Goal: Communication & Community: Answer question/provide support

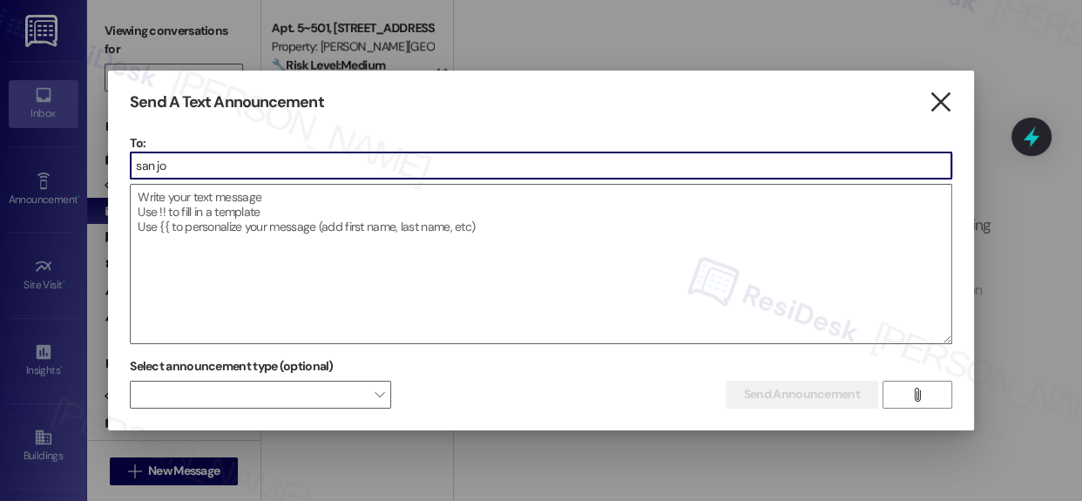
type input "san jo"
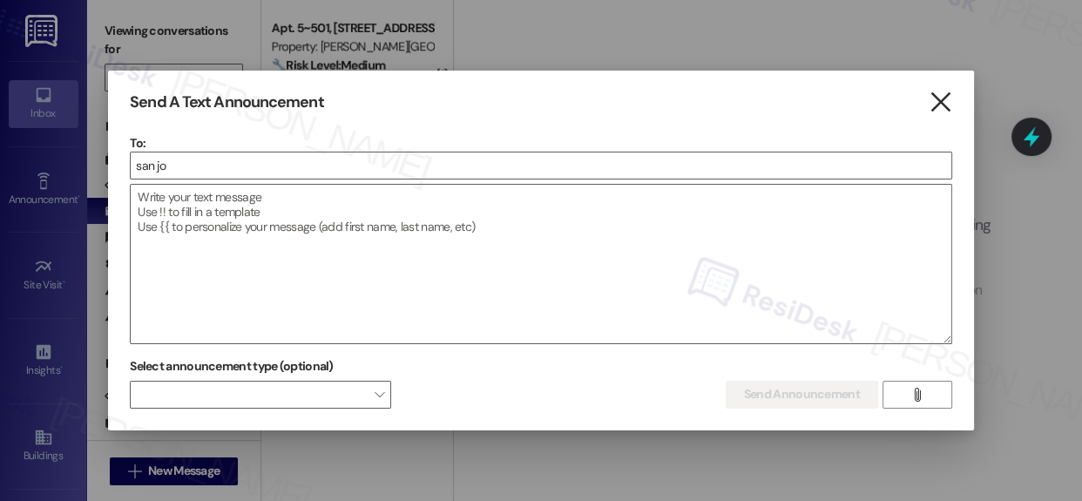
click at [941, 108] on icon "" at bounding box center [940, 102] width 24 height 18
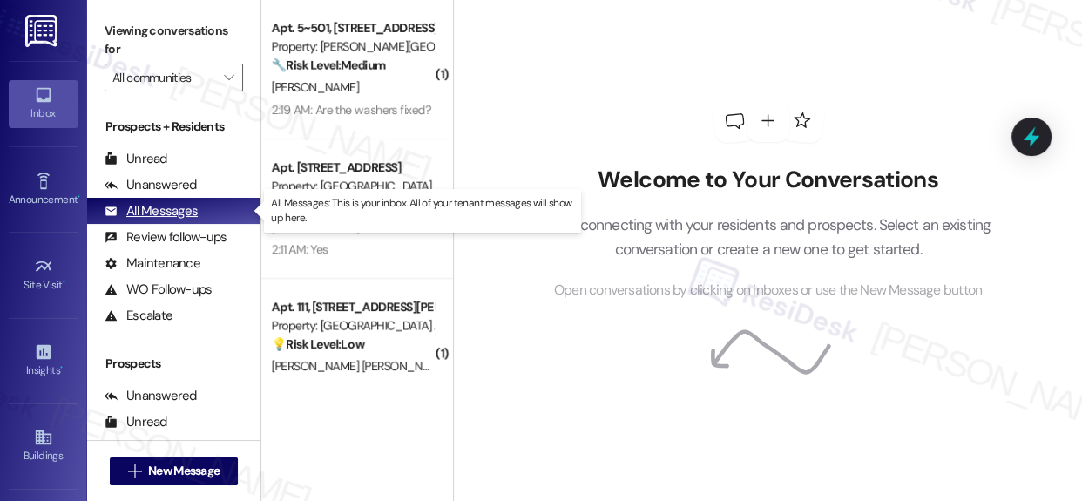
click at [139, 207] on div "All Messages" at bounding box center [151, 211] width 93 height 18
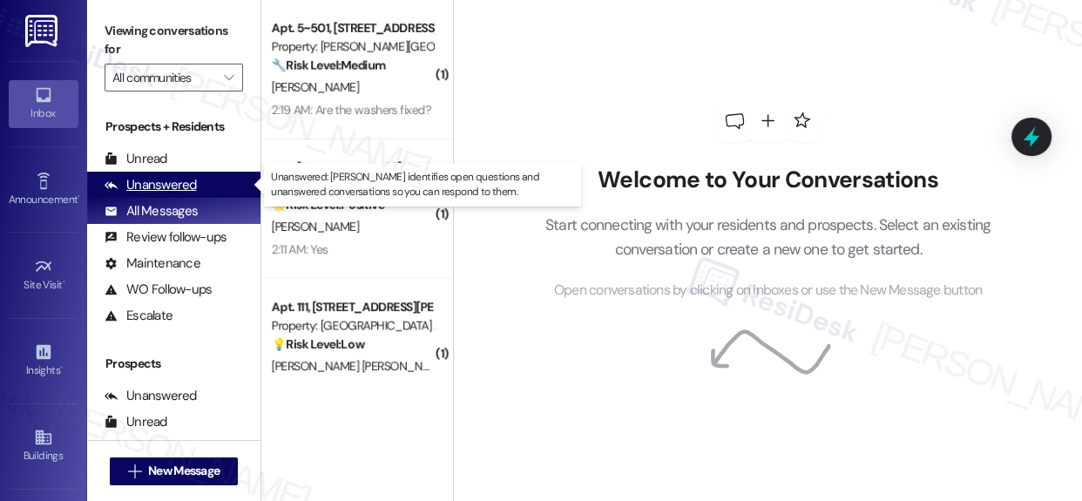
click at [175, 186] on div "Unanswered" at bounding box center [151, 185] width 92 height 18
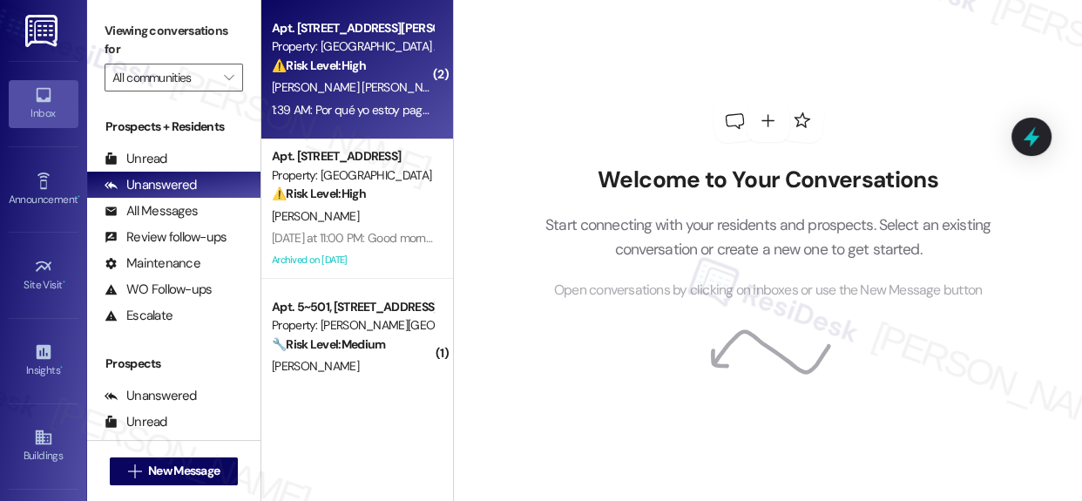
click at [356, 58] on strong "⚠️ Risk Level: High" at bounding box center [319, 65] width 94 height 16
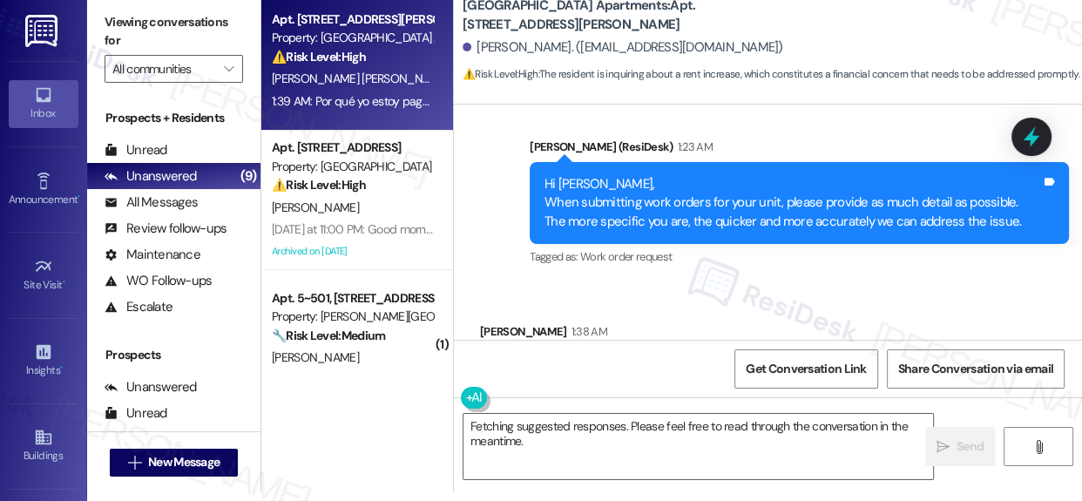
scroll to position [6958, 0]
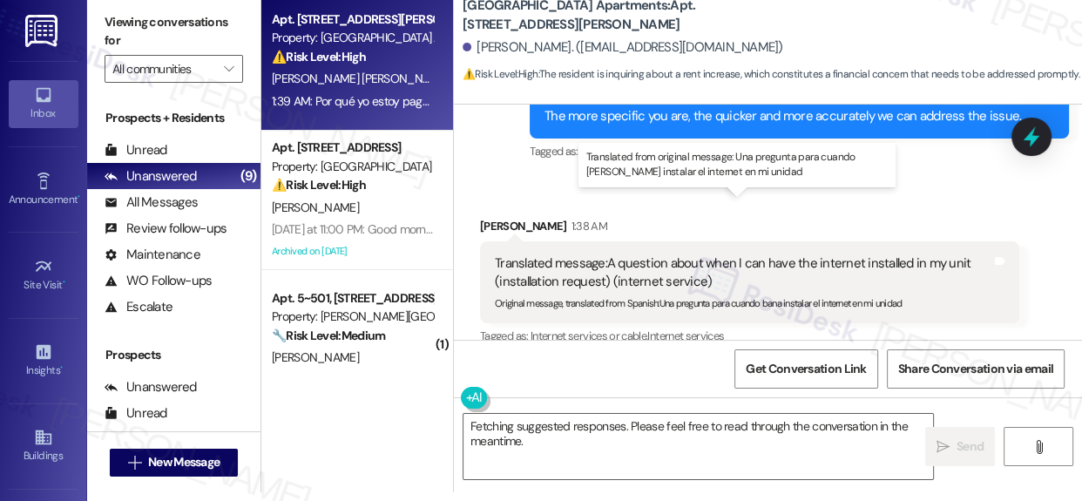
click at [826, 254] on div "Translated message: A question about when I can have the internet installed in …" at bounding box center [743, 272] width 496 height 37
drag, startPoint x: 826, startPoint y: 210, endPoint x: 813, endPoint y: 209, distance: 13.1
click at [827, 254] on div "Translated message: A question about when I can have the internet installed in …" at bounding box center [743, 272] width 496 height 37
drag, startPoint x: 612, startPoint y: 206, endPoint x: 638, endPoint y: 211, distance: 26.6
click at [638, 254] on div "Translated message: A question about when I can have the internet installed in …" at bounding box center [743, 272] width 496 height 37
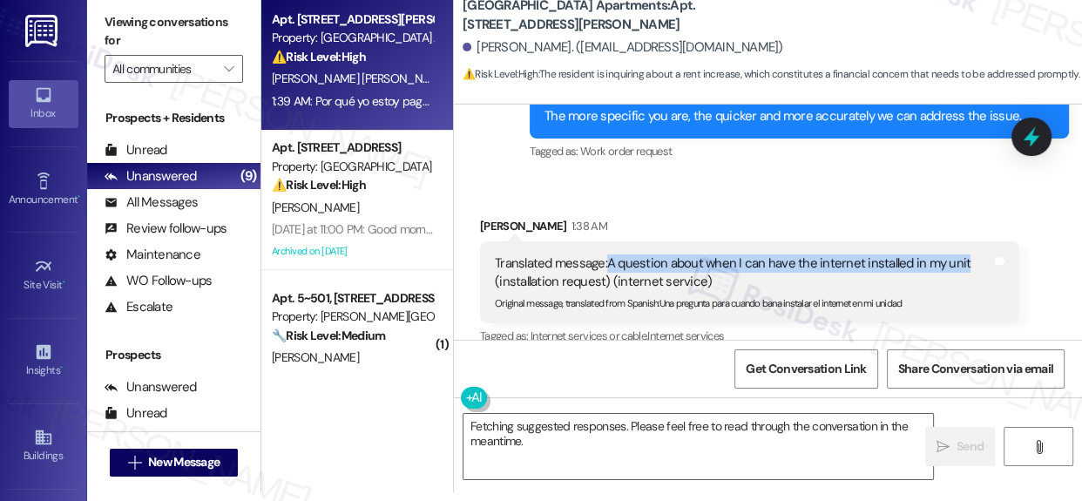
drag, startPoint x: 604, startPoint y: 207, endPoint x: 973, endPoint y: 195, distance: 369.5
click at [973, 241] on div "Translated message: A question about when I can have the internet installed in …" at bounding box center [749, 282] width 539 height 82
copy div "A question about when I can have the internet installed in my unit"
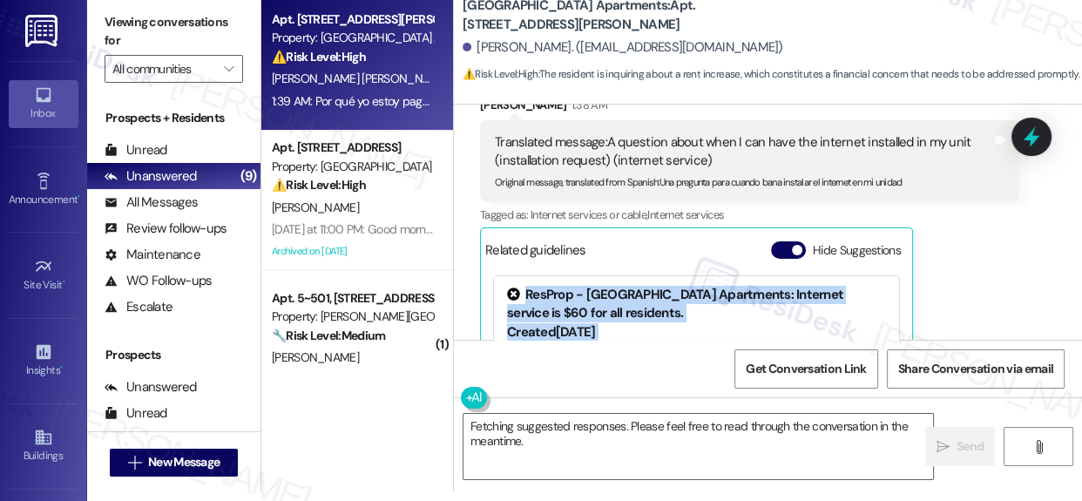
drag, startPoint x: 1068, startPoint y: 316, endPoint x: 1071, endPoint y: 329, distance: 13.5
click at [1071, 331] on div "Sent via SMS Sarah (ResiDesk) Jul 15, 2025 at 5:02 AM Hi Rocael! Quick reminder…" at bounding box center [768, 222] width 628 height 235
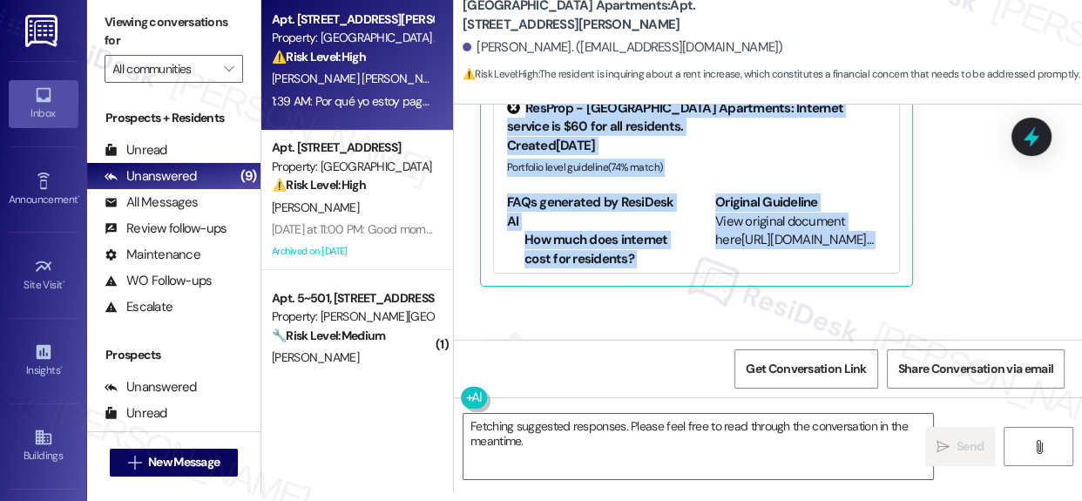
scroll to position [7275, 0]
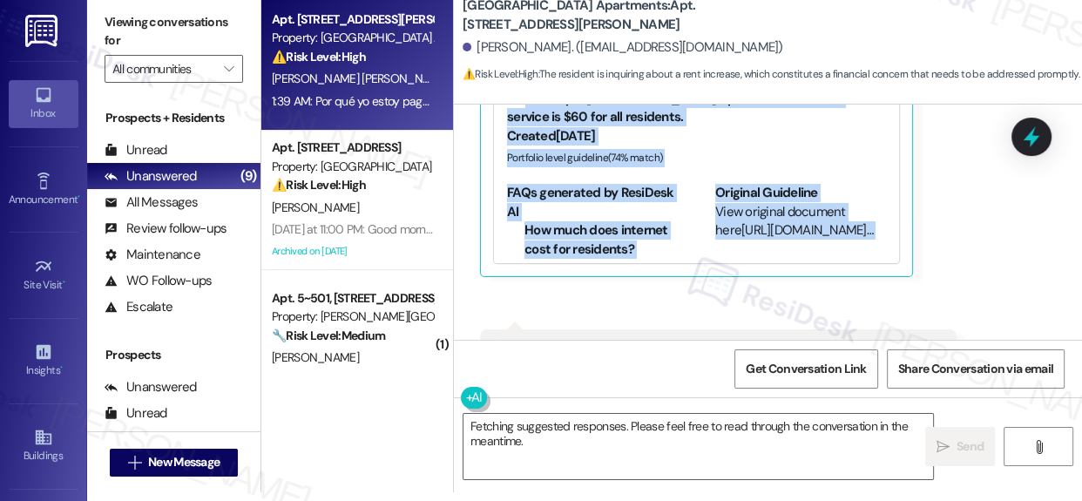
drag, startPoint x: 498, startPoint y: 125, endPoint x: 895, endPoint y: 322, distance: 443.2
click at [895, 322] on div "Received via SMS Rocael Lopez Morales 1:38 AM Translated message: A question ab…" at bounding box center [768, 169] width 628 height 616
click at [895, 329] on div "Translated message: Why am I paying $60 more in rent? (rent increase inquiry) O…" at bounding box center [718, 361] width 476 height 64
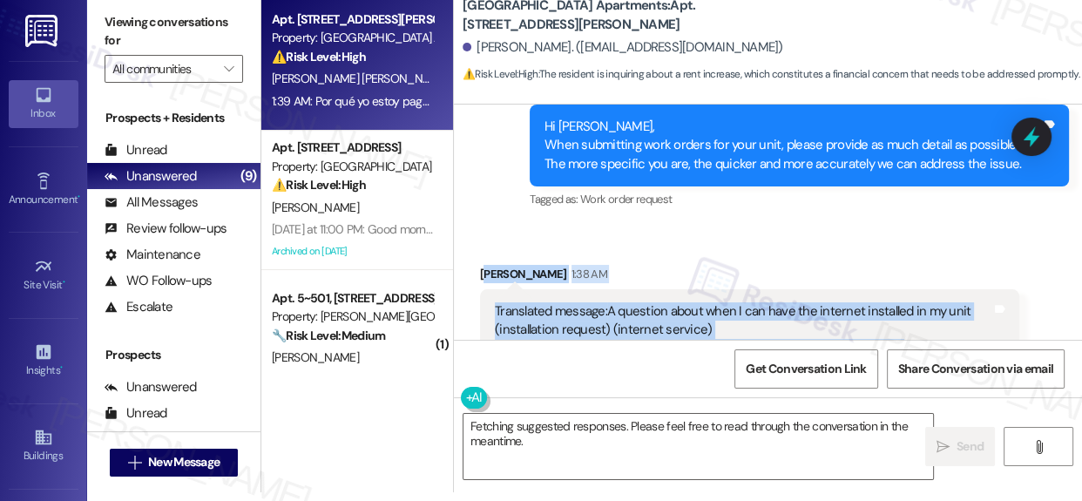
scroll to position [6952, 0]
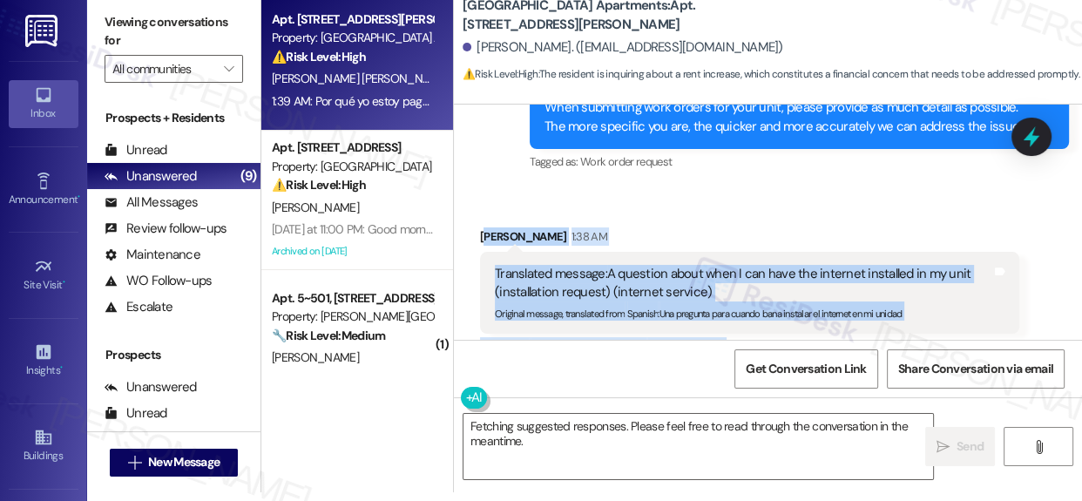
drag, startPoint x: 482, startPoint y: 243, endPoint x: 526, endPoint y: 220, distance: 49.1
click at [564, 324] on div "Rocael Lopez Morales 1:38 AM Translated message: A question about when I can ha…" at bounding box center [749, 415] width 539 height 377
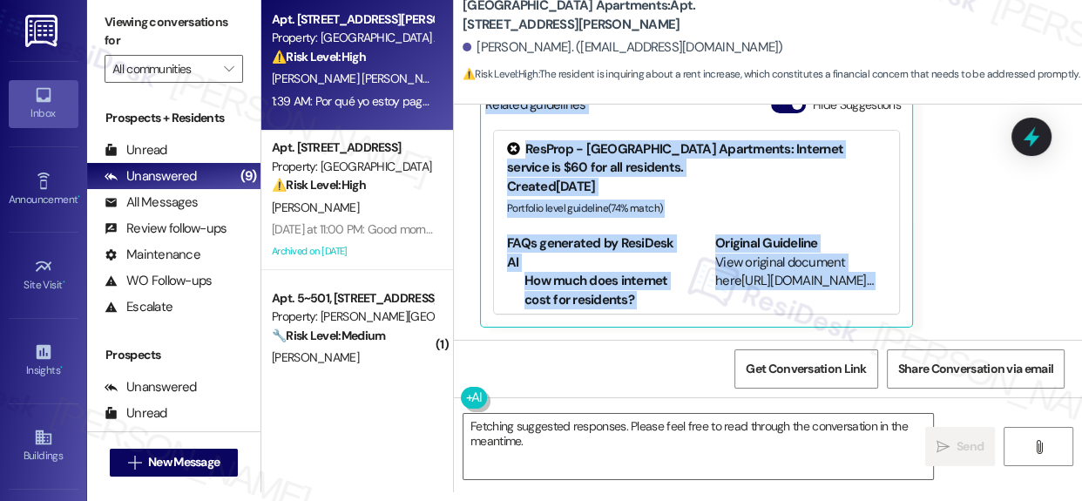
scroll to position [7353, 0]
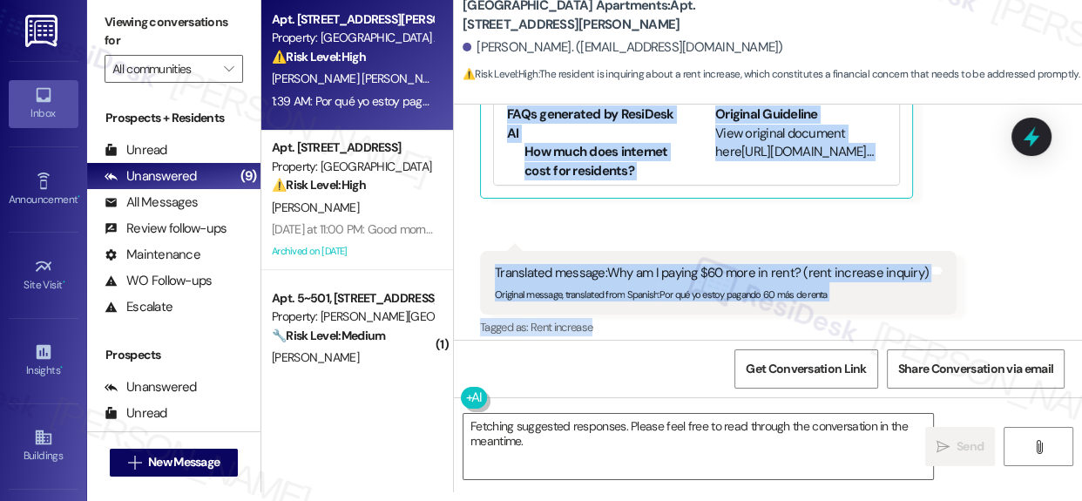
drag, startPoint x: 480, startPoint y: 173, endPoint x: 916, endPoint y: 259, distance: 444.6
click at [916, 259] on div "Received via SMS Rocael Lopez Morales 1:38 AM Translated message: A question ab…" at bounding box center [768, 90] width 628 height 616
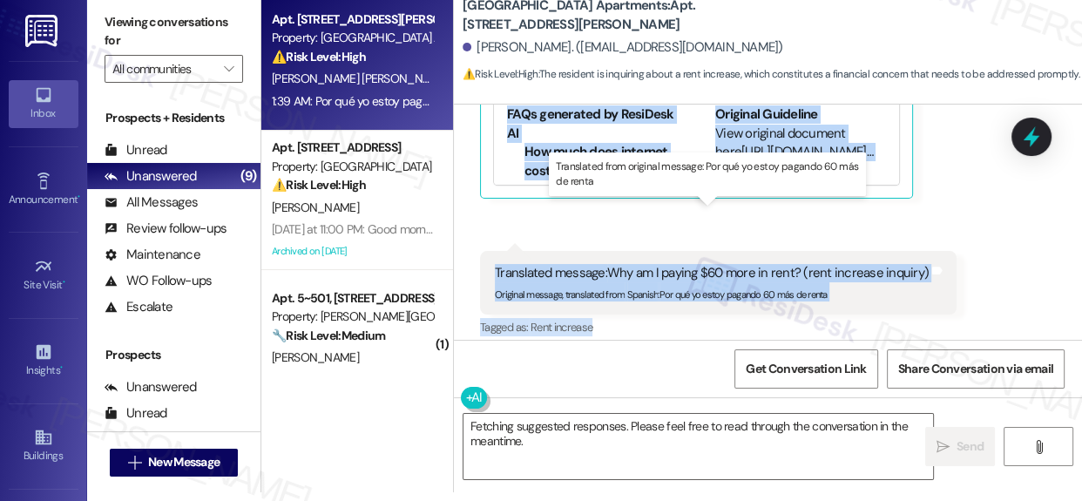
copy div "Rocael Lopez Morales 1:38 AM Translated message: A question about when I can ha…"
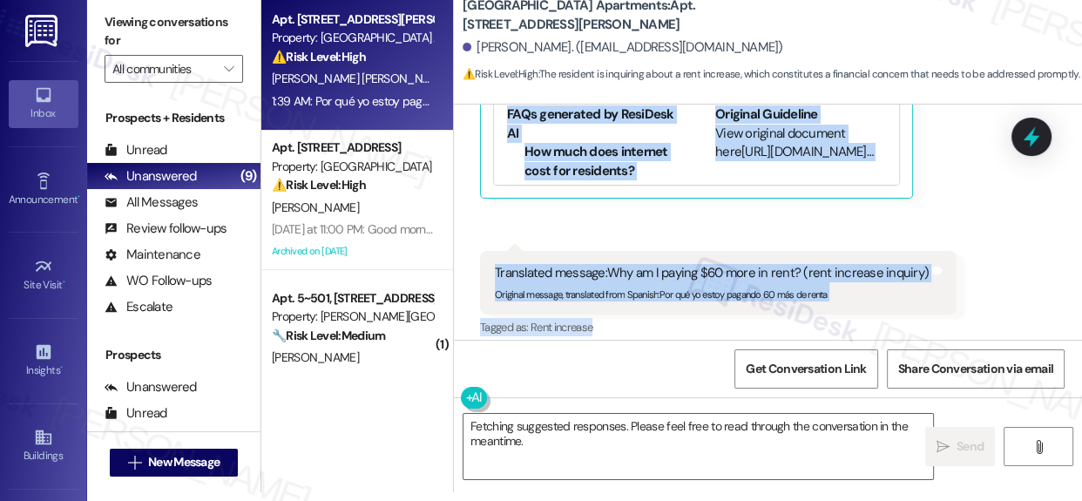
click at [788, 354] on button "Show suggestions" at bounding box center [784, 362] width 35 height 17
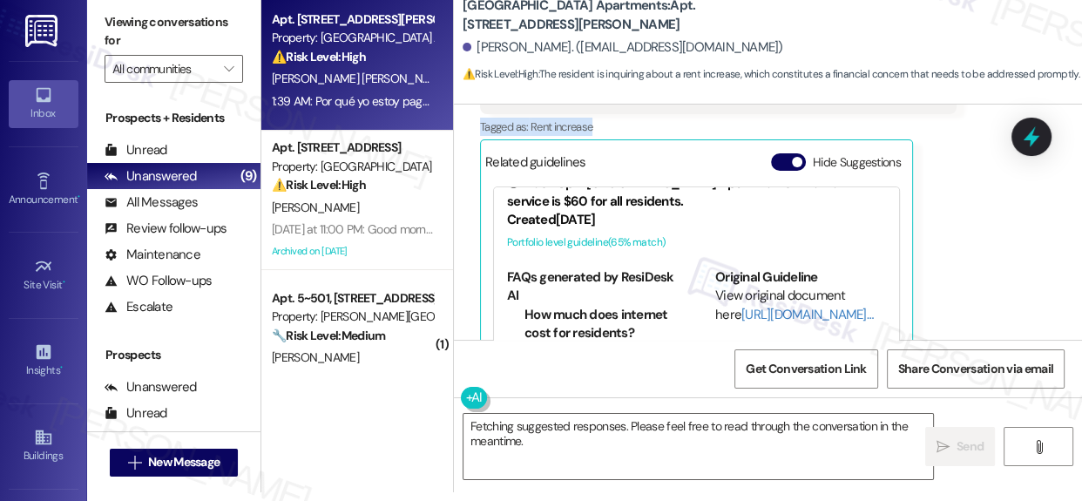
scroll to position [41, 0]
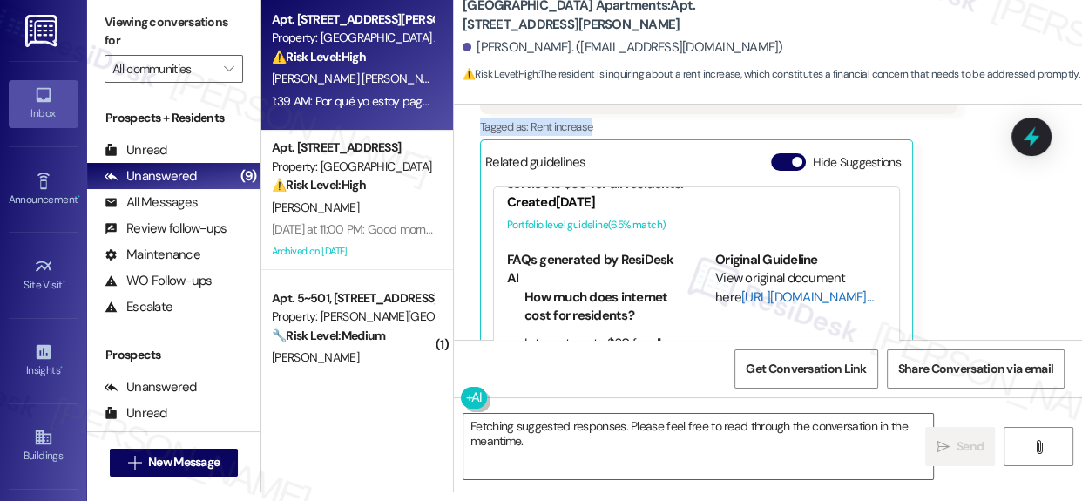
click at [741, 288] on link "[URL][DOMAIN_NAME]…" at bounding box center [807, 296] width 132 height 17
click at [536, 435] on textarea "Fetching suggested responses. Please feel free to read through the conversation…" at bounding box center [697, 446] width 469 height 65
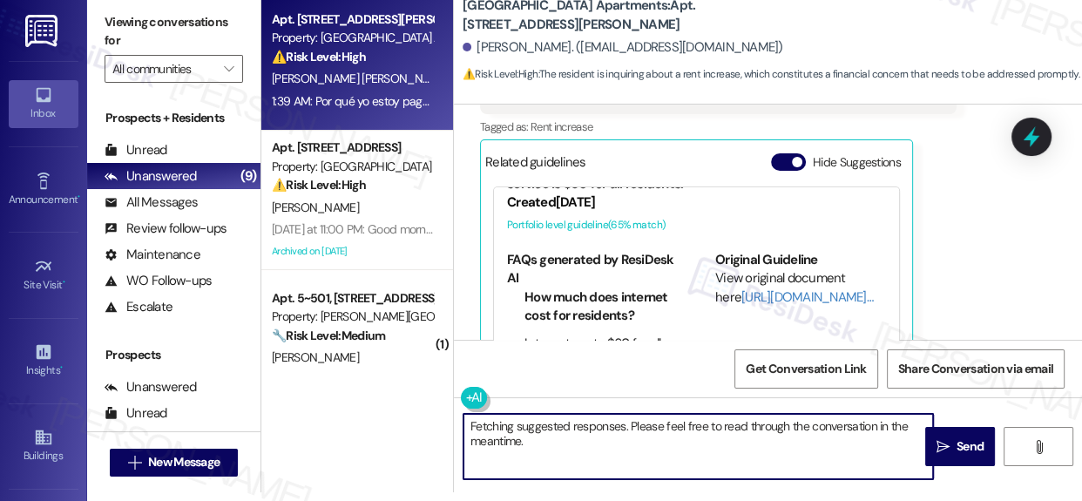
click at [536, 435] on textarea "Fetching suggested responses. Please feel free to read through the conversation…" at bounding box center [697, 446] width 469 height 65
paste textarea "Hi Rocael, Thank you for your message! Internet service is $60 for all resident…"
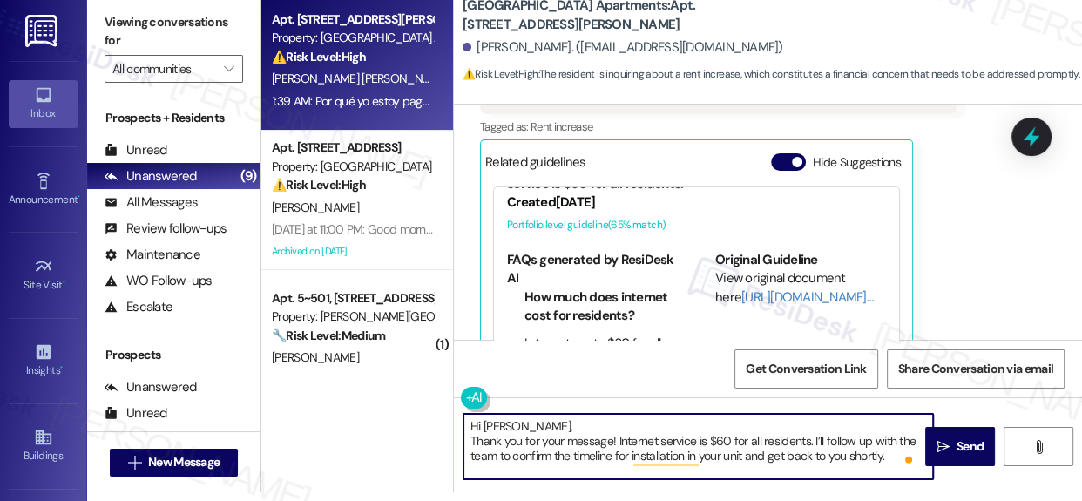
click at [597, 442] on textarea "Hi Rocael, Thank you for your message! Internet service is $60 for all resident…" at bounding box center [697, 446] width 469 height 65
type textarea "Hi Rocael, Thank you for your message! Internet service is $60 for all resident…"
click at [956, 446] on span "Send" at bounding box center [969, 446] width 27 height 18
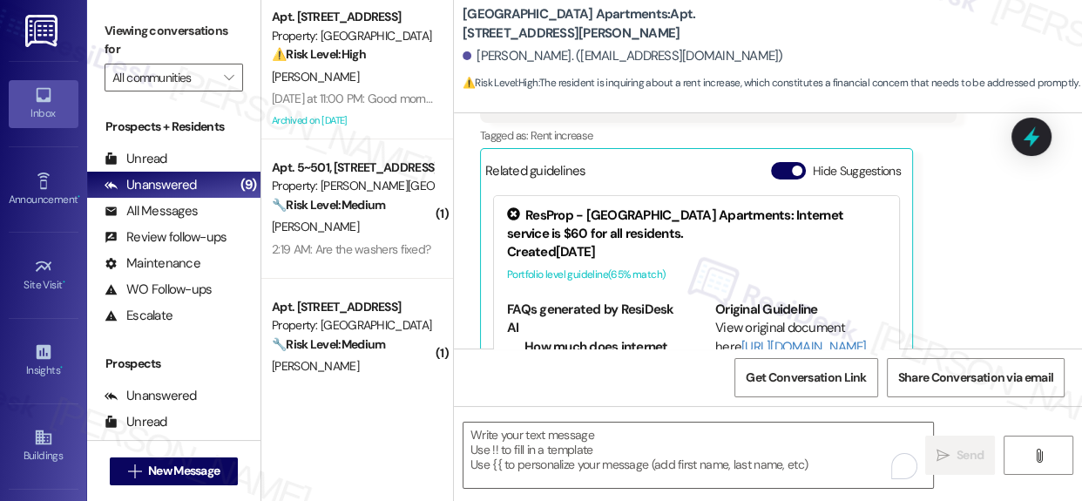
scroll to position [7713, 0]
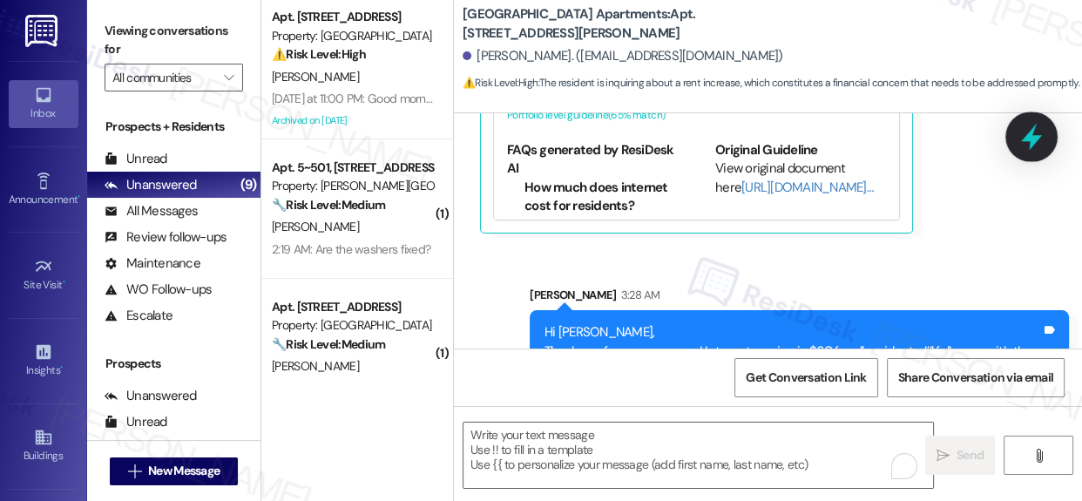
click at [1036, 135] on icon at bounding box center [1031, 137] width 30 height 30
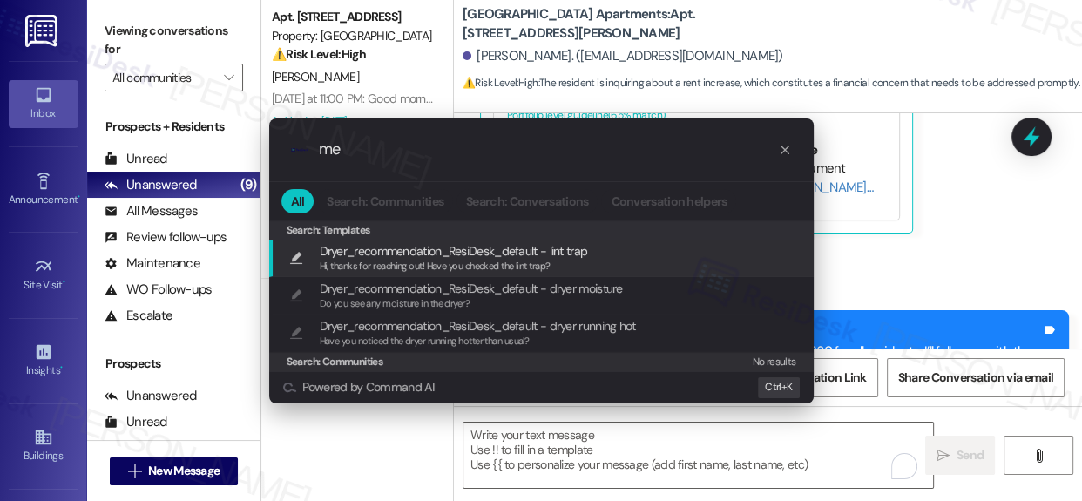
type input "m"
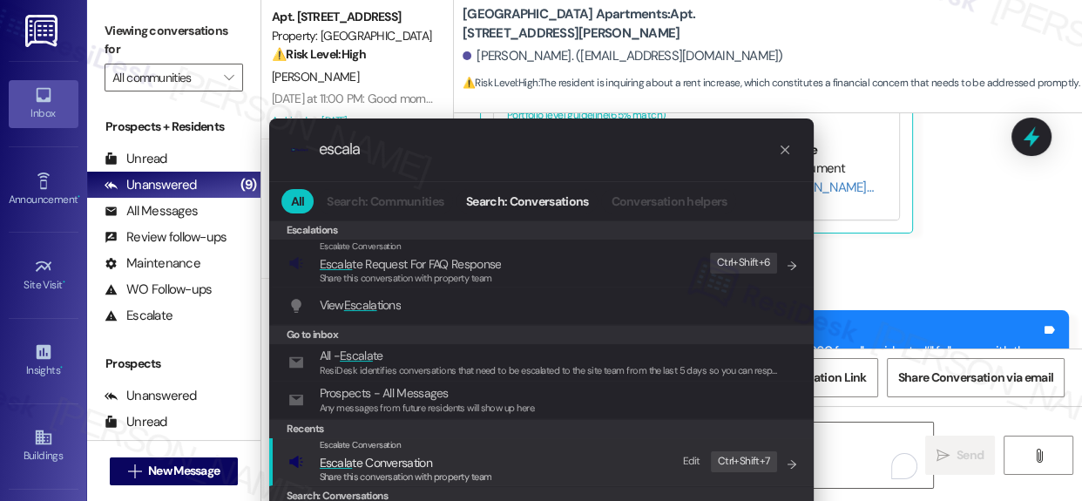
type input "escala"
drag, startPoint x: 413, startPoint y: 458, endPoint x: 422, endPoint y: 467, distance: 12.3
click at [414, 459] on span "Escala te Conversation" at bounding box center [376, 463] width 112 height 16
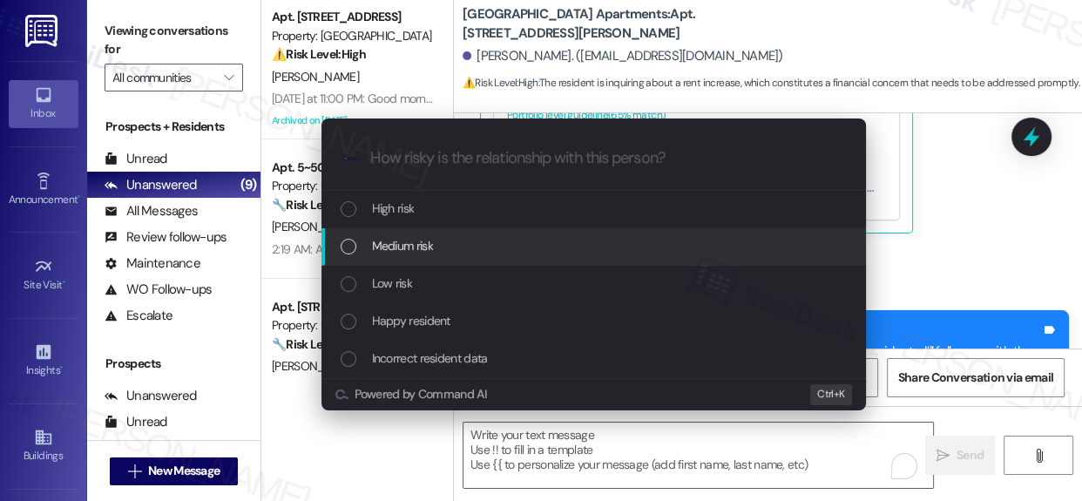
click at [341, 236] on div "Medium risk" at bounding box center [595, 245] width 509 height 19
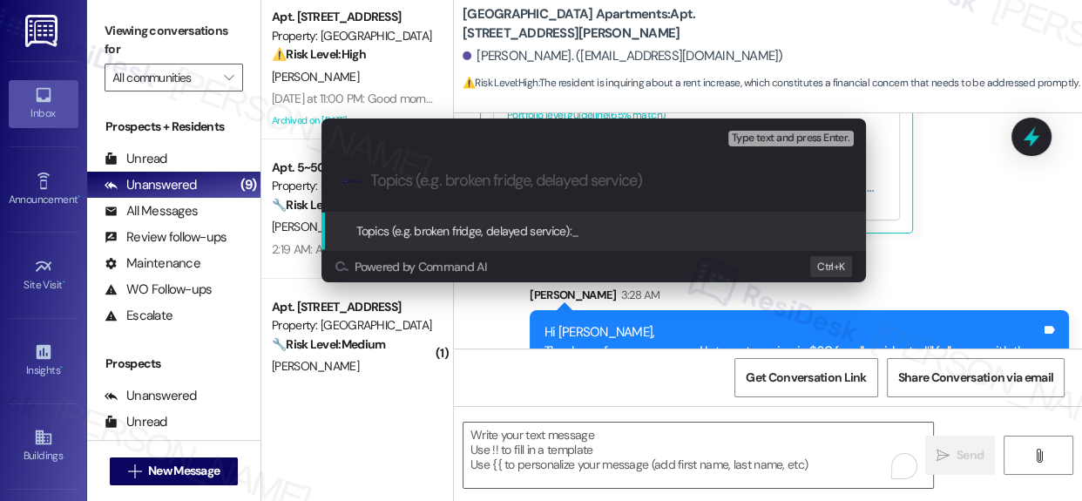
paste input "Internet Installation Inquiry – Follow-Up in Progress"
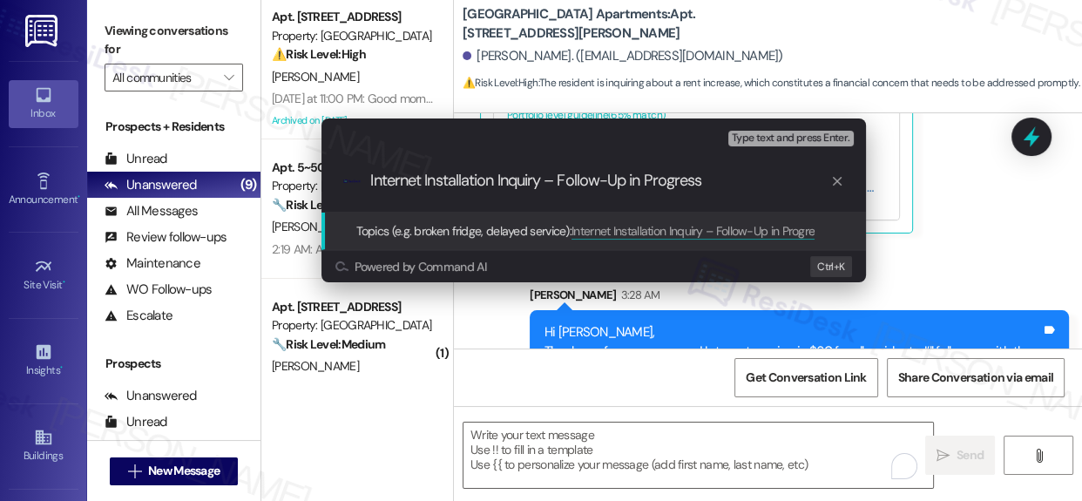
drag, startPoint x: 561, startPoint y: 179, endPoint x: 707, endPoint y: 192, distance: 146.9
click at [707, 192] on div ".cls-1{fill:#0a055f;}.cls-2{fill:#0cc4c4;} resideskLogoBlueOrange Internet Inst…" at bounding box center [593, 181] width 544 height 62
drag, startPoint x: 585, startPoint y: 175, endPoint x: 589, endPoint y: 199, distance: 23.8
click at [586, 177] on input "Internet Installation Inquiry and &60 Charge" at bounding box center [600, 181] width 459 height 18
type input "Internet Installation Inquiry and & $60 Charge"
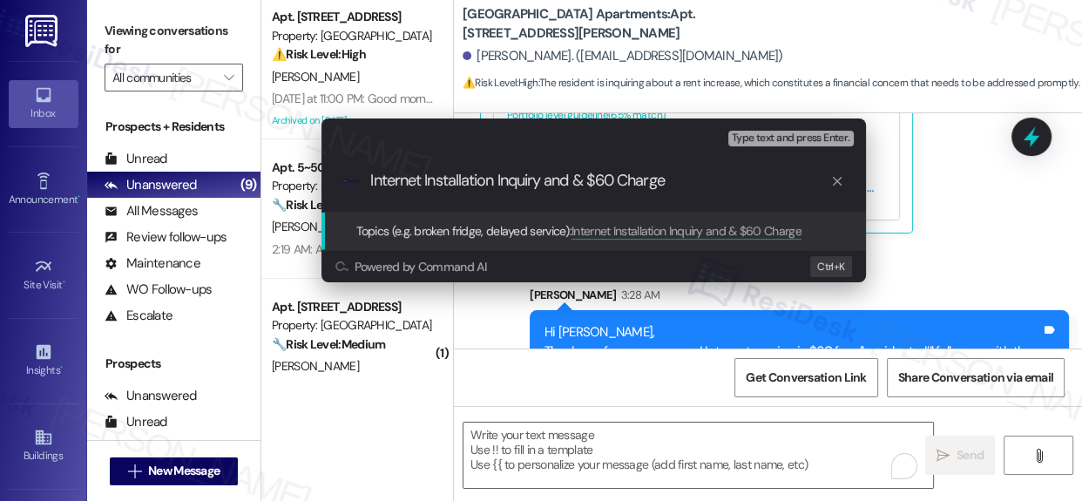
click at [516, 236] on span "Topics (e.g. broken fridge, delayed service):" at bounding box center [464, 231] width 216 height 16
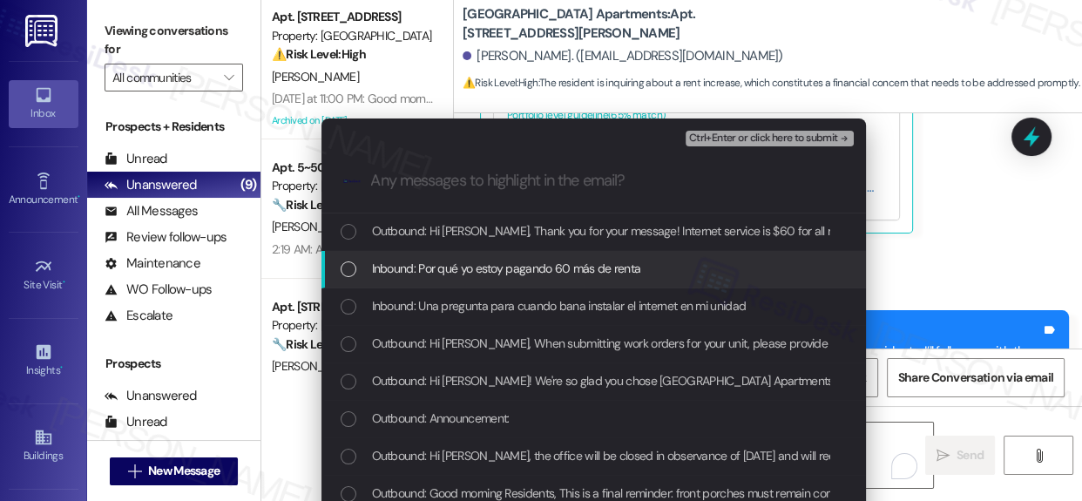
click at [341, 270] on div "List of options" at bounding box center [349, 269] width 16 height 16
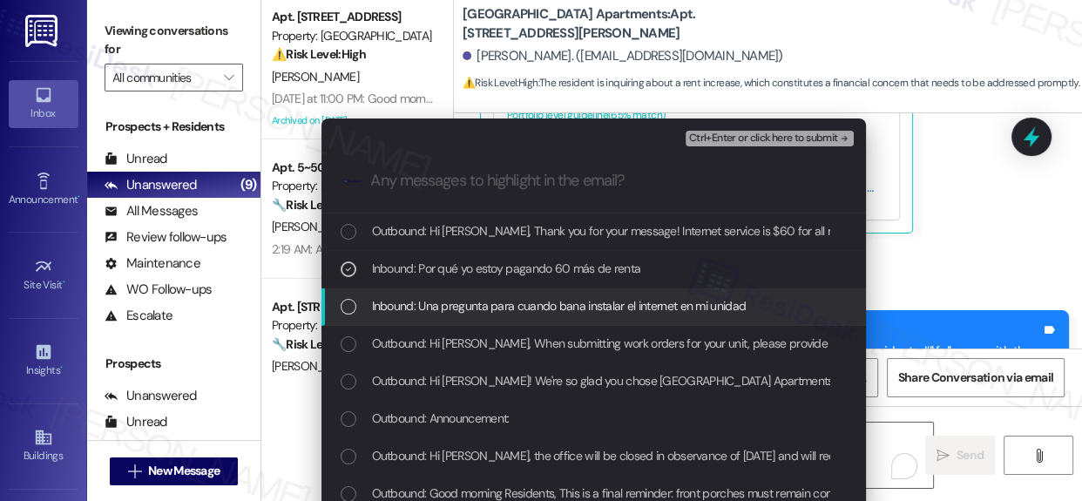
click at [348, 302] on div "List of options" at bounding box center [349, 307] width 16 height 16
click at [345, 306] on div "List of options" at bounding box center [349, 307] width 16 height 16
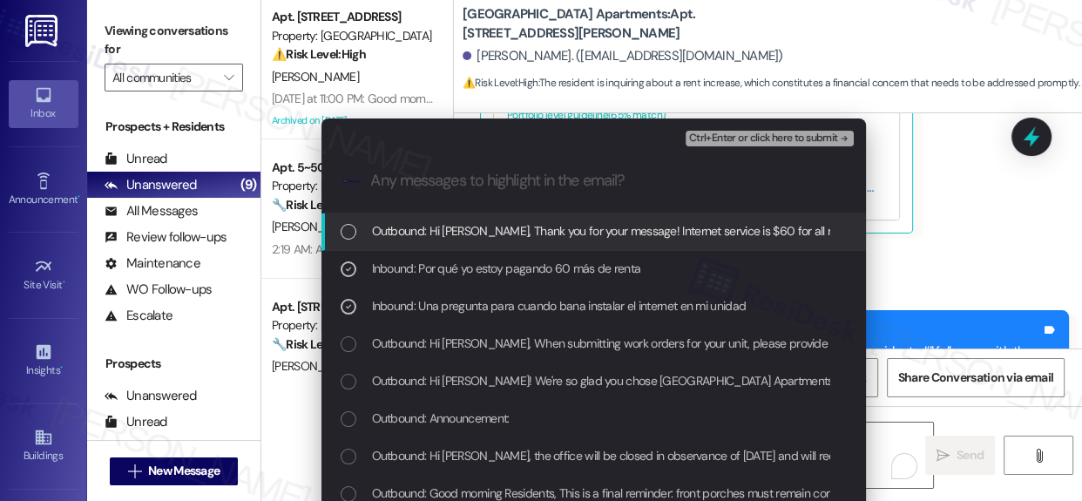
click at [789, 134] on span "Ctrl+Enter or click here to submit" at bounding box center [763, 138] width 149 height 12
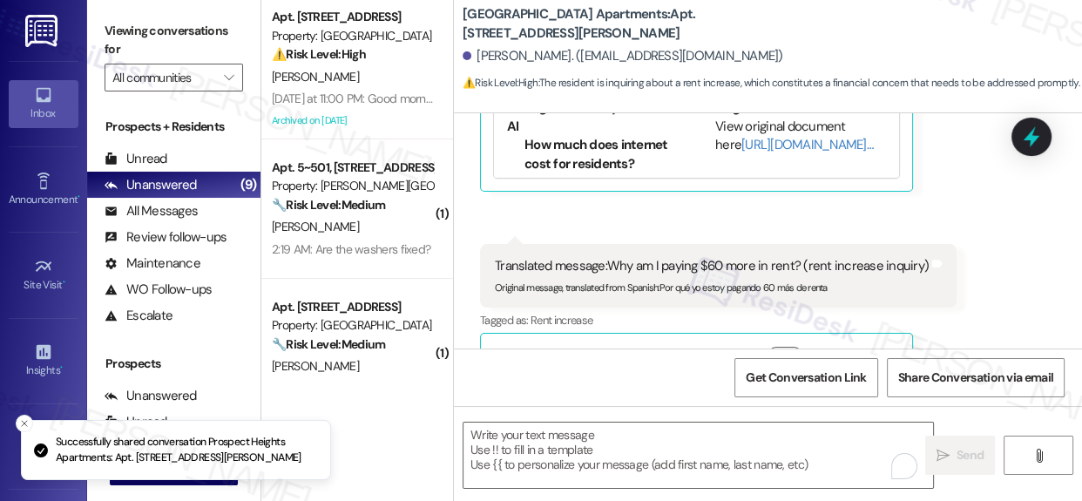
scroll to position [7352, 0]
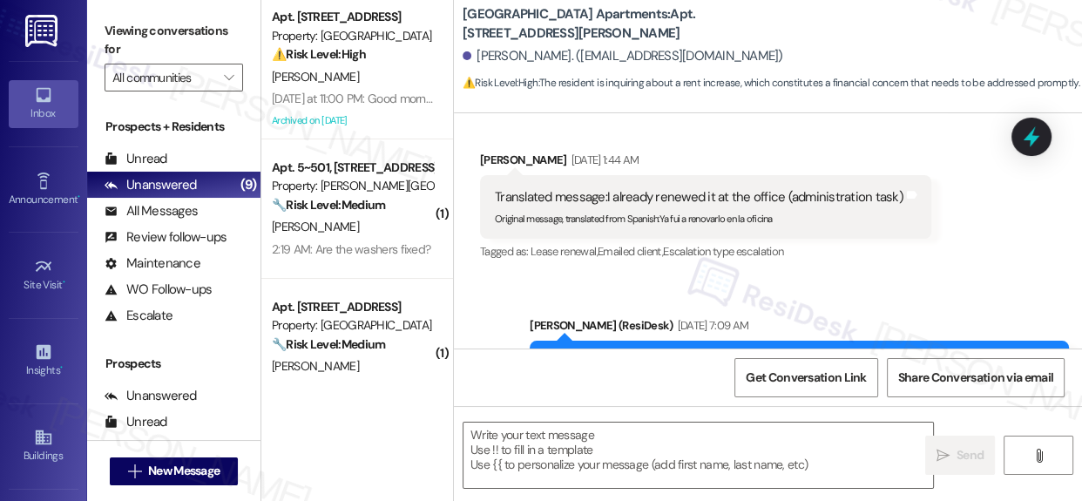
type textarea "Fetching suggested responses. Please feel free to read through the conversation…"
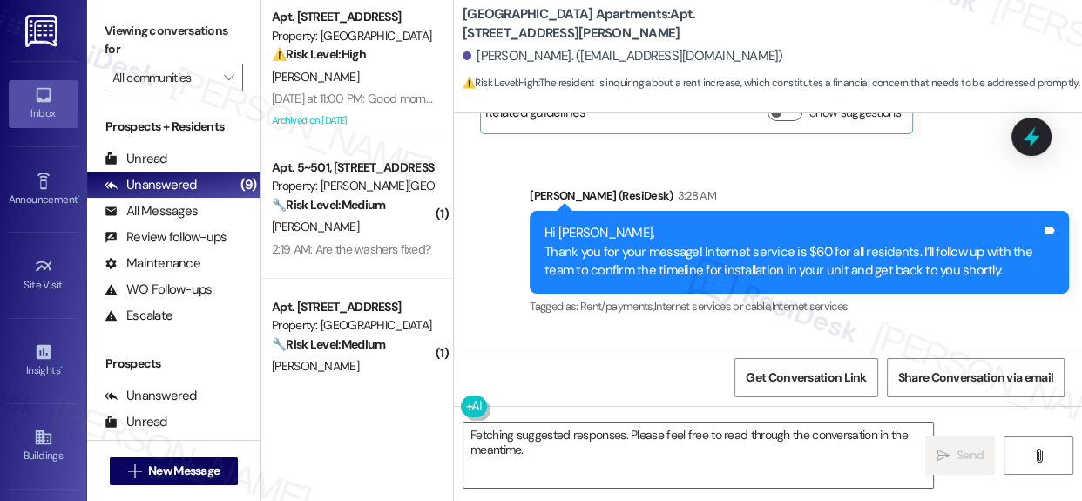
scroll to position [7658, 0]
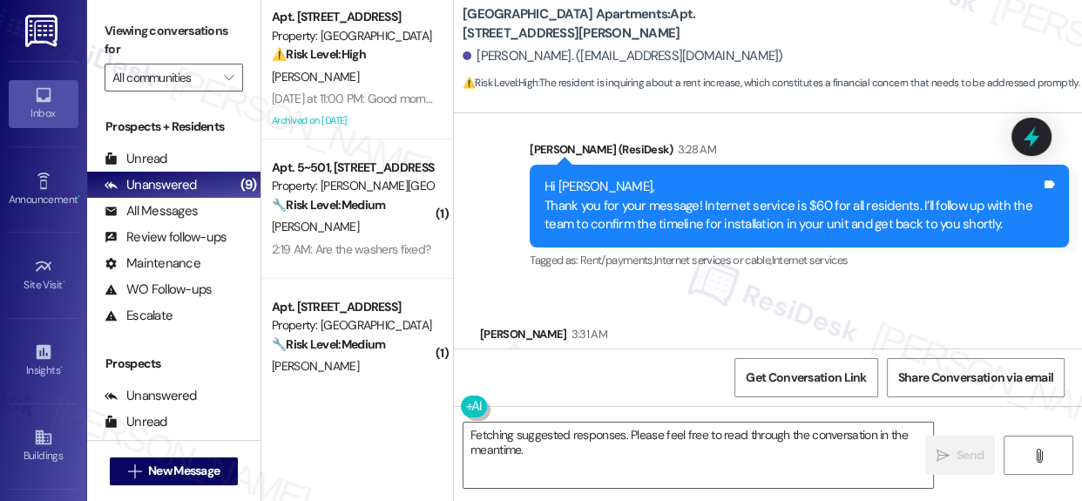
click at [605, 362] on div "Pero ya estoy pagando 60 más" at bounding box center [580, 371] width 170 height 18
copy div "Pero ya estoy pagando 60 más Tags and notes"
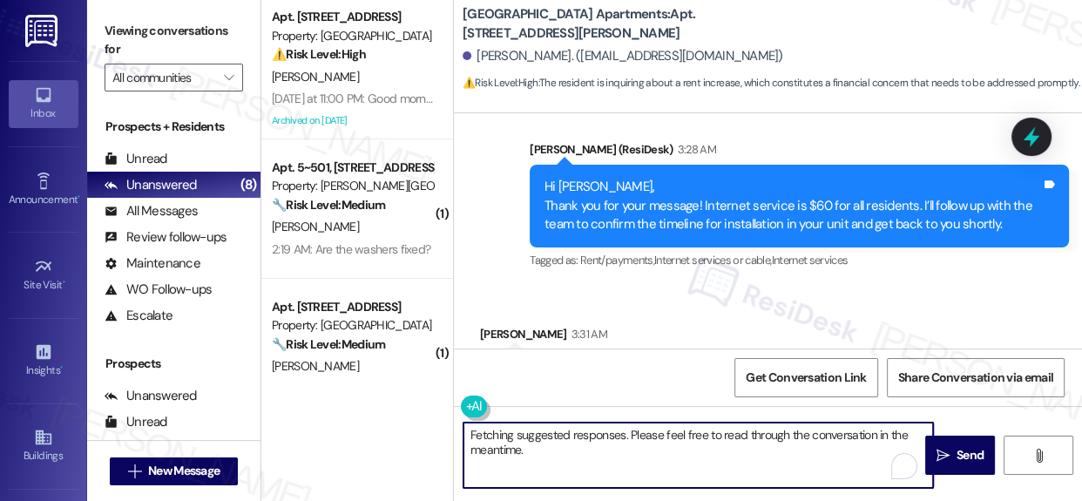
click at [570, 451] on textarea "Fetching suggested responses. Please feel free to read through the conversation…" at bounding box center [697, 454] width 469 height 65
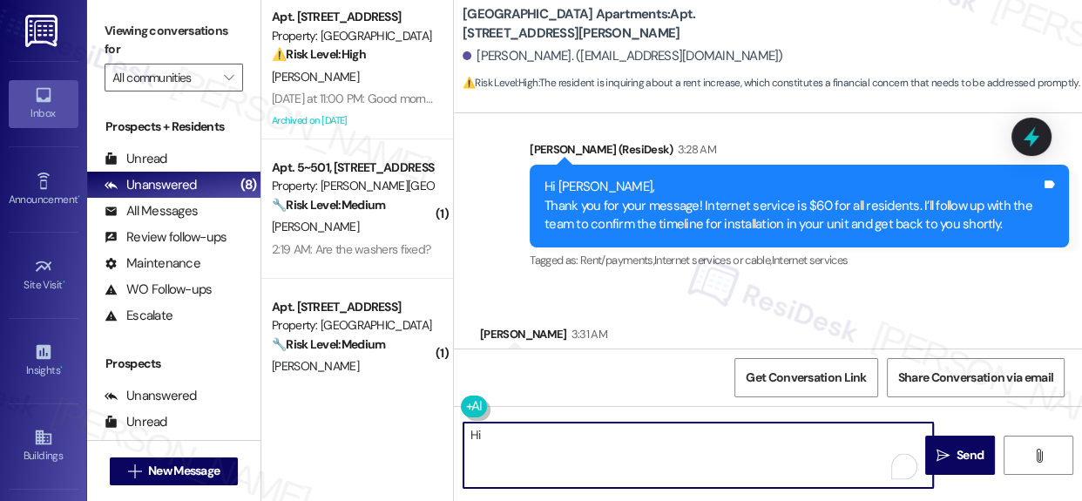
type textarea "H"
paste textarea "I’m already checking with the team and will update you as soon as I have more d…"
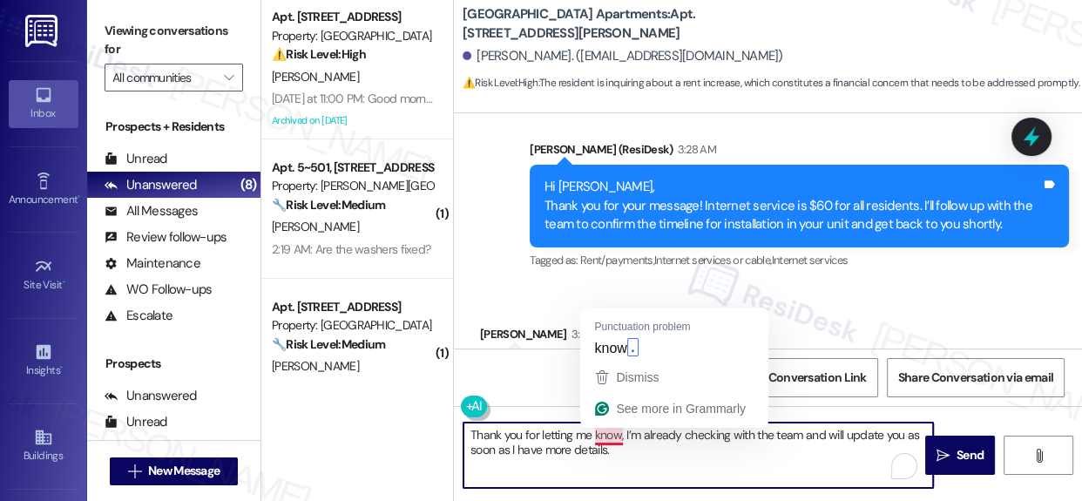
click at [601, 429] on textarea "Thank you for letting me know, I’m already checking with the team and will upda…" at bounding box center [697, 454] width 469 height 65
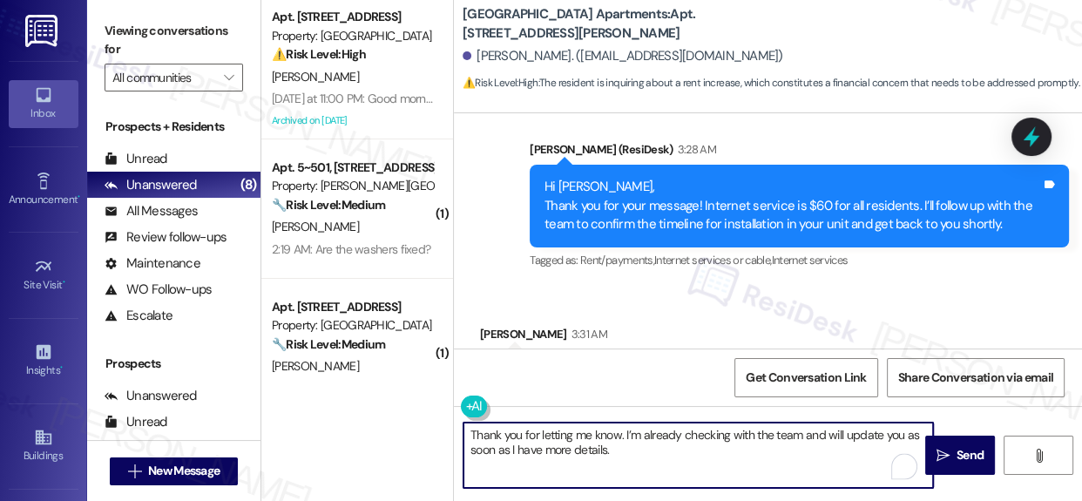
click at [637, 435] on textarea "Thank you for letting me know. I’m already checking with the team and will upda…" at bounding box center [697, 454] width 469 height 65
click at [655, 454] on textarea "Thank you for letting me know. I am already checking with the team and will upd…" at bounding box center [697, 454] width 469 height 65
type textarea "Thank you for letting me know. I am already checking with the team and will upd…"
click at [1038, 134] on icon at bounding box center [1031, 137] width 30 height 30
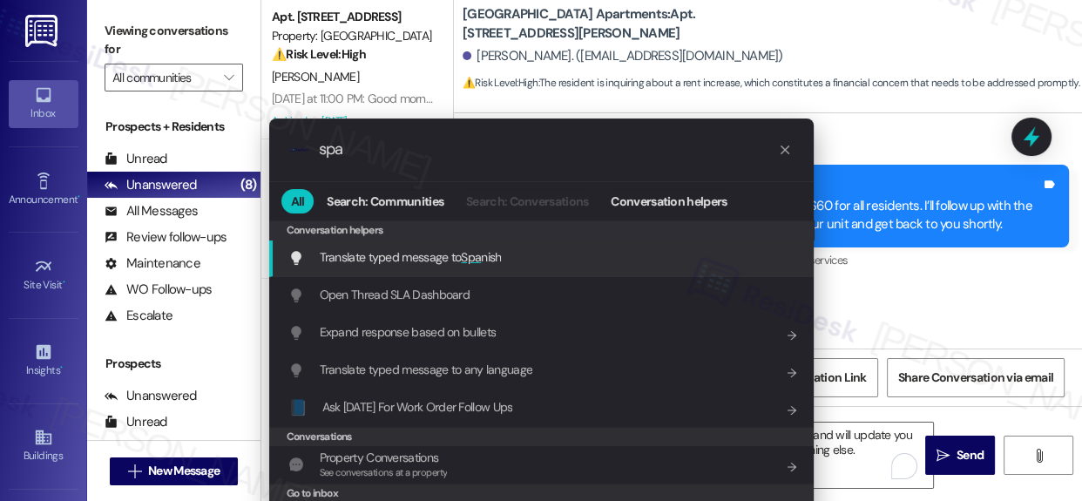
type input "spa"
click at [436, 260] on span "Translate typed message to Spa nish" at bounding box center [411, 257] width 182 height 16
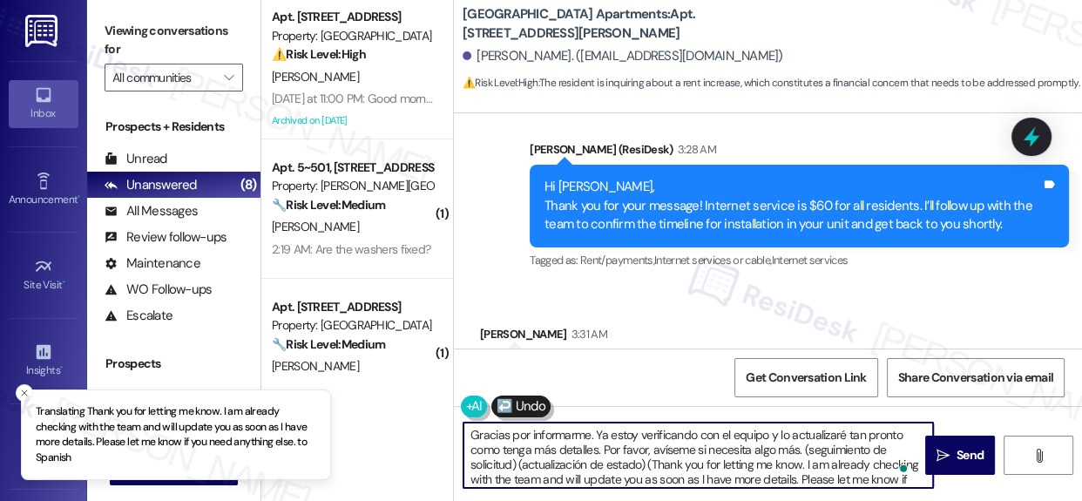
type textarea "Gracias por informarme. Ya estoy verificando con el equipo y lo actualizaré tan…"
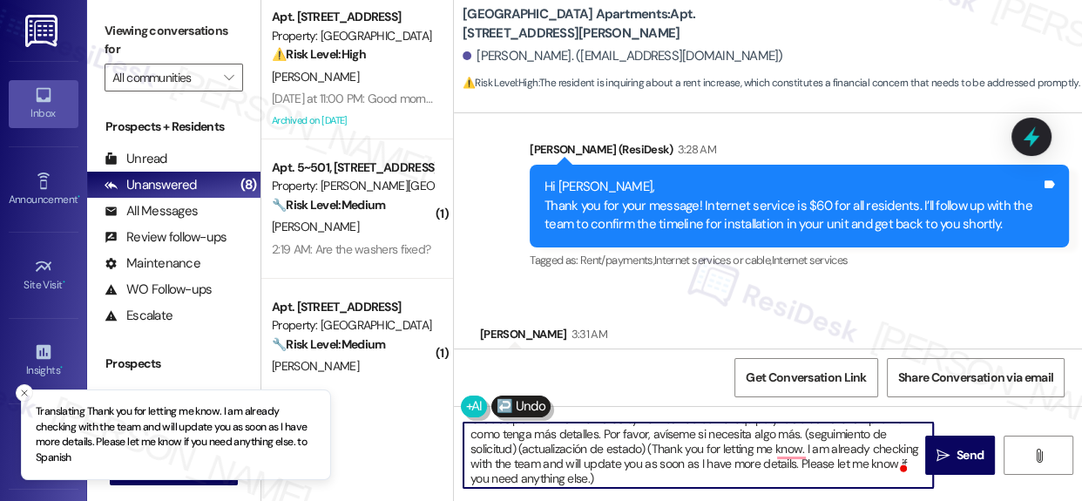
scroll to position [18, 0]
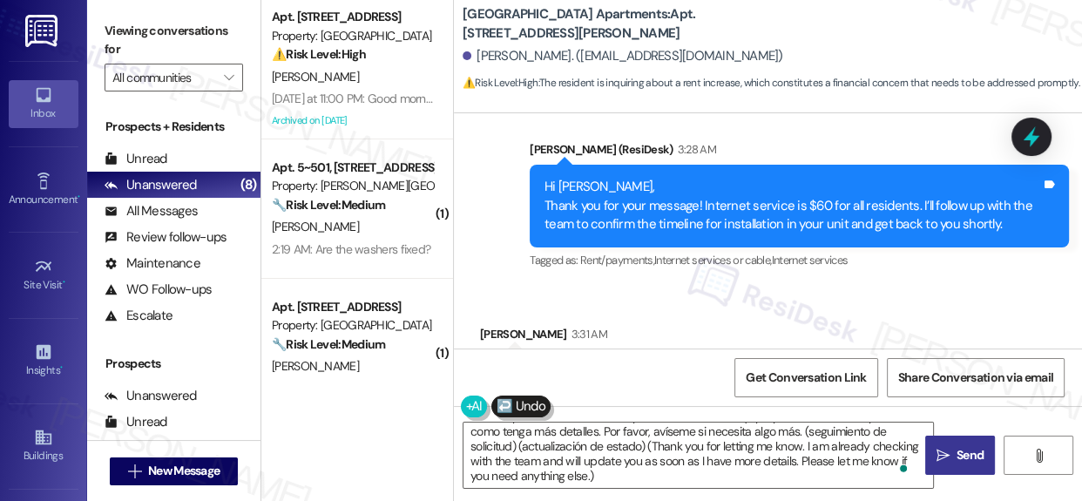
click at [957, 463] on span "Send" at bounding box center [969, 455] width 27 height 18
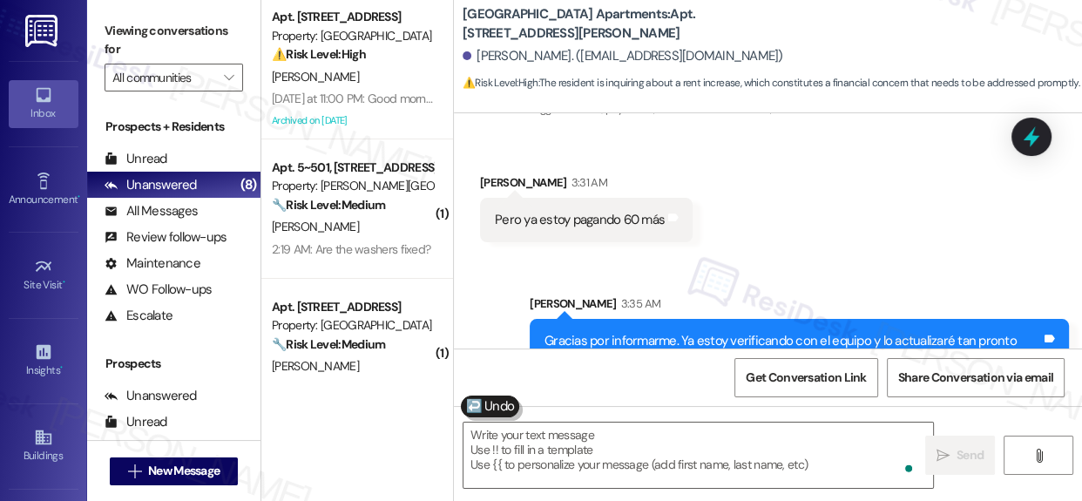
scroll to position [7856, 0]
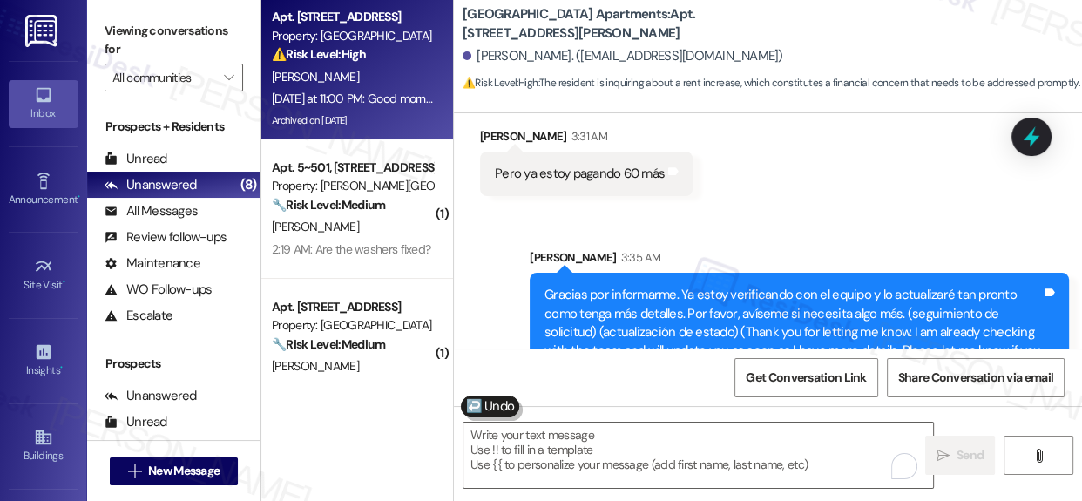
click at [382, 30] on div "Property: [GEOGRAPHIC_DATA]" at bounding box center [352, 36] width 161 height 18
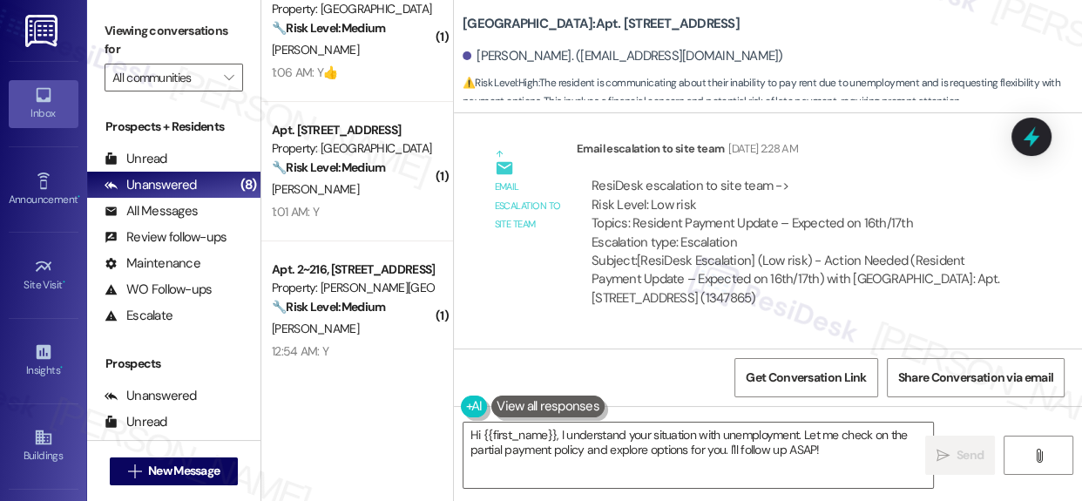
scroll to position [38407, 0]
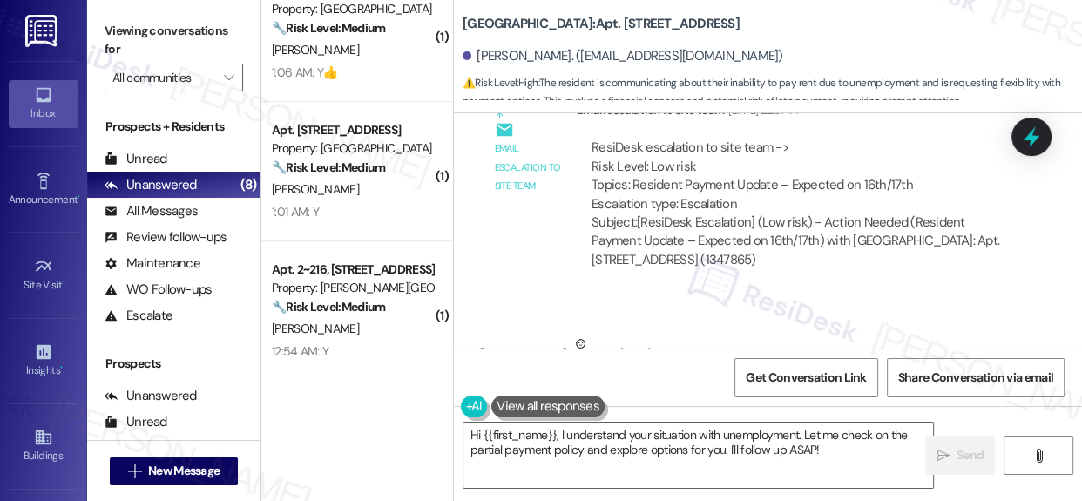
click at [674, 390] on div "I just need a lil bit of time I was without work for 2 months and just barely s…" at bounding box center [743, 408] width 496 height 37
copy div "I just need a lil bit of time I was without work for 2 months and just barely s…"
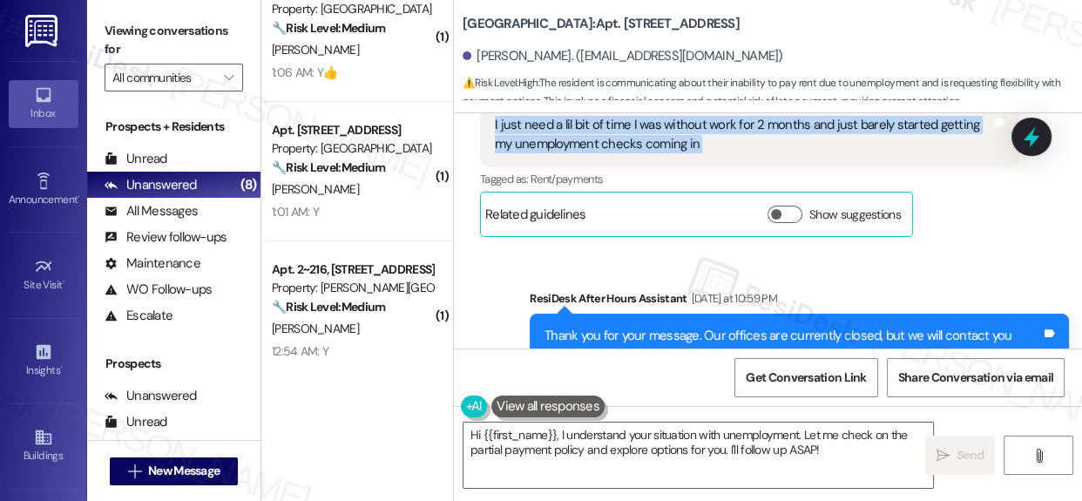
scroll to position [38802, 0]
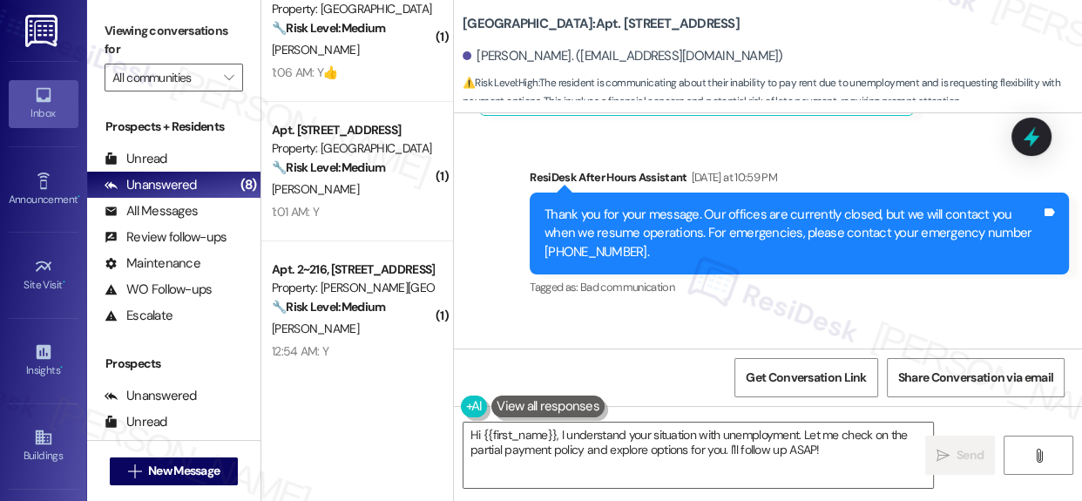
click at [555, 389] on div "Good morning!! So I was informed y'all don't take partial payments anymore my b…" at bounding box center [743, 426] width 496 height 75
copy div "Good morning!! So I was informed y'all don't take partial payments anymore my b…"
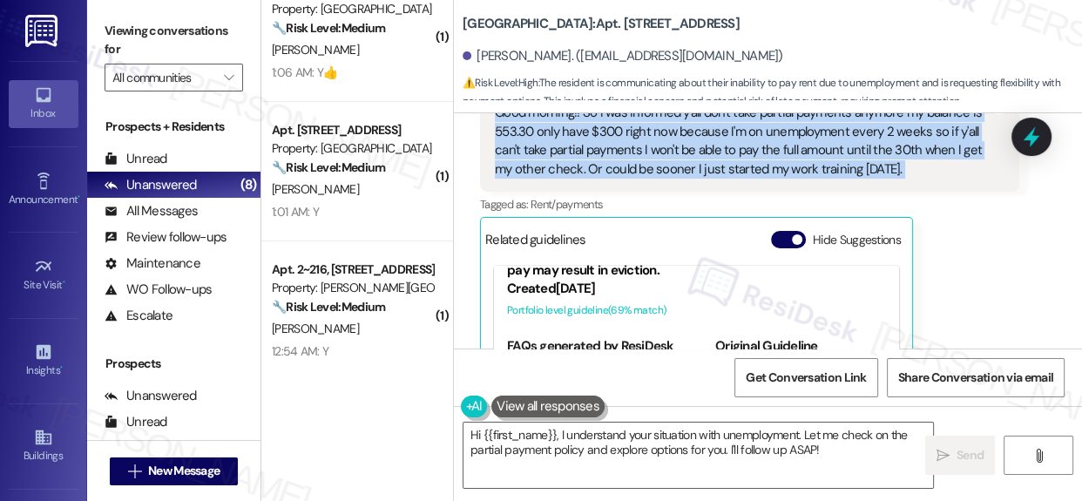
scroll to position [41, 0]
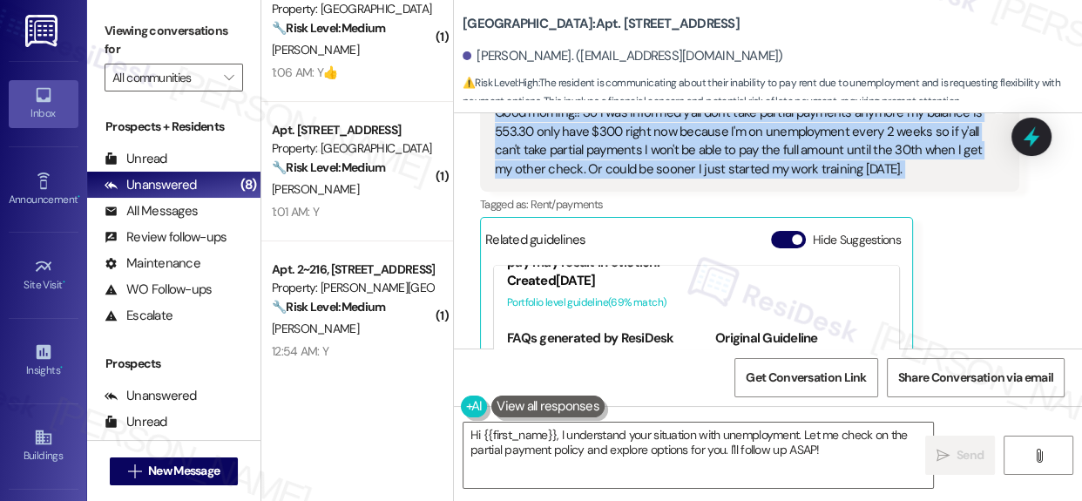
click at [758, 366] on link "[URL][DOMAIN_NAME]…" at bounding box center [807, 374] width 132 height 17
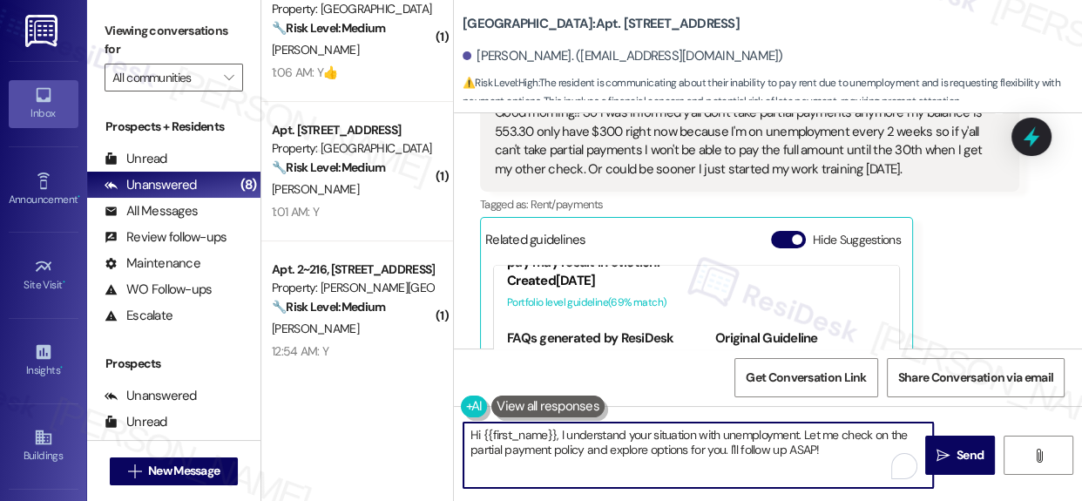
drag, startPoint x: 557, startPoint y: 434, endPoint x: 866, endPoint y: 451, distance: 308.8
click at [866, 451] on textarea "Hi {{first_name}}, I understand your situation with unemployment. Let me check …" at bounding box center [697, 454] width 469 height 65
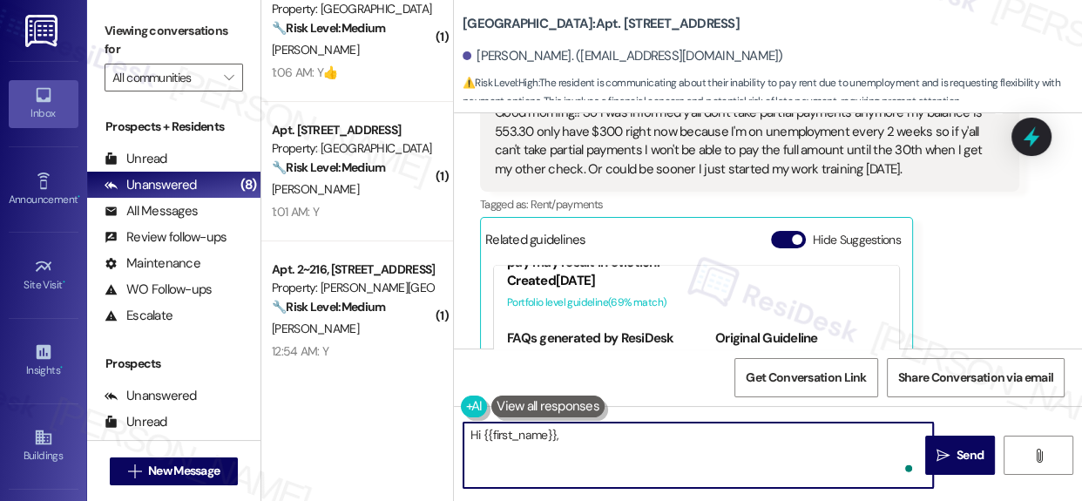
paste textarea "Good morning! Thanks for the update and congrats on starting your training! Jus…"
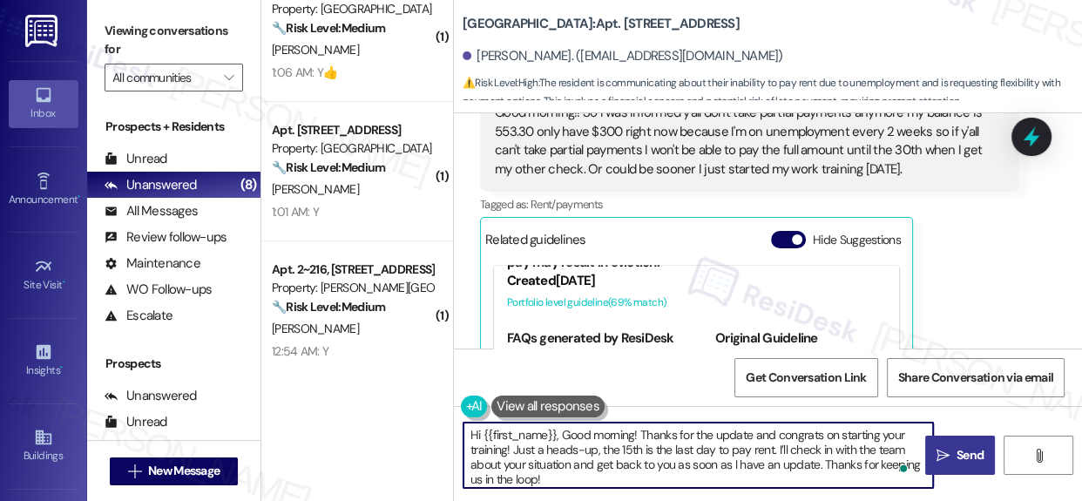
type textarea "Hi {{first_name}}, Good morning! Thanks for the update and congrats on starting…"
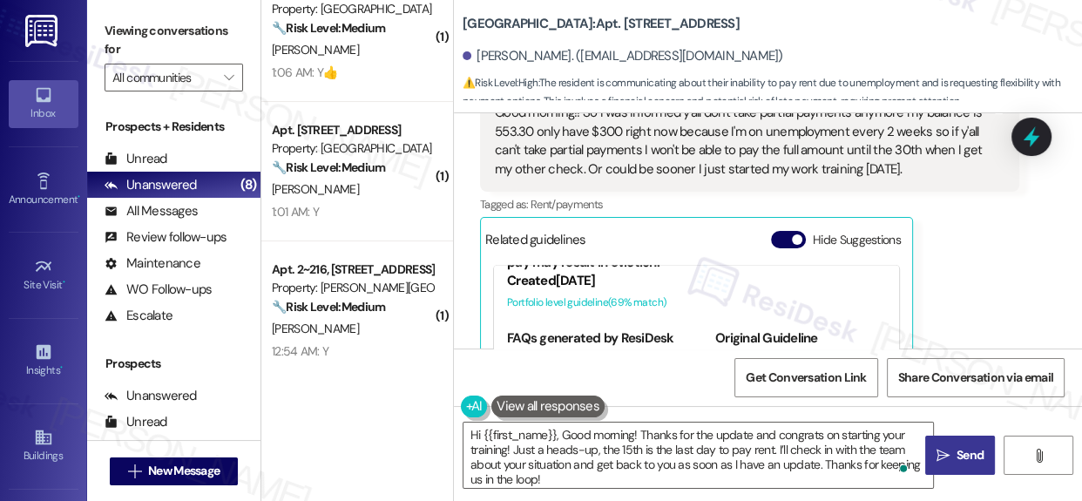
click at [969, 455] on span "Send" at bounding box center [969, 455] width 27 height 18
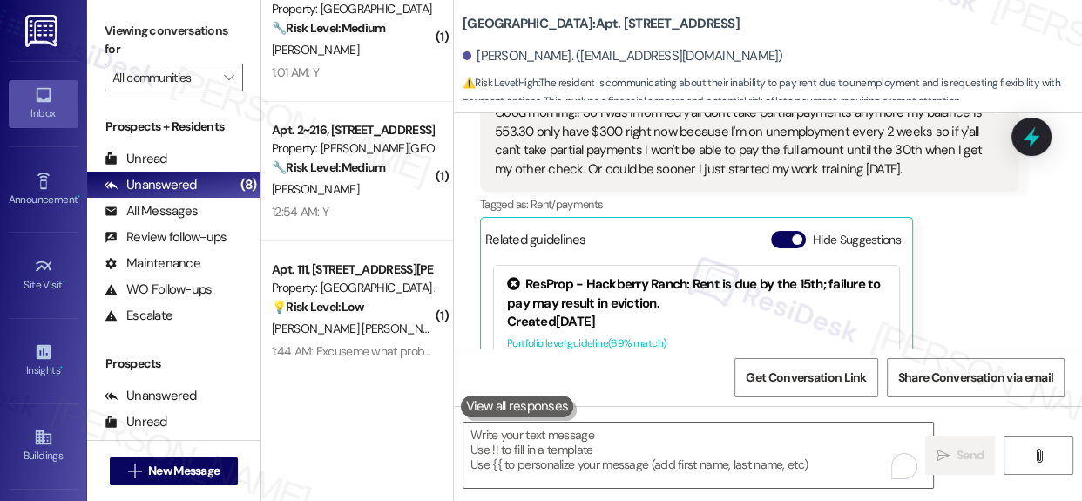
scroll to position [39265, 0]
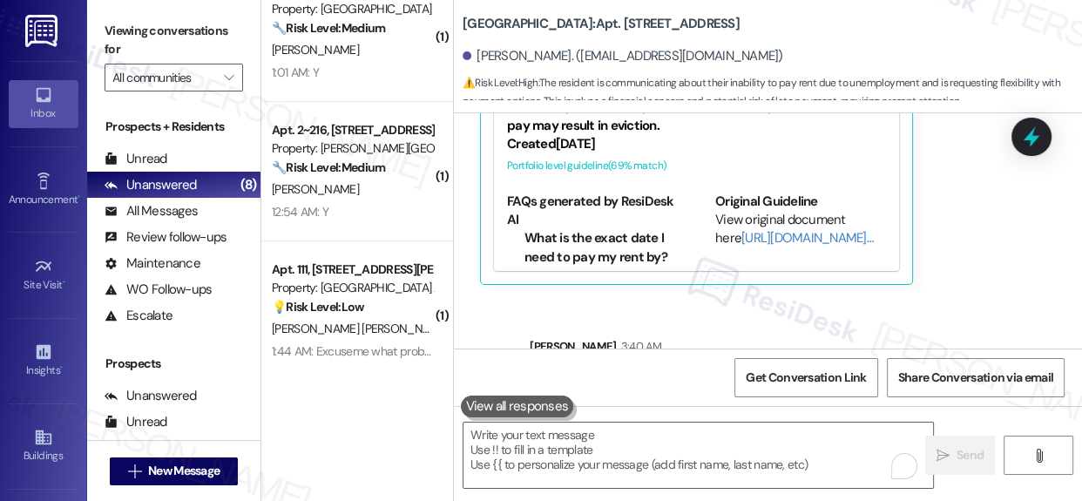
drag, startPoint x: 1029, startPoint y: 135, endPoint x: 1008, endPoint y: 141, distance: 21.8
click at [1029, 136] on icon at bounding box center [1031, 136] width 16 height 21
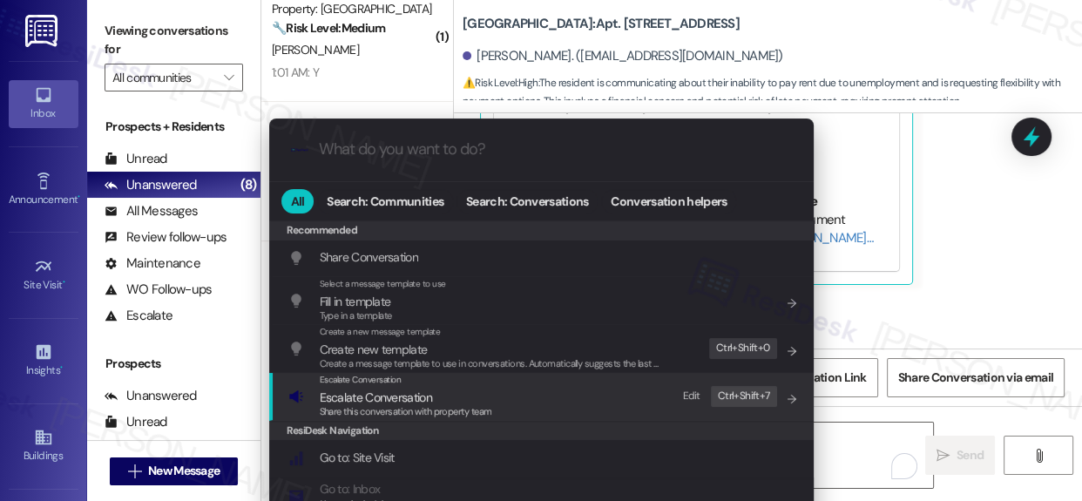
click at [363, 391] on span "Escalate Conversation" at bounding box center [376, 397] width 112 height 16
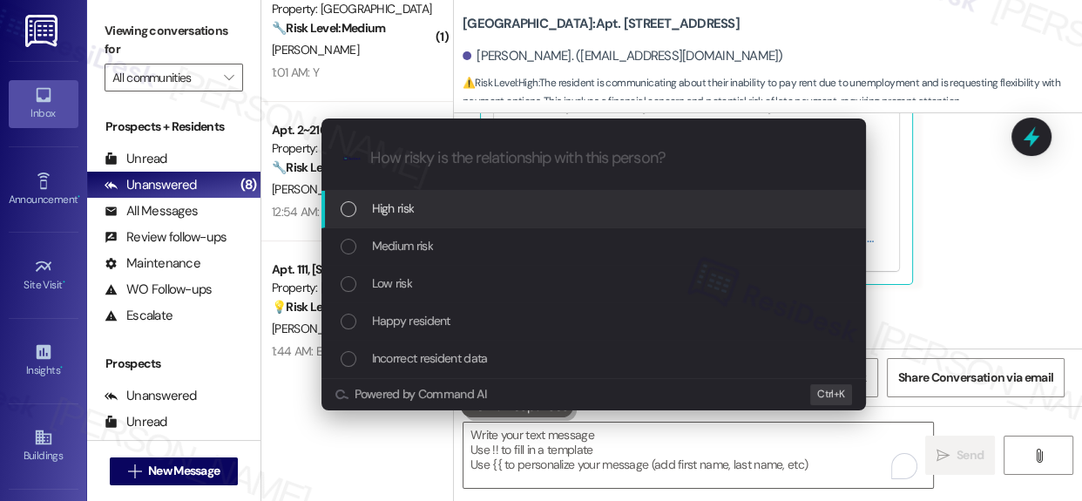
paste input "Partial Payment Request – Awaiting Team Review"
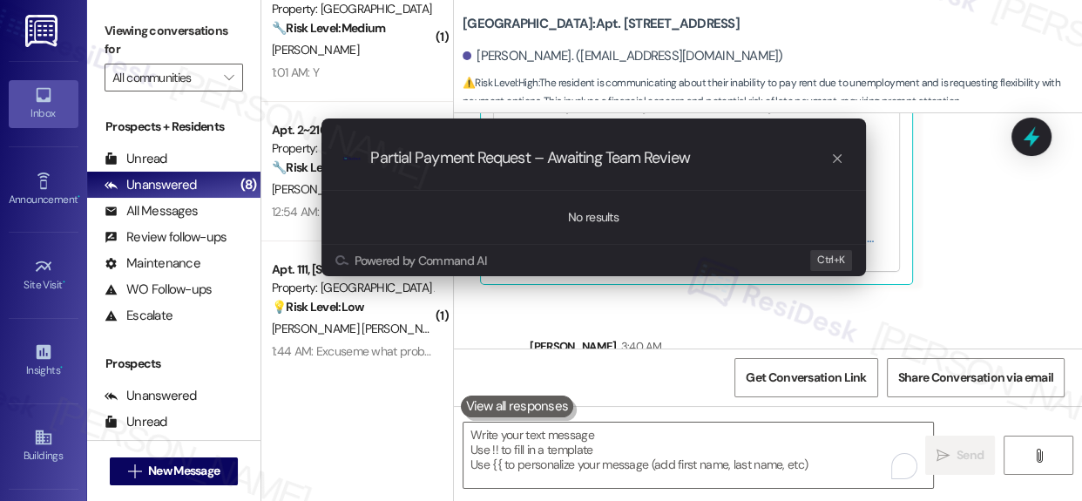
type input "Partial Payment Request – Awaiting Team Review"
click at [833, 155] on icon "progress bar" at bounding box center [837, 159] width 14 height 14
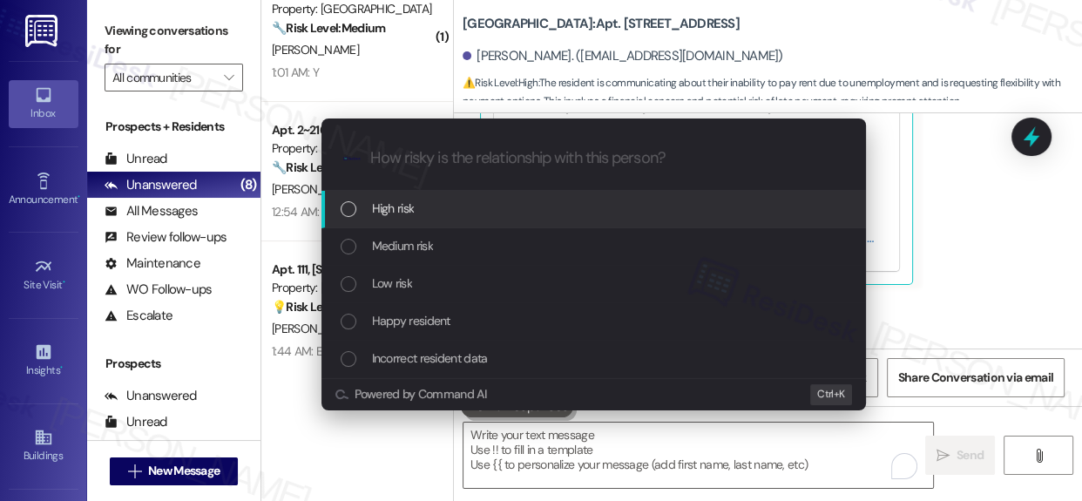
click at [346, 206] on div "List of options" at bounding box center [349, 209] width 16 height 16
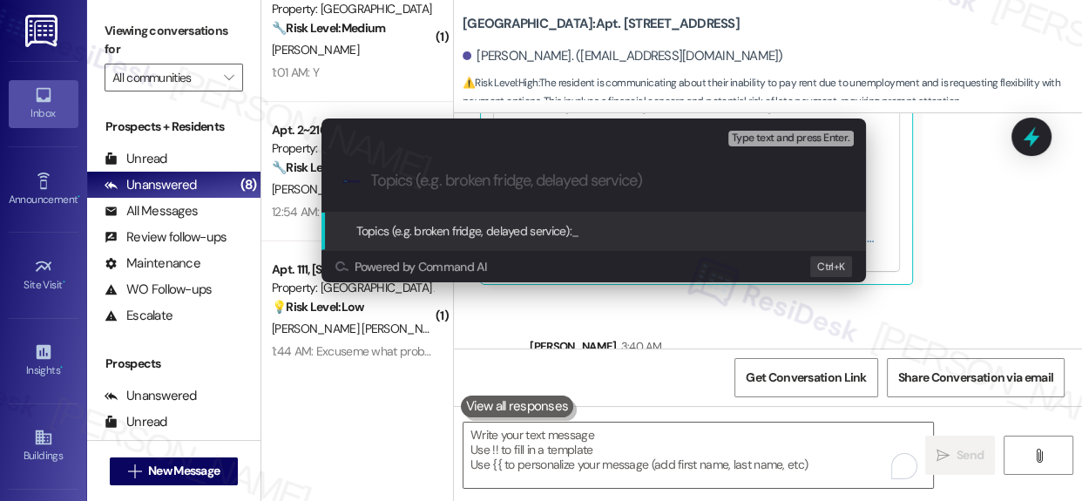
paste input "Partial Payment Request – Awaiting Team Review"
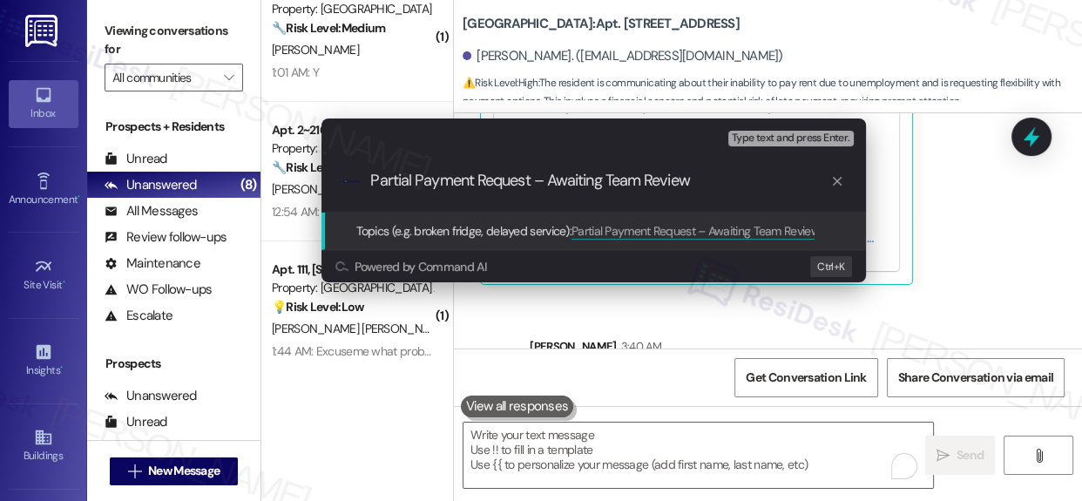
type input "Partial Payment Request – Awaiting Team Review"
click at [536, 224] on span "Topics (e.g. broken fridge, delayed service):" at bounding box center [464, 231] width 216 height 16
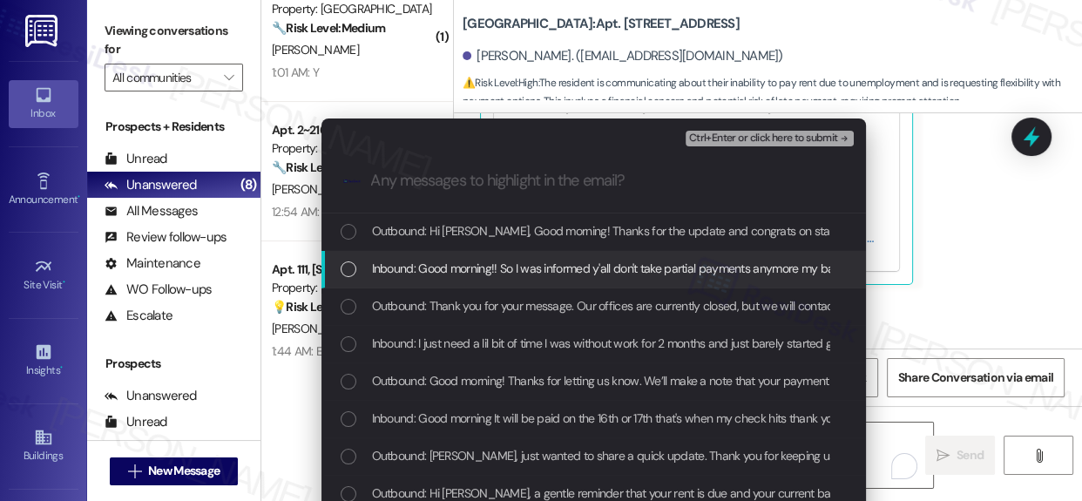
click at [341, 267] on div "List of options" at bounding box center [349, 269] width 16 height 16
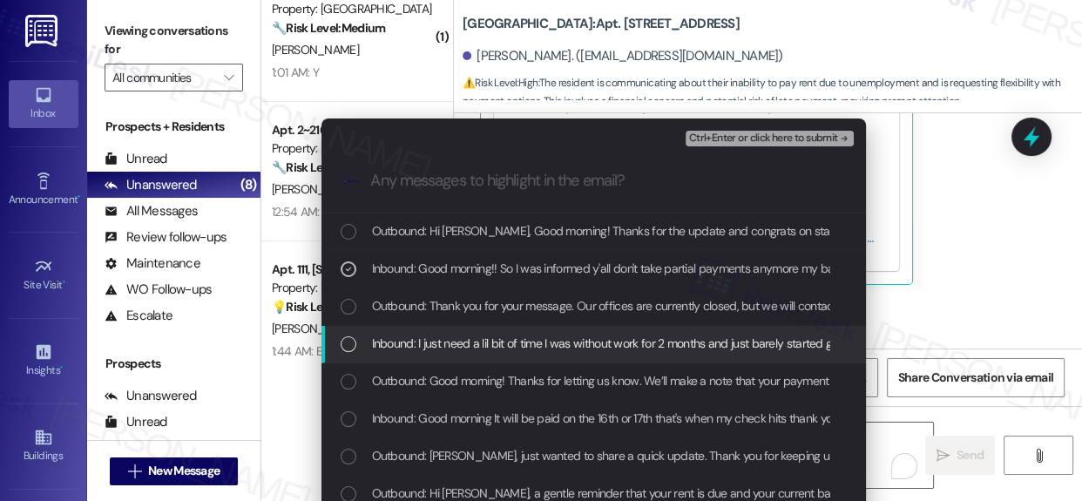
click at [334, 328] on div "Inbound: I just need a lil bit of time I was without work for 2 months and just…" at bounding box center [593, 344] width 544 height 37
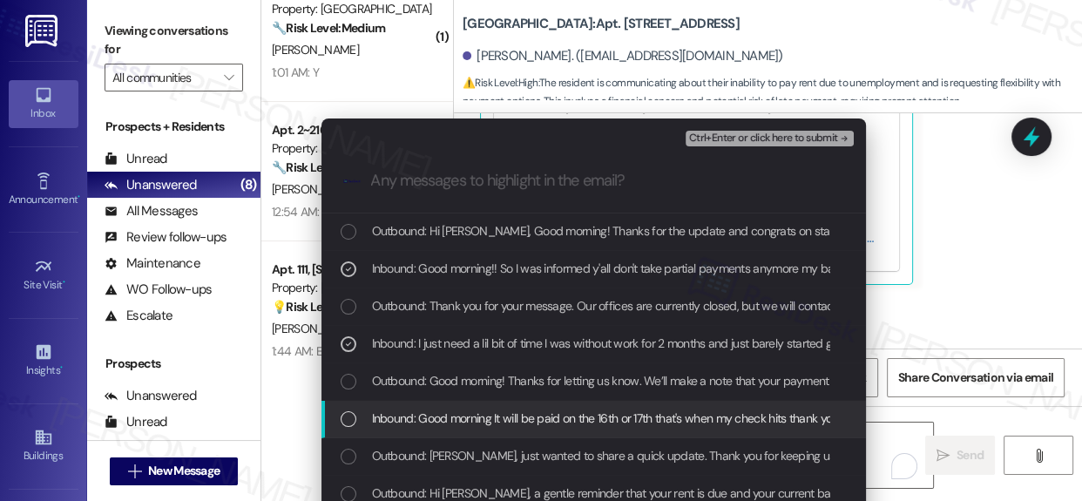
click at [343, 418] on div "List of options" at bounding box center [349, 419] width 16 height 16
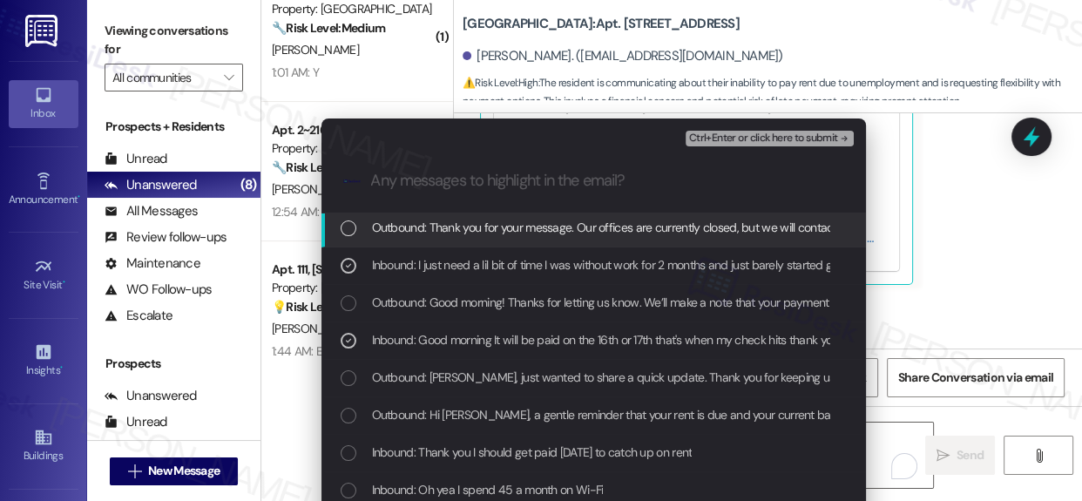
click at [808, 139] on span "Ctrl+Enter or click here to submit" at bounding box center [763, 138] width 149 height 12
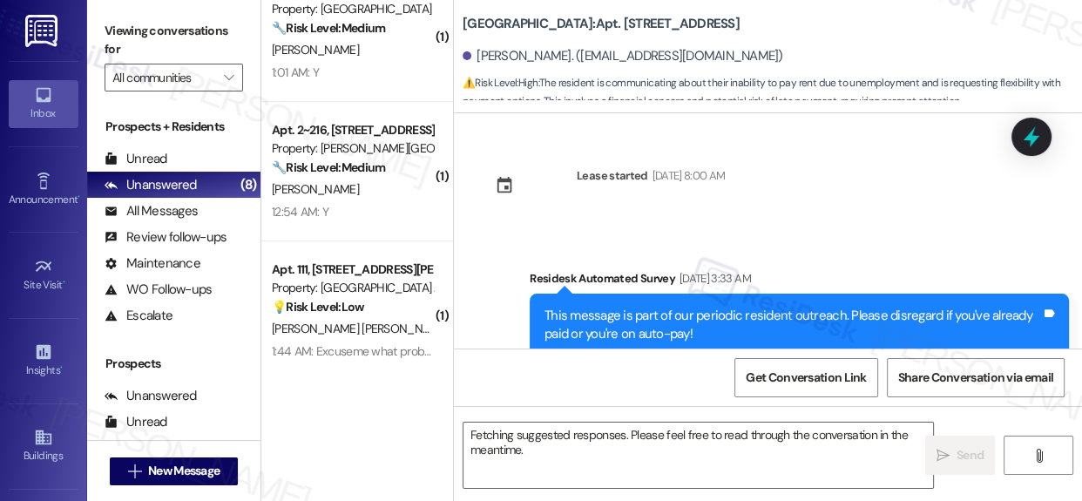
scroll to position [39088, 0]
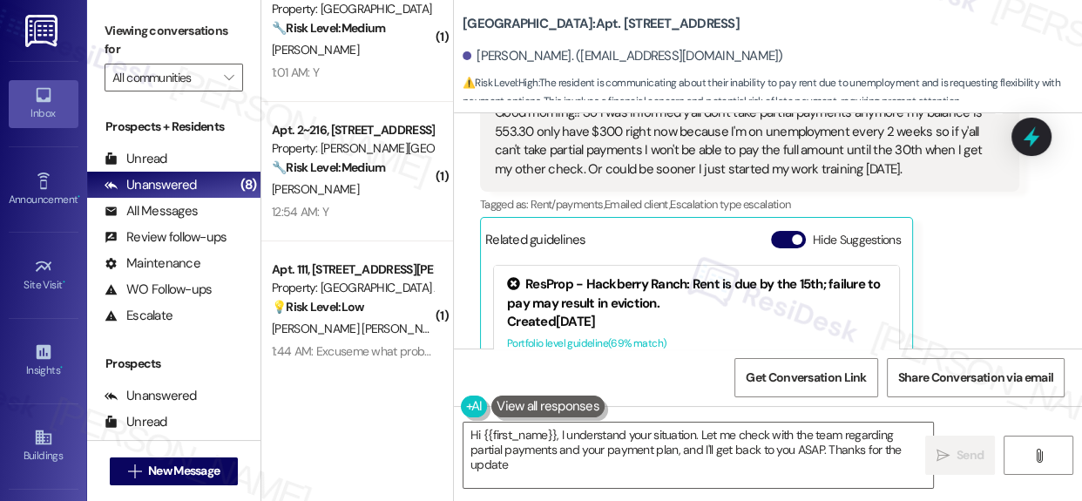
type textarea "Hi {{first_name}}, I understand your situation. Let me check with the team rega…"
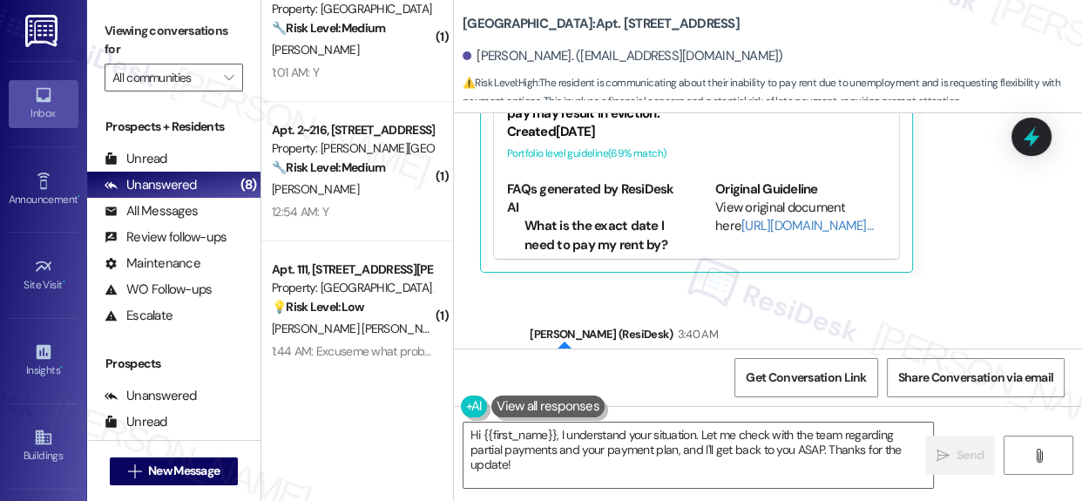
scroll to position [39291, 0]
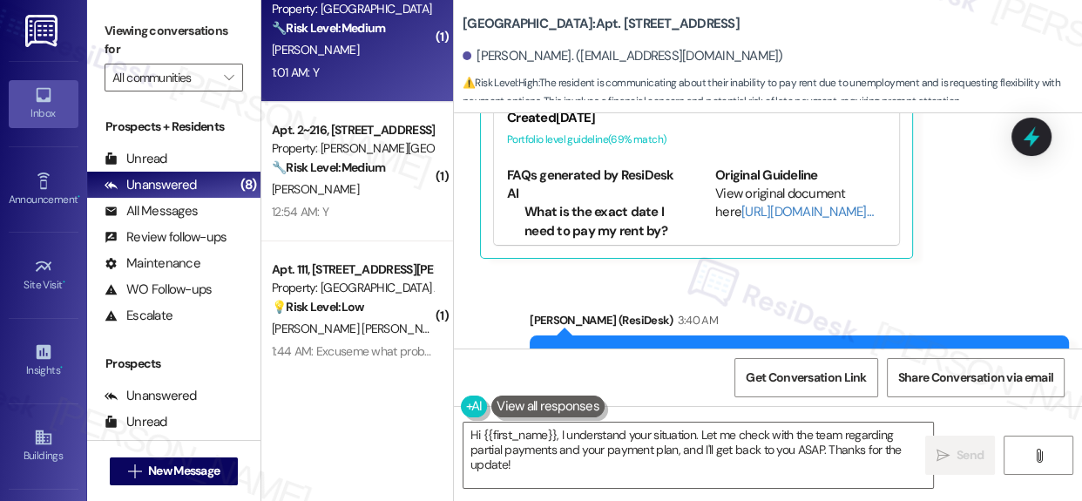
click at [354, 44] on div "L. Bailey" at bounding box center [352, 50] width 165 height 22
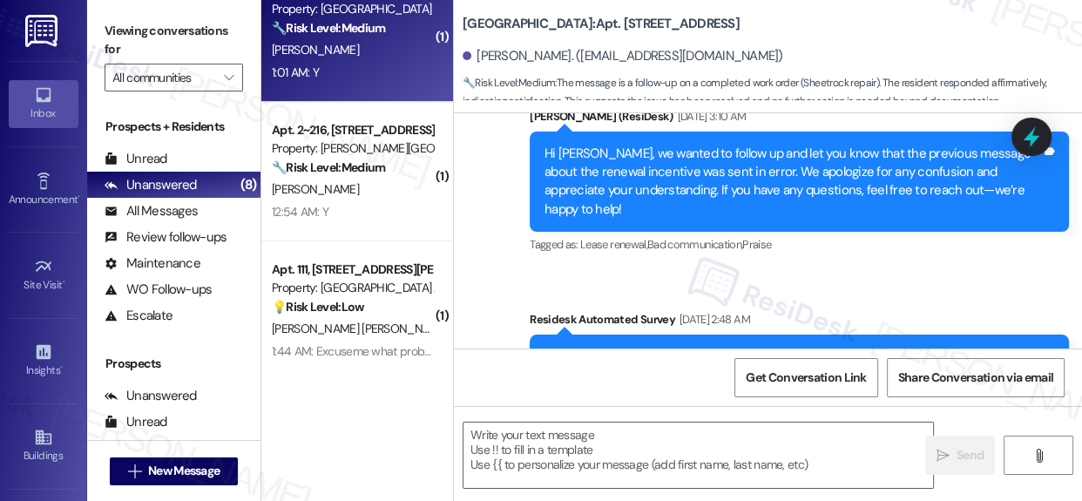
type textarea "Fetching suggested responses. Please feel free to read through the conversation…"
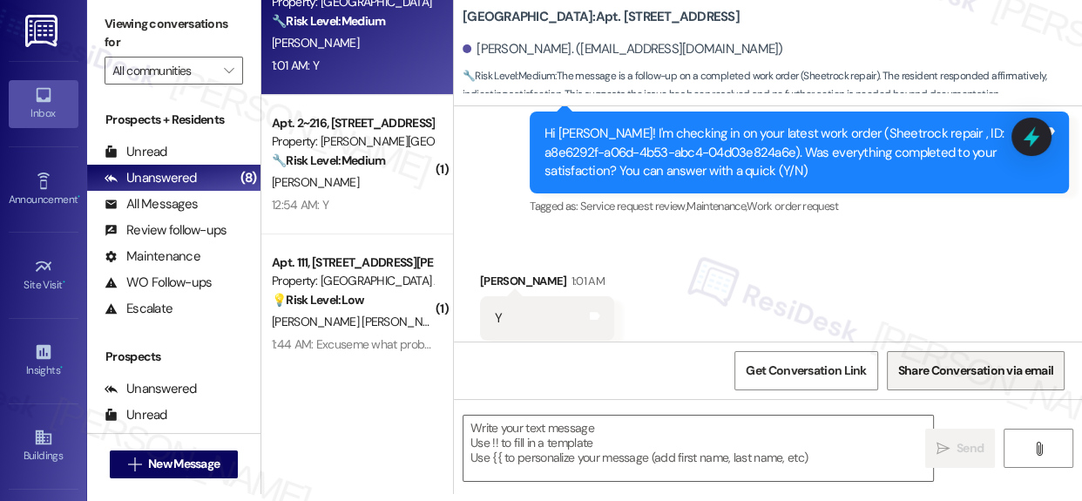
scroll to position [9, 0]
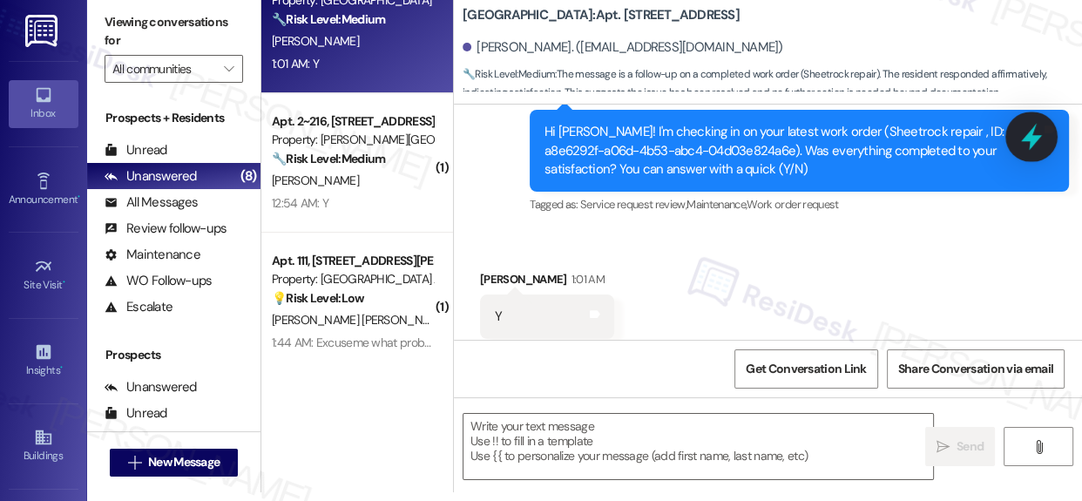
click at [1035, 137] on icon at bounding box center [1031, 137] width 21 height 27
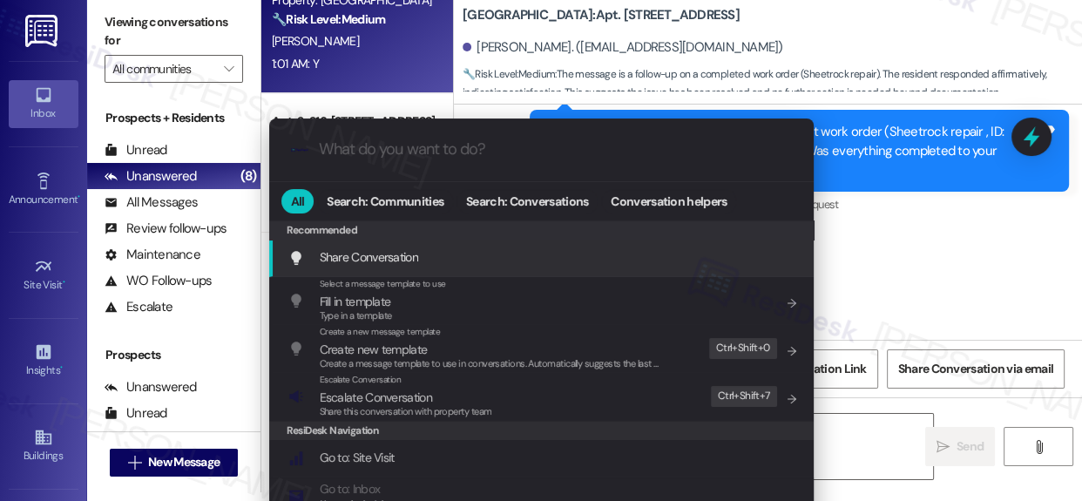
click at [427, 149] on input "What do you want to do?" at bounding box center [555, 149] width 473 height 18
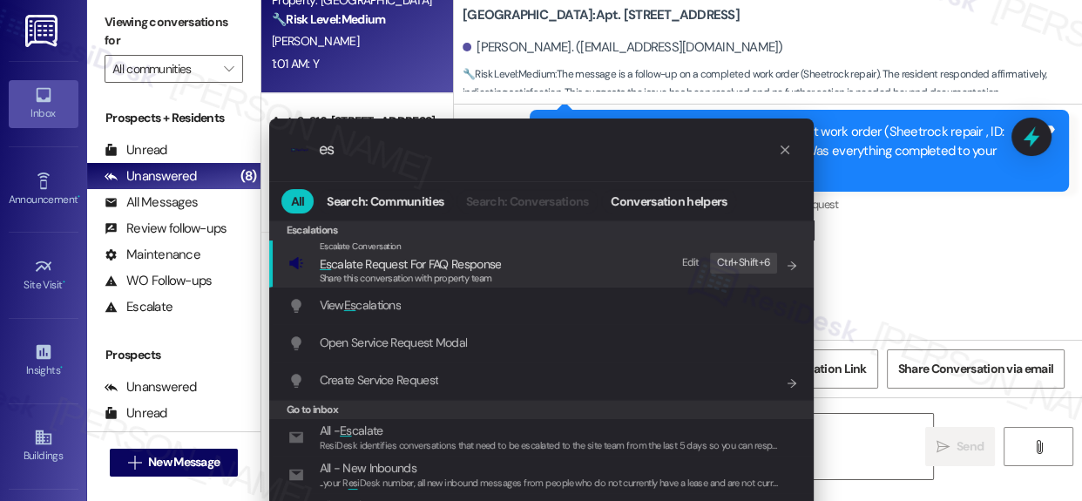
type input "e"
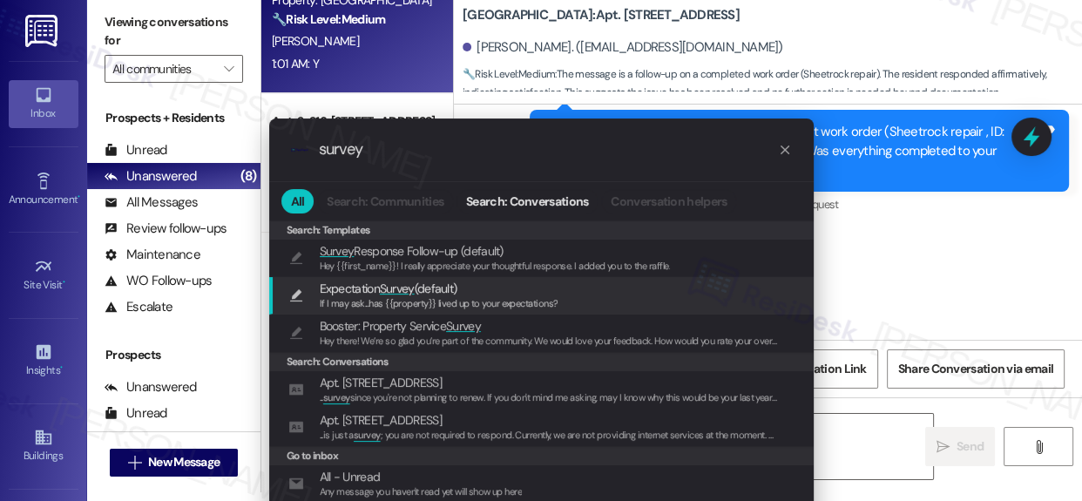
type input "survey"
click at [373, 287] on span "Expectation Survey (default)" at bounding box center [389, 288] width 138 height 19
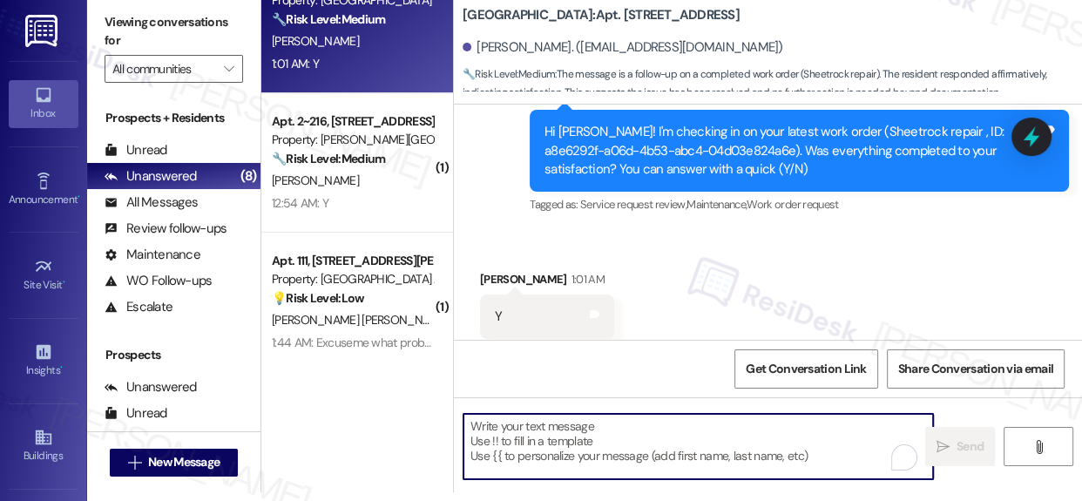
type textarea "If I may ask...has {{property}} lived up to your expectations?"
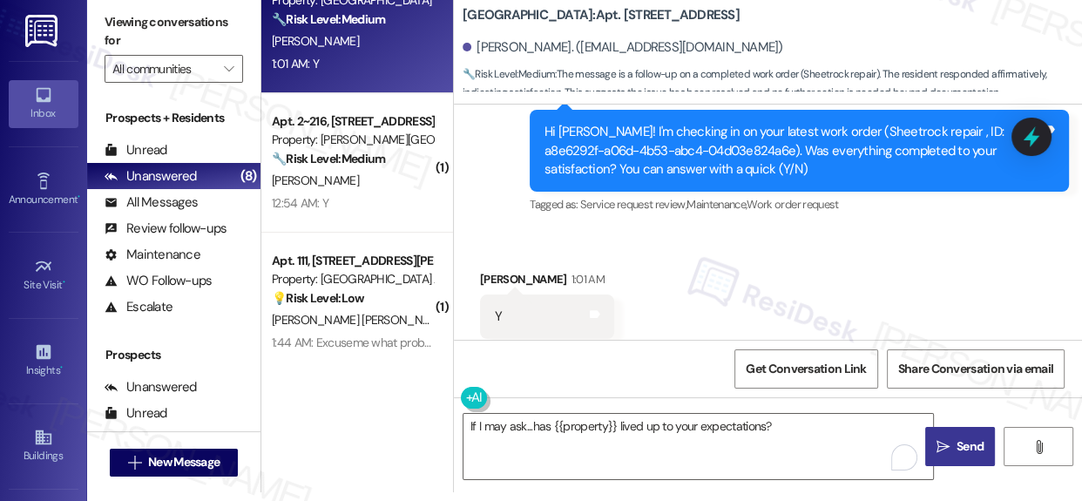
click at [965, 444] on span "Send" at bounding box center [969, 446] width 27 height 18
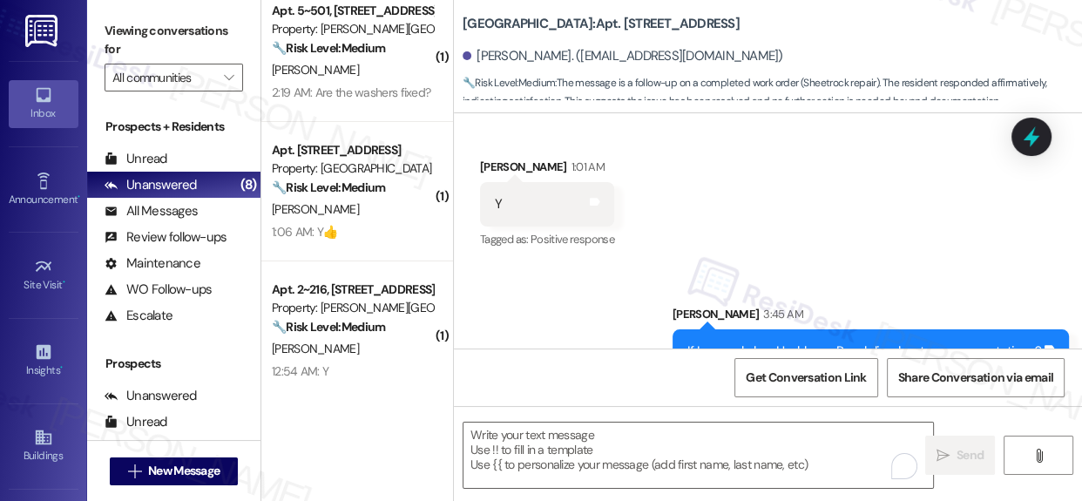
scroll to position [0, 0]
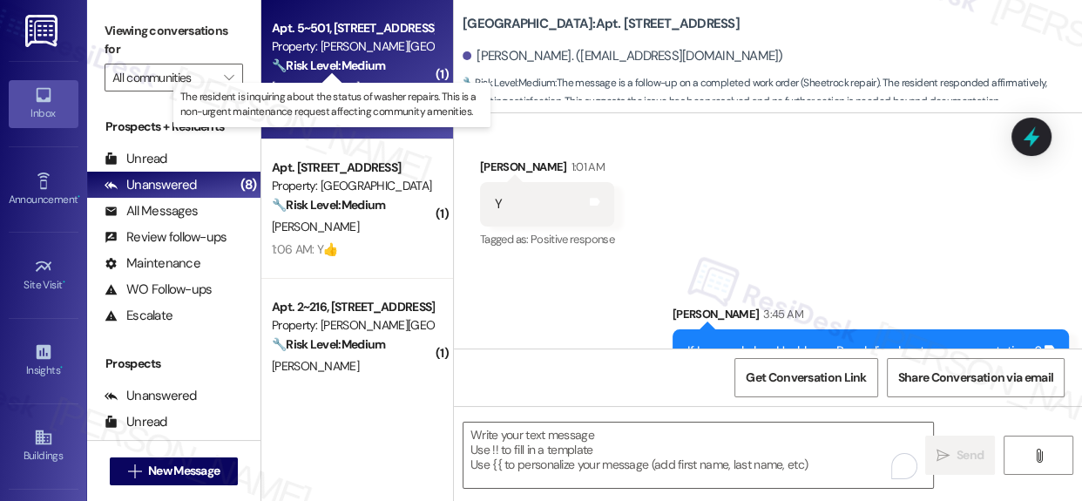
click at [353, 60] on strong "🔧 Risk Level: Medium" at bounding box center [328, 65] width 113 height 16
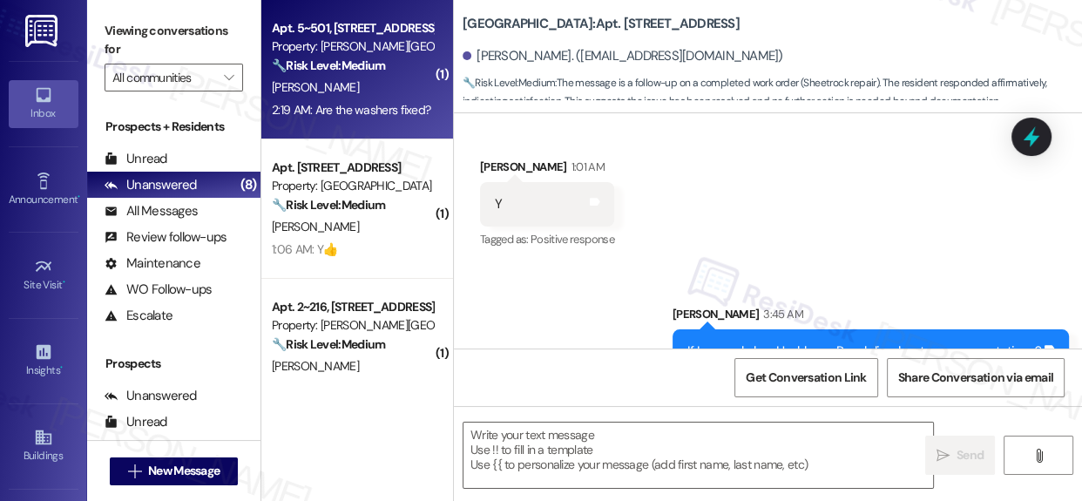
type textarea "Fetching suggested responses. Please feel free to read through the conversation…"
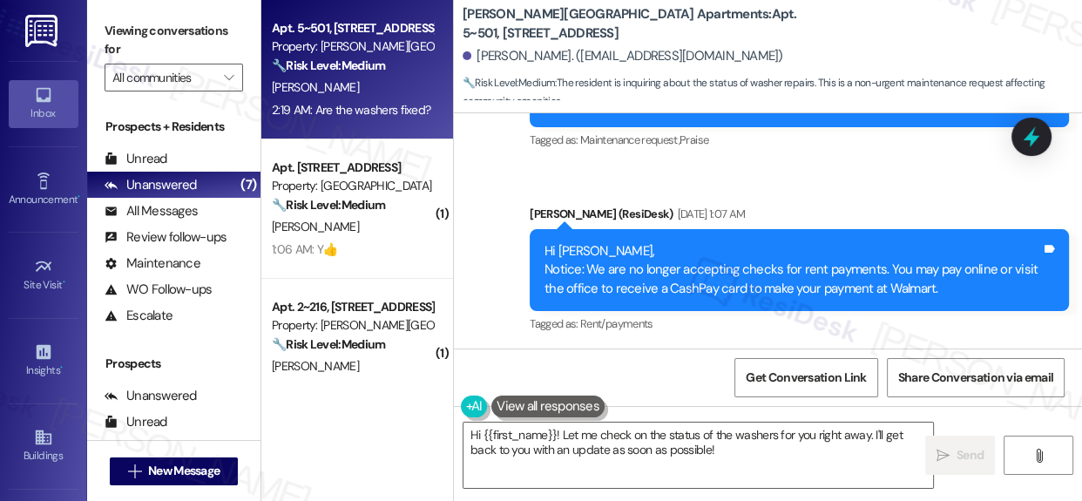
scroll to position [14544, 0]
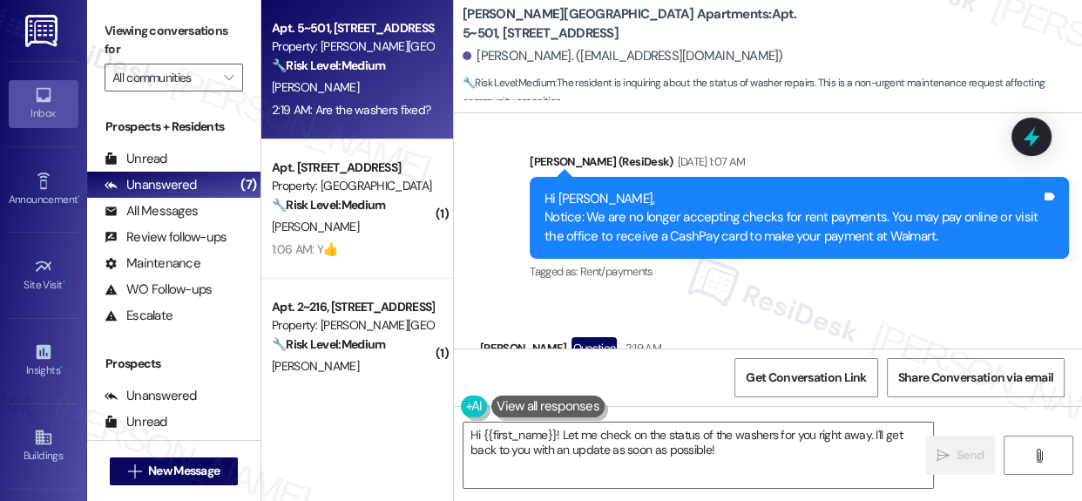
click at [602, 378] on div "Are the washers fixed?" at bounding box center [558, 387] width 127 height 18
click at [603, 378] on div "Are the washers fixed?" at bounding box center [558, 387] width 127 height 18
copy div "Are the washers fixed? Tags and notes"
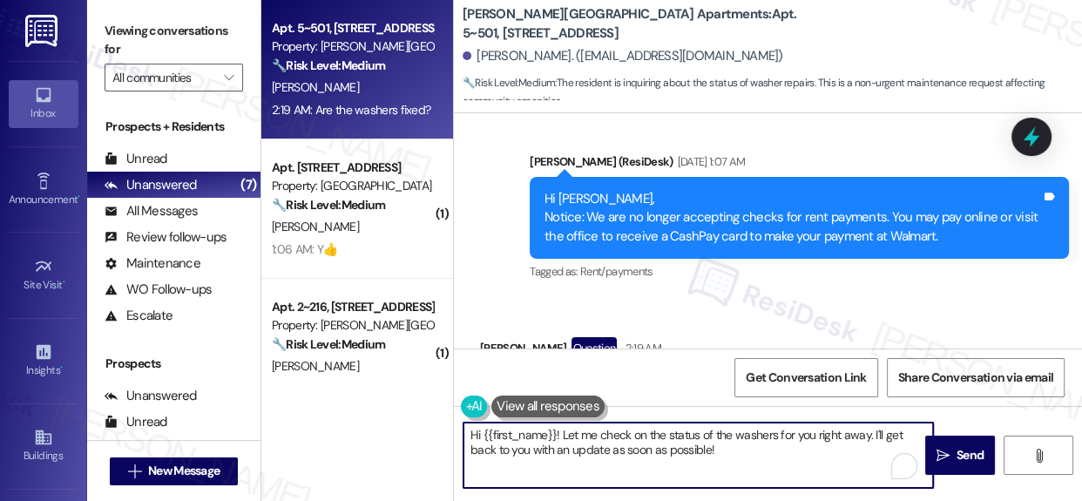
click at [810, 460] on textarea "Hi {{first_name}}! Let me check on the status of the washers for you right away…" at bounding box center [697, 454] width 469 height 65
click at [563, 438] on textarea "Hi {{first_name}}! Let me check on the status of the washers for you right away…" at bounding box center [697, 454] width 469 height 65
click at [564, 433] on textarea "Hi {{first_name}}! Let me check on the status of the washers for you right away…" at bounding box center [697, 454] width 469 height 65
drag, startPoint x: 564, startPoint y: 433, endPoint x: 781, endPoint y: 479, distance: 221.7
click at [780, 477] on textarea "Hi {{first_name}}! Let me check on the status of the washers for you right away…" at bounding box center [697, 454] width 469 height 65
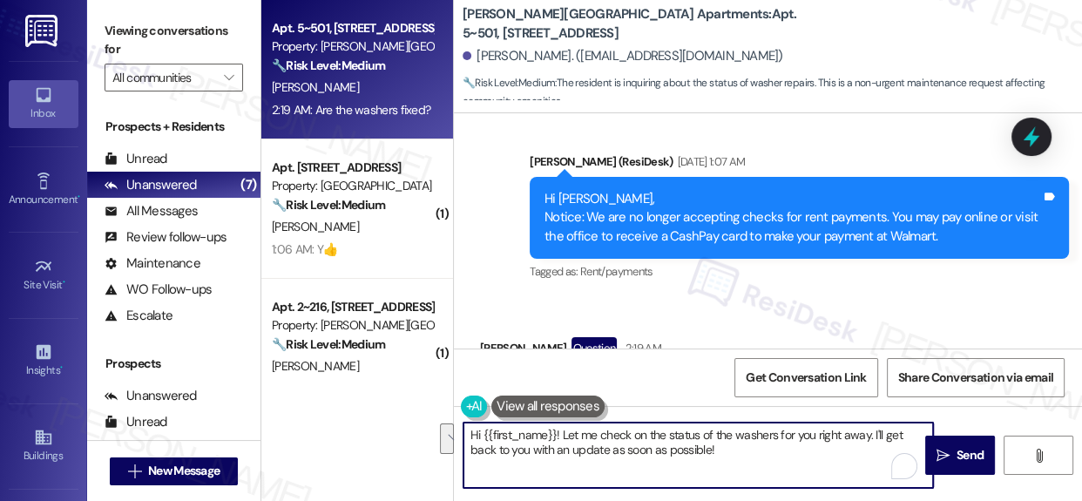
paste textarea "Could you help me clarify a few things so I know exactly what to check? By “was…"
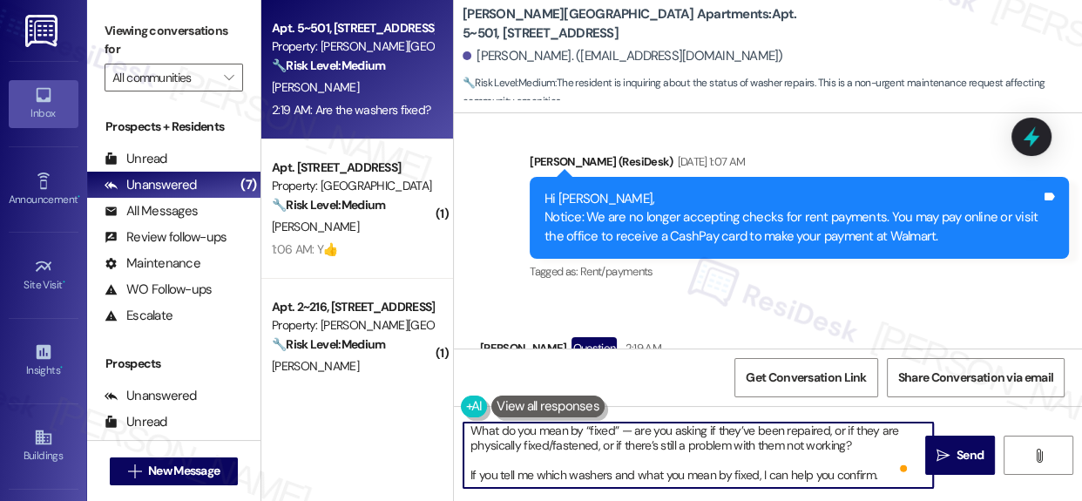
scroll to position [0, 0]
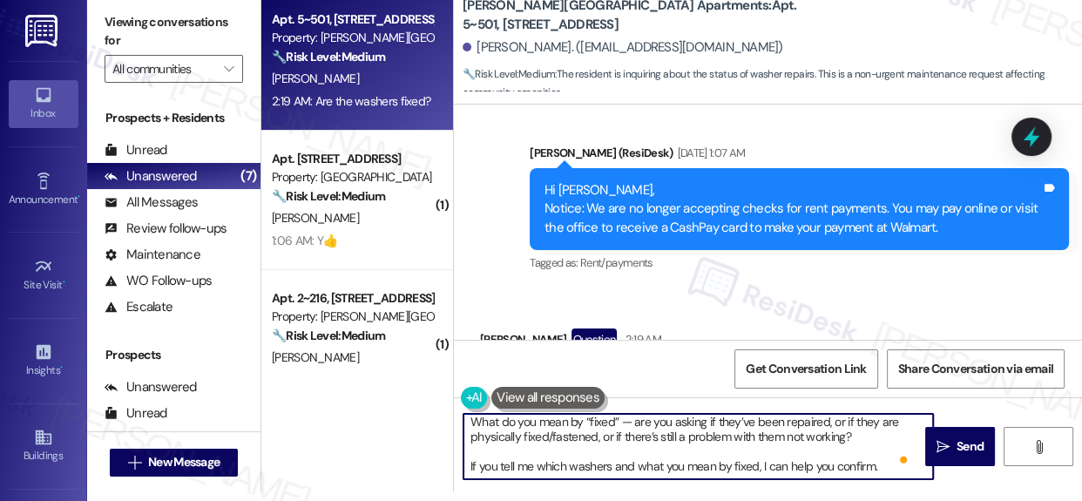
type textarea "Hi {{first_name}}! Could you help me clarify a few things so I know exactly wha…"
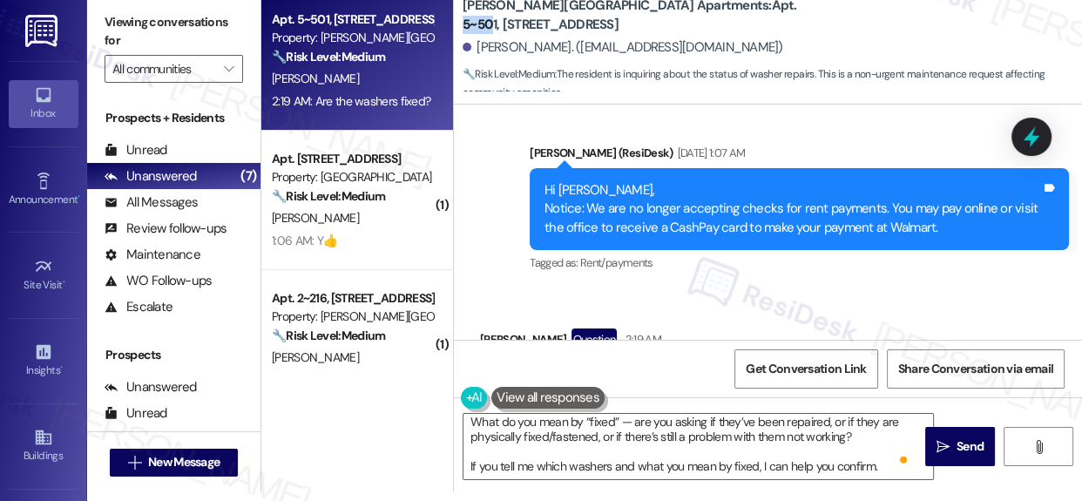
drag, startPoint x: 653, startPoint y: 17, endPoint x: 684, endPoint y: 17, distance: 30.5
click at [684, 17] on b "Alderman Park Apartments: Apt. 5~501, 1600 Lansdowne Dr" at bounding box center [636, 15] width 348 height 37
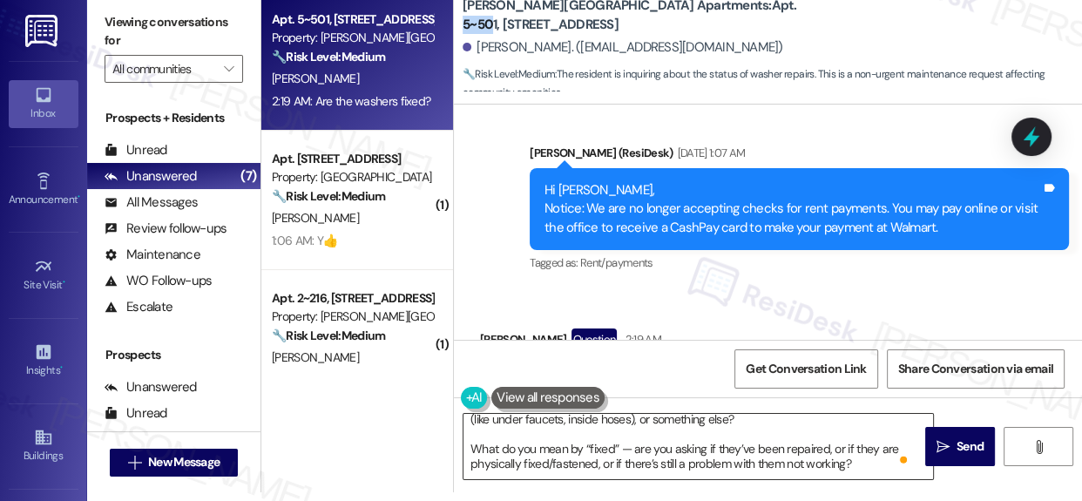
scroll to position [92, 0]
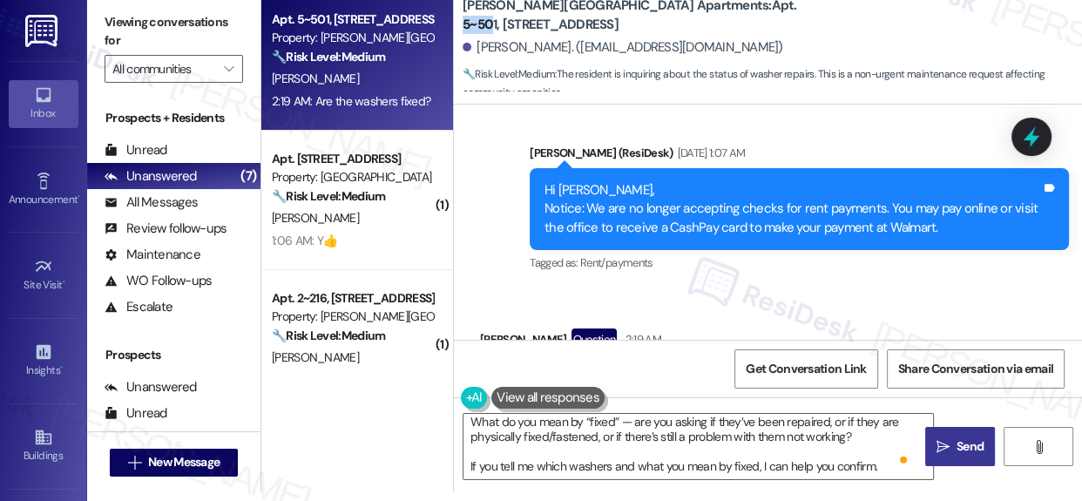
click at [953, 452] on span "Send" at bounding box center [970, 446] width 34 height 18
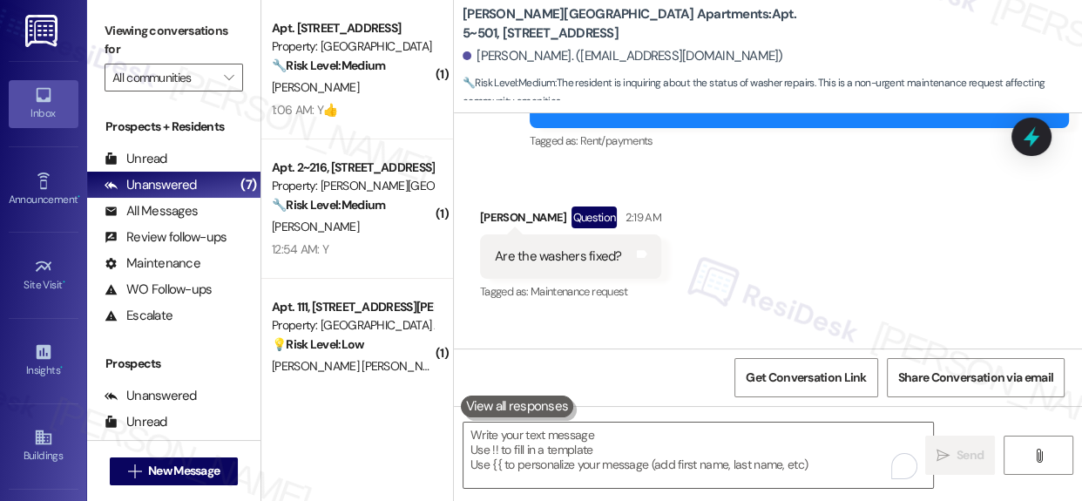
scroll to position [14814, 0]
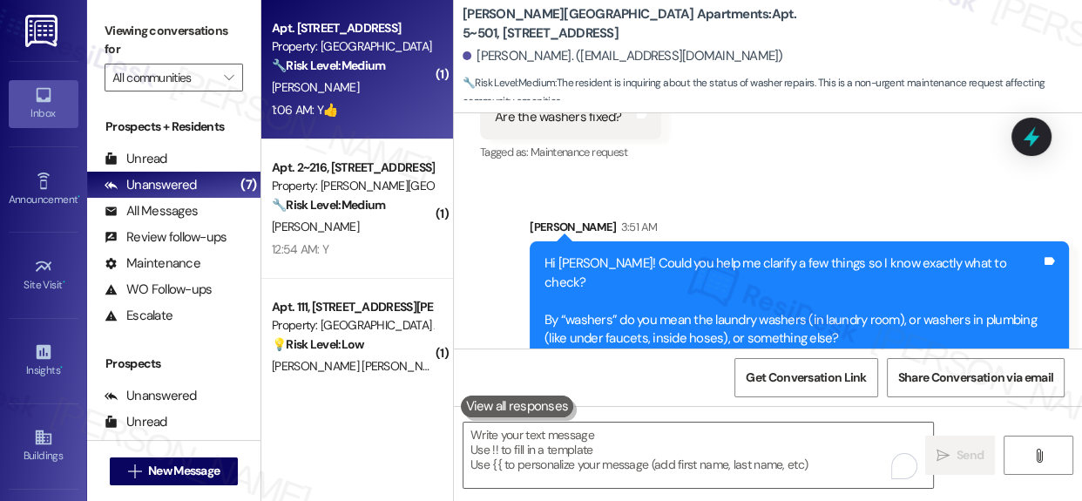
click at [420, 62] on div "🔧 Risk Level: Medium The resident responded positively to a follow-up regarding…" at bounding box center [352, 66] width 161 height 18
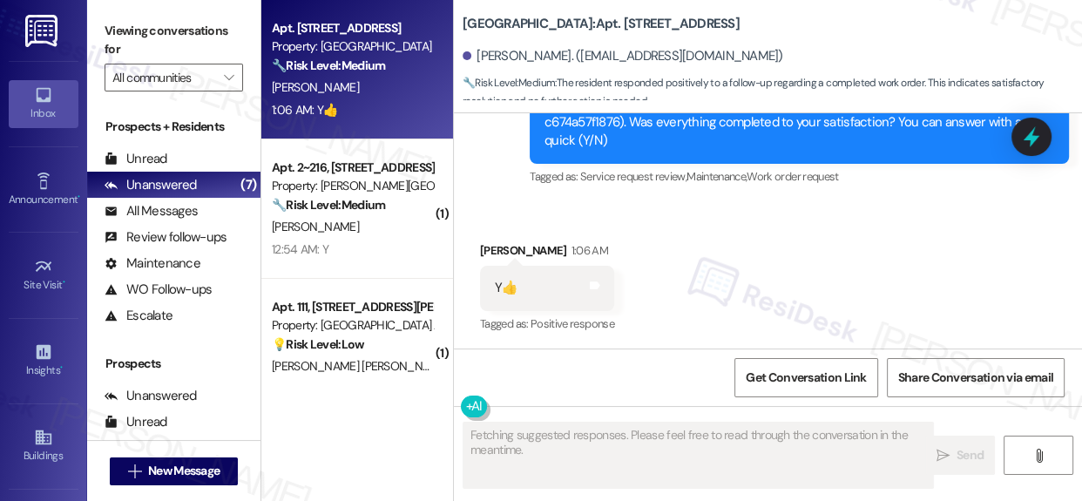
scroll to position [9, 0]
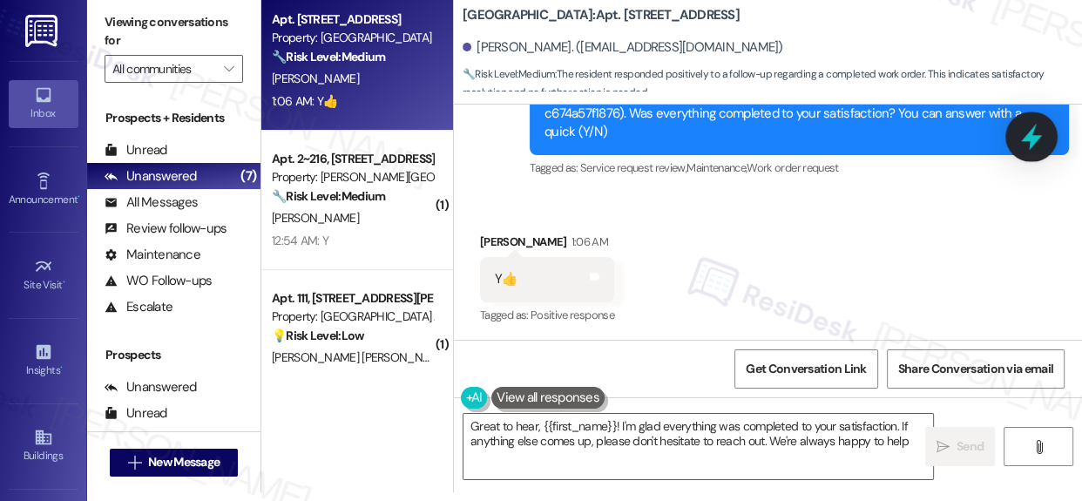
type textarea "Great to hear, {{first_name}}! I'm glad everything was completed to your satisf…"
click at [1026, 141] on icon at bounding box center [1031, 137] width 30 height 30
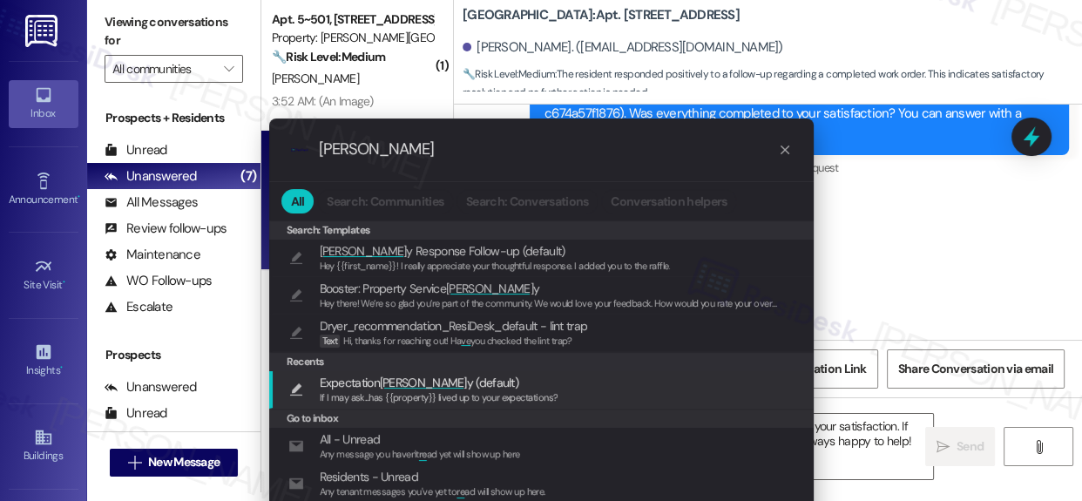
type input "surve"
click at [399, 382] on span "Surve" at bounding box center [423, 382] width 87 height 16
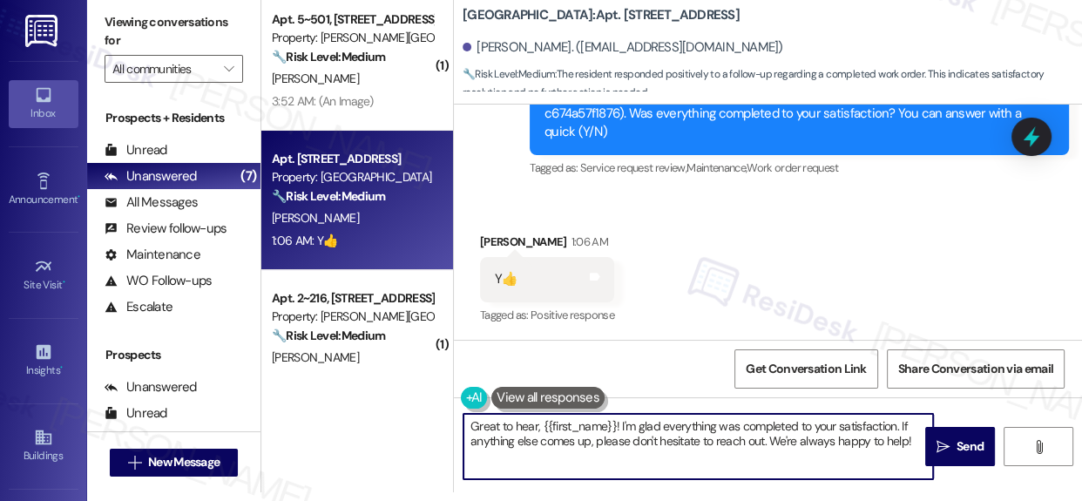
type textarea "If I may ask...has {{property}} lived up to your expectations?"
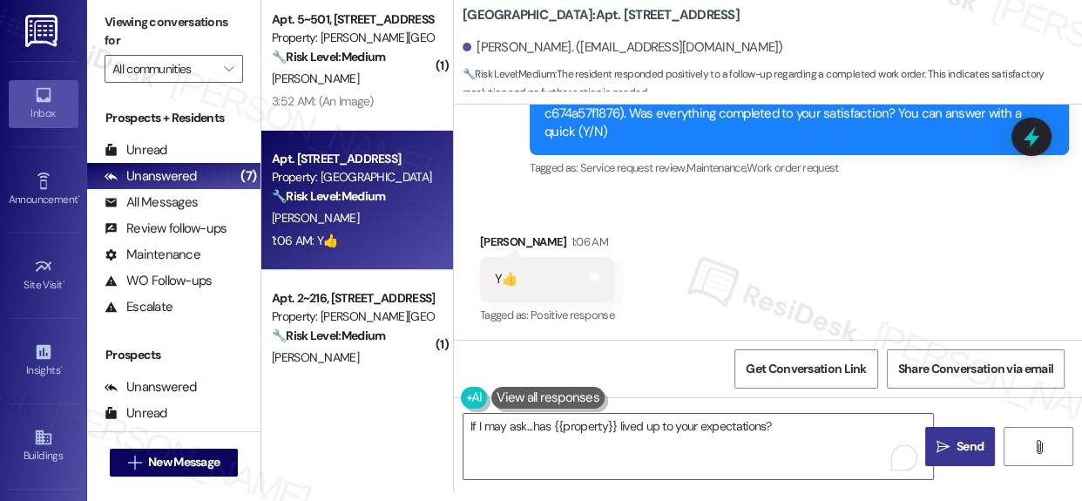
click at [956, 453] on span "Send" at bounding box center [969, 446] width 27 height 18
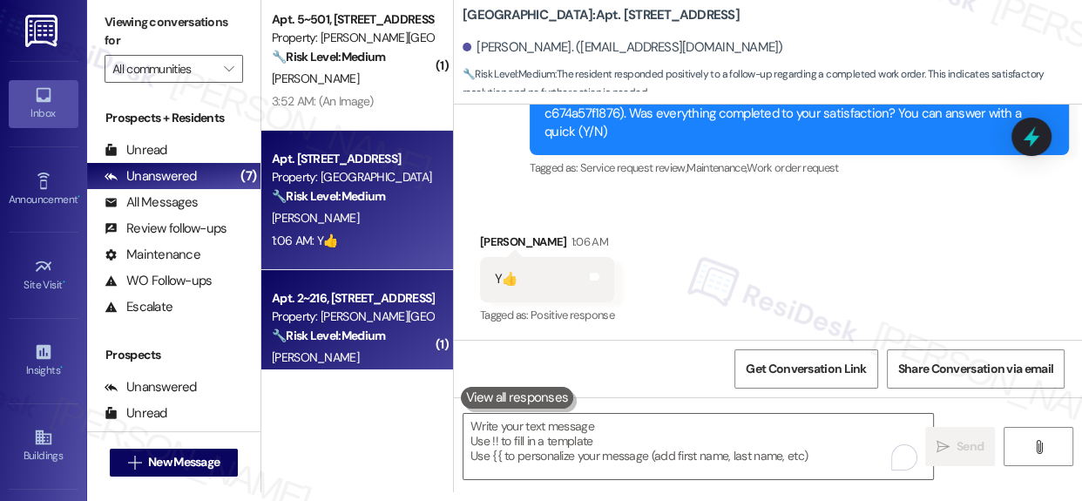
scroll to position [0, 0]
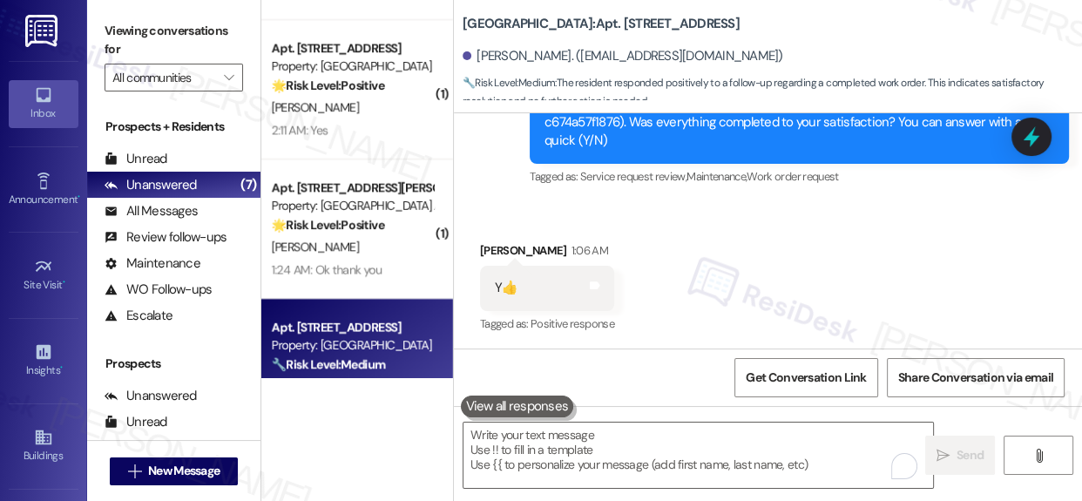
scroll to position [459, 0]
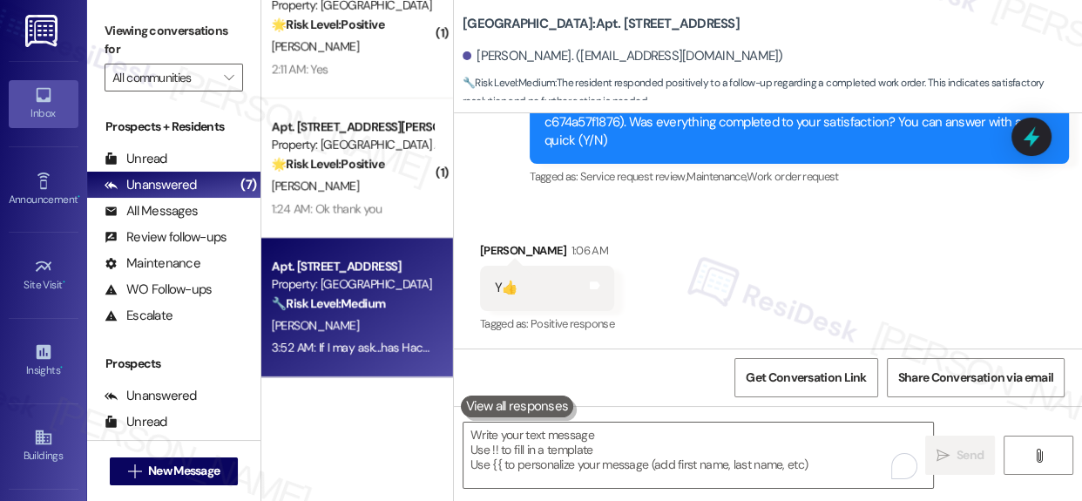
click at [353, 287] on div "Property: [GEOGRAPHIC_DATA]" at bounding box center [352, 284] width 161 height 18
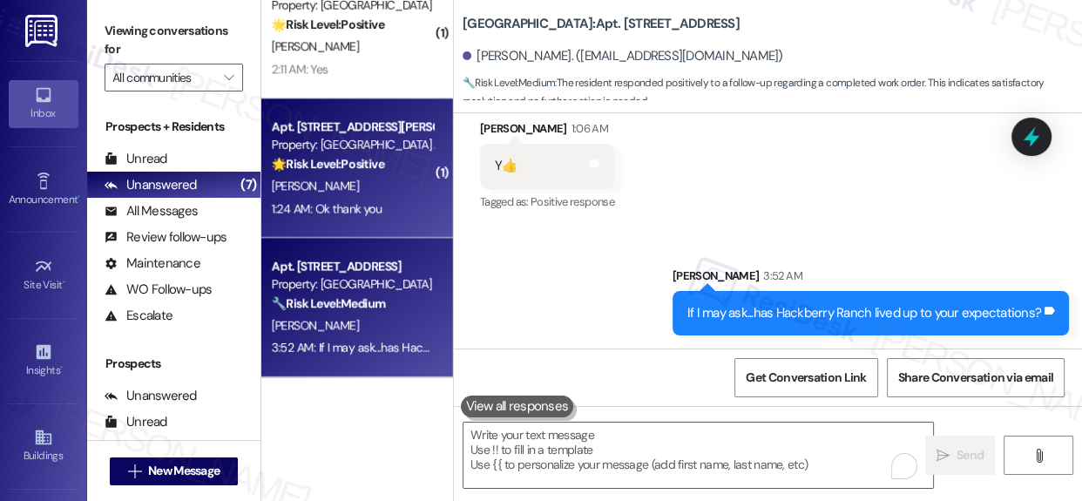
click at [341, 179] on div "[PERSON_NAME]" at bounding box center [352, 186] width 165 height 22
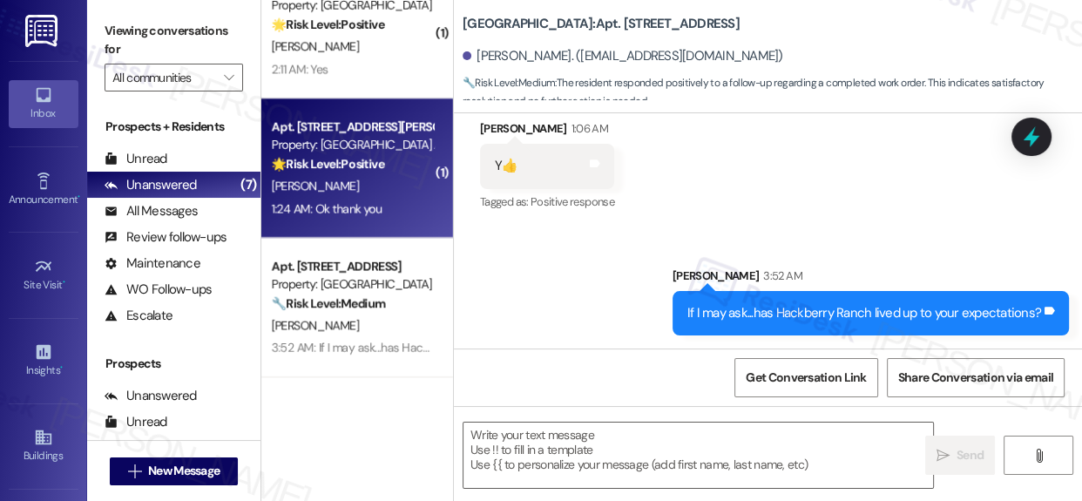
type textarea "Fetching suggested responses. Please feel free to read through the conversation…"
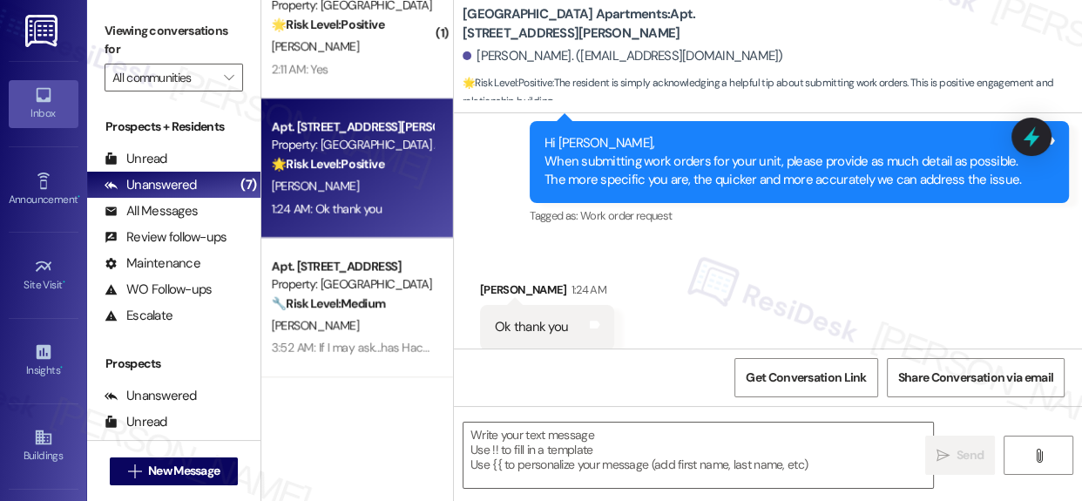
scroll to position [1815, 0]
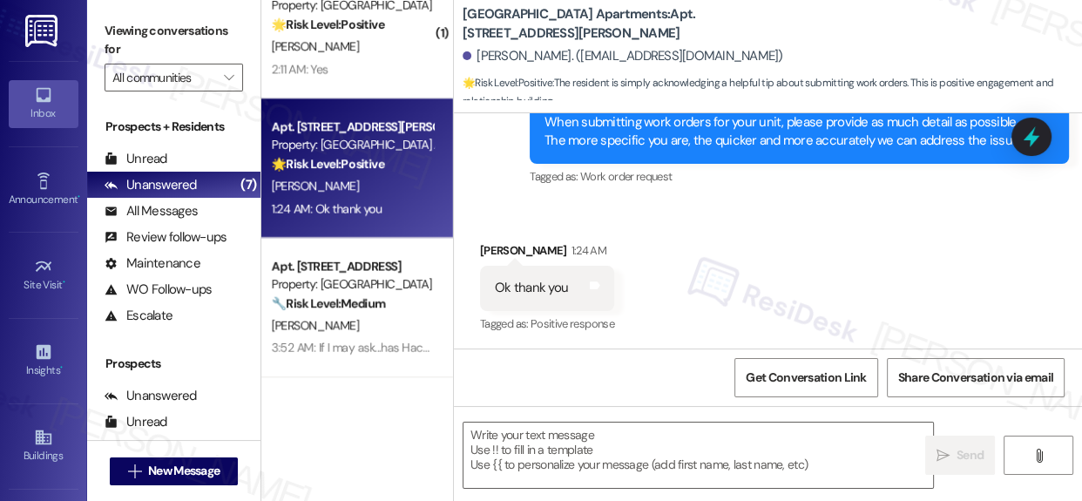
drag, startPoint x: 1067, startPoint y: 330, endPoint x: 1062, endPoint y: 347, distance: 18.2
click at [1062, 347] on div "Received via SMS Sherell Patrick 1:24 AM Ok thank you Tags and notes Tagged as:…" at bounding box center [768, 275] width 628 height 147
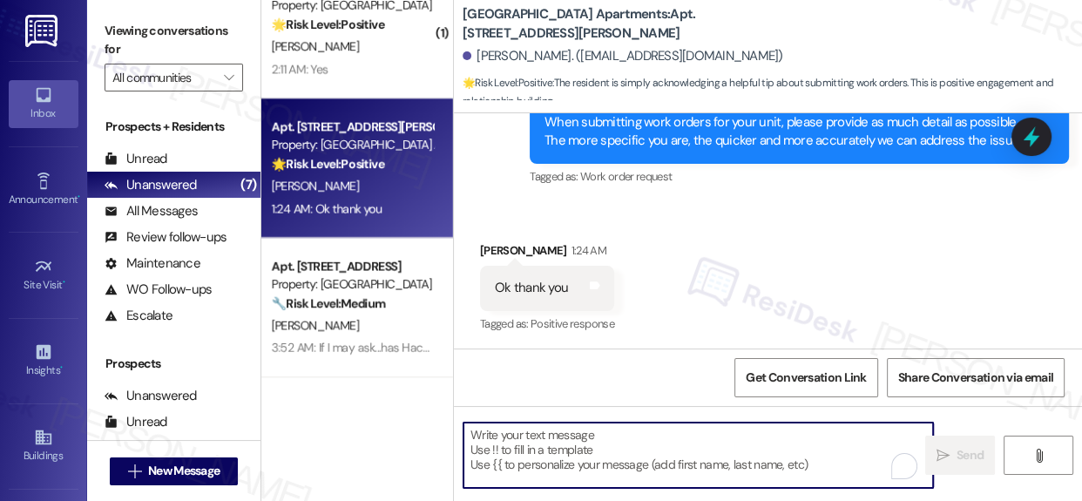
click at [580, 451] on textarea "To enrich screen reader interactions, please activate Accessibility in Grammarl…" at bounding box center [697, 454] width 469 height 65
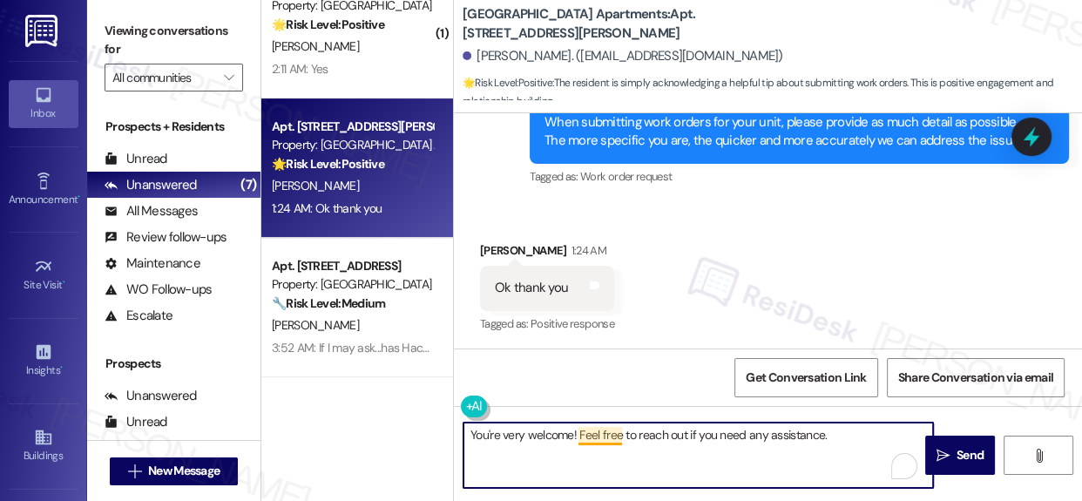
click at [606, 428] on textarea "You're very welcome! Feel free to reach out if you need any assistance." at bounding box center [697, 454] width 469 height 65
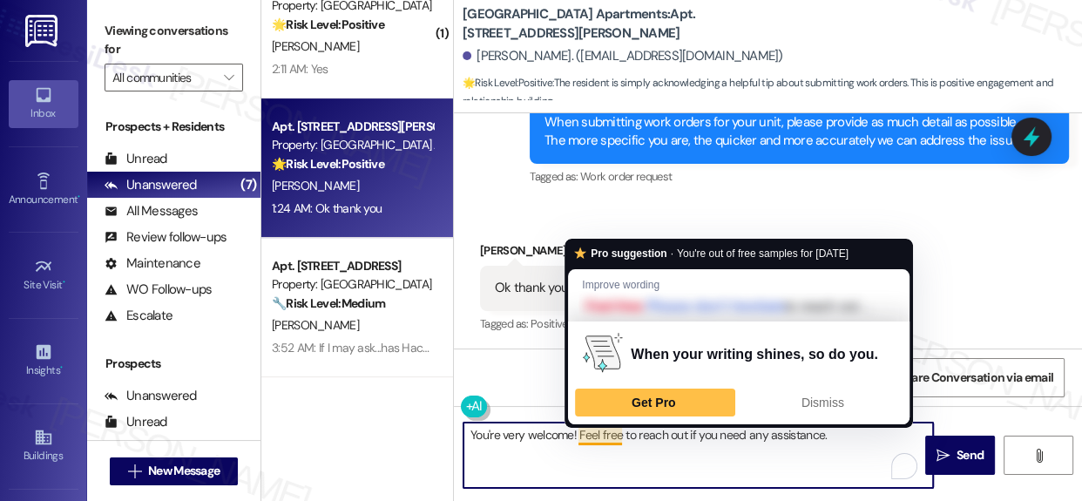
click at [651, 470] on textarea "You're very welcome! Feel free to reach out if you need any assistance." at bounding box center [697, 454] width 469 height 65
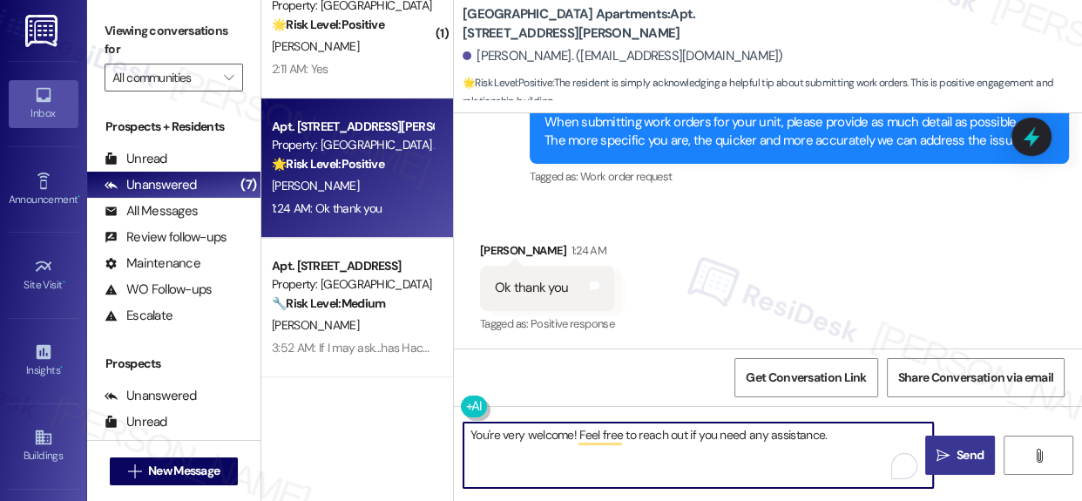
type textarea "You're very welcome! Feel free to reach out if you need any assistance."
click at [962, 456] on span "Send" at bounding box center [969, 455] width 27 height 18
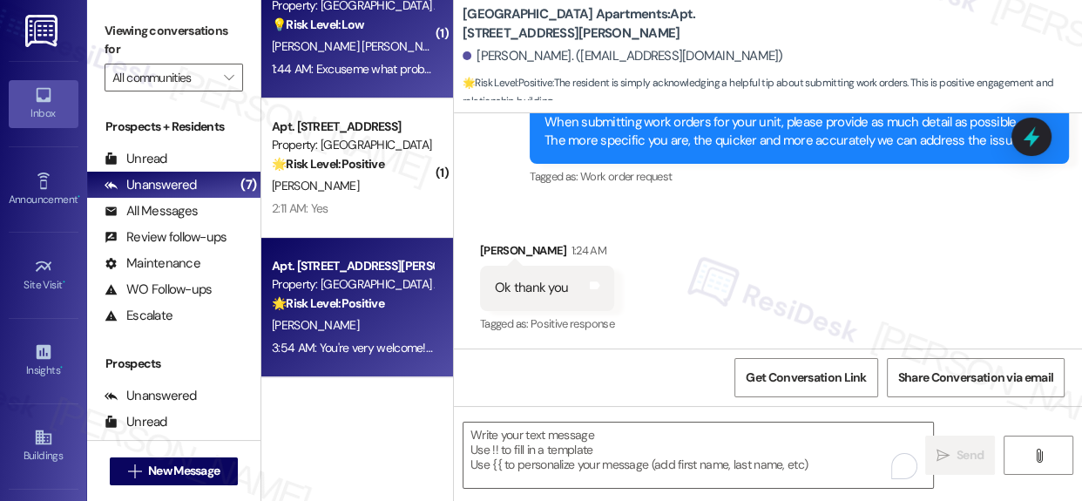
scroll to position [320, 0]
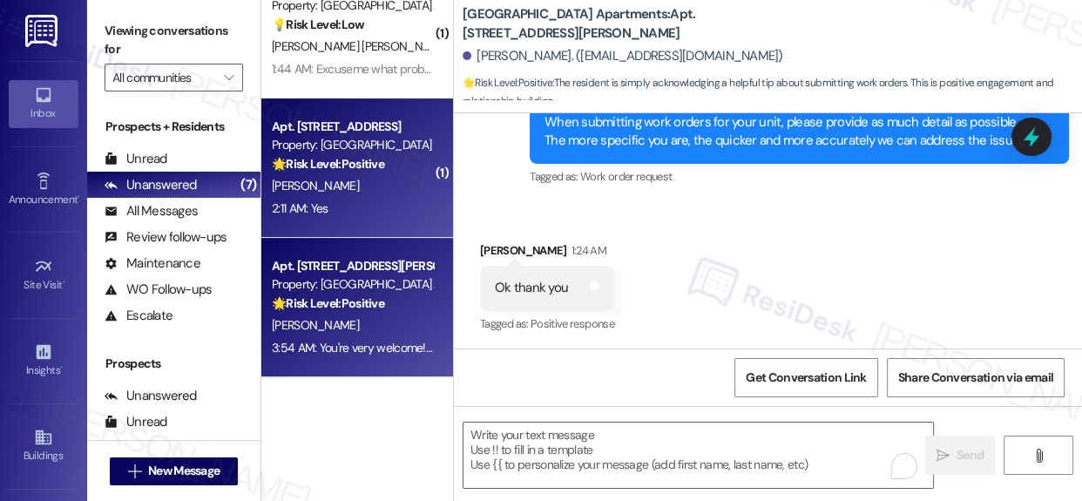
click at [394, 164] on div "🌟 Risk Level: Positive This is a positive engagement and relationship-building …" at bounding box center [352, 164] width 161 height 18
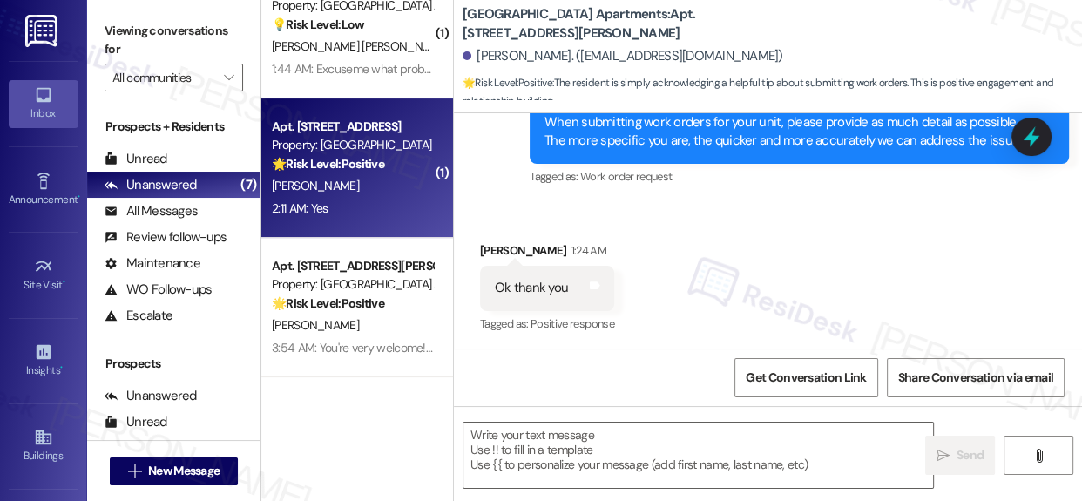
type textarea "Fetching suggested responses. Please feel free to read through the conversation…"
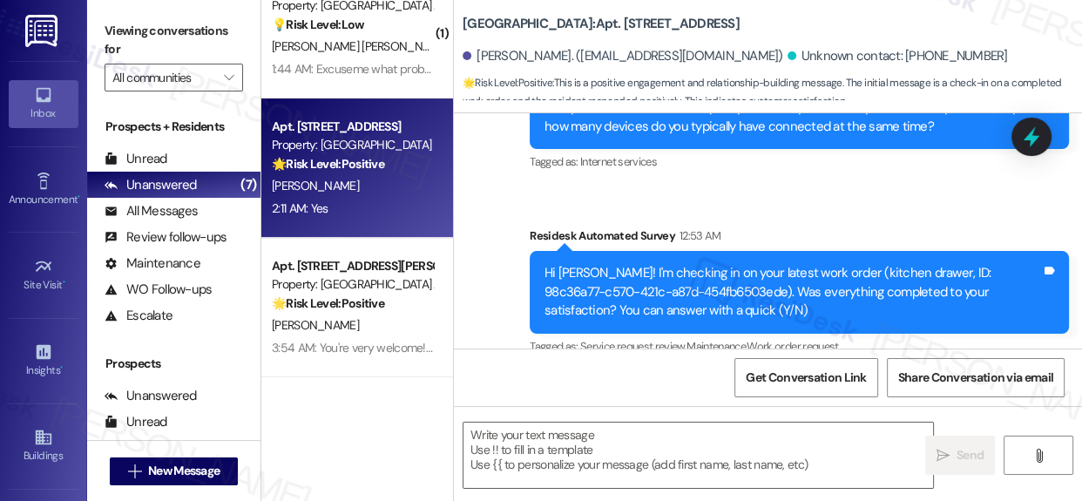
scroll to position [602, 0]
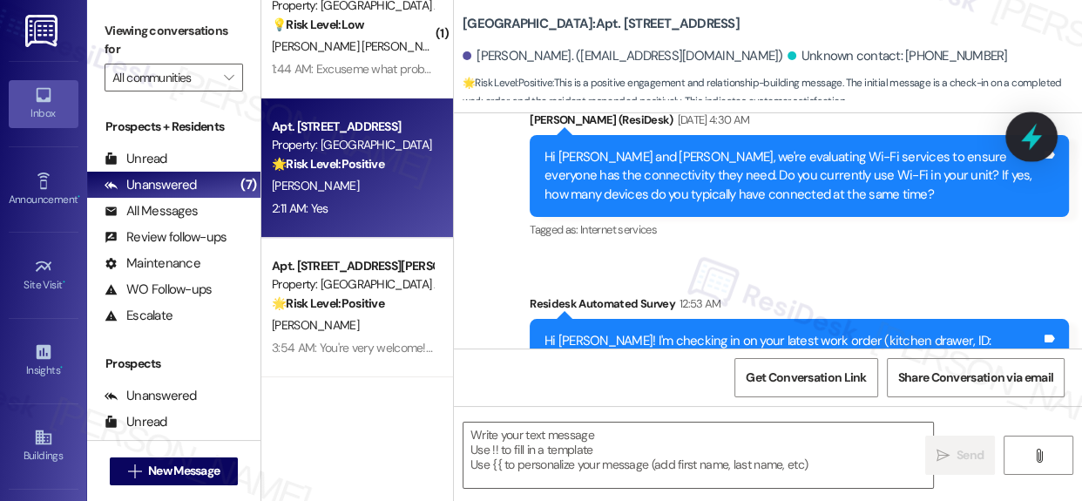
click at [1042, 125] on icon at bounding box center [1031, 137] width 30 height 30
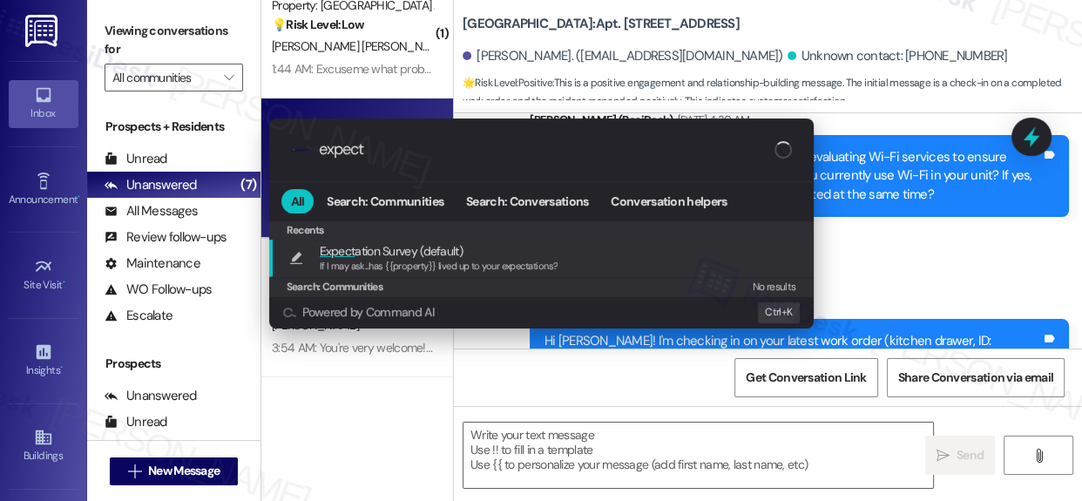
type input "expect"
click at [436, 274] on div "Expect ation Survey (default) If I may ask...has {{property}} lived up to your …" at bounding box center [541, 257] width 544 height 37
type textarea "If I may ask...has {{property}} lived up to your expectations?"
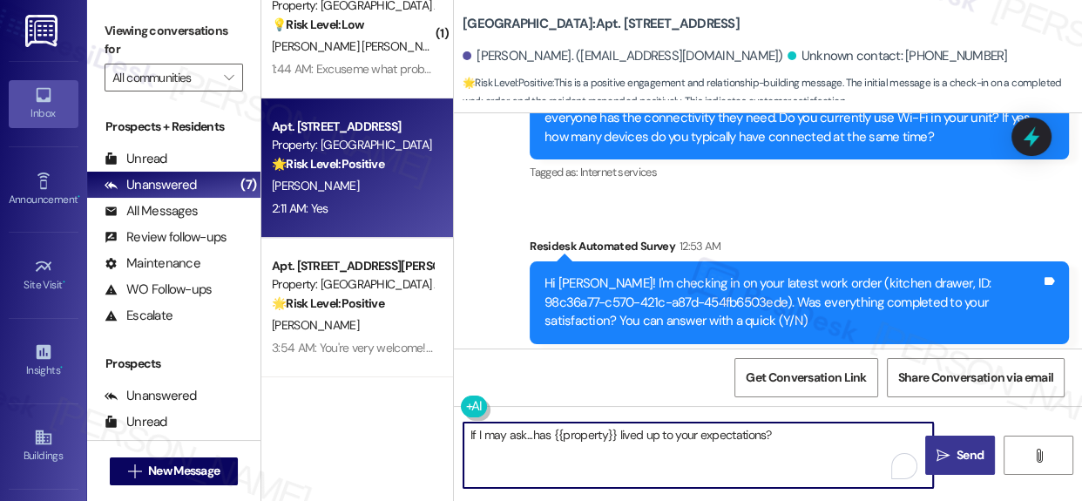
scroll to position [840, 0]
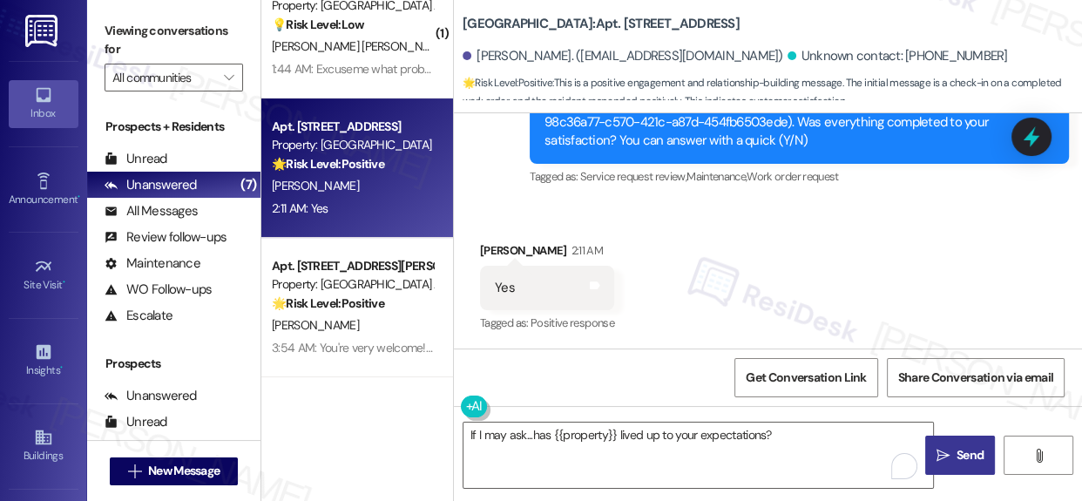
click at [983, 454] on button " Send" at bounding box center [960, 454] width 70 height 39
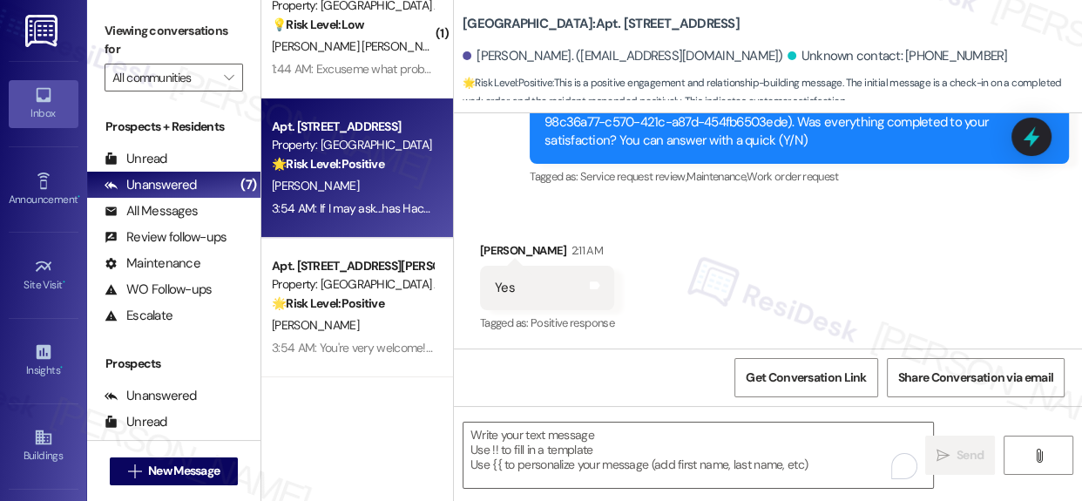
scroll to position [961, 0]
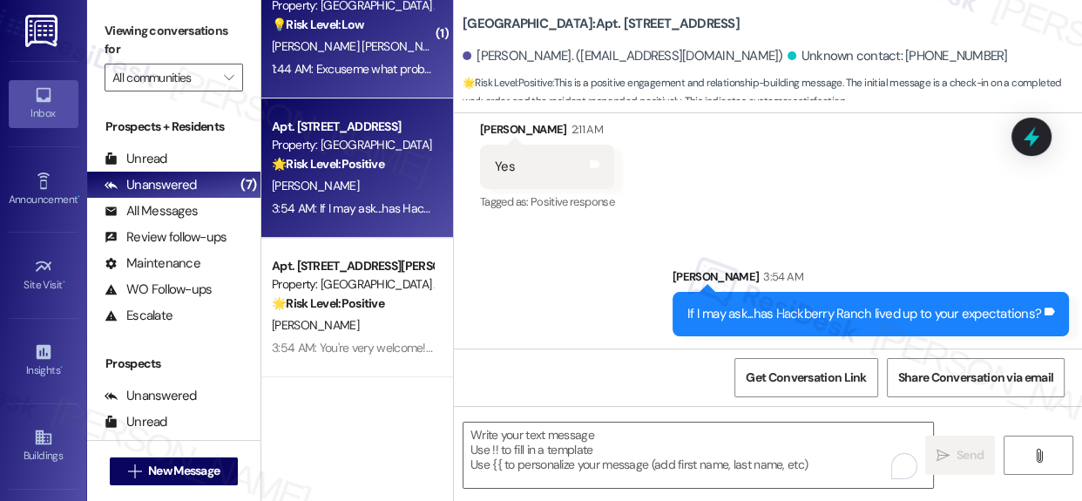
click at [339, 73] on div "1:44 AM: Excuseme what problem 1:44 AM: Excuseme what problem" at bounding box center [357, 69] width 171 height 16
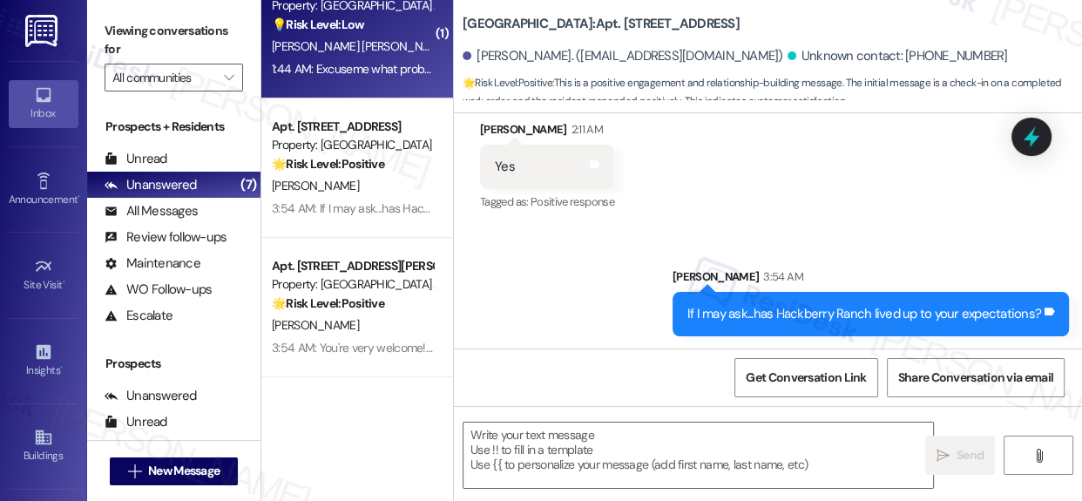
type textarea "Fetching suggested responses. Please feel free to read through the conversation…"
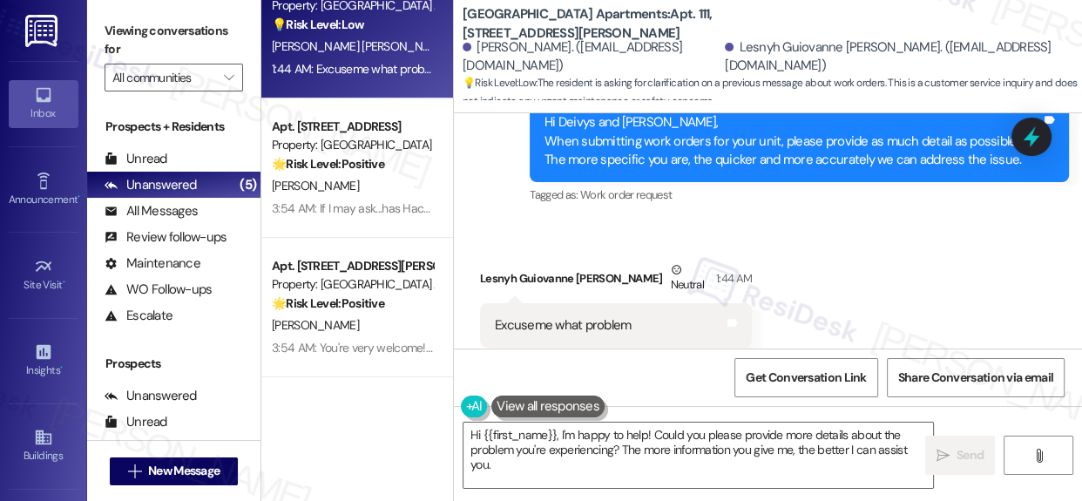
scroll to position [5032, 0]
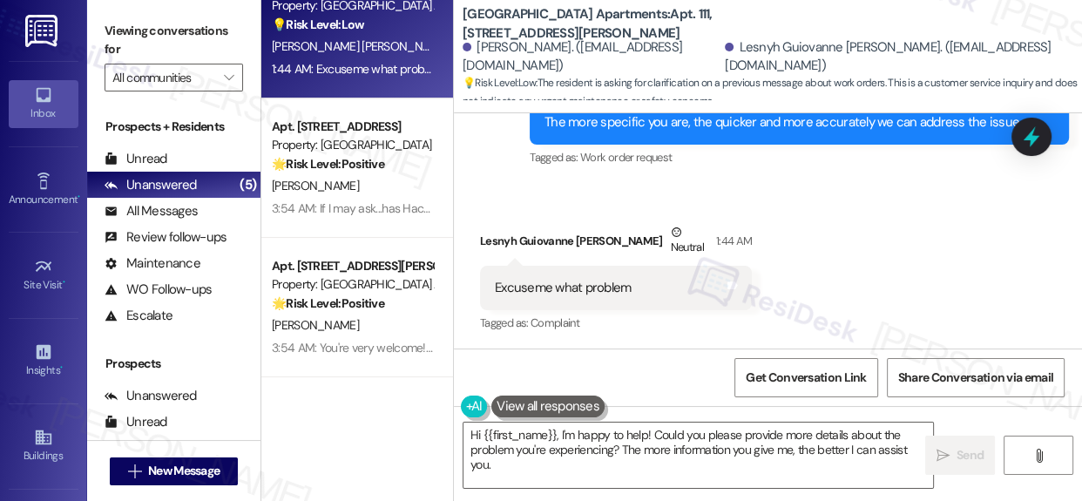
click at [589, 283] on div "Excuseme what problem" at bounding box center [563, 288] width 136 height 18
click at [590, 283] on div "Excuseme what problem" at bounding box center [563, 288] width 136 height 18
copy div "Excuseme what problem Tags and notes"
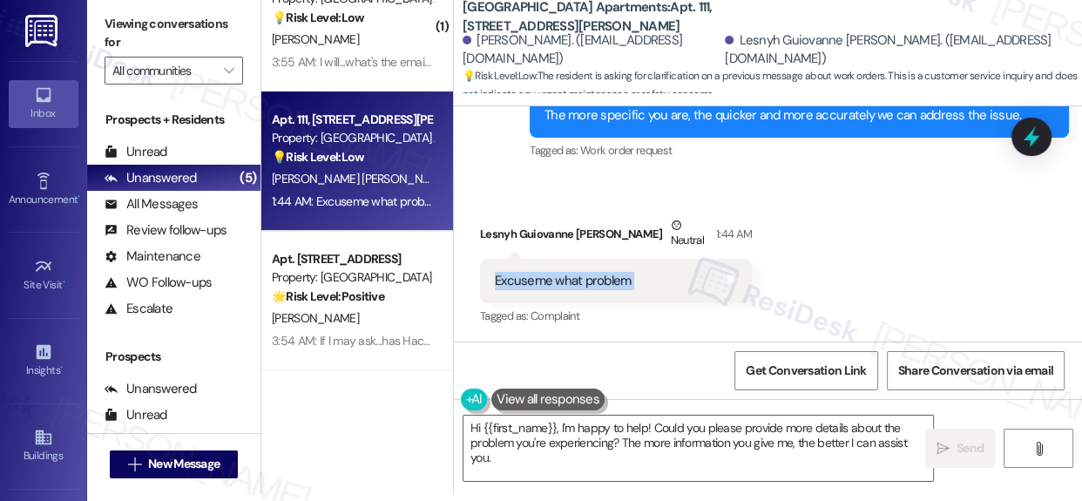
scroll to position [9, 0]
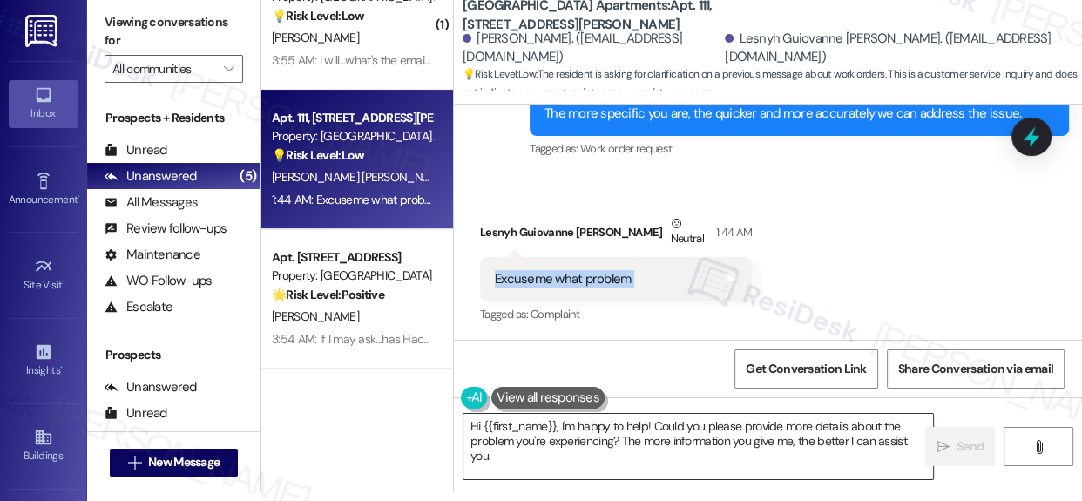
click at [575, 435] on textarea "Hi {{first_name}}, I'm happy to help! Could you please provide more details abo…" at bounding box center [697, 446] width 469 height 65
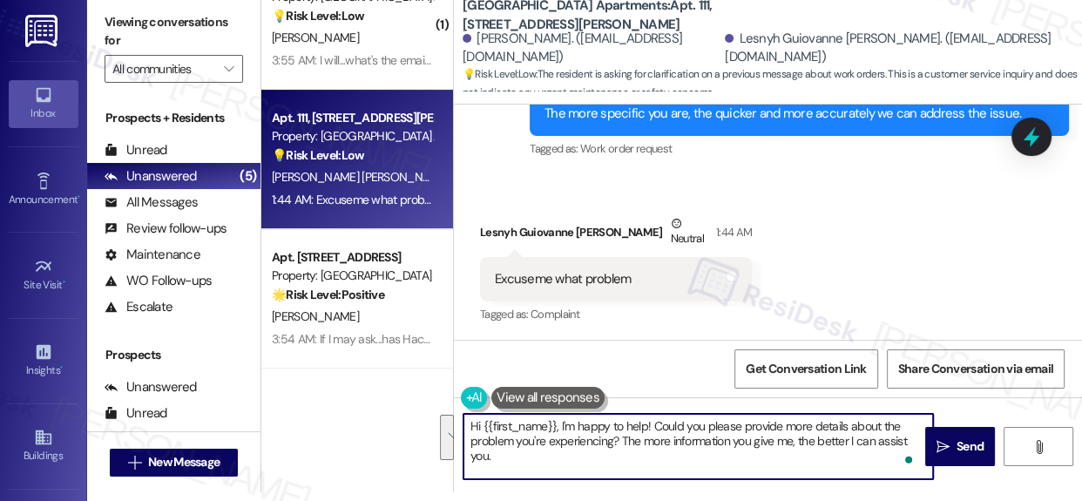
drag, startPoint x: 562, startPoint y: 425, endPoint x: 615, endPoint y: 457, distance: 62.1
click at [615, 457] on textarea "Hi {{first_name}}, I'm happy to help! Could you please provide more details abo…" at bounding box center [697, 446] width 469 height 65
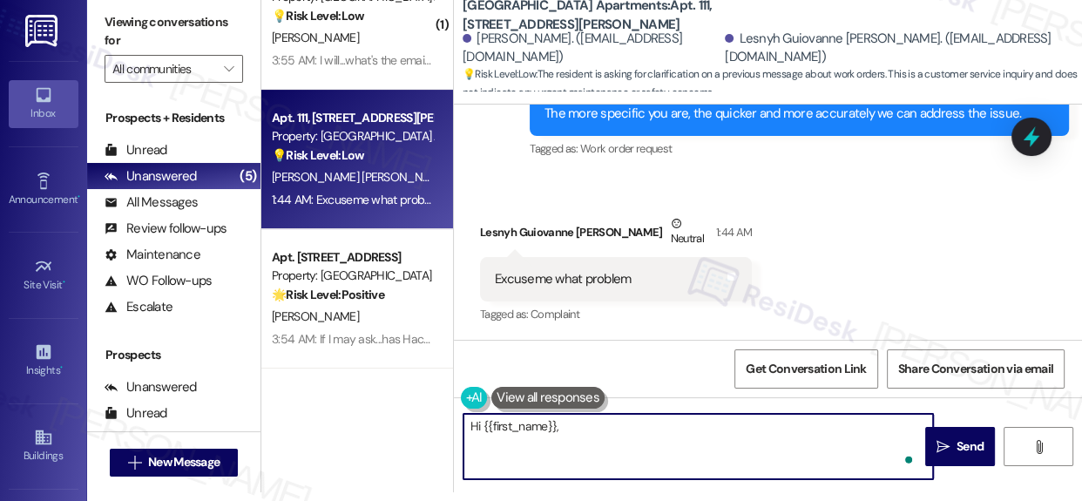
paste textarea "That was just a reminder—please let me know if you need any assistance"
click at [692, 427] on textarea "Hi {{first_name}}, That was just a reminder—please let me know if you need any …" at bounding box center [697, 446] width 469 height 65
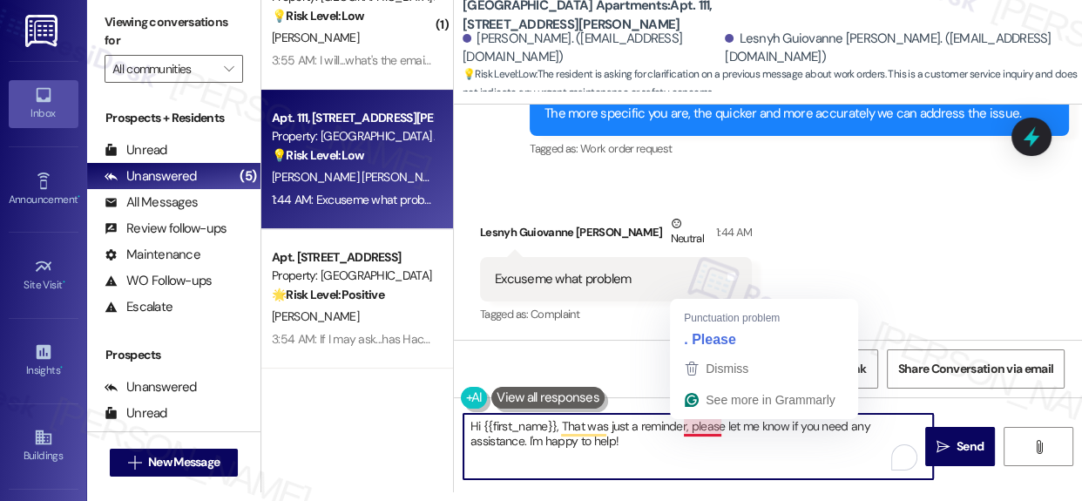
click at [705, 428] on textarea "Hi {{first_name}}, That was just a reminder, please let me know if you need any…" at bounding box center [697, 446] width 469 height 65
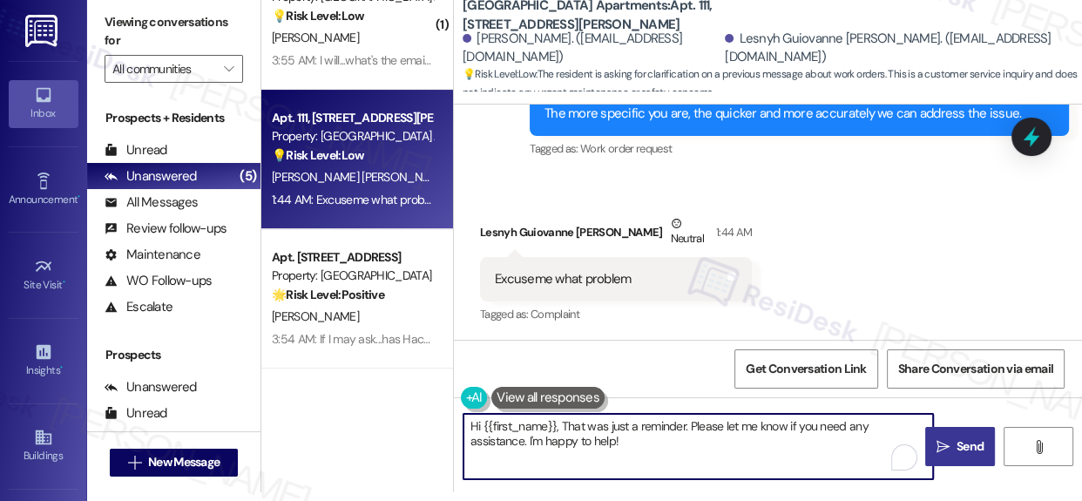
type textarea "Hi {{first_name}}, That was just a reminder. Please let me know if you need any…"
click at [953, 440] on span "Send" at bounding box center [970, 446] width 34 height 18
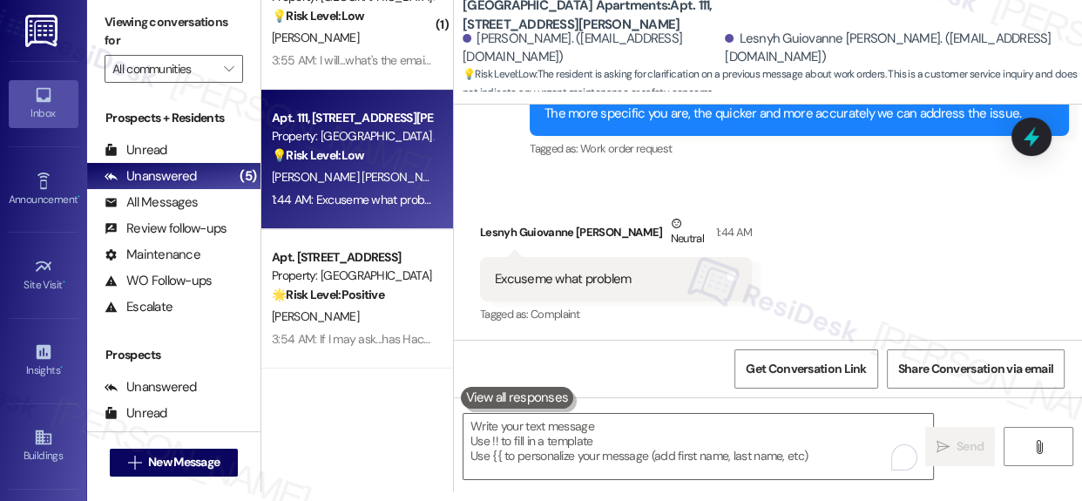
scroll to position [0, 0]
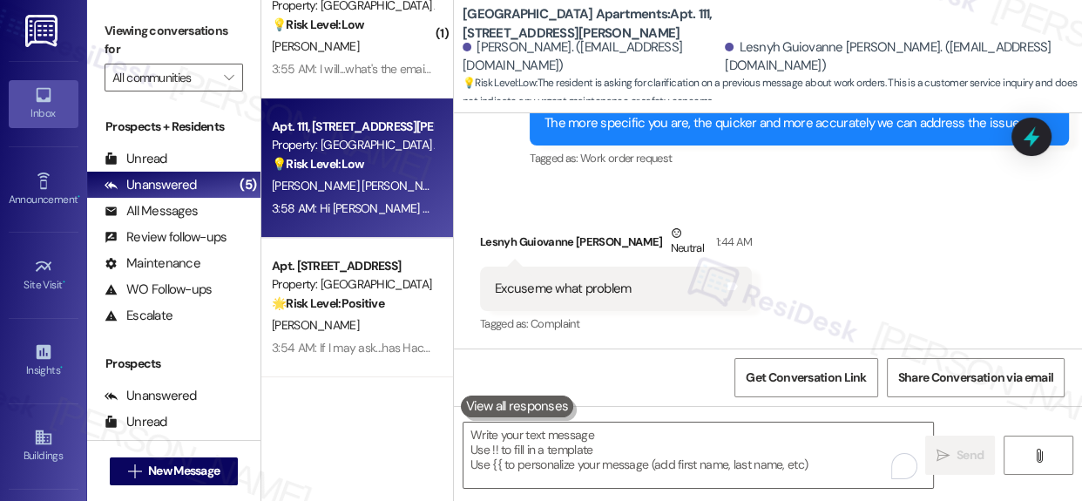
click at [354, 61] on div "3:55 AM: I will...what's the email address that will come directly to you? 3:55…" at bounding box center [448, 69] width 352 height 16
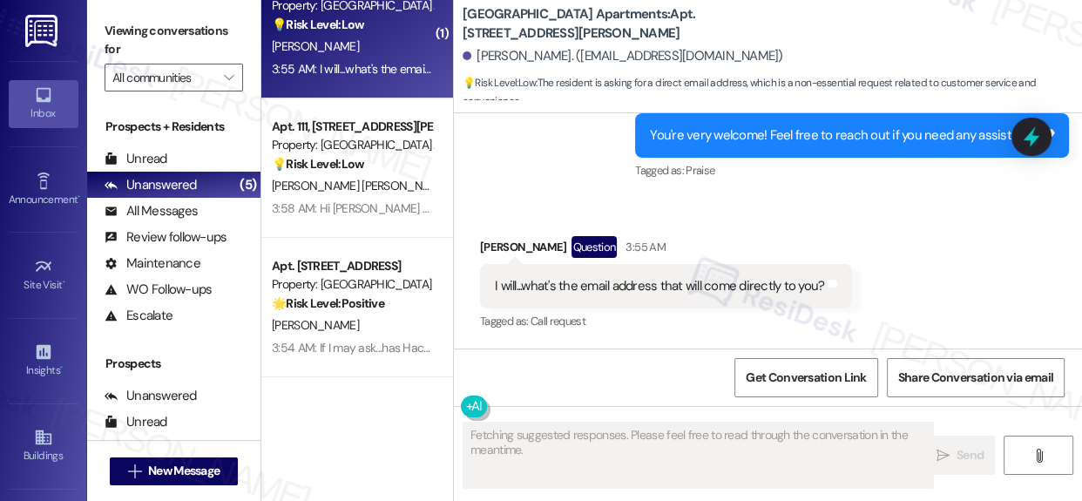
scroll to position [2112, 0]
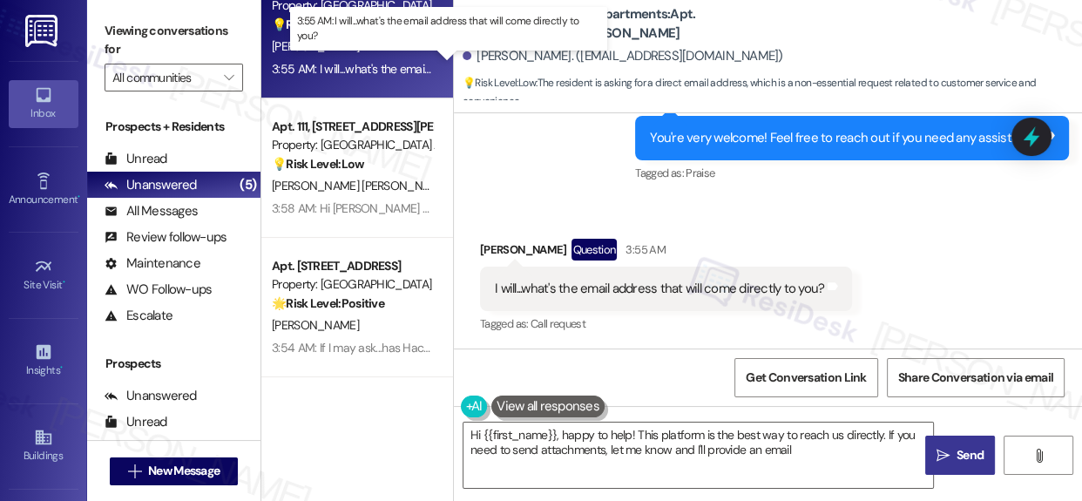
type textarea "Hi {{first_name}}, happy to help! This platform is the best way to reach us dir…"
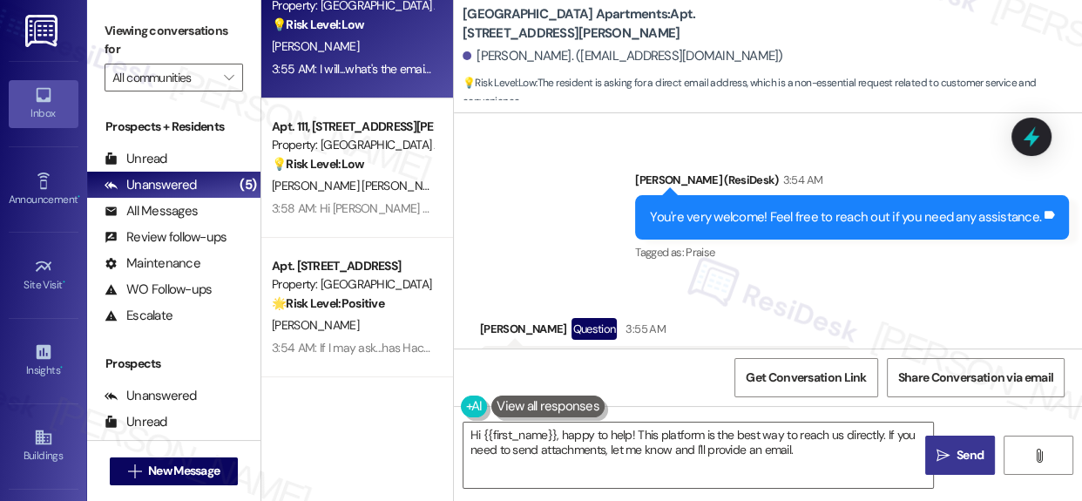
scroll to position [2113, 0]
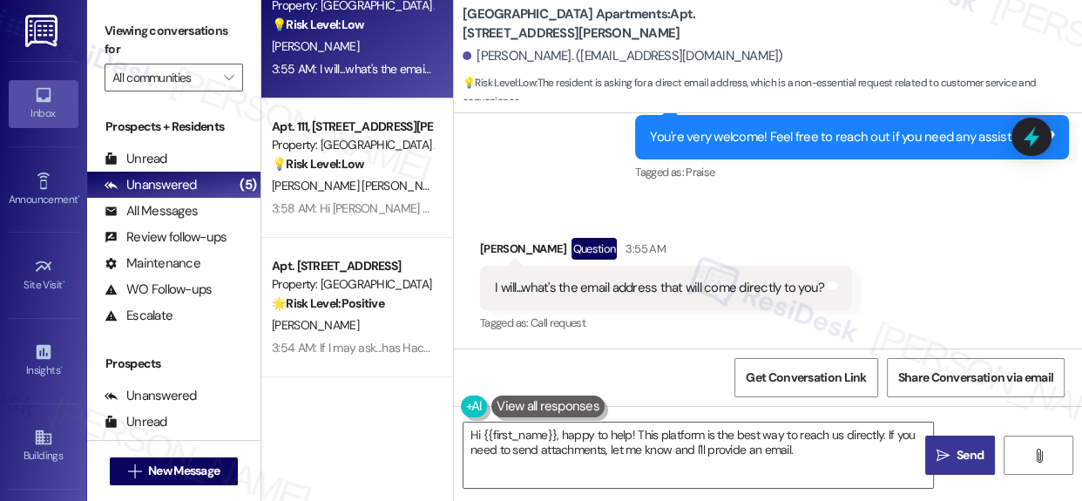
click at [675, 292] on div "I will...what's the email address that will come directly to you?" at bounding box center [659, 288] width 329 height 18
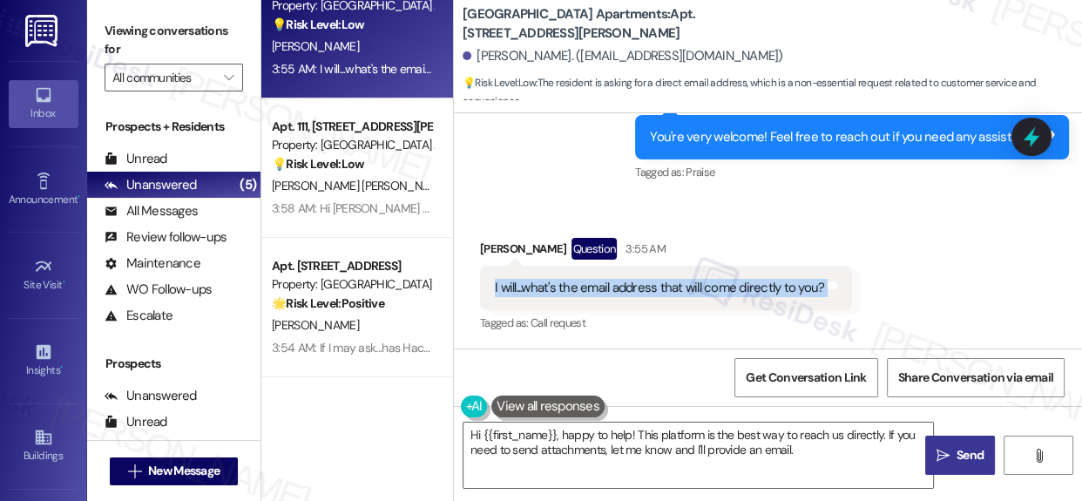
click at [675, 292] on div "I will...what's the email address that will come directly to you?" at bounding box center [659, 288] width 329 height 18
copy div "I will...what's the email address that will come directly to you? Tags and notes"
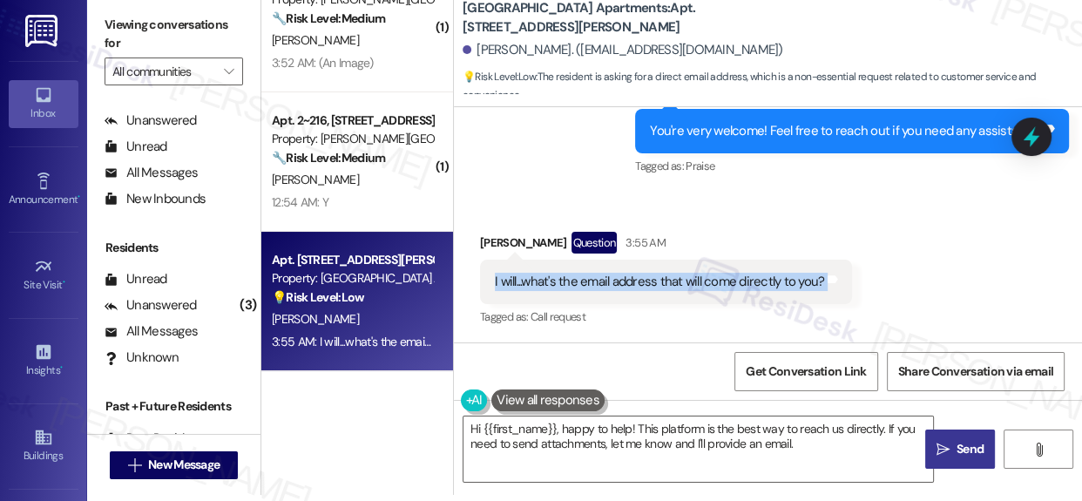
scroll to position [9, 0]
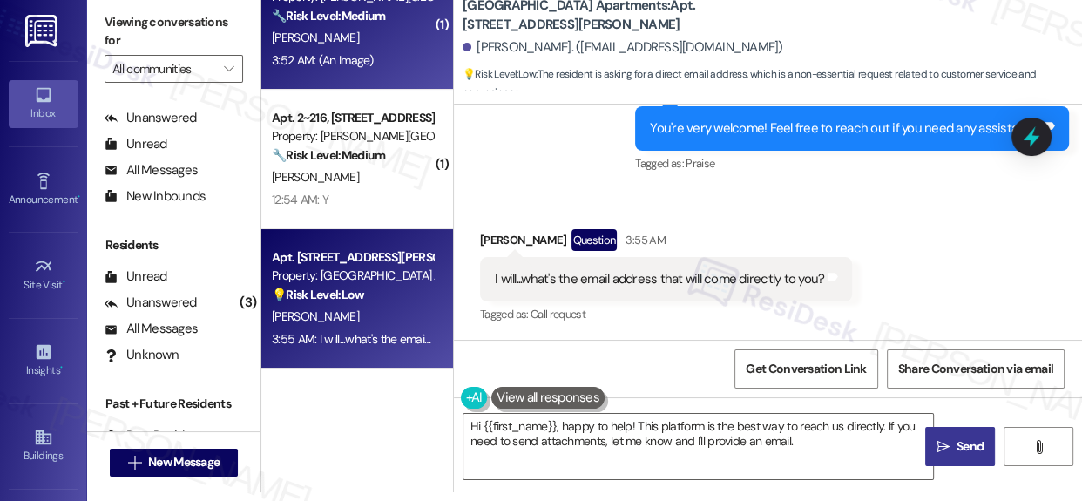
click at [341, 52] on div "3:52 AM: (An Image) 3:52 AM: (An Image)" at bounding box center [323, 60] width 102 height 16
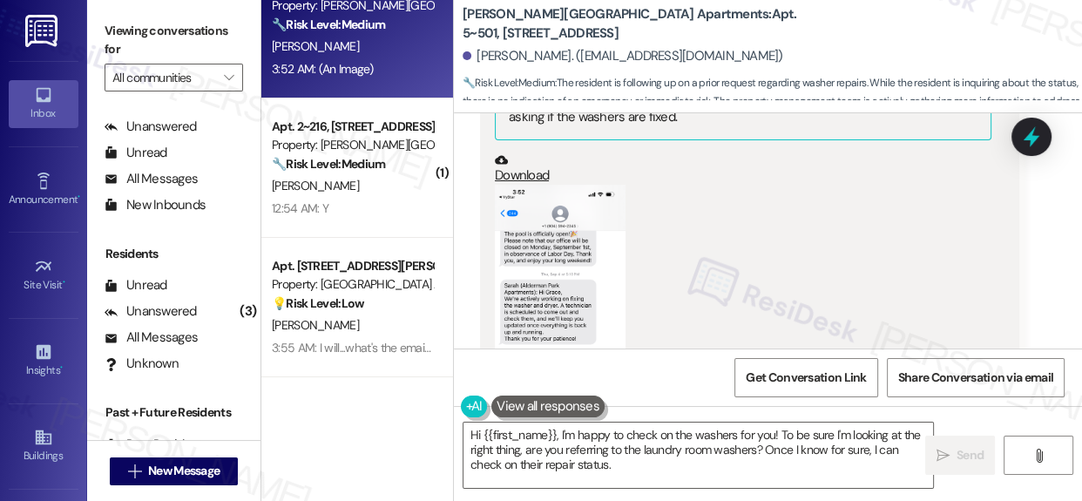
scroll to position [15315, 0]
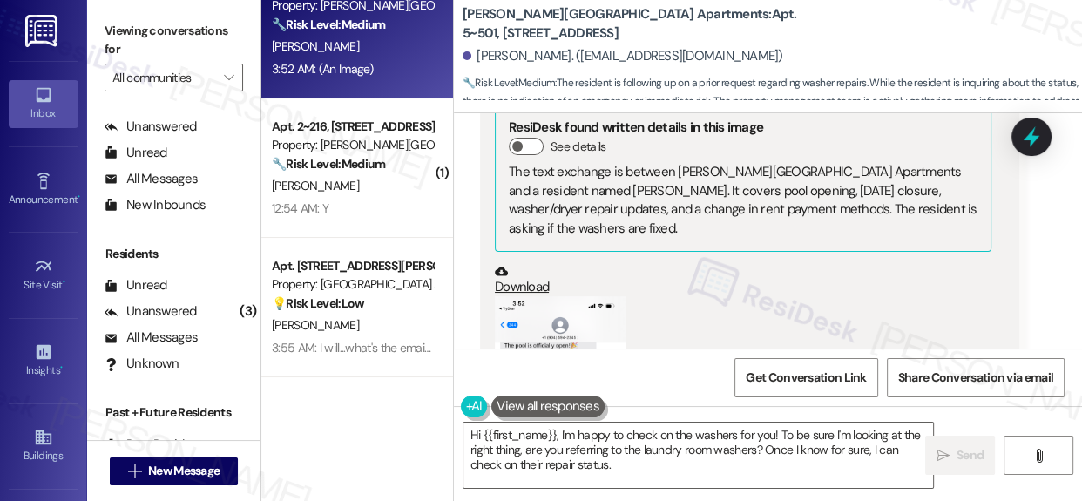
click at [547, 296] on button "Zoom image" at bounding box center [560, 437] width 131 height 283
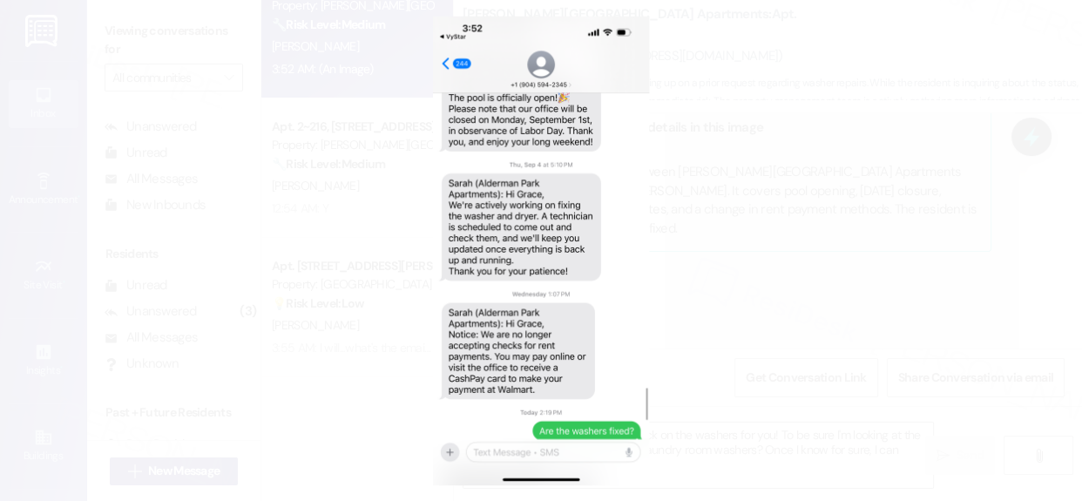
drag, startPoint x: 558, startPoint y: 236, endPoint x: 466, endPoint y: 246, distance: 92.8
click at [466, 246] on button "Unzoom image" at bounding box center [541, 250] width 1082 height 501
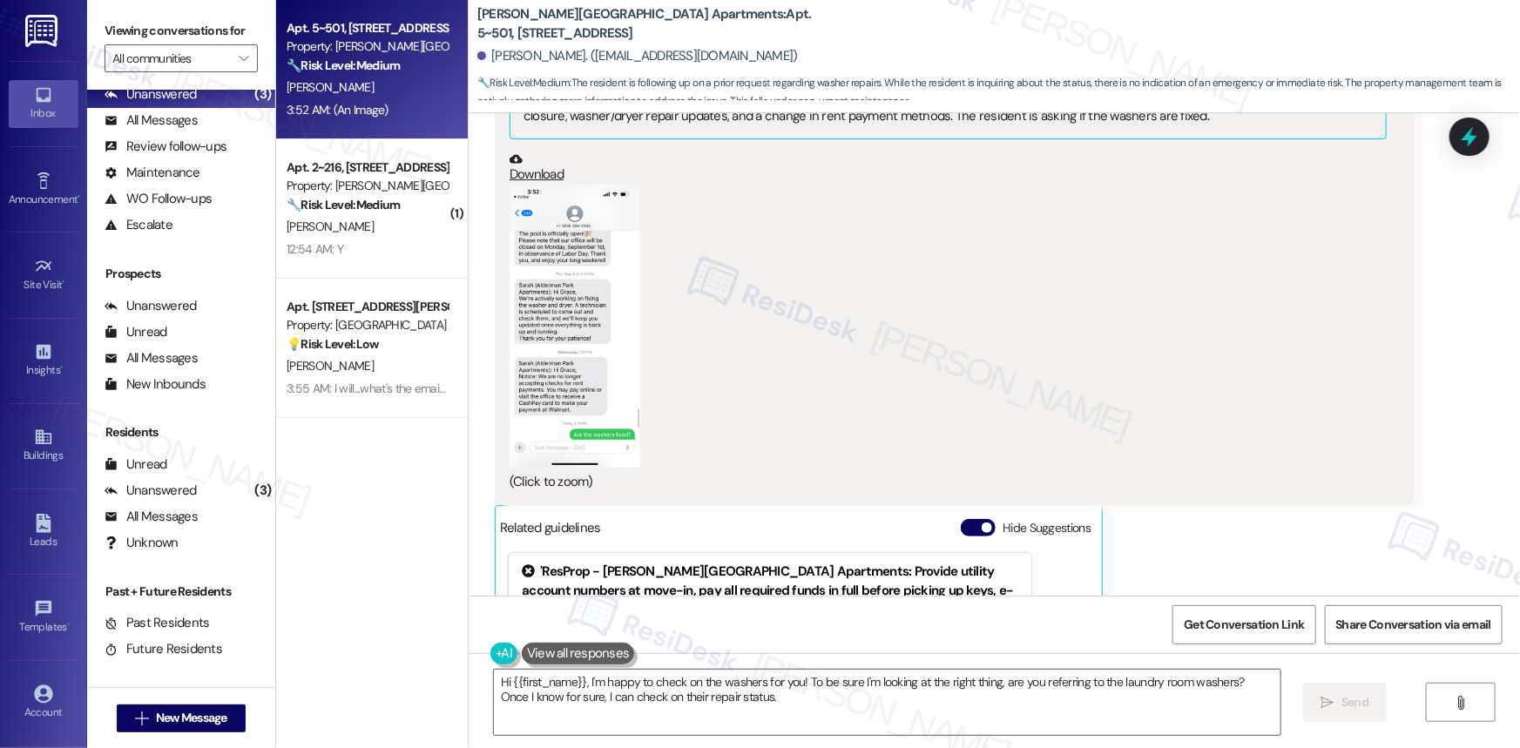
scroll to position [14236, 0]
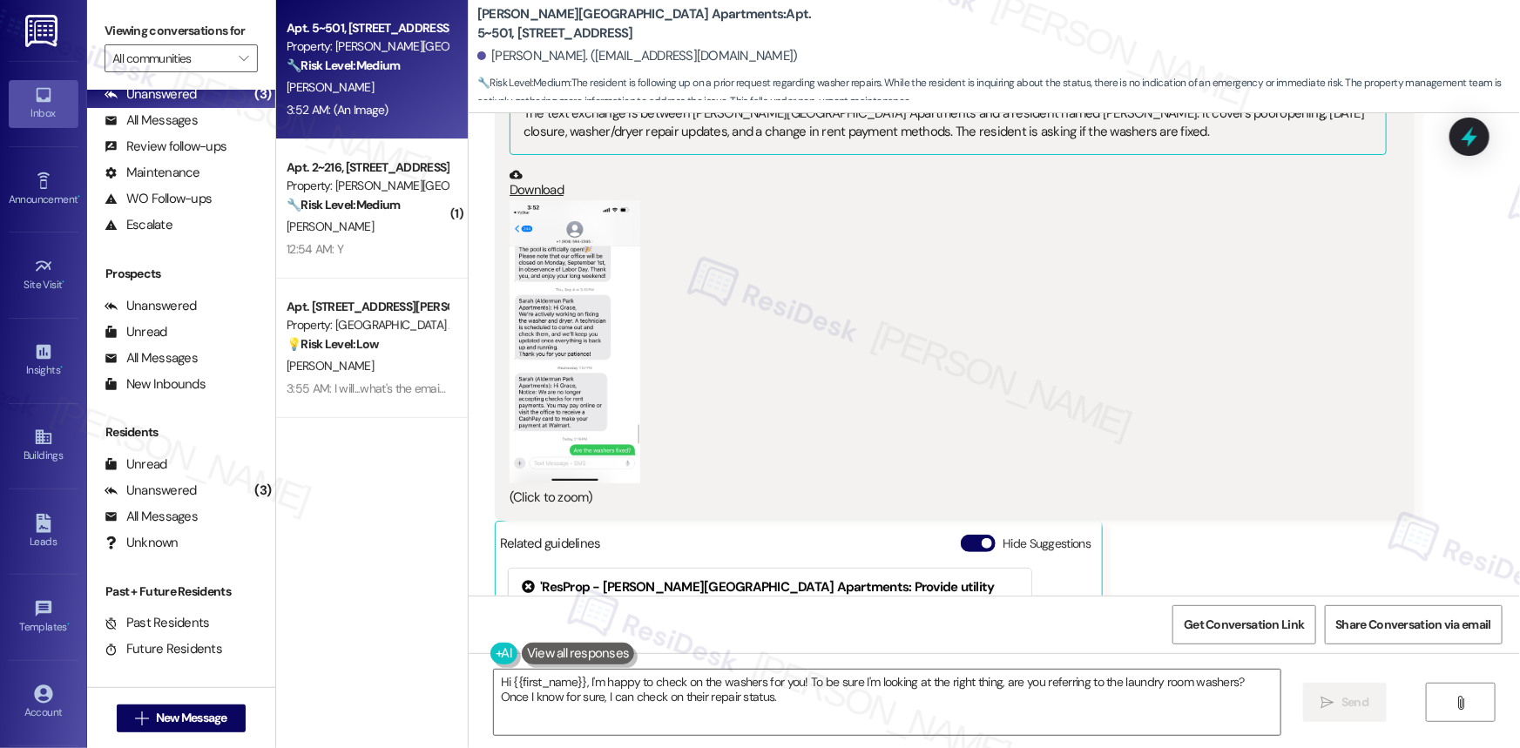
click at [553, 287] on button "Zoom image" at bounding box center [574, 341] width 131 height 283
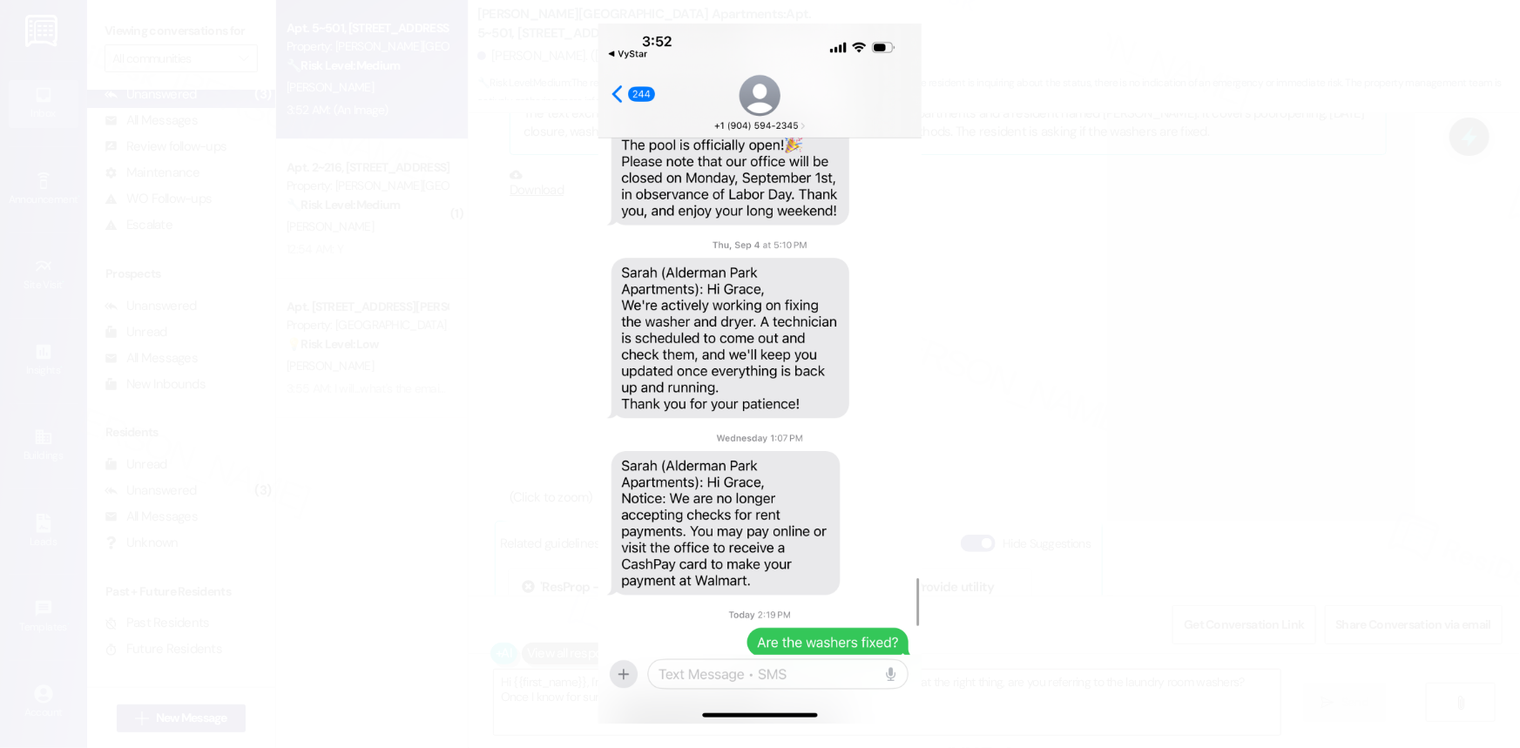
click at [1081, 454] on button "Unzoom image" at bounding box center [760, 374] width 1520 height 748
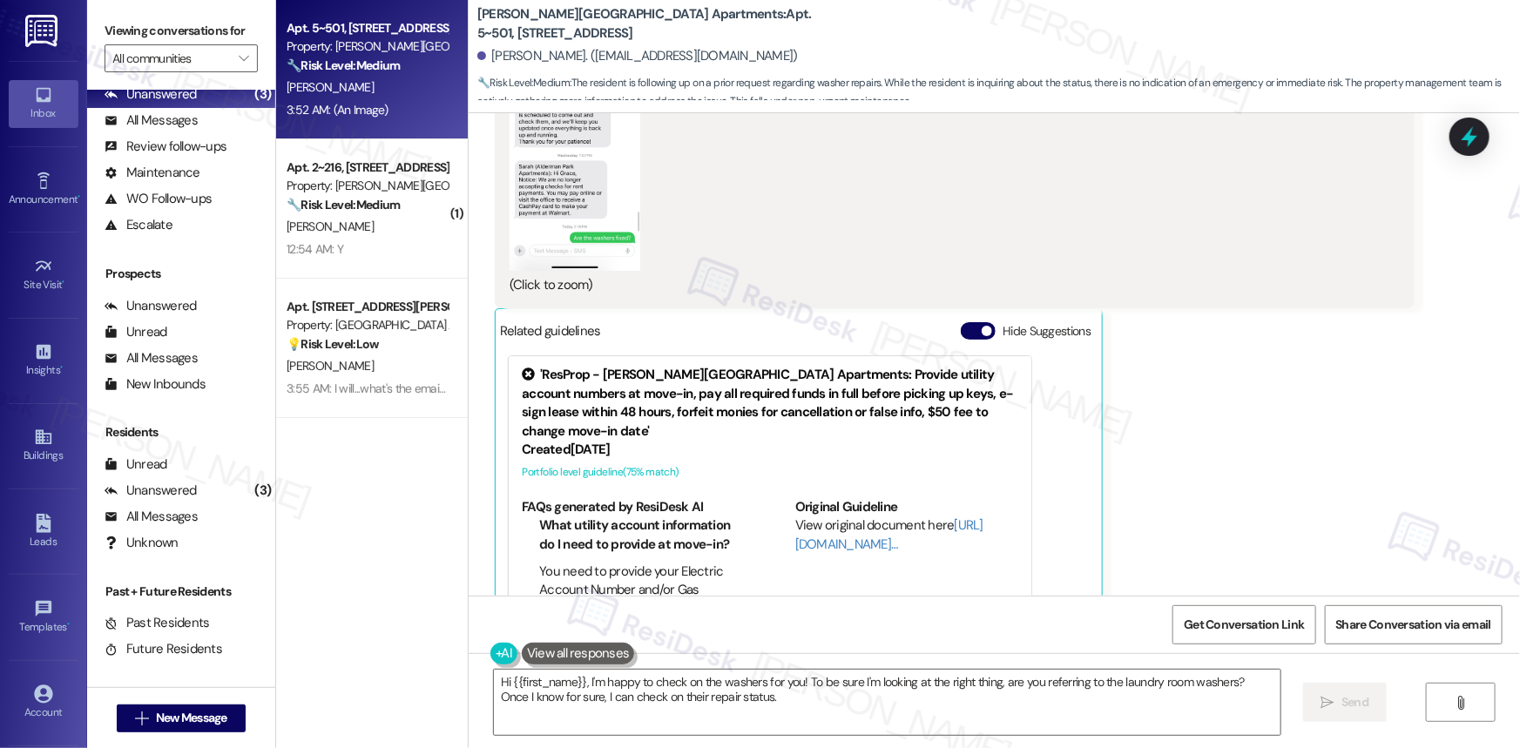
scroll to position [14473, 0]
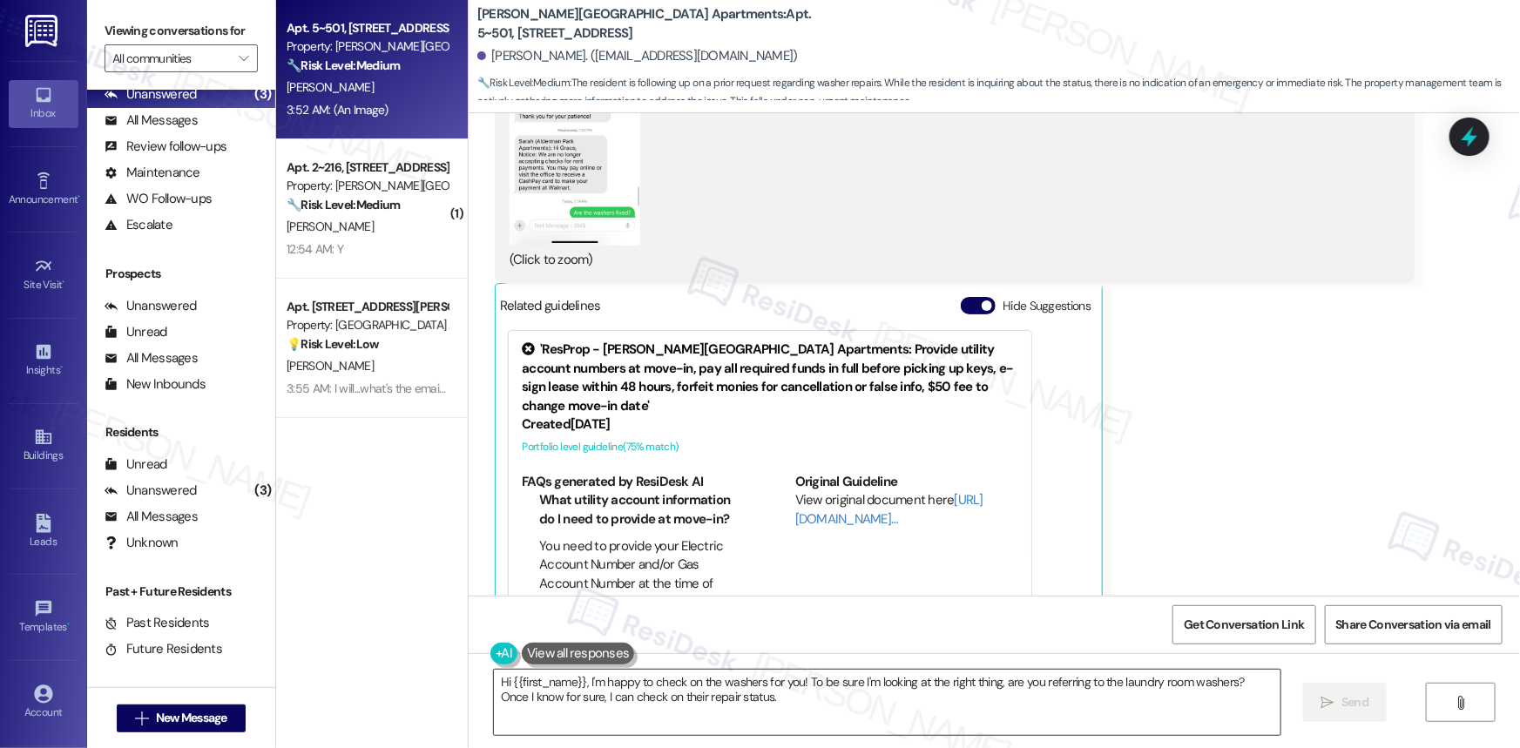
click at [757, 500] on textarea "Hi {{first_name}}, I'm happy to check on the washers for you! To be sure I'm lo…" at bounding box center [887, 702] width 786 height 65
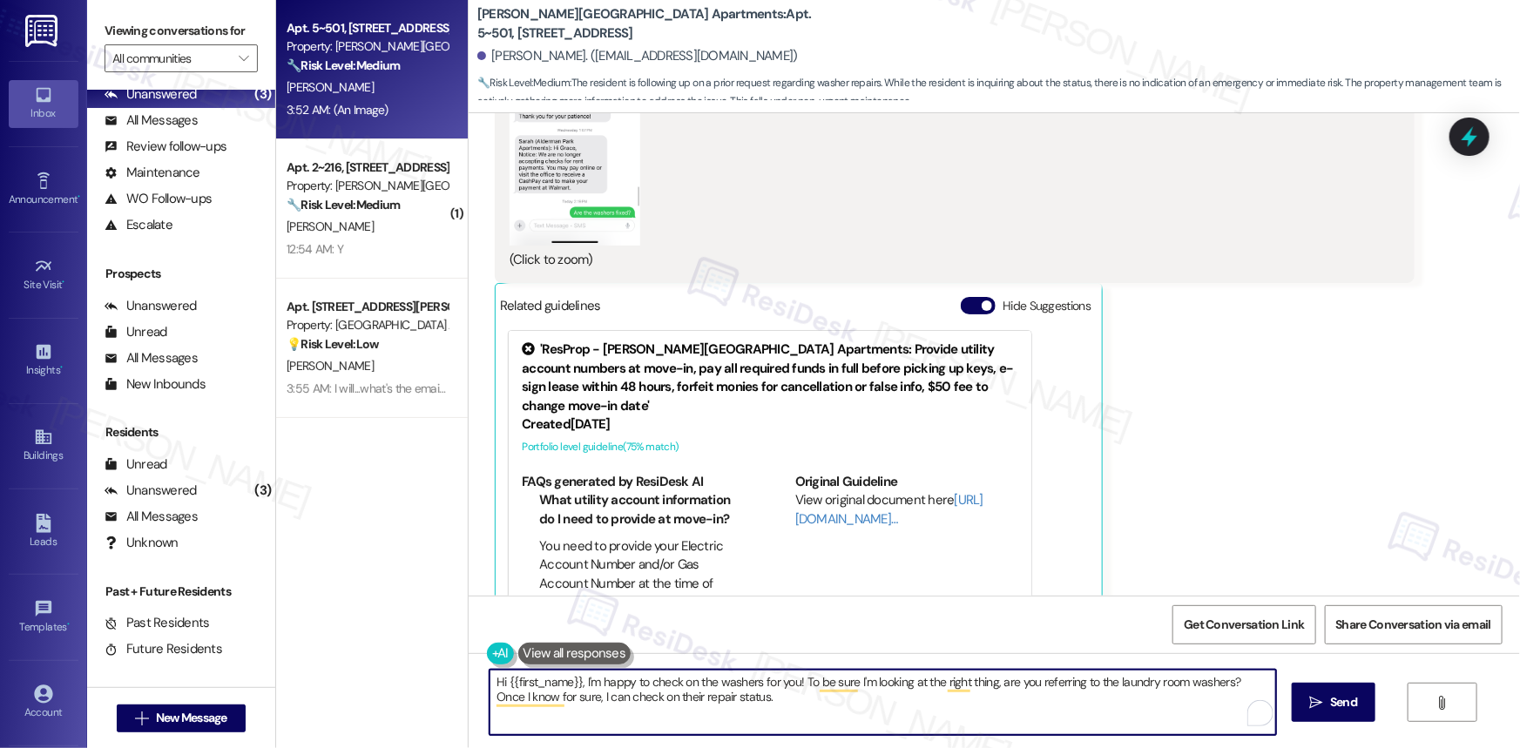
click at [844, 500] on textarea "Hi {{first_name}}, I'm happy to check on the washers for you! To be sure I'm lo…" at bounding box center [882, 702] width 786 height 65
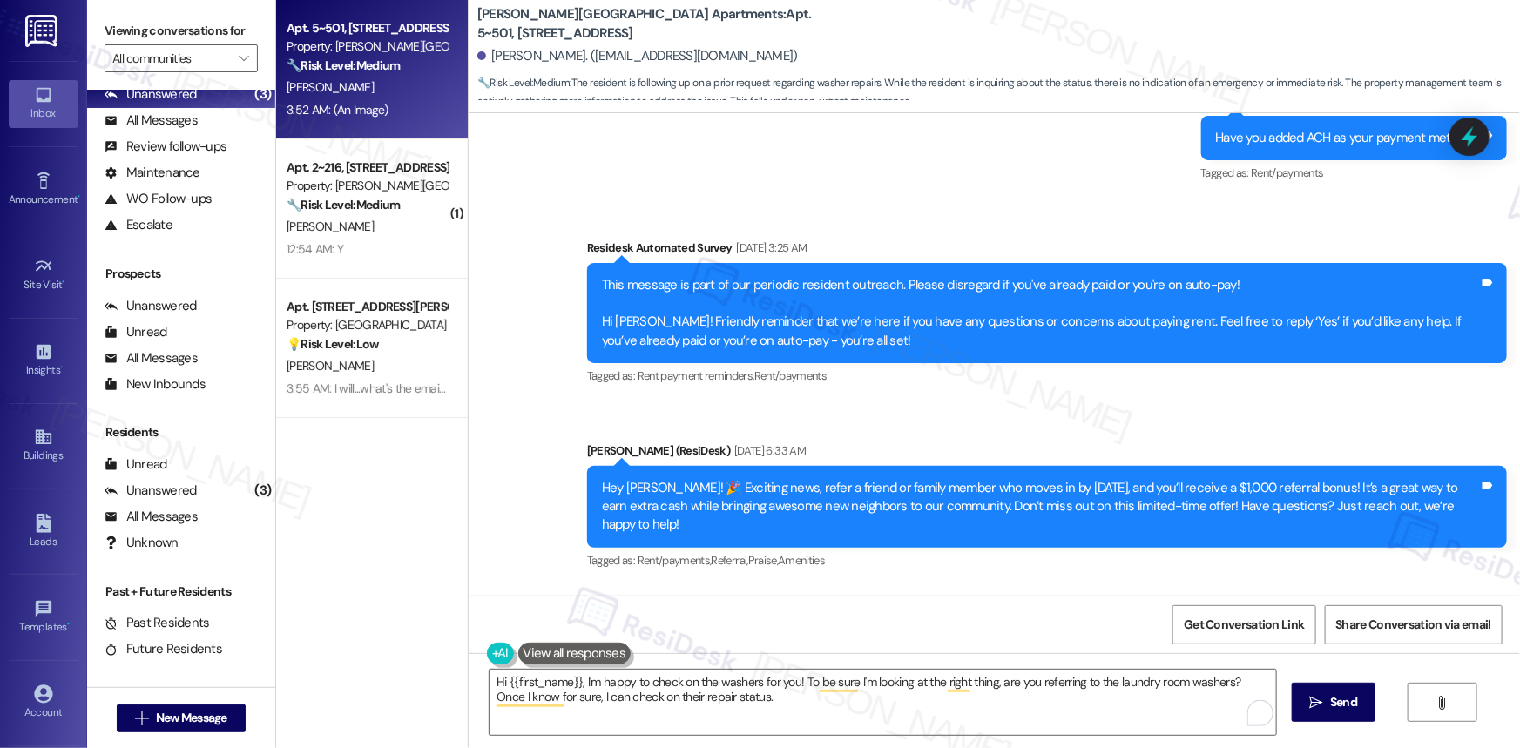
scroll to position [7110, 0]
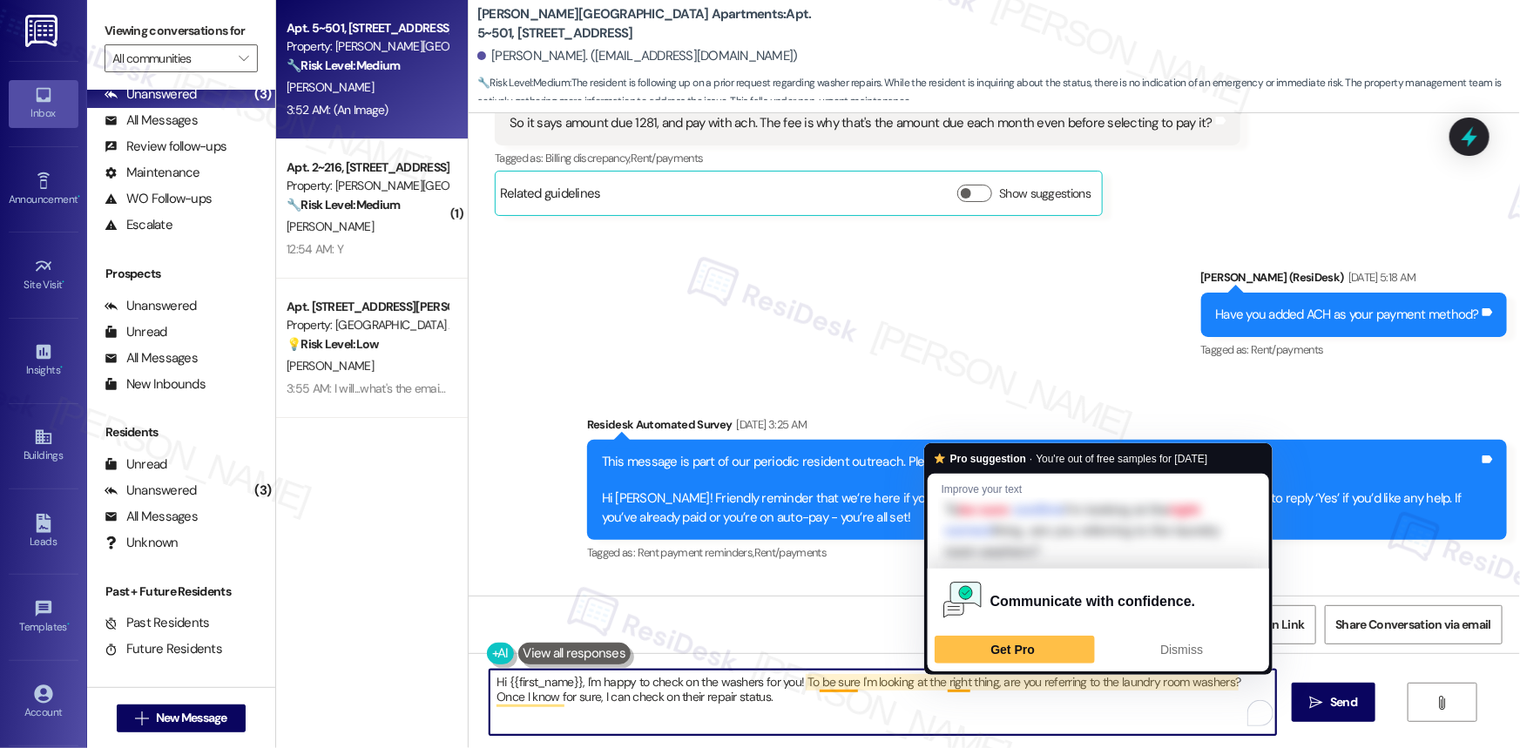
click at [828, 500] on textarea "Hi {{first_name}}, I'm happy to check on the washers for you! To be sure I'm lo…" at bounding box center [882, 702] width 786 height 65
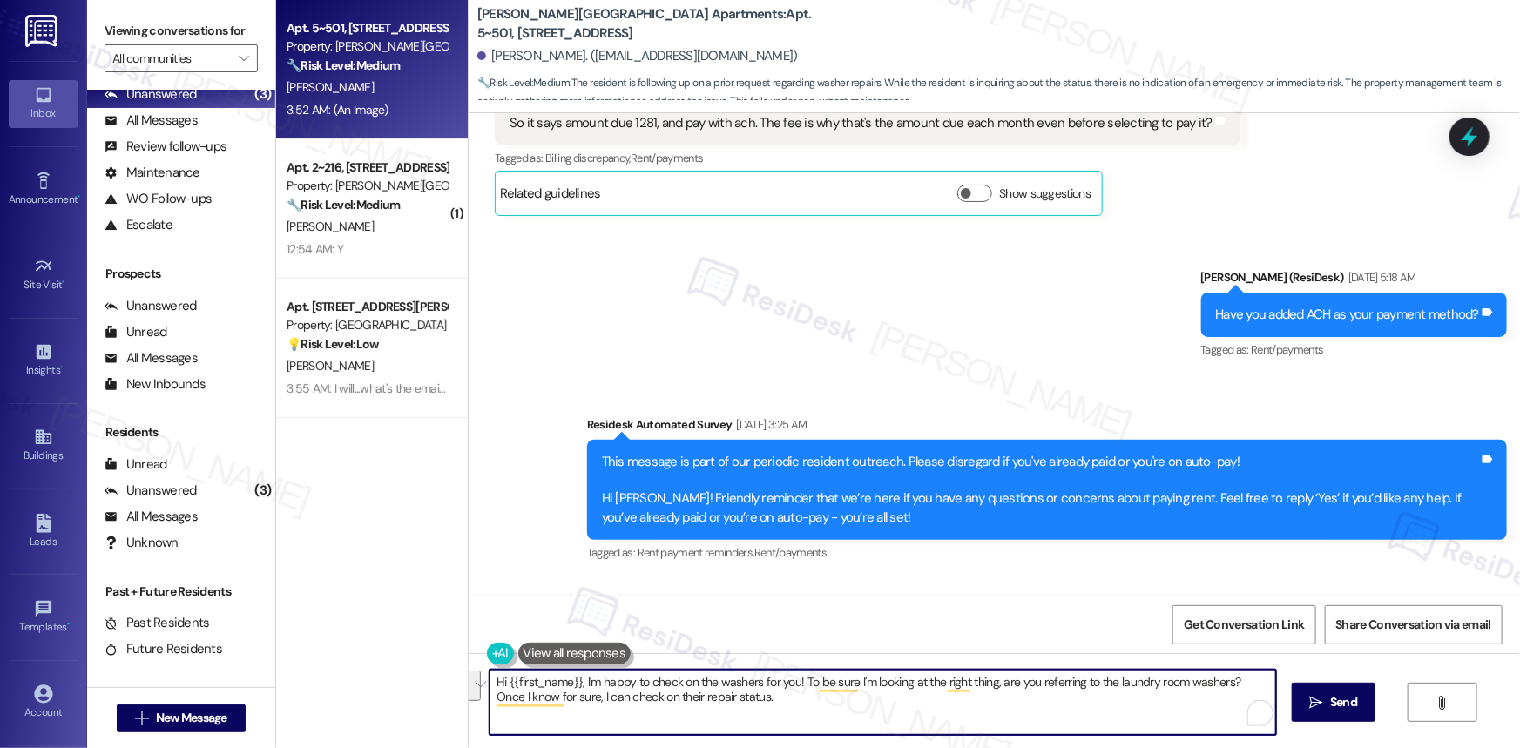
drag, startPoint x: 794, startPoint y: 677, endPoint x: 757, endPoint y: 698, distance: 42.9
click at [757, 500] on textarea "Hi {{first_name}}, I'm happy to check on the washers for you! To be sure I'm lo…" at bounding box center [882, 702] width 786 height 65
click at [799, 500] on textarea "Hi {{first_name}}, I'm happy to check on the washers for you! Iwill be sending …" at bounding box center [882, 702] width 786 height 65
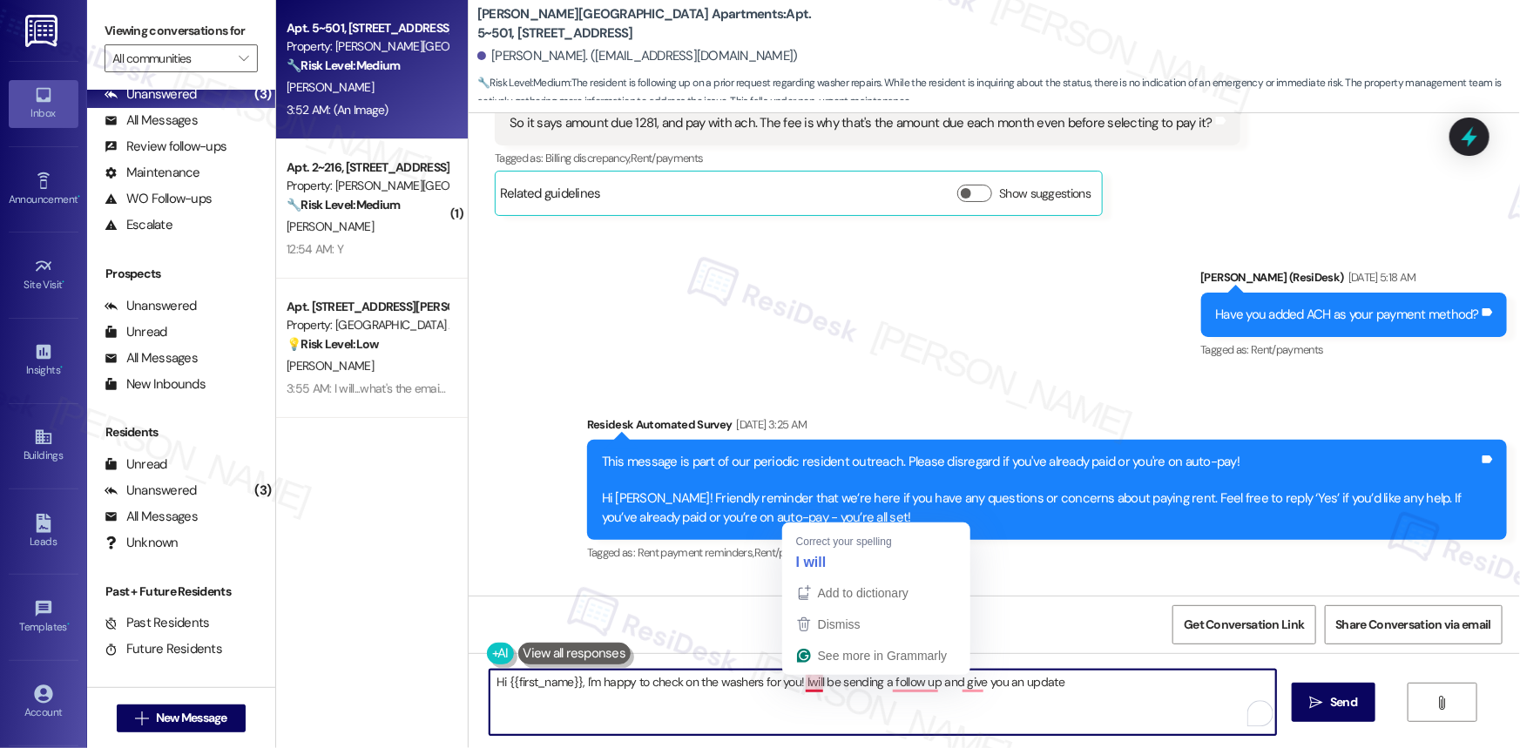
click at [799, 500] on textarea "Hi {{first_name}}, I'm happy to check on the washers for you! Iwill be sending …" at bounding box center [882, 702] width 786 height 65
drag, startPoint x: 799, startPoint y: 685, endPoint x: 761, endPoint y: 685, distance: 38.3
click at [761, 500] on textarea "Hi {{first_name}}, I'm happy to check on the washers for you! Iwill be sending …" at bounding box center [882, 702] width 786 height 65
click at [797, 500] on textarea "Hi {{first_name}}, I'm happy to check on the washers for you! Iwill be sending …" at bounding box center [882, 702] width 786 height 65
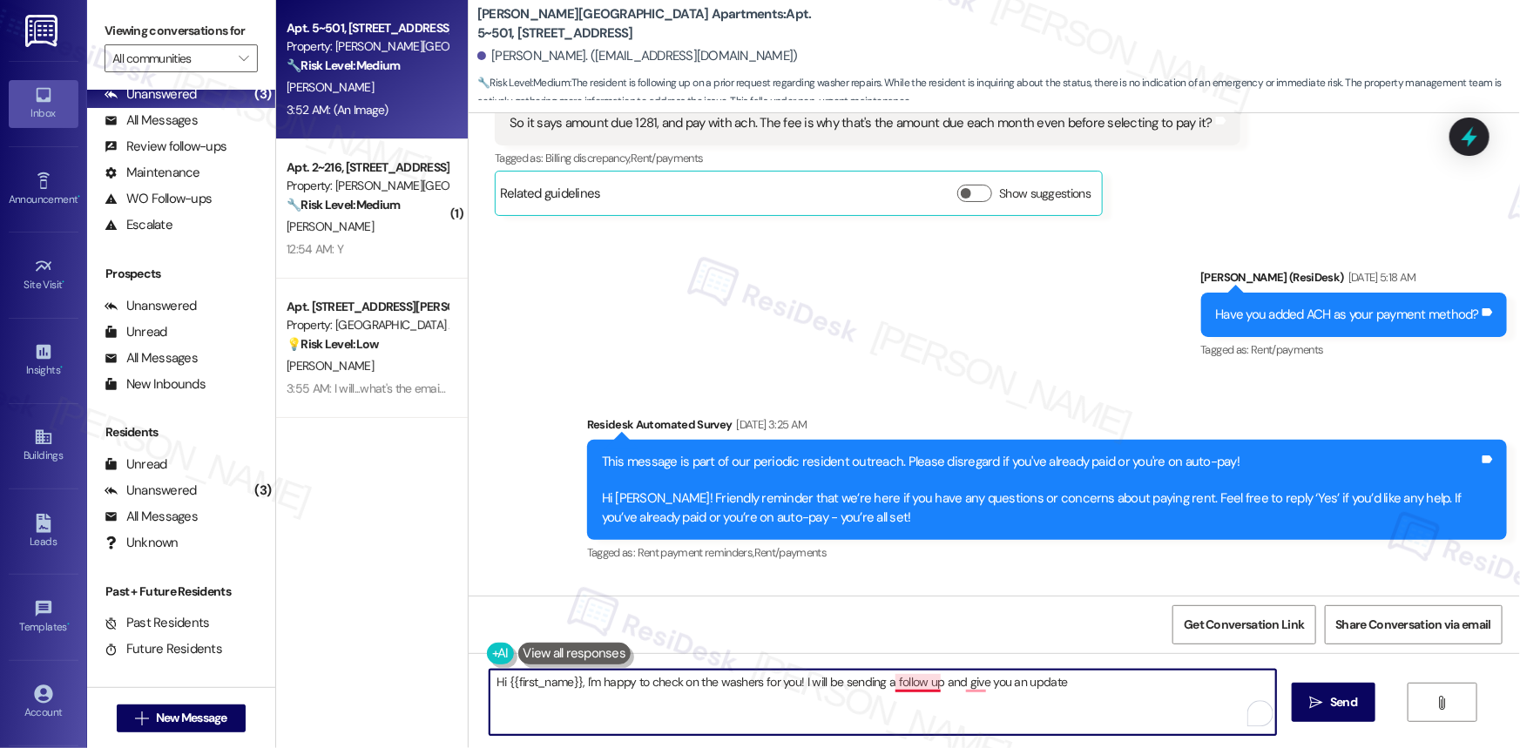
click at [907, 500] on textarea "Hi {{first_name}}, I'm happy to check on the washers for you! I will be sending…" at bounding box center [882, 702] width 786 height 65
click at [973, 500] on textarea "Hi {{first_name}}, I'm happy to check on the washers for you! I will be sending…" at bounding box center [882, 702] width 786 height 65
click at [972, 500] on textarea "Hi {{first_name}}, I'm happy to check on the washers for you! I will be sending…" at bounding box center [882, 702] width 786 height 65
click at [961, 500] on textarea "Hi {{first_name}}, I'm happy to check on the washers for you! I will be sending…" at bounding box center [882, 702] width 786 height 65
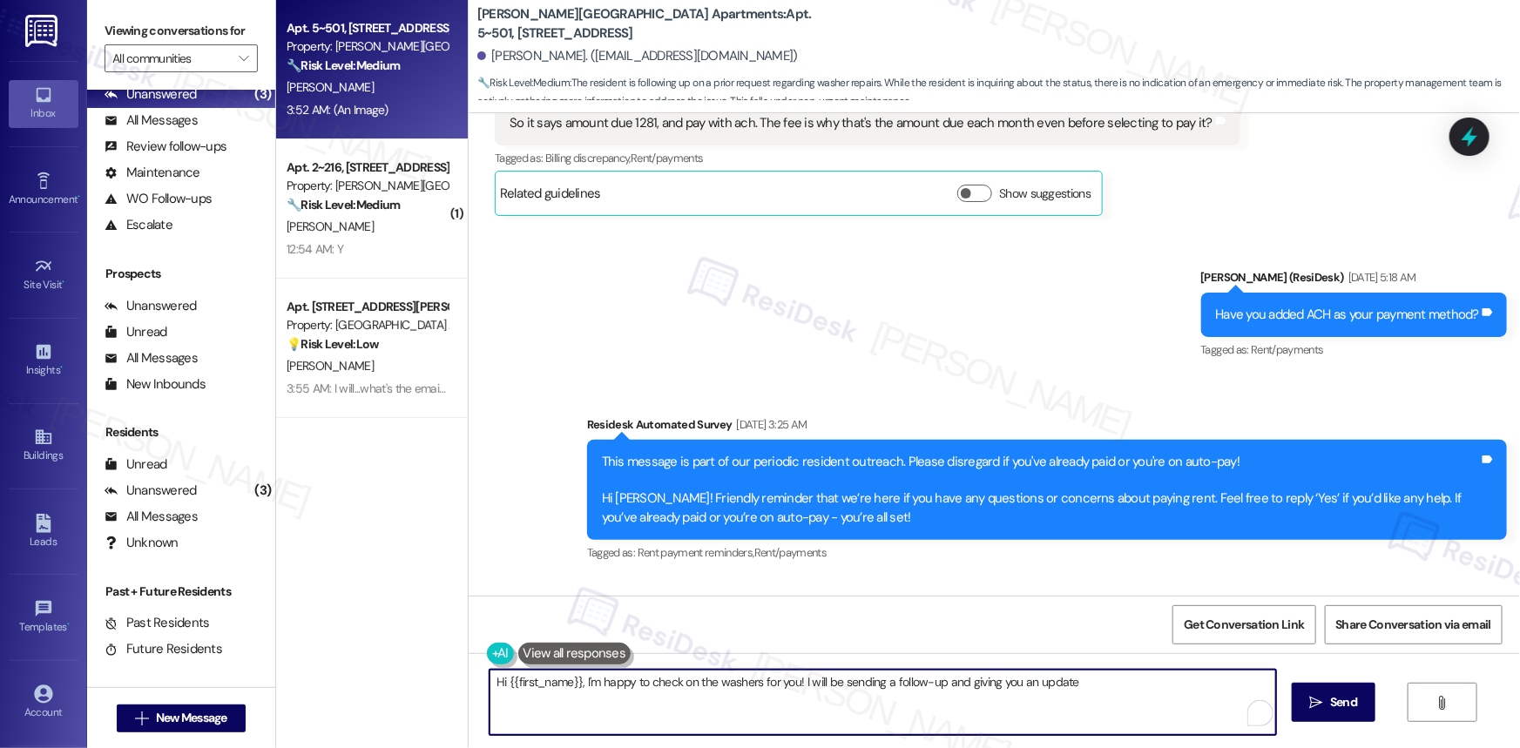
click at [1081, 500] on textarea "Hi {{first_name}}, I'm happy to check on the washers for you! I will be sending…" at bounding box center [882, 702] width 786 height 65
type textarea "Hi {{first_name}}, I'm happy to check on the washers for you! I will be sending…"
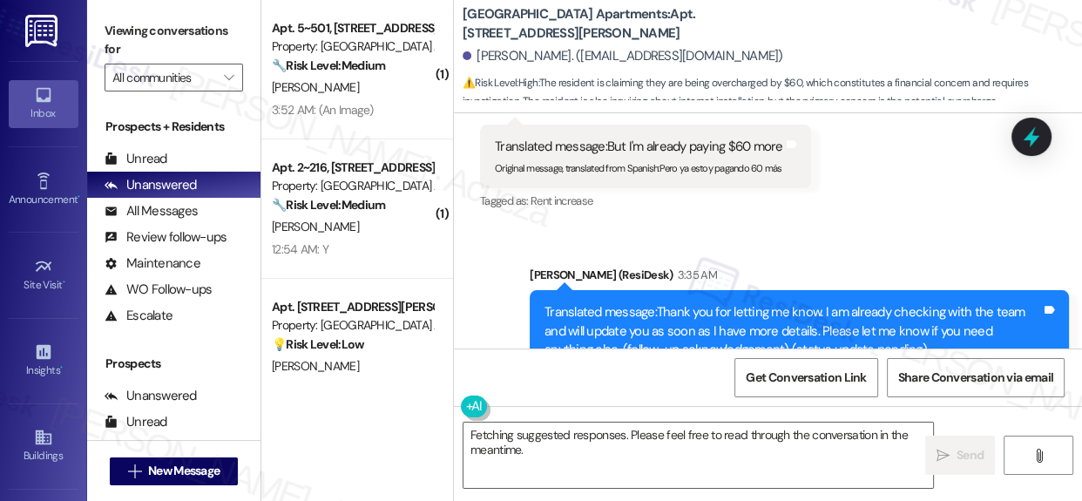
scroll to position [8190, 0]
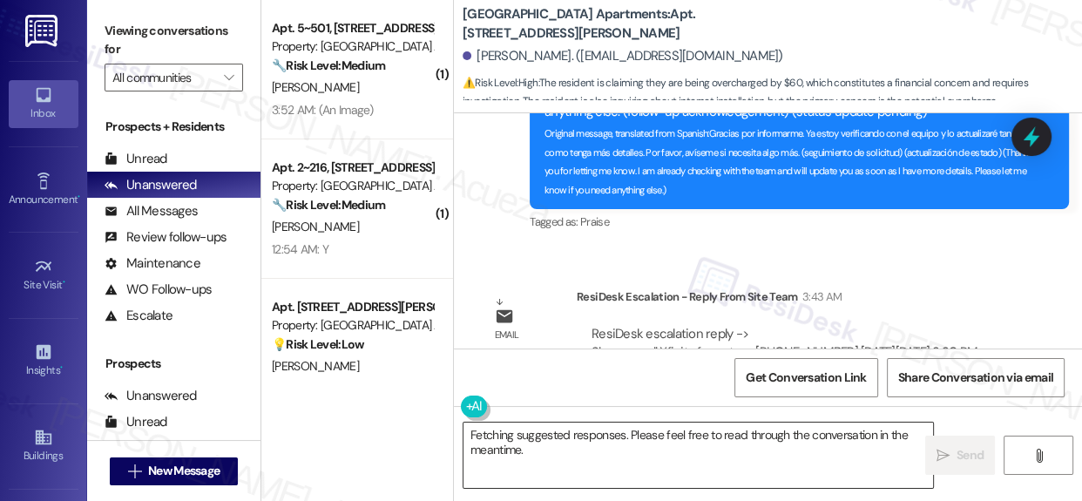
click at [572, 452] on textarea "Fetching suggested responses. Please feel free to read through the conversation…" at bounding box center [697, 454] width 469 height 65
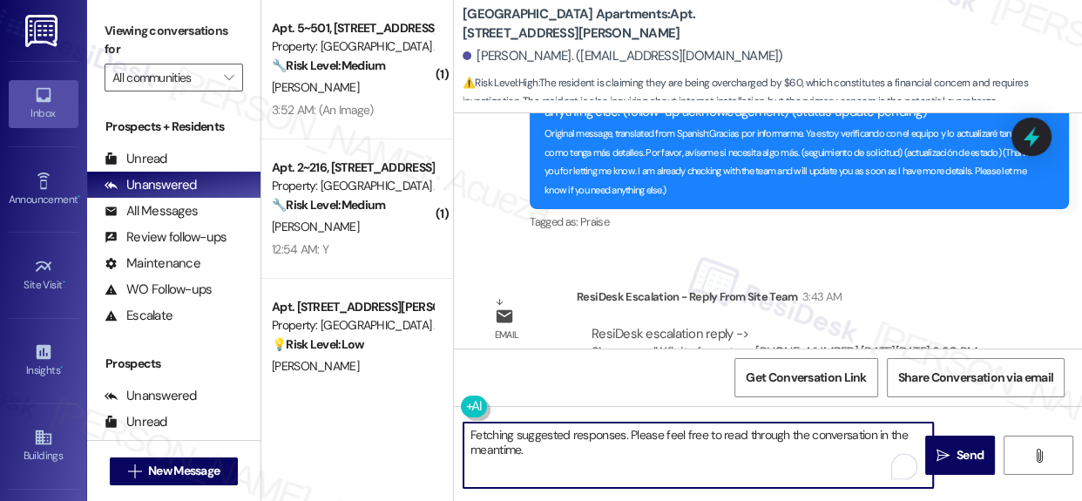
click at [549, 450] on textarea "Fetching suggested responses. Please feel free to read through the conversation…" at bounding box center [697, 454] width 469 height 65
drag, startPoint x: 563, startPoint y: 453, endPoint x: 455, endPoint y: 431, distance: 109.3
click at [455, 431] on div "Fetching suggested responses. Please feel free to read through the conversation…" at bounding box center [689, 455] width 471 height 67
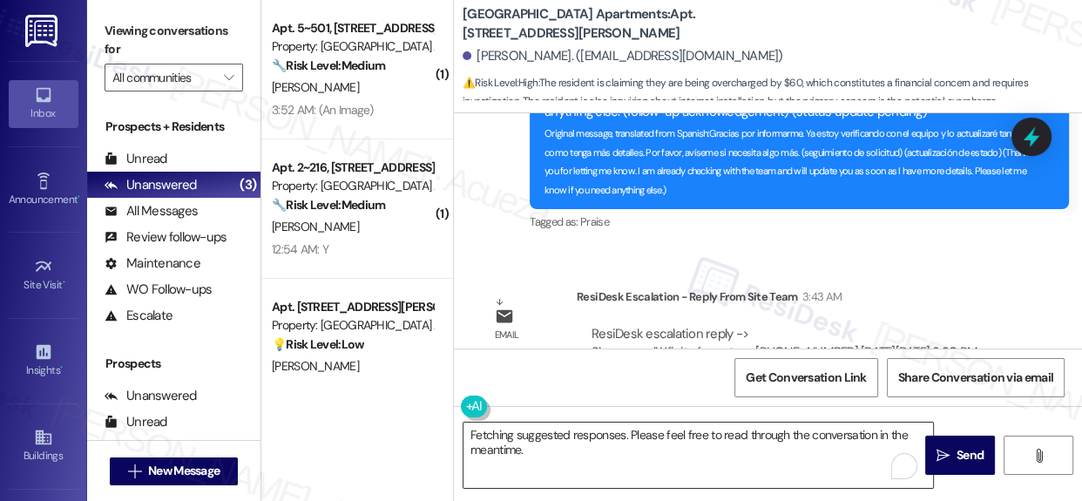
click at [532, 452] on textarea "Fetching suggested responses. Please feel free to read through the conversation…" at bounding box center [697, 454] width 469 height 65
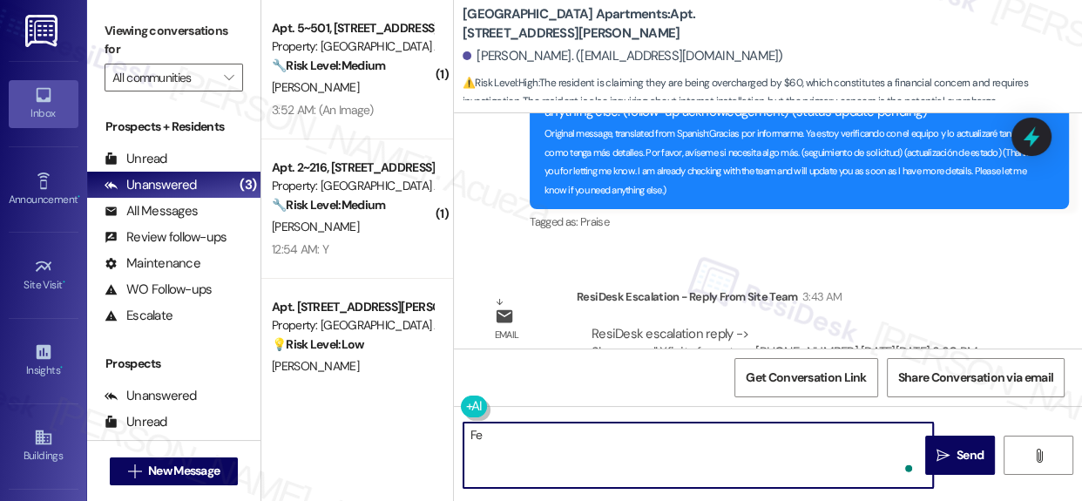
type textarea "F"
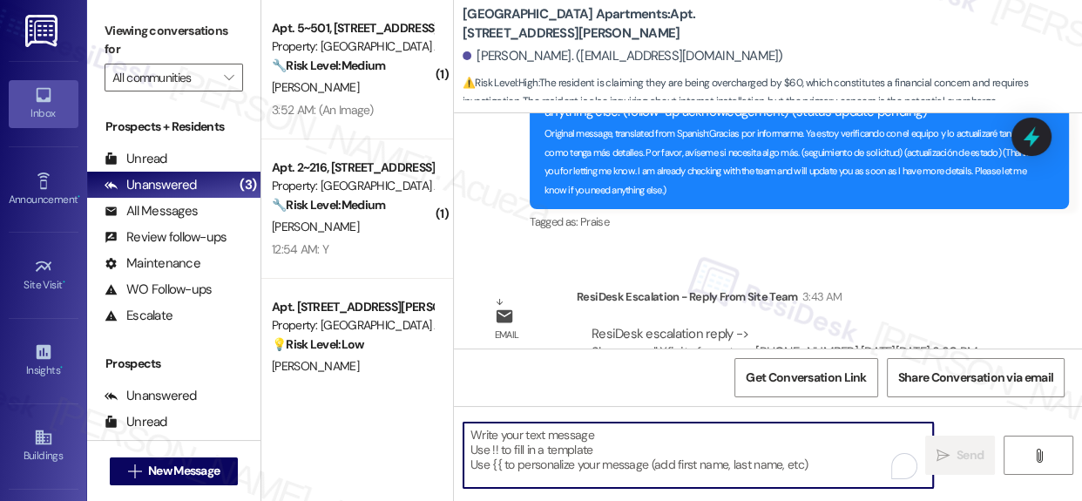
paste textarea "Quick update regarding Prospect Heights Apartments, Apt. 903 at 4060 Barnes Rd …"
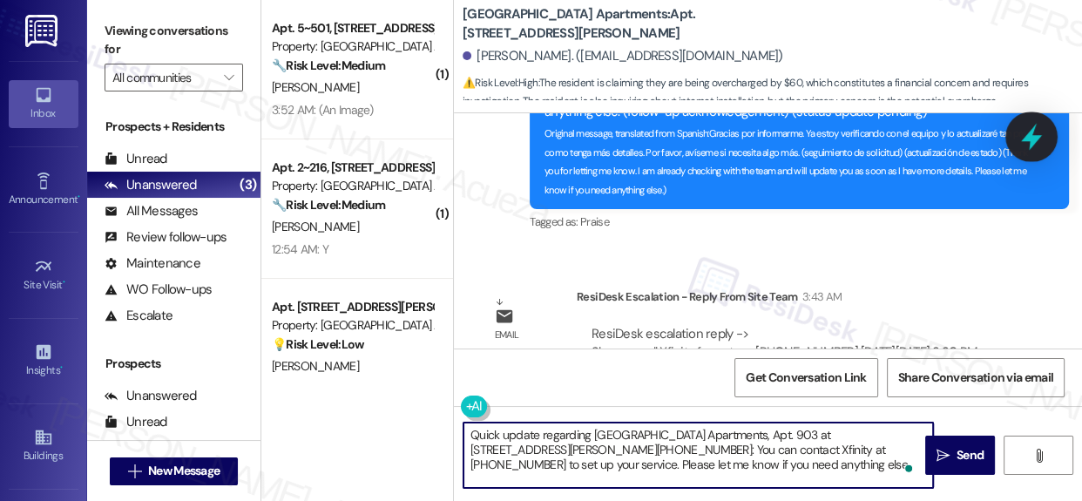
type textarea "Quick update regarding Prospect Heights Apartments, Apt. 903 at 4060 Barnes Rd …"
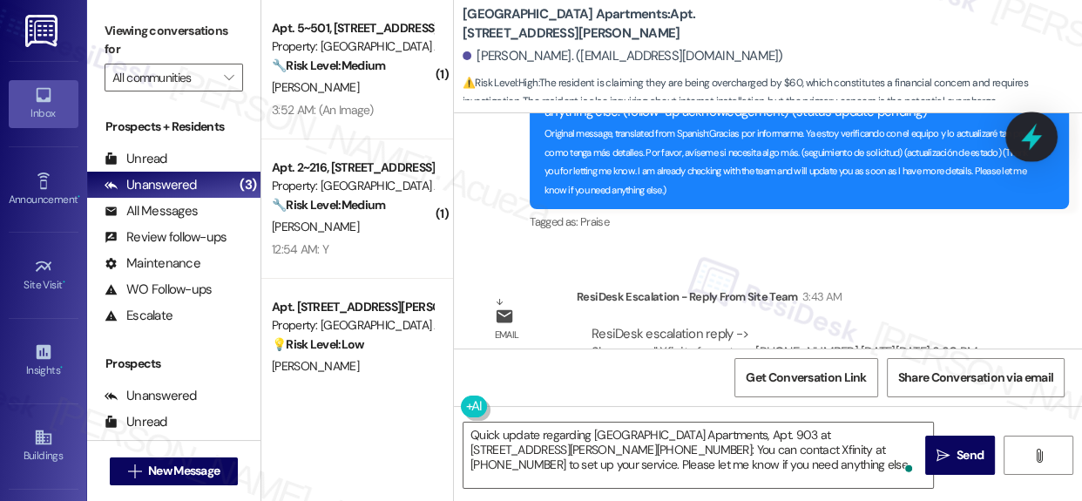
click at [1034, 140] on icon at bounding box center [1031, 137] width 21 height 27
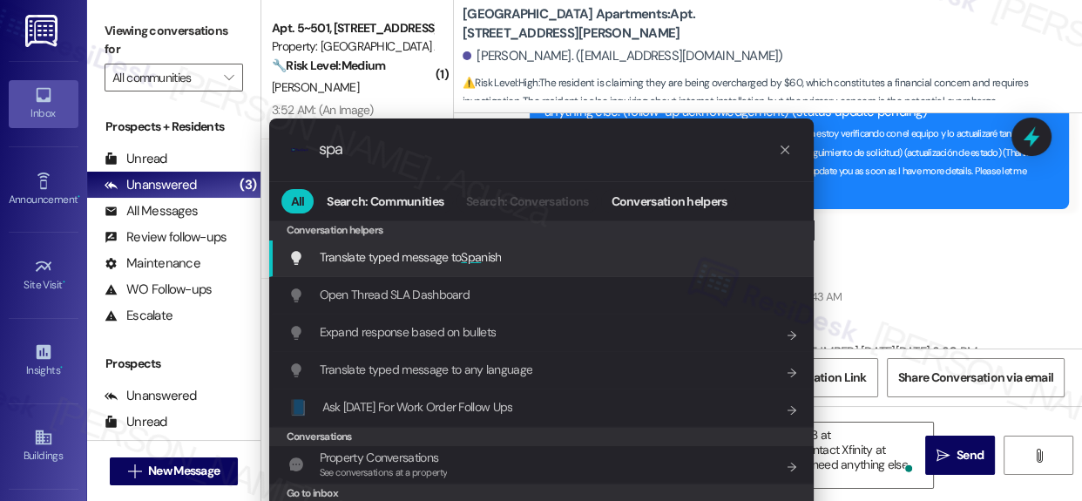
type input "spa"
click at [449, 256] on span "Translate typed message to Spa nish" at bounding box center [411, 257] width 182 height 16
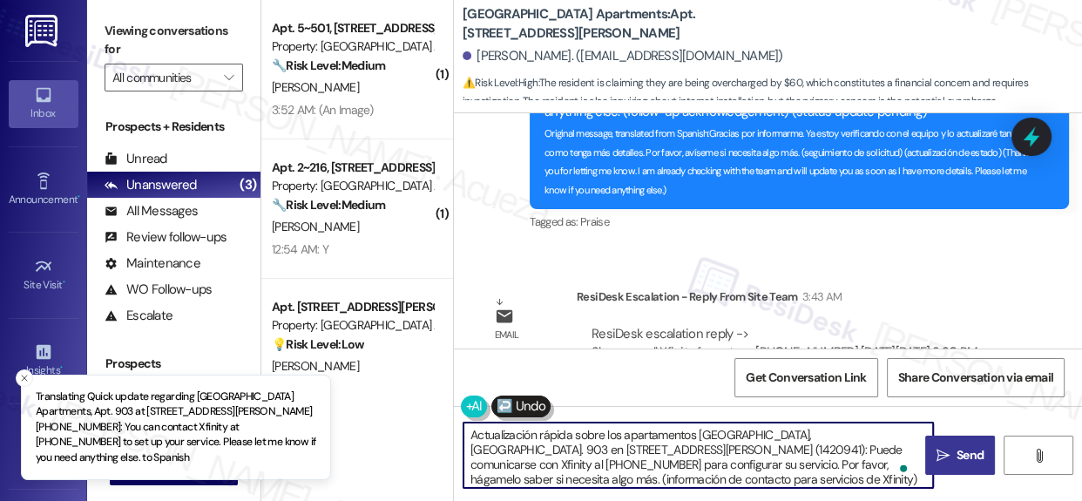
type textarea "Actualización rápida sobre los apartamentos Prospect Heights, Apt. 903 en 4060 …"
click at [953, 462] on span "Send" at bounding box center [970, 455] width 34 height 18
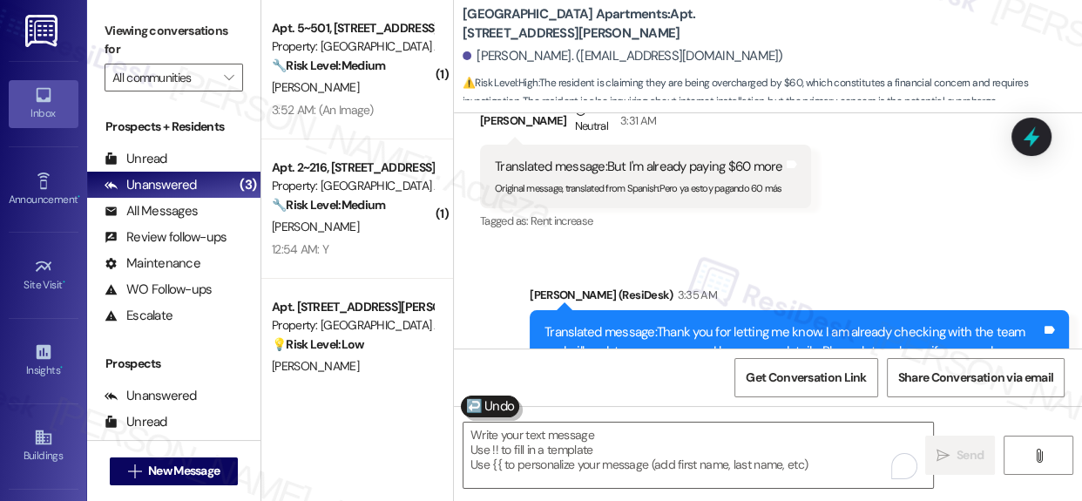
scroll to position [7869, 0]
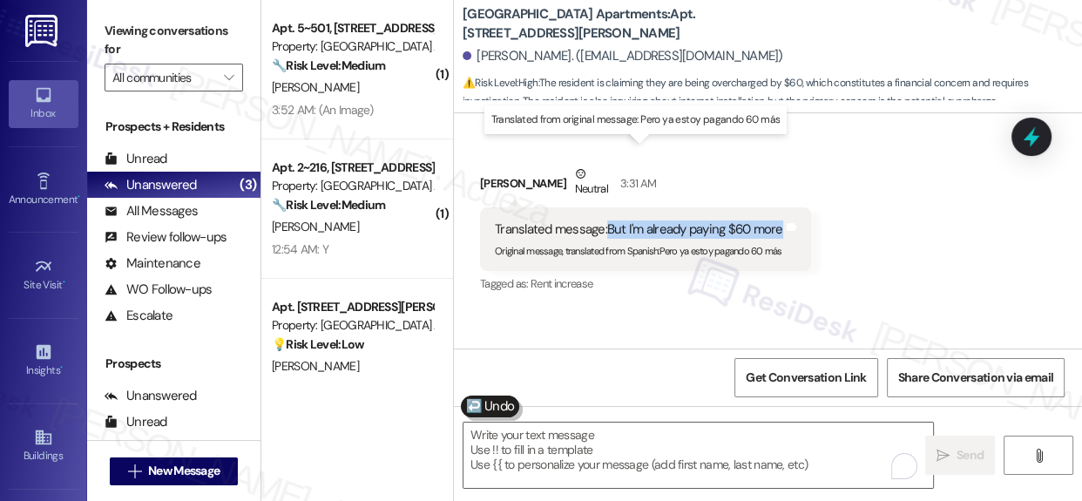
drag, startPoint x: 634, startPoint y: 156, endPoint x: 781, endPoint y: 158, distance: 147.2
click at [781, 220] on div "Translated message: But I'm already paying $60 more" at bounding box center [639, 229] width 288 height 18
click at [649, 220] on div "Translated message: But I'm already paying $60 more" at bounding box center [639, 229] width 288 height 18
drag, startPoint x: 649, startPoint y: 148, endPoint x: 765, endPoint y: 159, distance: 116.3
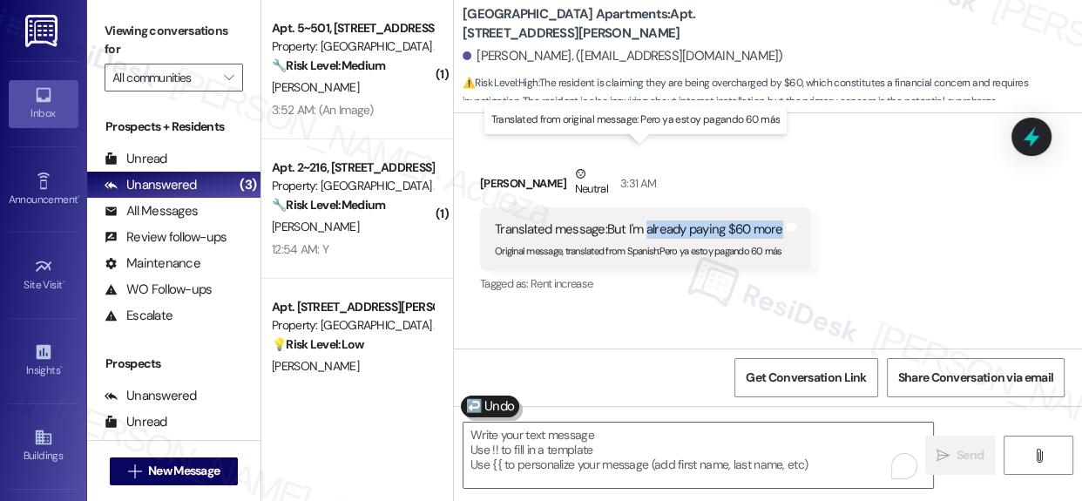
click at [765, 220] on div "Translated message: But I'm already paying $60 more" at bounding box center [639, 229] width 288 height 18
copy div "already paying $60 more"
click at [833, 173] on div "Received via SMS Rocael Lopez Morales Neutral 3:31 AM Translated message: But I…" at bounding box center [768, 217] width 628 height 184
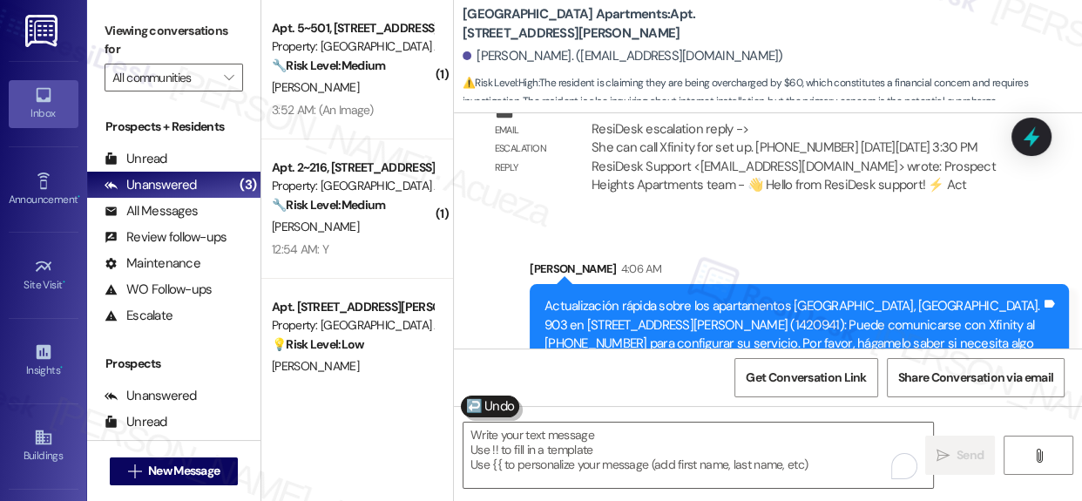
scroll to position [8423, 0]
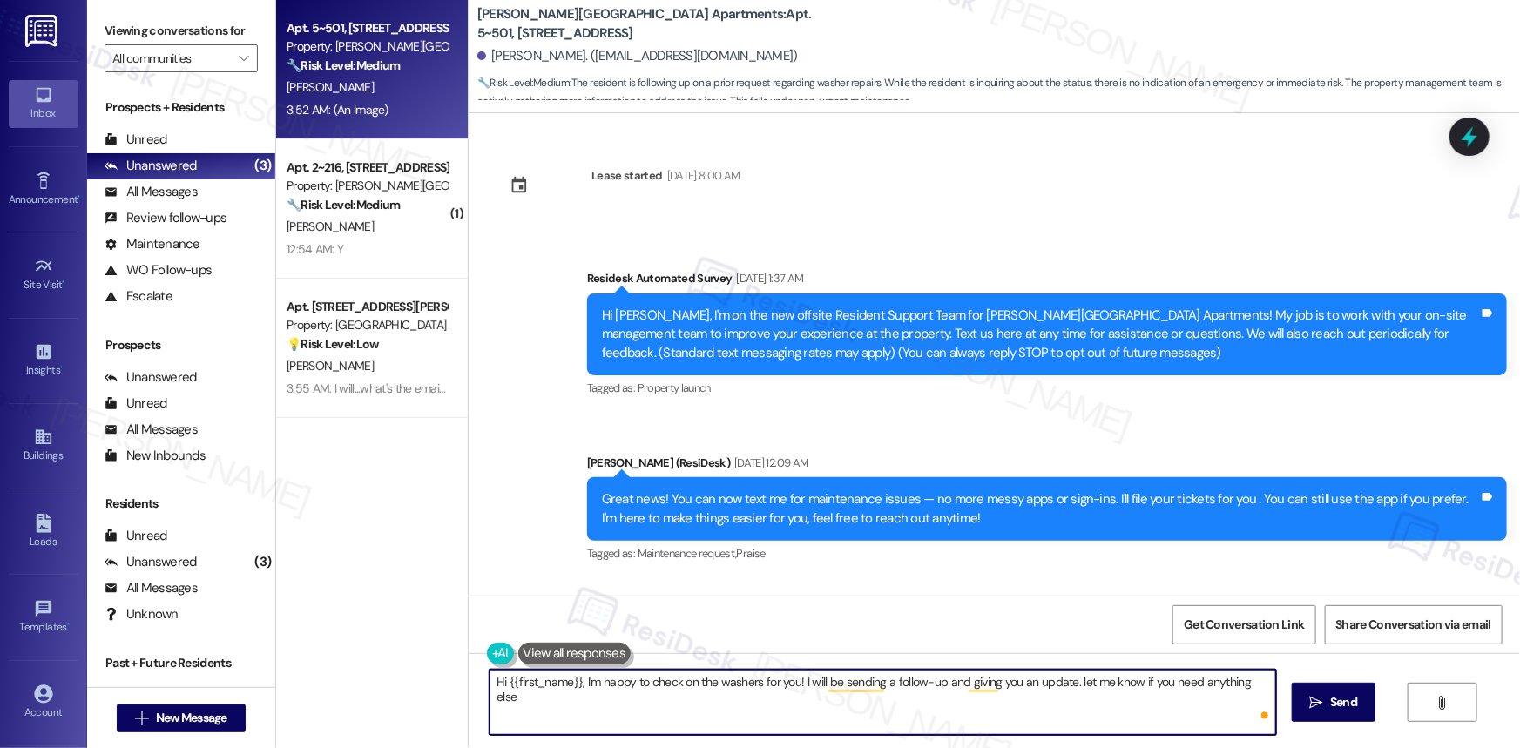
scroll to position [833, 0]
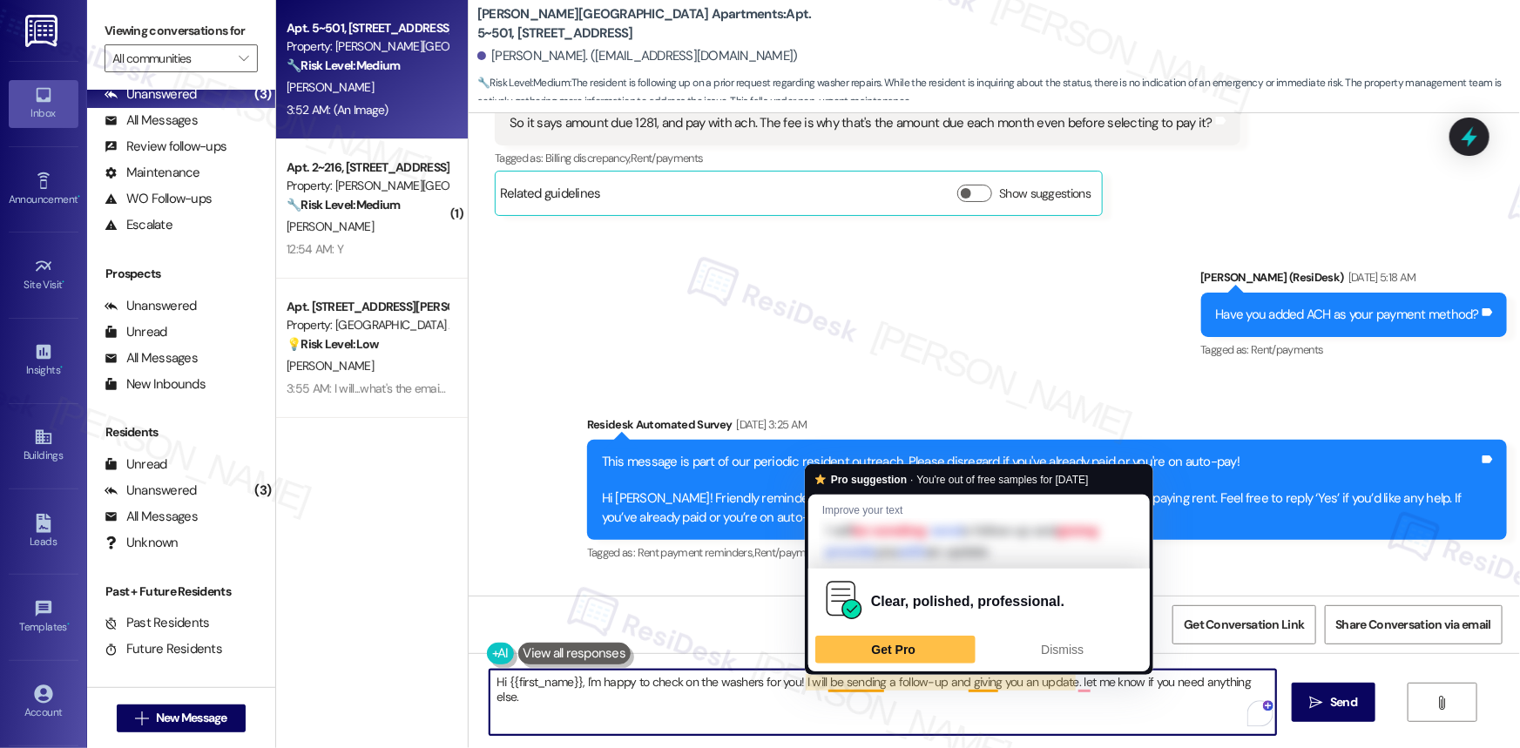
click at [843, 681] on textarea "Hi {{first_name}}, I'm happy to check on the washers for you! I will be sending…" at bounding box center [882, 702] width 786 height 65
click at [853, 697] on textarea "Hi {{first_name}}, I'm happy to check on the washers for you! I will be sending…" at bounding box center [882, 702] width 786 height 65
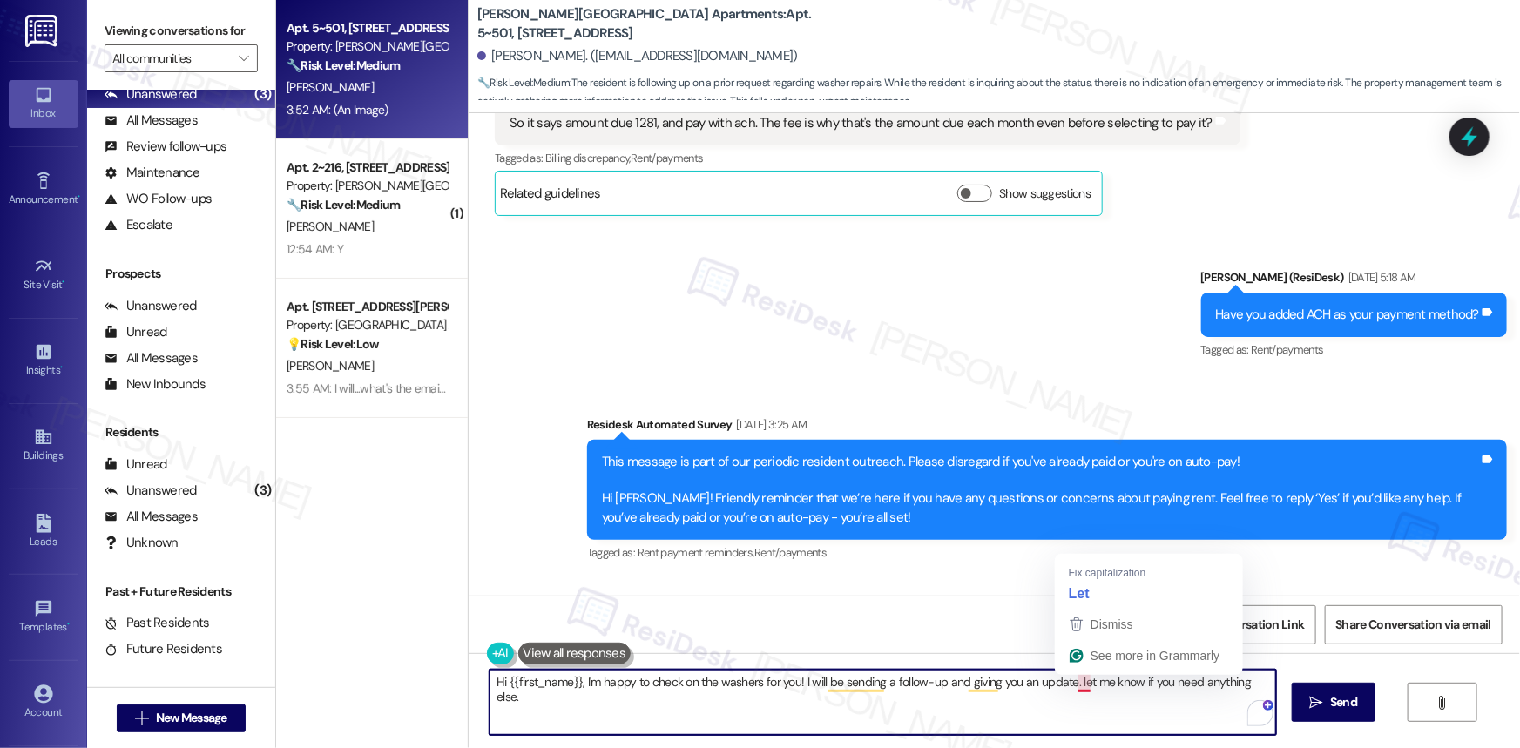
click at [1070, 685] on textarea "Hi {{first_name}}, I'm happy to check on the washers for you! I will be sending…" at bounding box center [882, 702] width 786 height 65
click at [1078, 675] on textarea "Hi {{first_name}}, I'm happy to check on the washers for you! I will be sending…" at bounding box center [882, 702] width 786 height 65
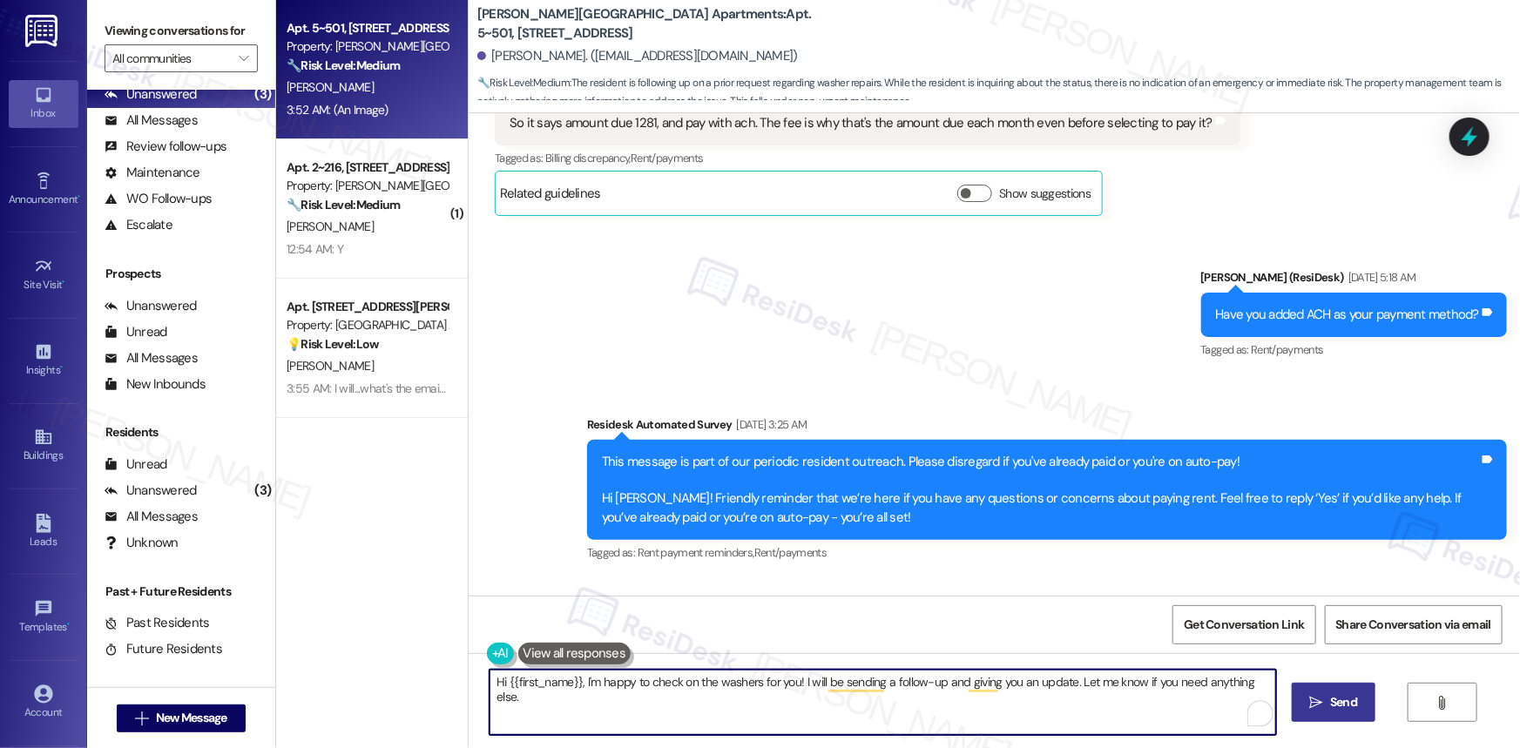
type textarea "Hi {{first_name}}, I'm happy to check on the washers for you! I will be sending…"
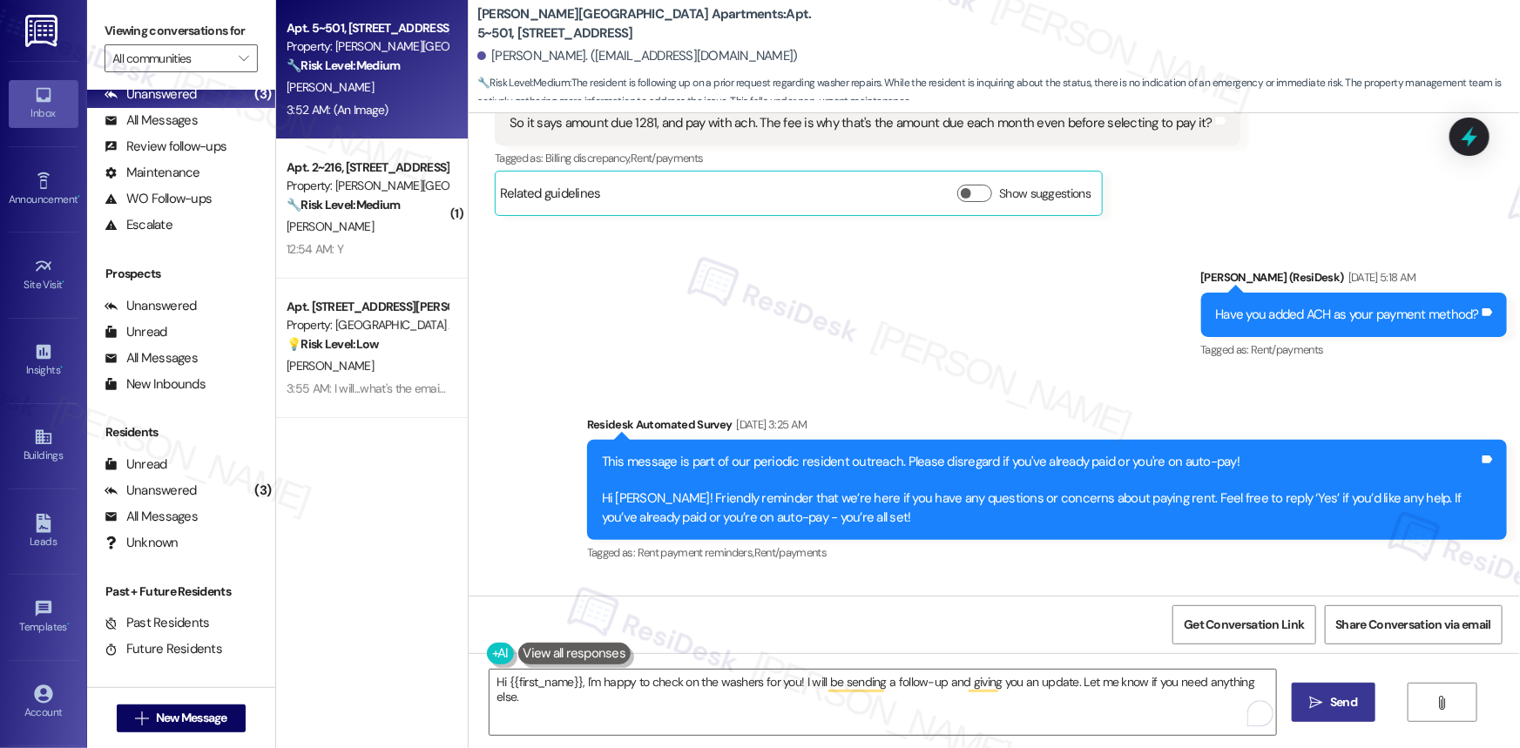
click at [1346, 697] on span "Send" at bounding box center [1343, 702] width 27 height 18
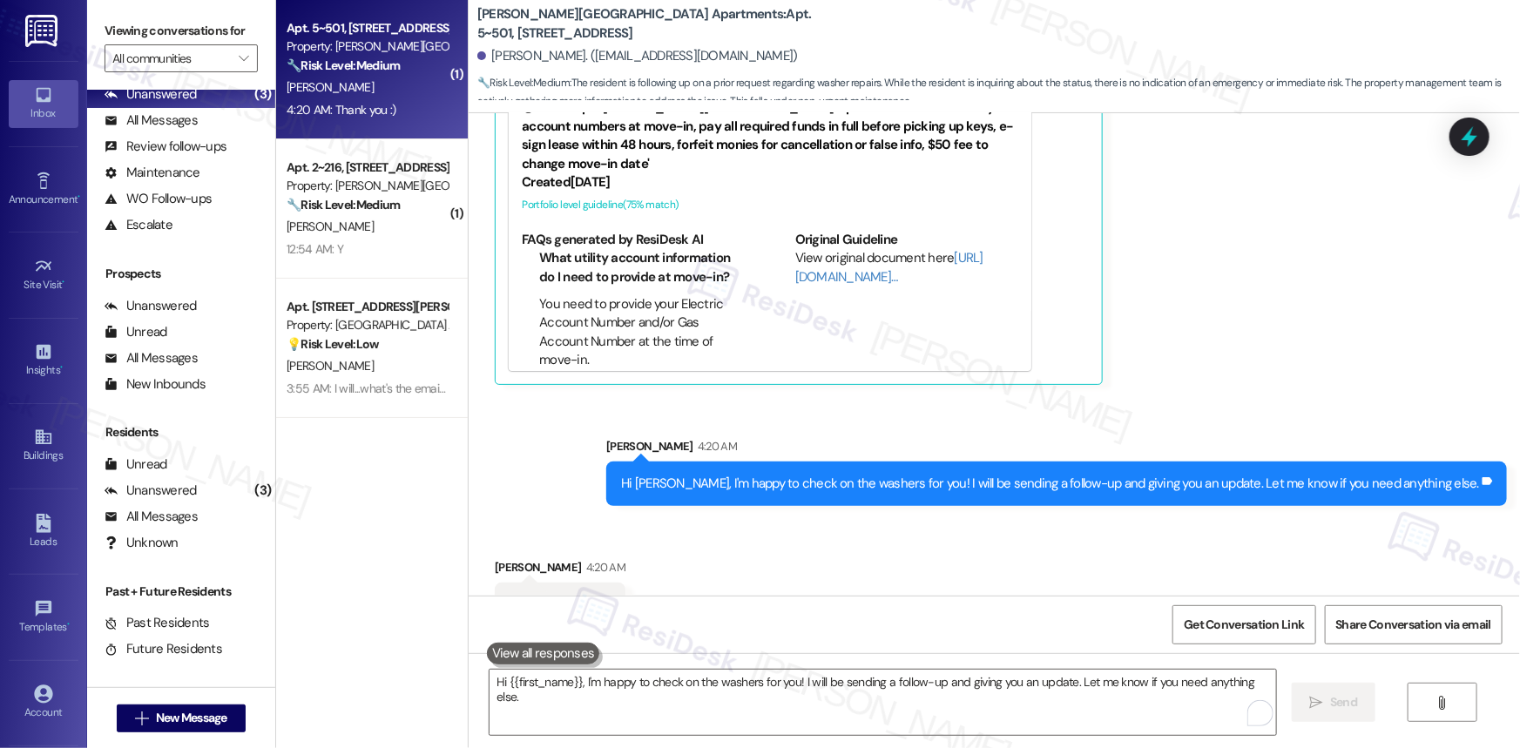
scroll to position [14716, 0]
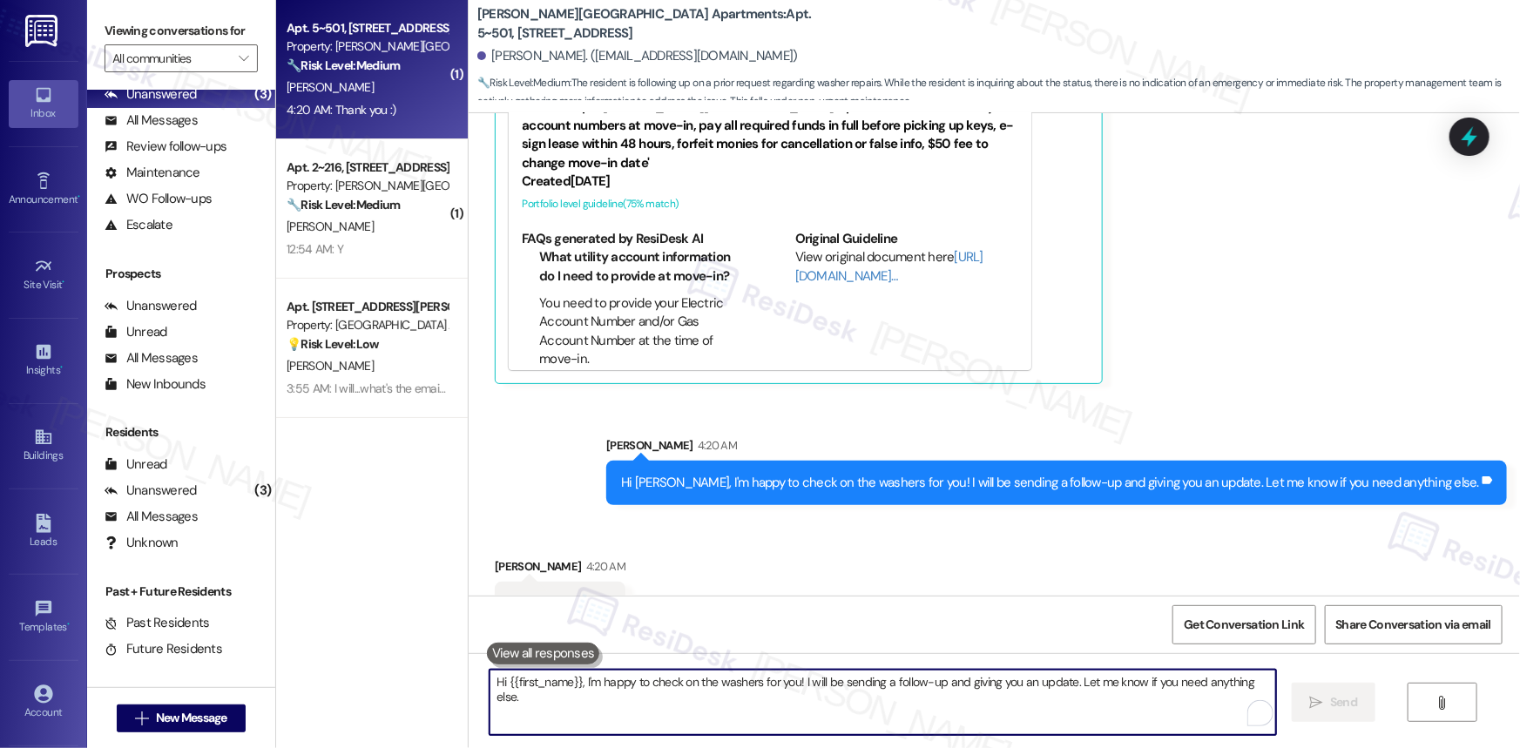
click at [698, 697] on textarea "Hi {{first_name}}, I'm happy to check on the washers for you! I will be sending…" at bounding box center [882, 702] width 786 height 65
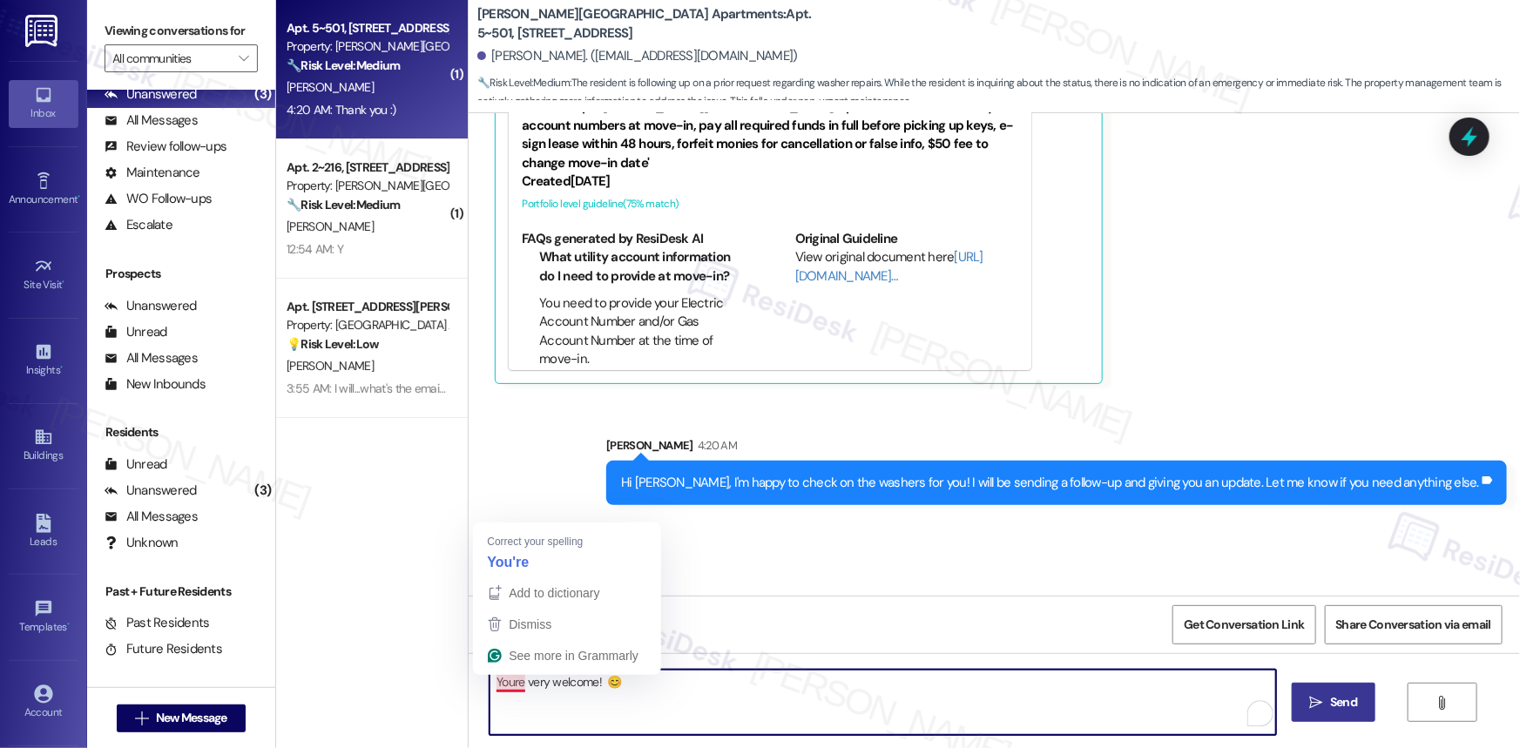
click at [496, 687] on textarea "Youre very welcome! 😊" at bounding box center [882, 702] width 786 height 65
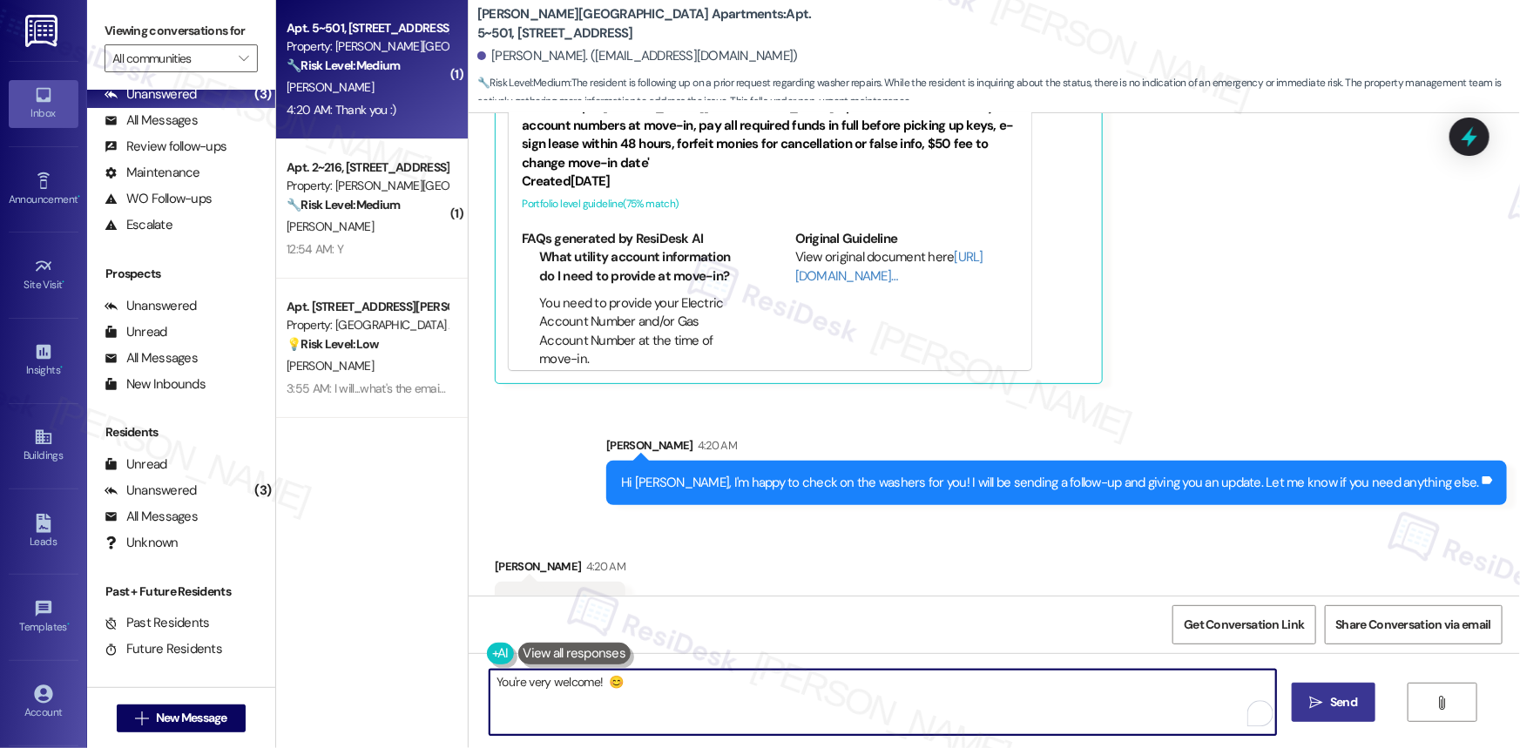
type textarea "You're very welcome! 😊"
click at [1324, 702] on span " Send" at bounding box center [1333, 702] width 55 height 18
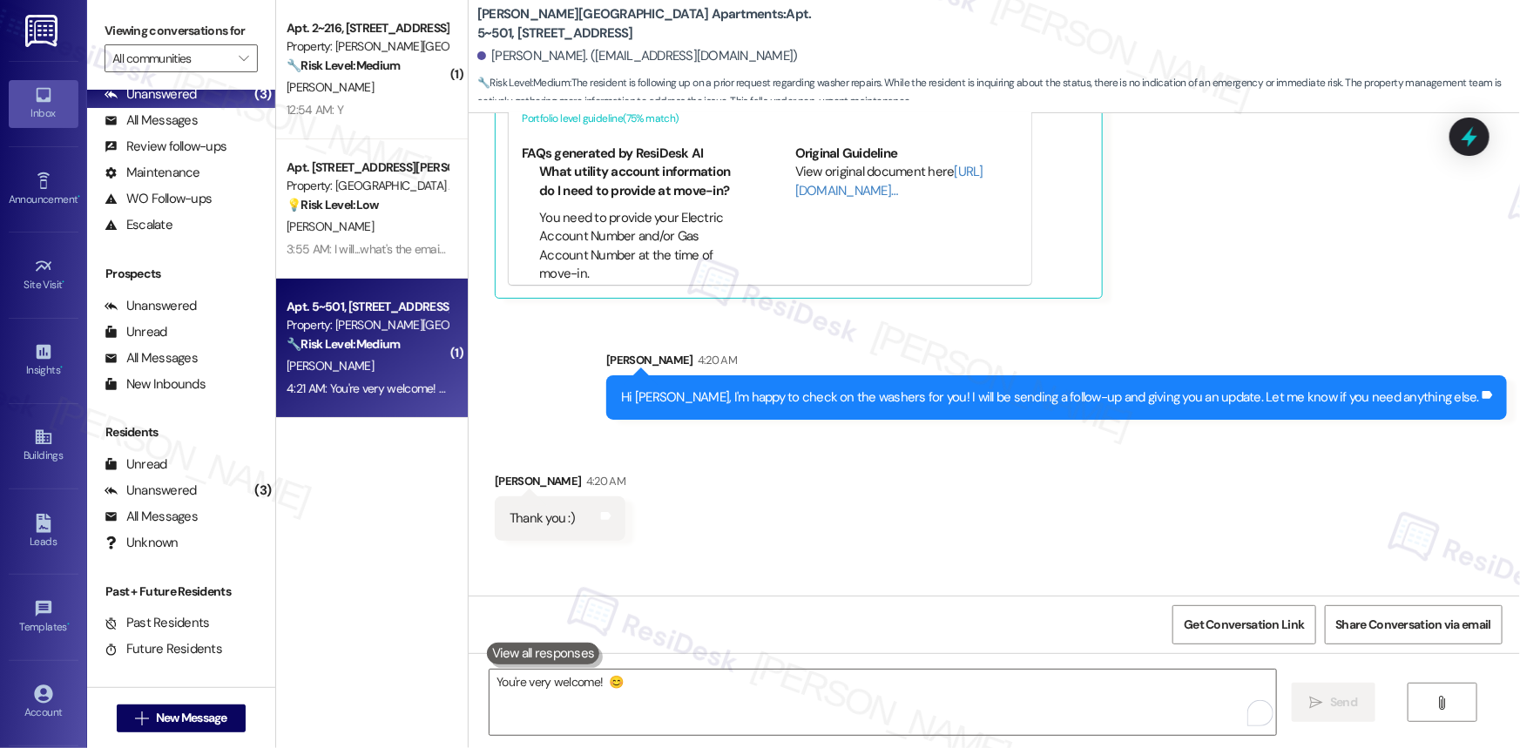
scroll to position [14837, 0]
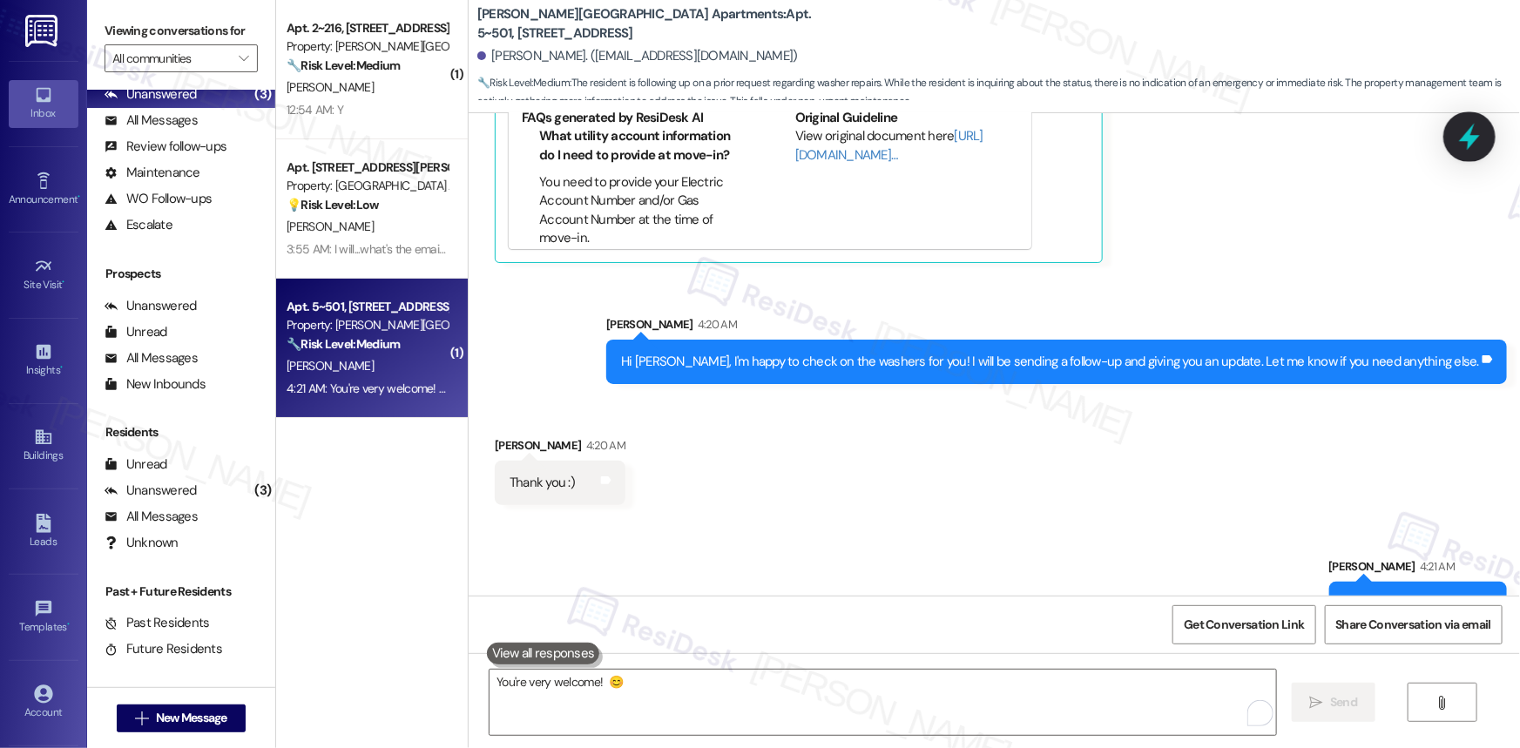
click at [1468, 127] on icon at bounding box center [1469, 137] width 30 height 30
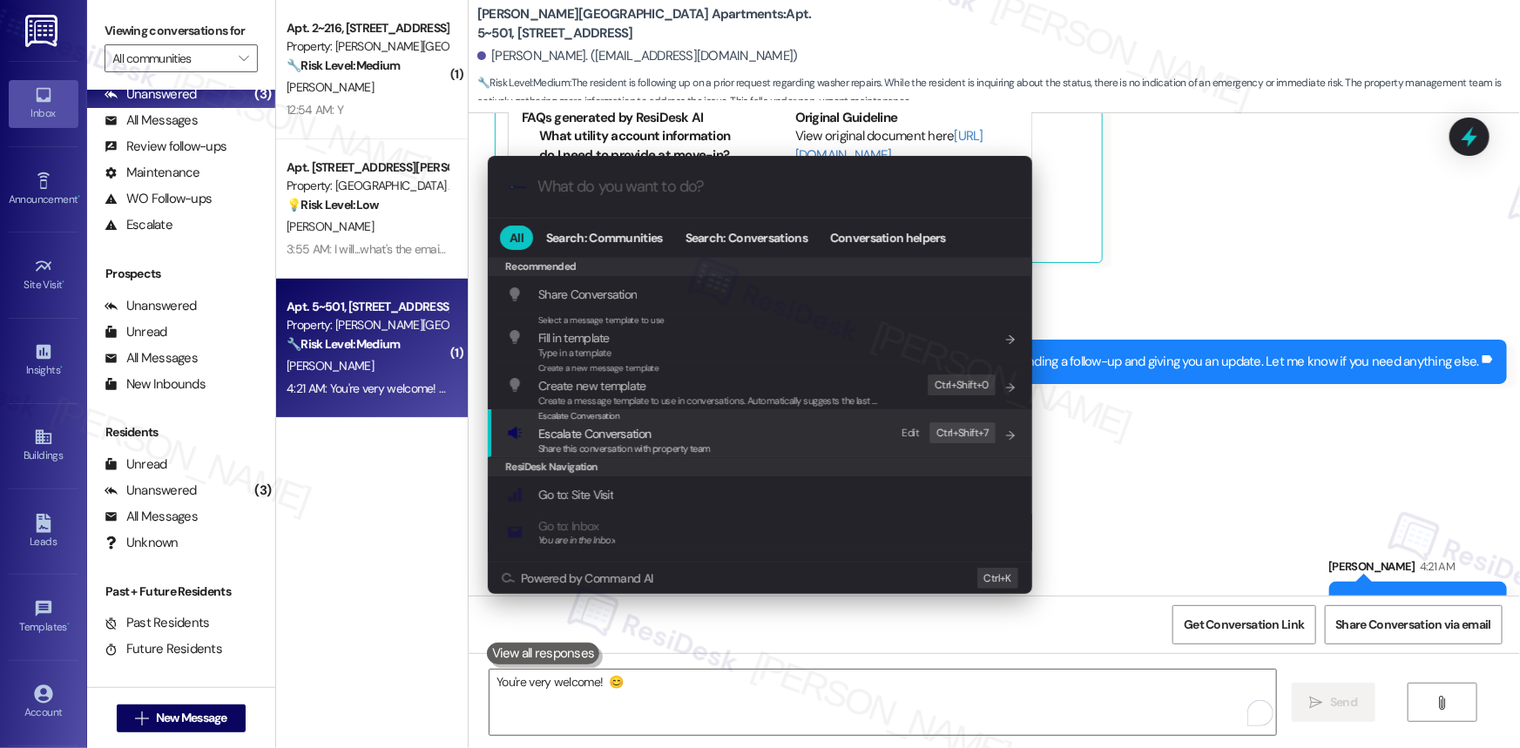
click at [601, 437] on span "Escalate Conversation" at bounding box center [594, 434] width 112 height 16
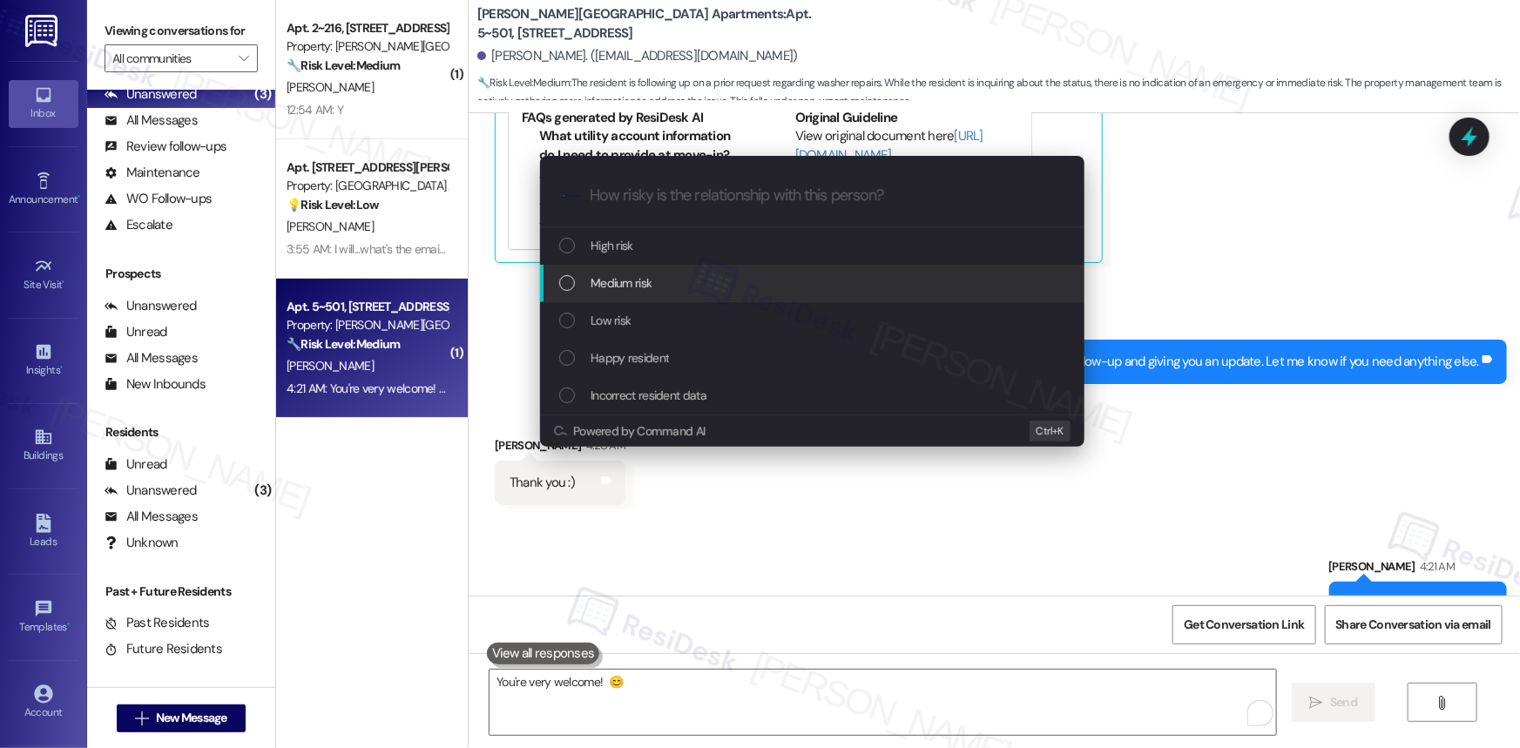
click at [582, 275] on div "Medium risk" at bounding box center [813, 282] width 509 height 19
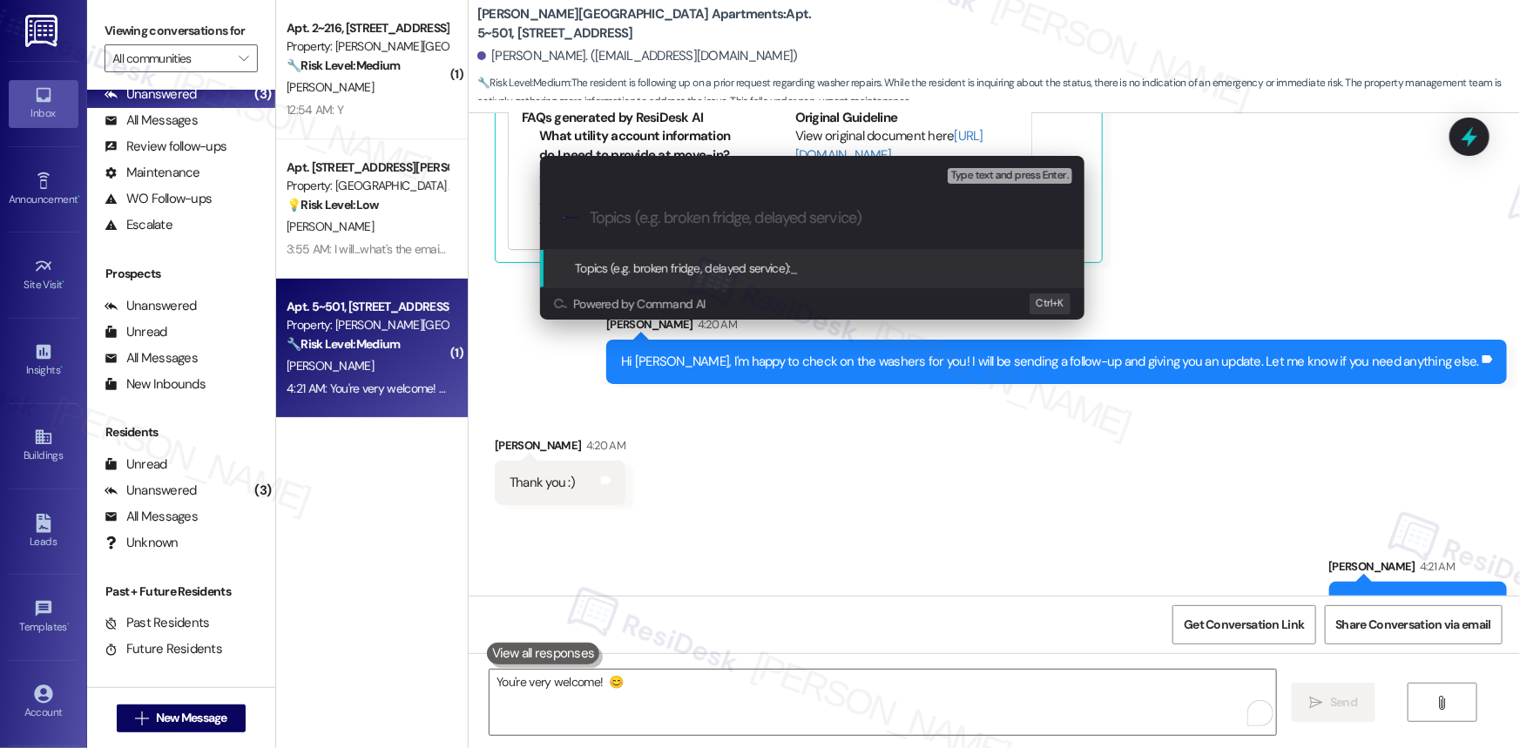
paste input "Washer & Dryer Repair"
type input "Washer & Dryer Repair - Follow up"
click at [702, 264] on span "Topics (e.g. broken fridge, delayed service):" at bounding box center [683, 268] width 216 height 16
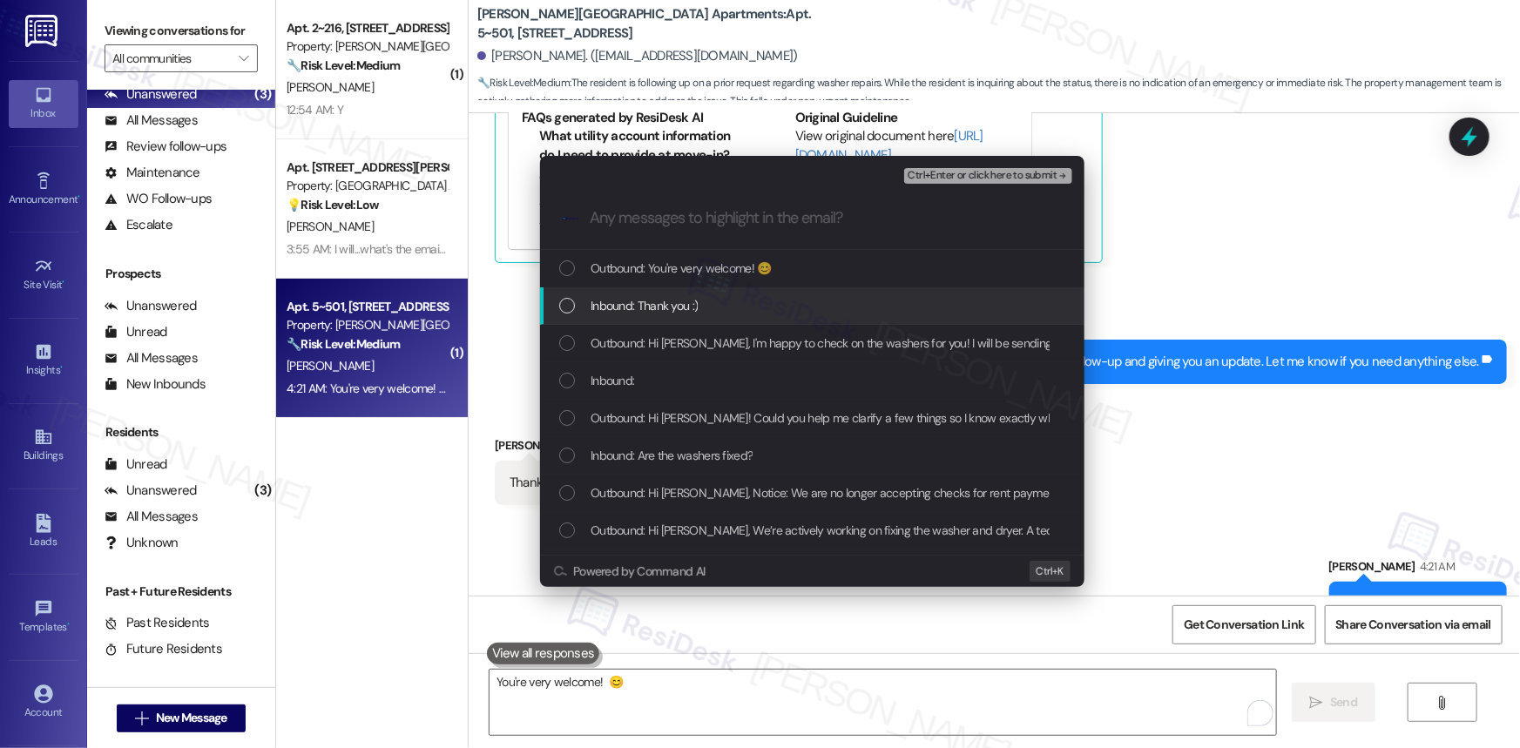
click at [566, 299] on div "List of options" at bounding box center [567, 306] width 16 height 16
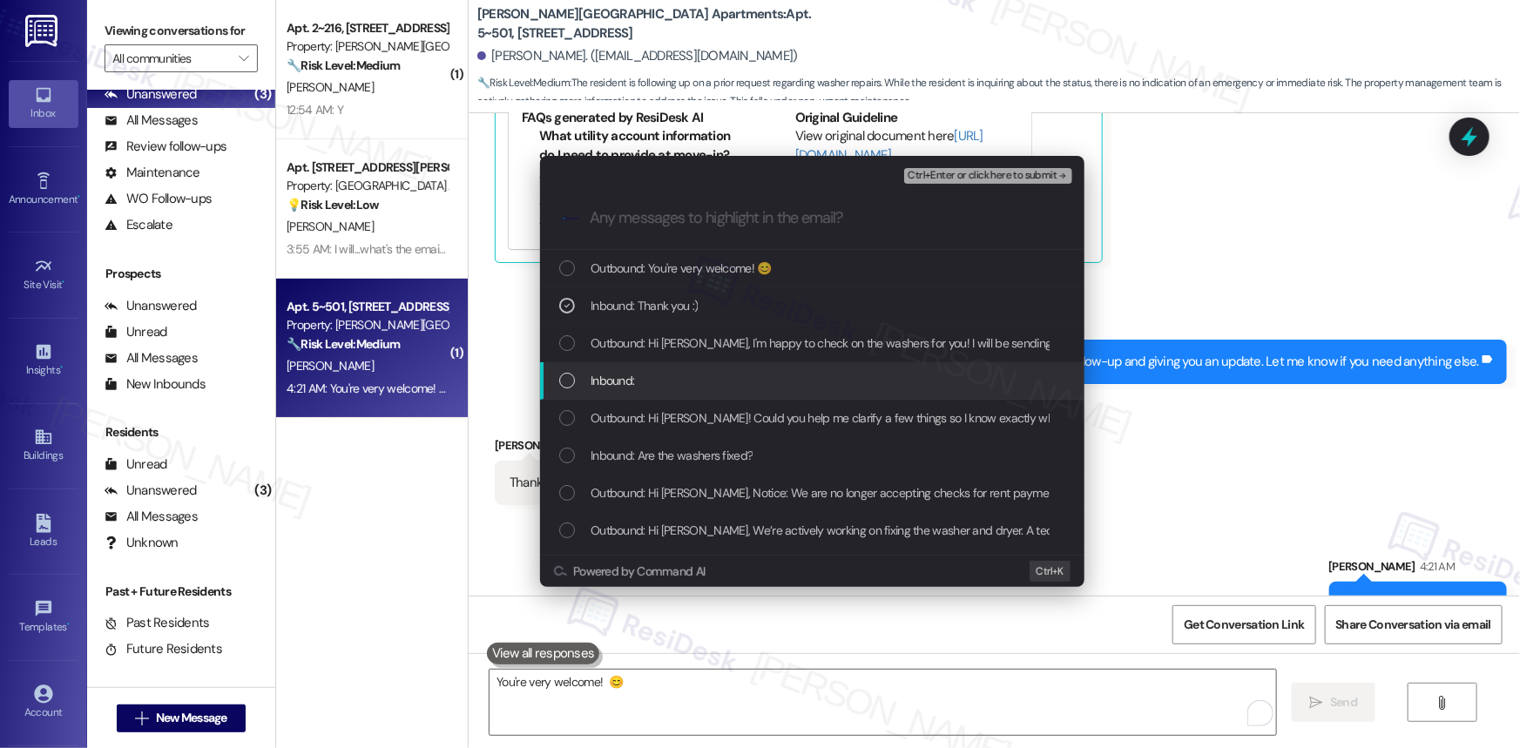
click at [566, 378] on div "List of options" at bounding box center [567, 381] width 16 height 16
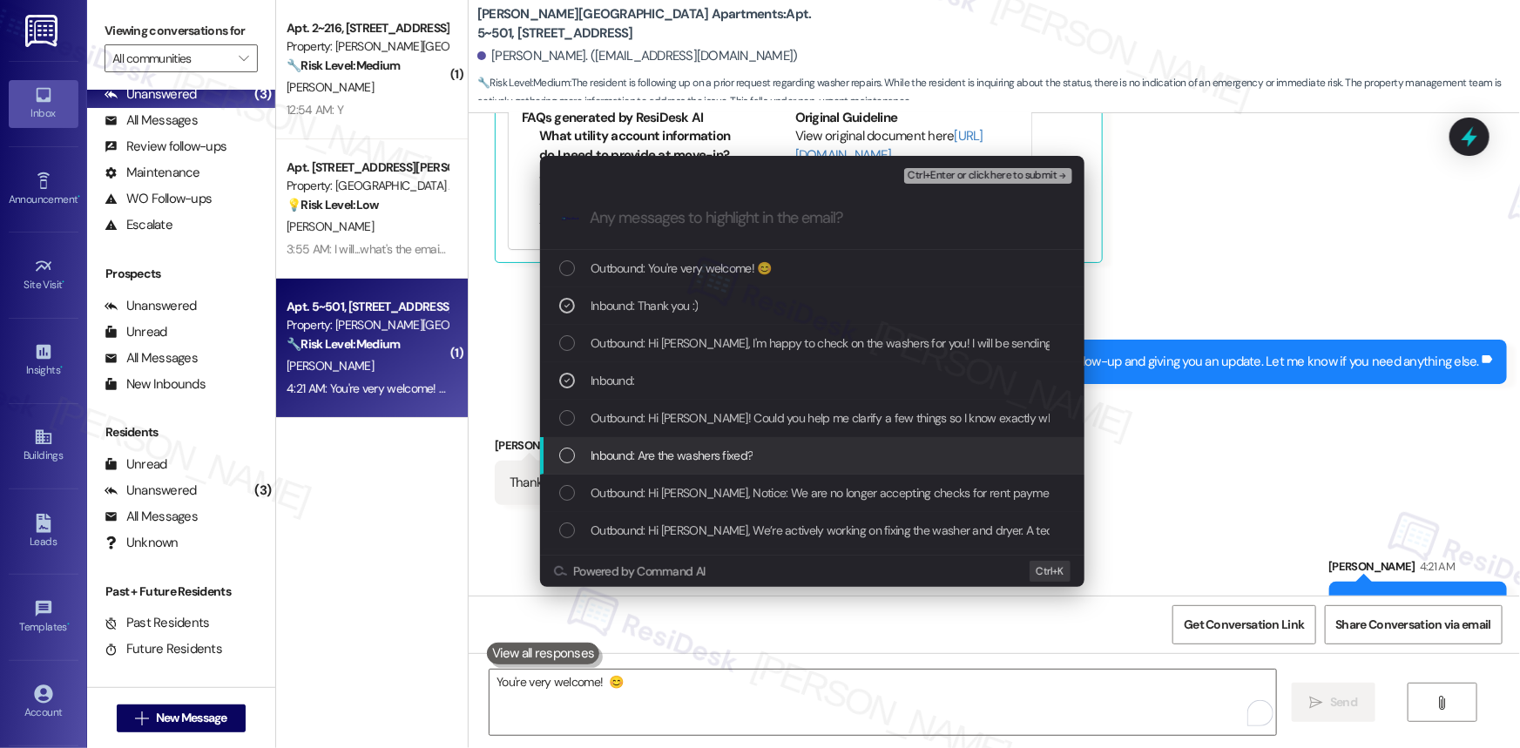
click at [559, 452] on div "List of options" at bounding box center [567, 456] width 16 height 16
click at [1013, 182] on span "Ctrl+Enter or click here to submit" at bounding box center [981, 176] width 149 height 12
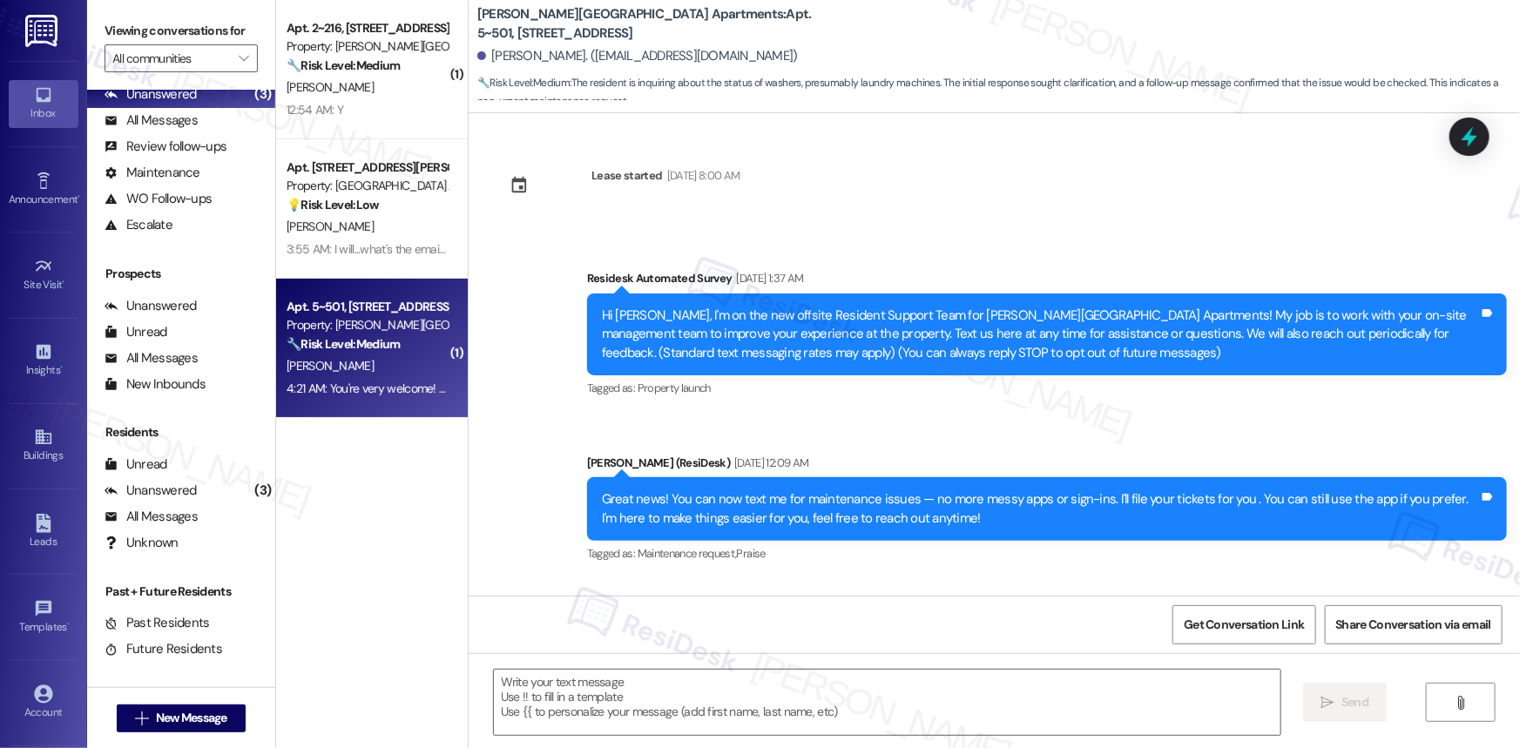
scroll to position [14467, 0]
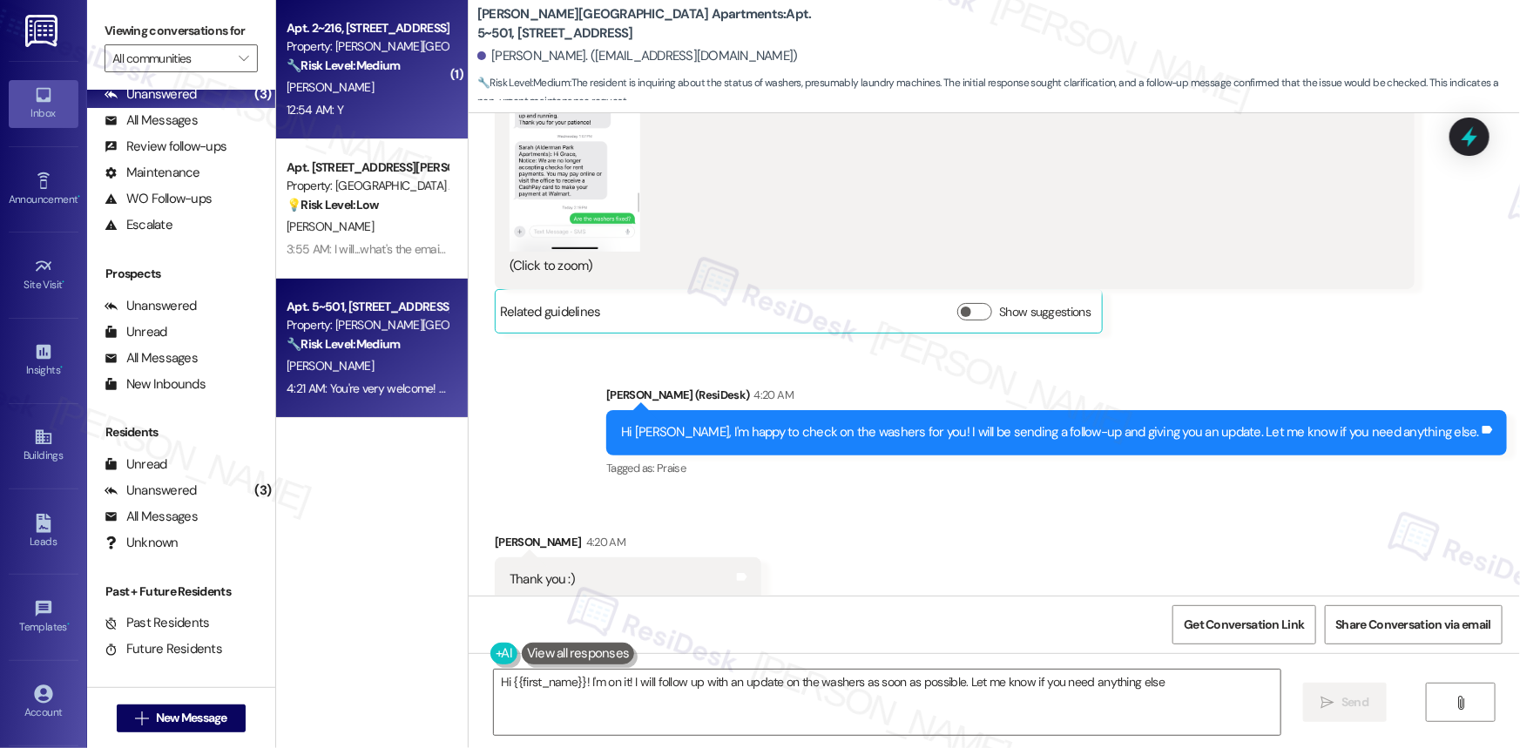
type textarea "Hi {{first_name}}! I'm on it! I will follow up with an update on the washers as…"
click at [364, 78] on div "[PERSON_NAME]" at bounding box center [367, 88] width 165 height 22
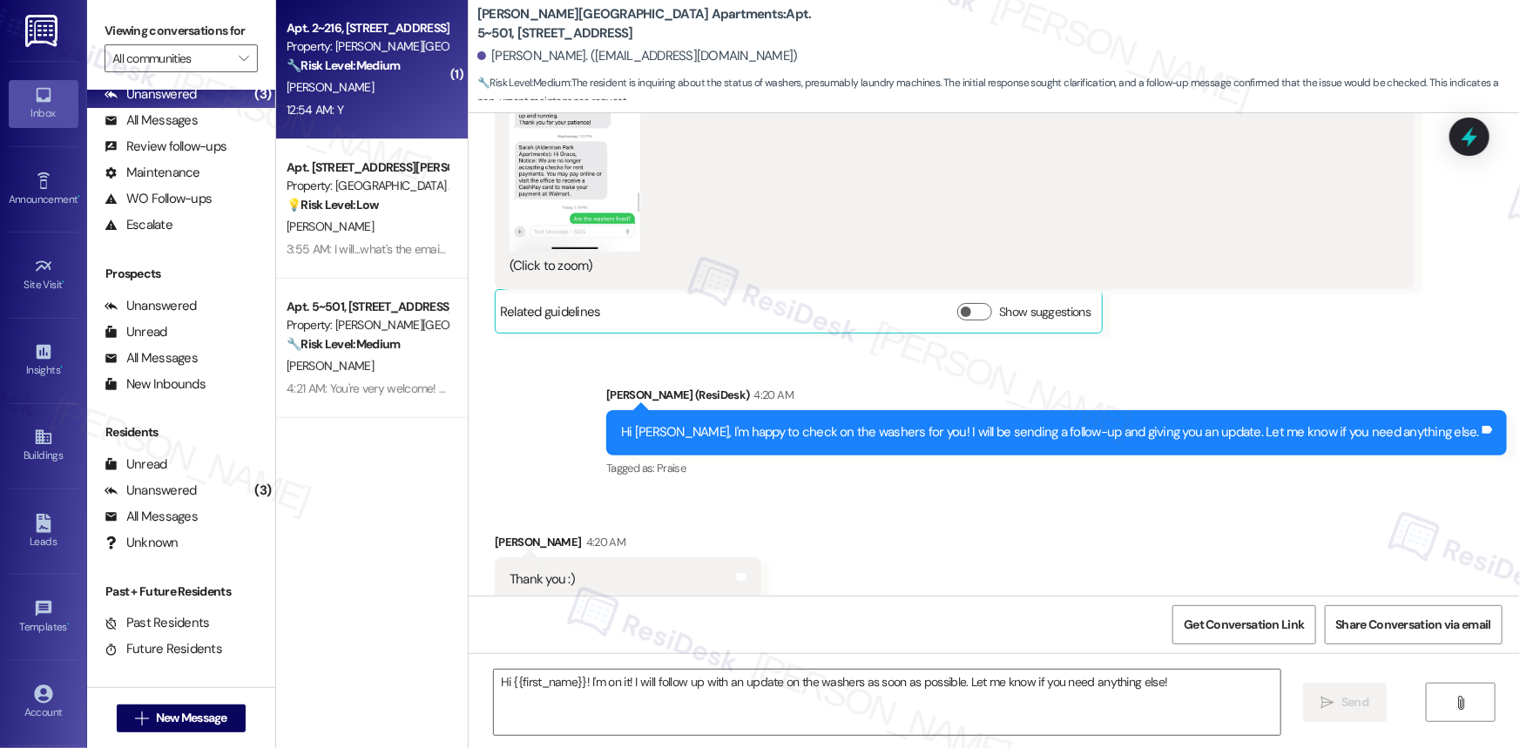
type textarea "Fetching suggested responses. Please feel free to read through the conversation…"
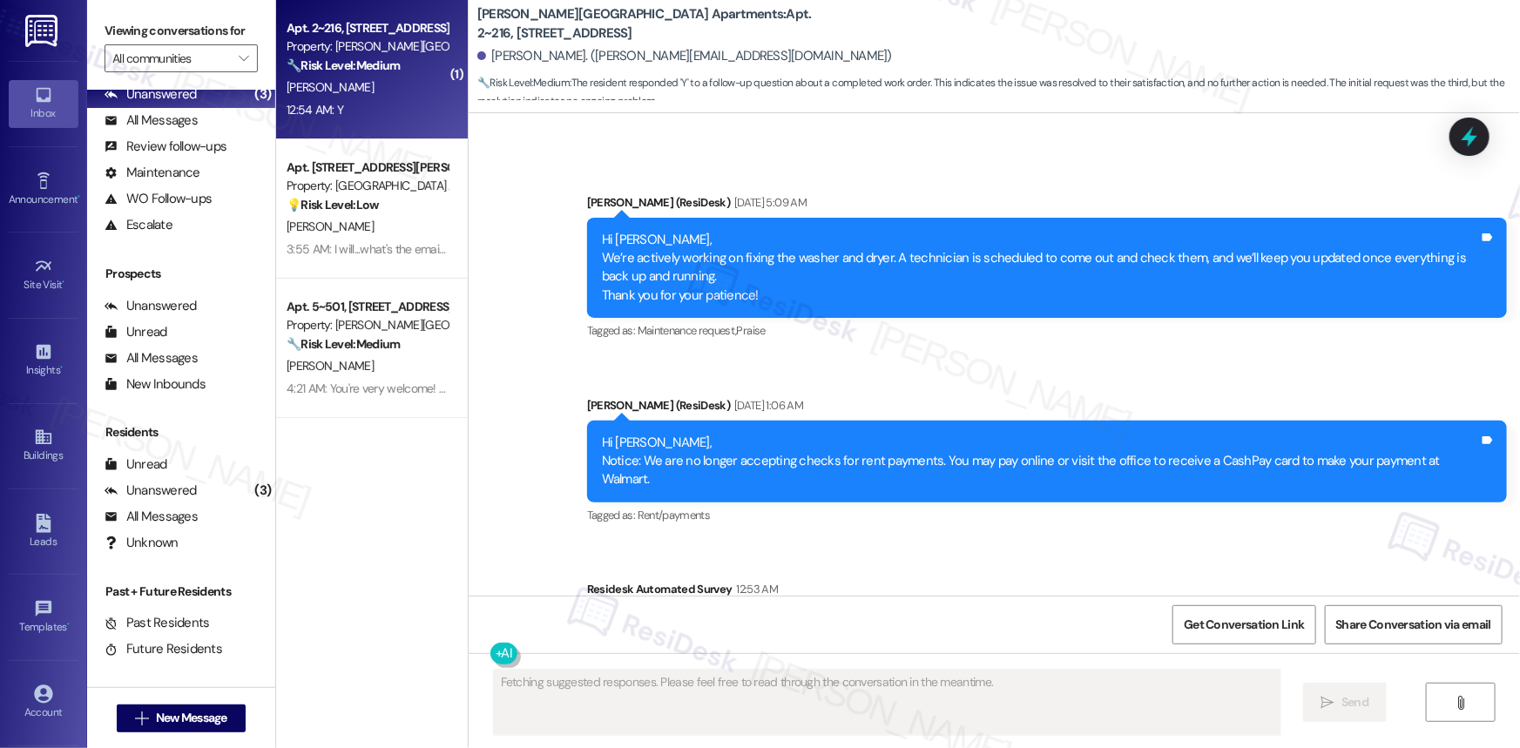
scroll to position [7329, 0]
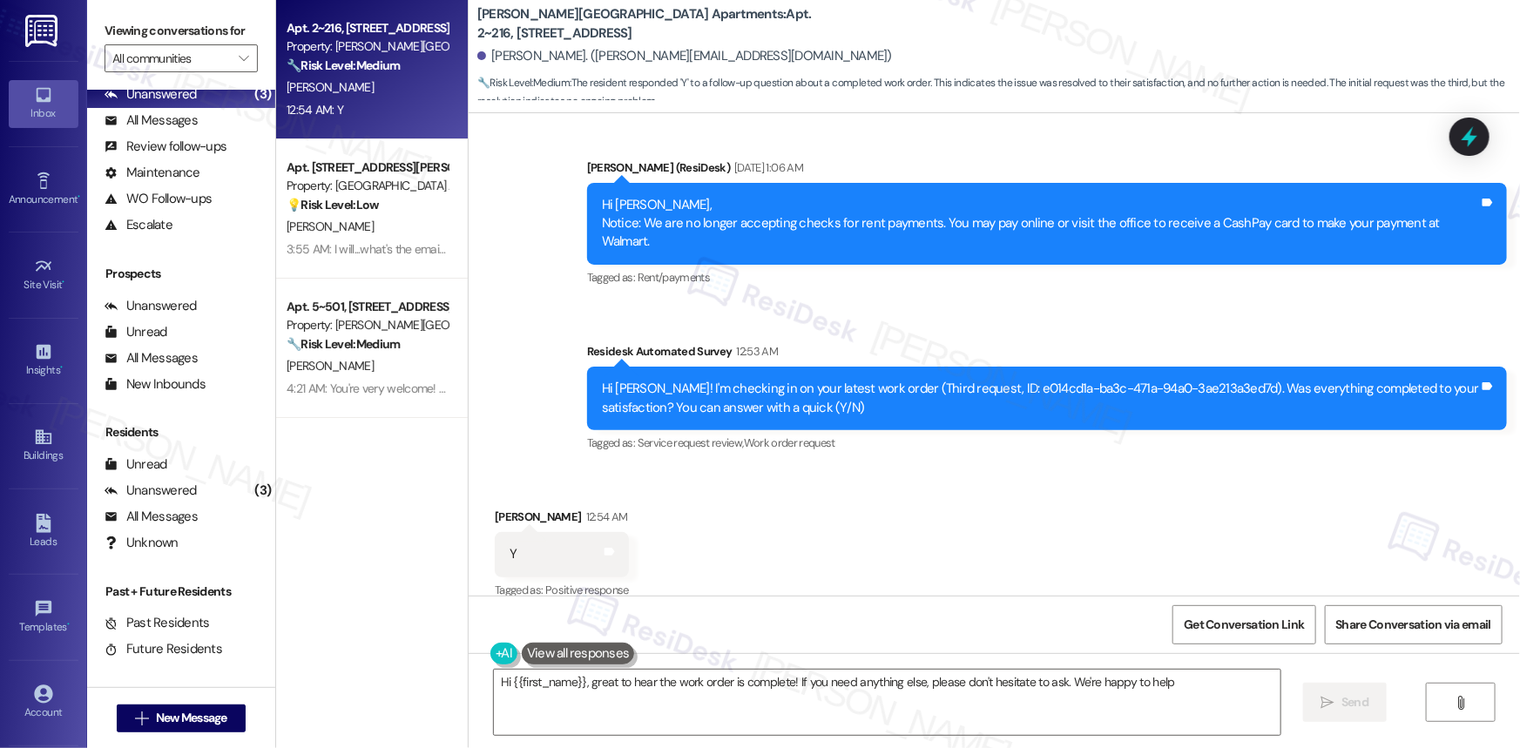
type textarea "Hi {{first_name}}, great to hear the work order is complete! If you need anythi…"
click at [1454, 130] on div at bounding box center [1469, 136] width 52 height 50
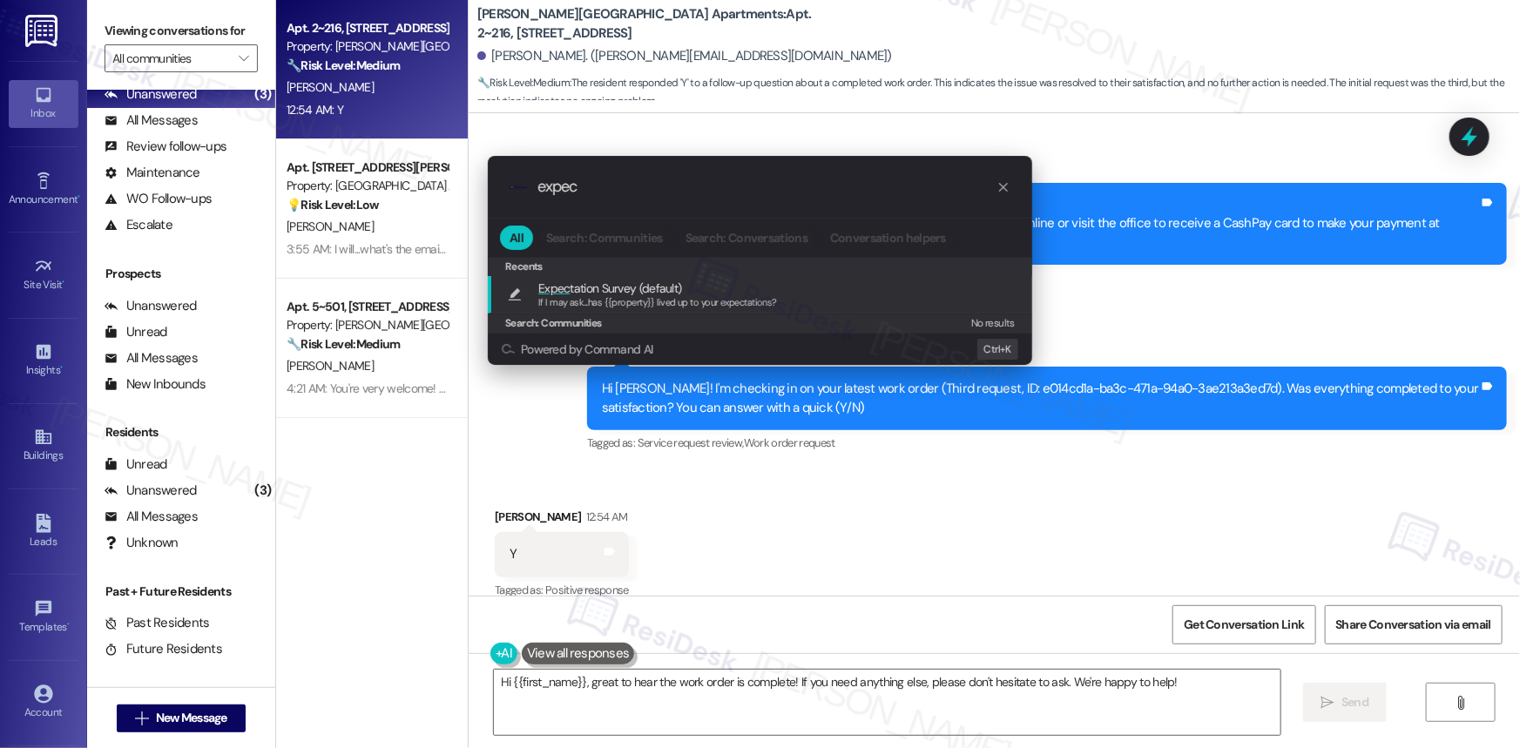
type input "expec"
click at [631, 268] on div "Recents" at bounding box center [760, 266] width 544 height 19
drag, startPoint x: 631, startPoint y: 268, endPoint x: 627, endPoint y: 284, distance: 16.1
click at [627, 284] on div "Recents Recents Expec tation Survey (default) If I may ask...has {{property}} l…" at bounding box center [760, 295] width 544 height 76
click at [627, 284] on span "Expec tation Survey (default)" at bounding box center [609, 288] width 143 height 19
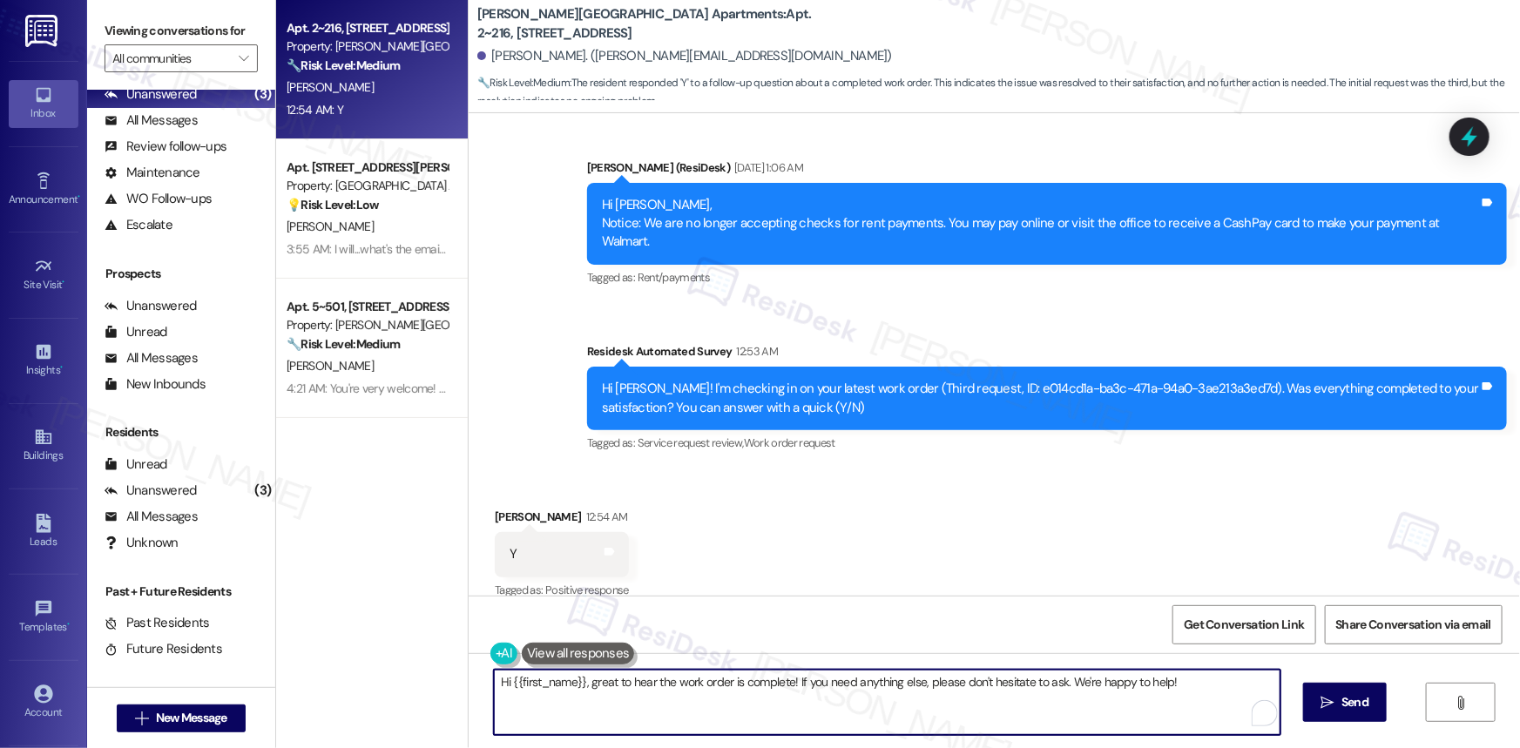
type textarea "If I may ask...has {{property}} lived up to your expectations?"
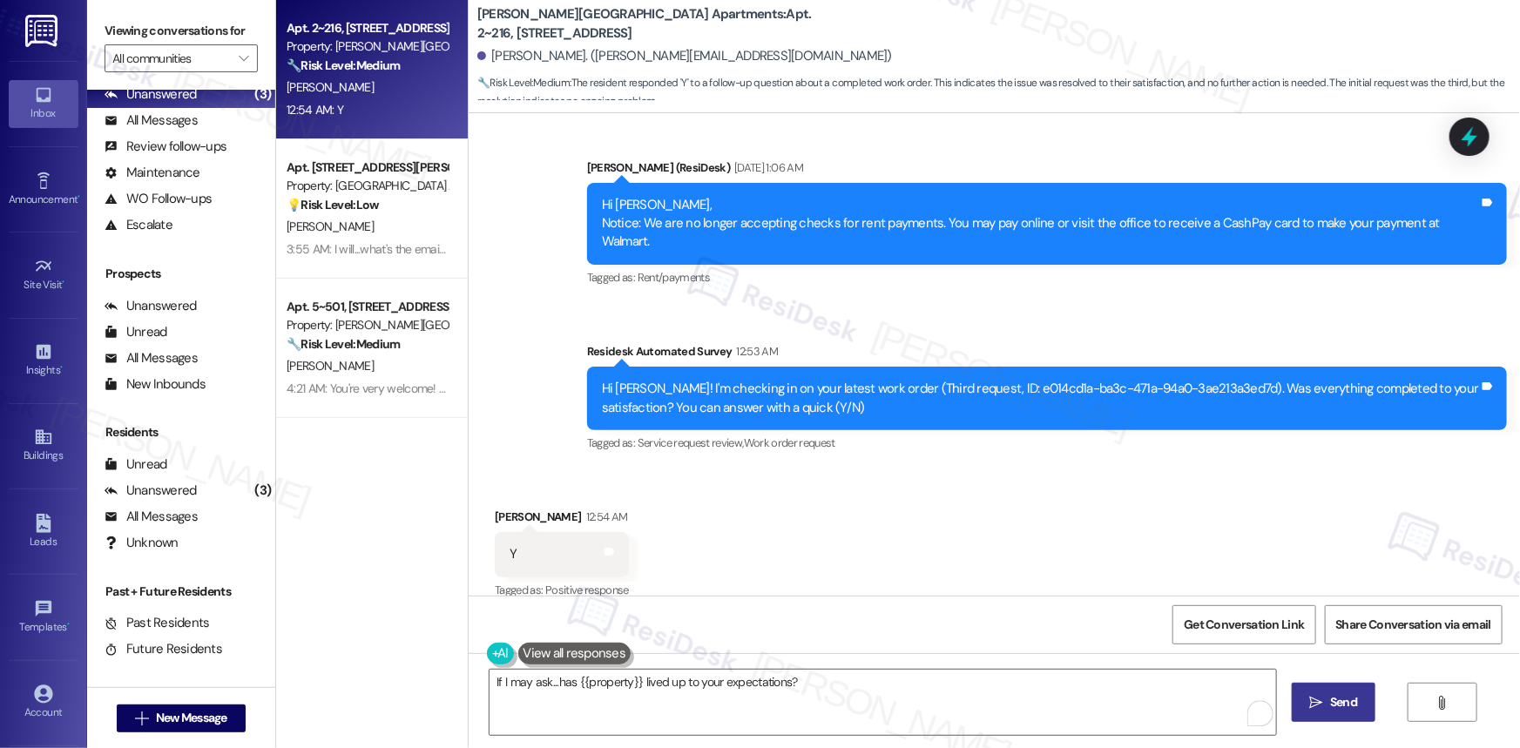
click at [1343, 703] on span "Send" at bounding box center [1343, 702] width 27 height 18
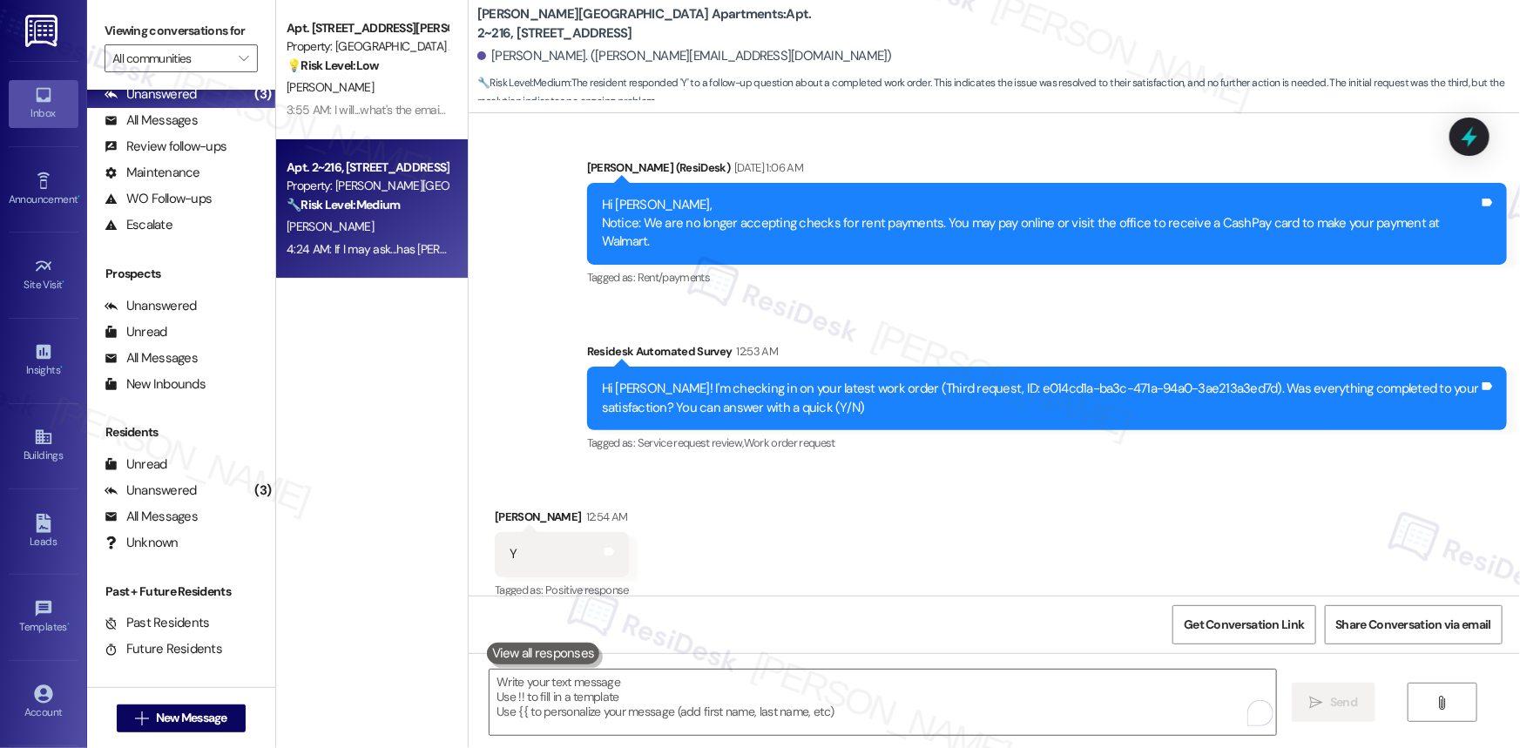
scroll to position [7451, 0]
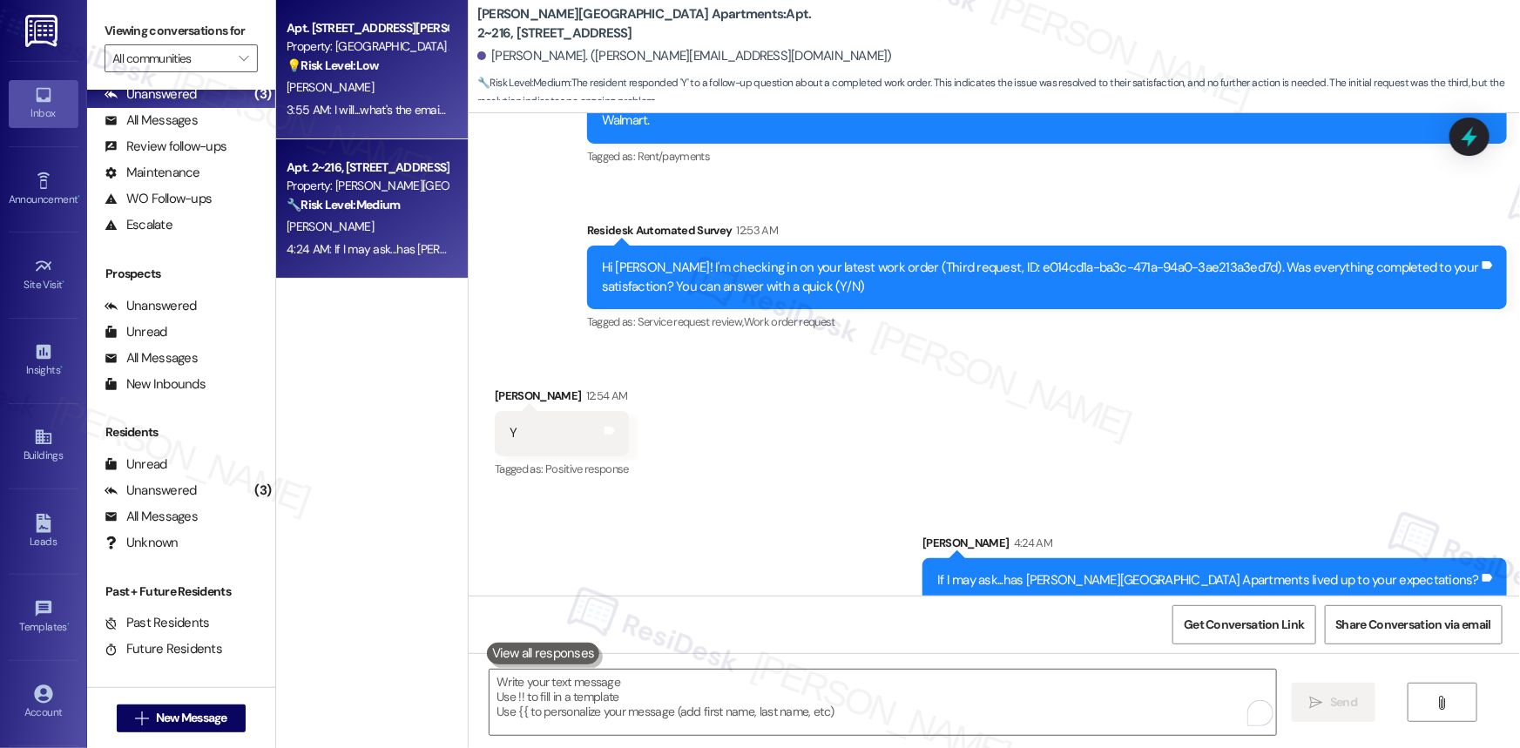
click at [384, 80] on div "[PERSON_NAME]" at bounding box center [367, 88] width 165 height 22
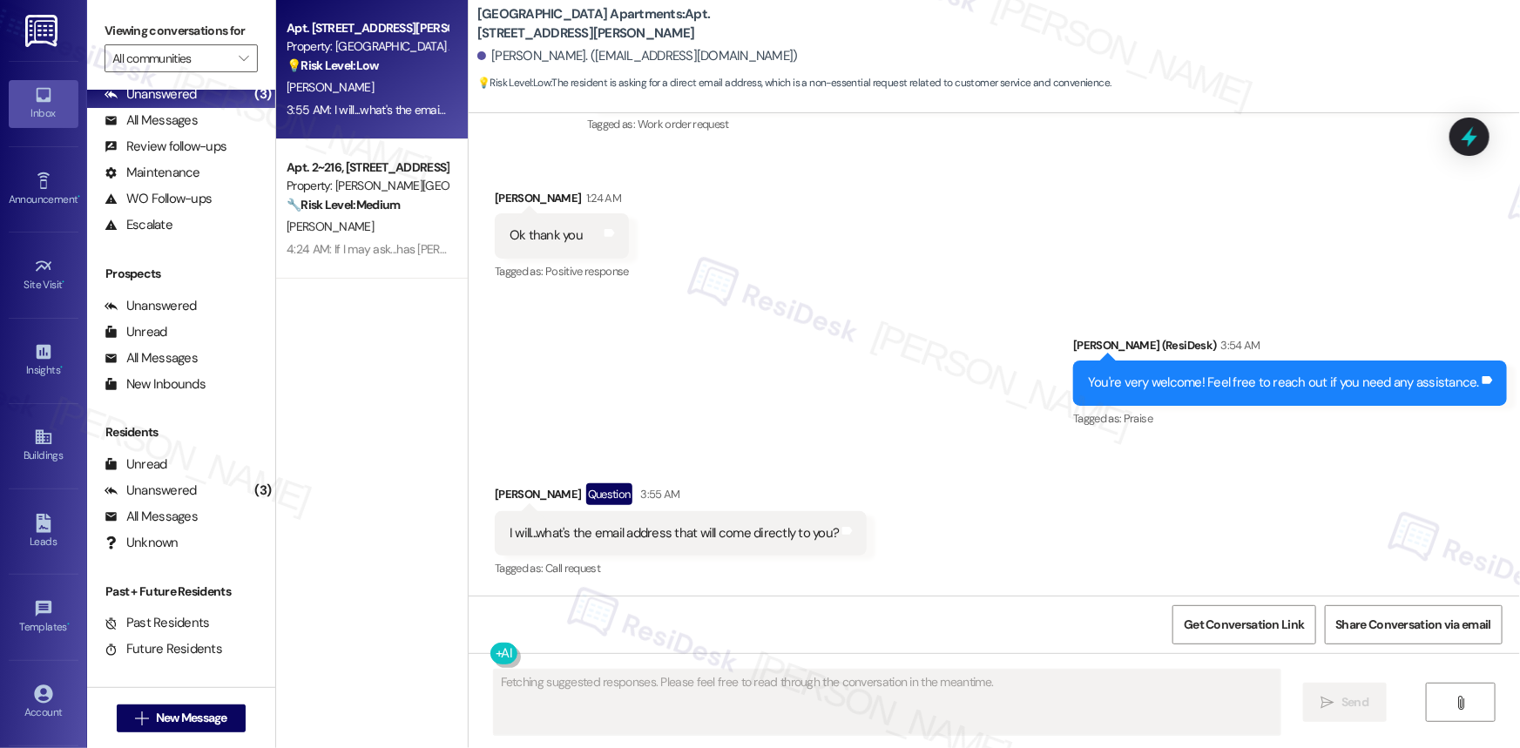
scroll to position [1698, 0]
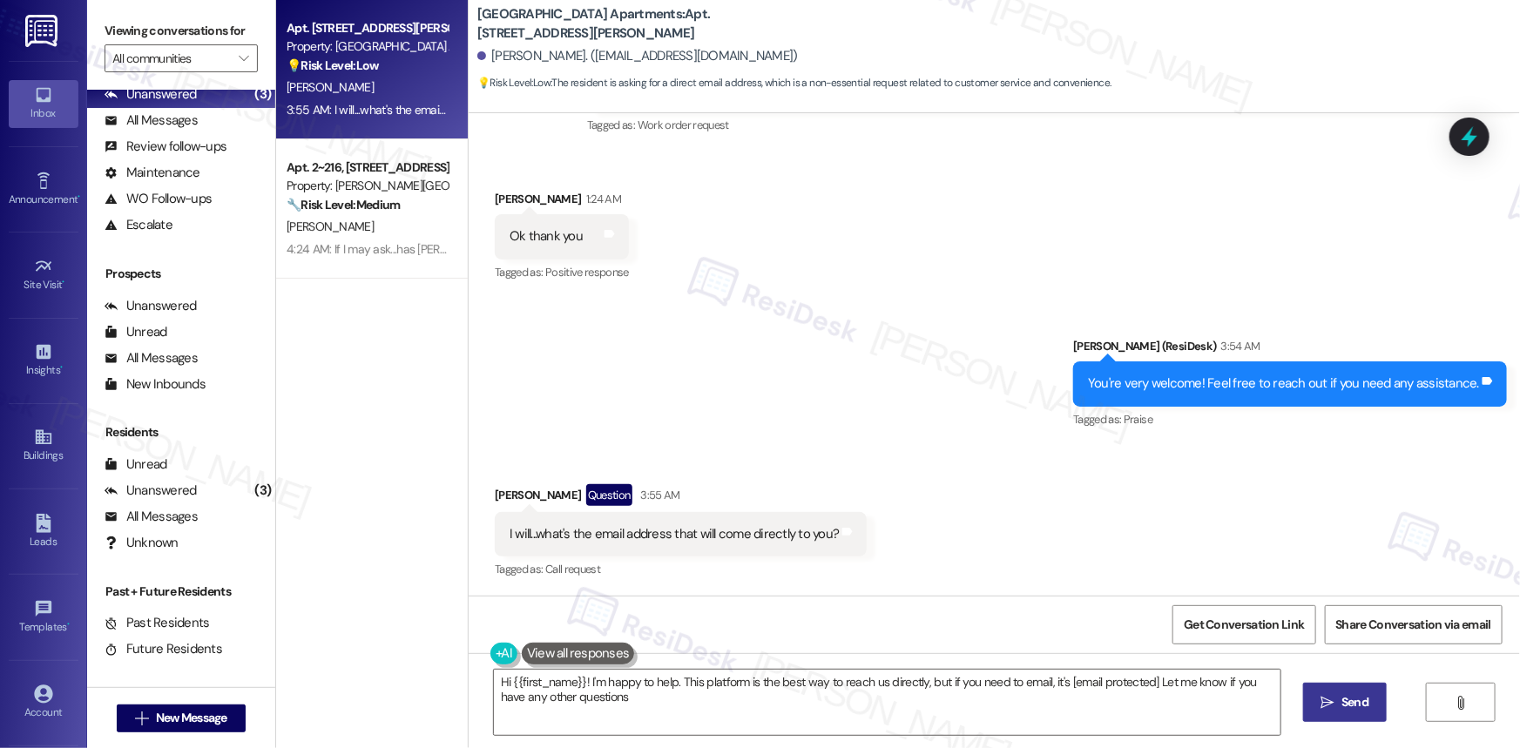
type textarea "Hi {{first_name}}! I'm happy to help. This platform is the best way to reach us…"
click at [785, 575] on div "Tagged as: Call request Click to highlight conversations about Call request" at bounding box center [681, 569] width 372 height 25
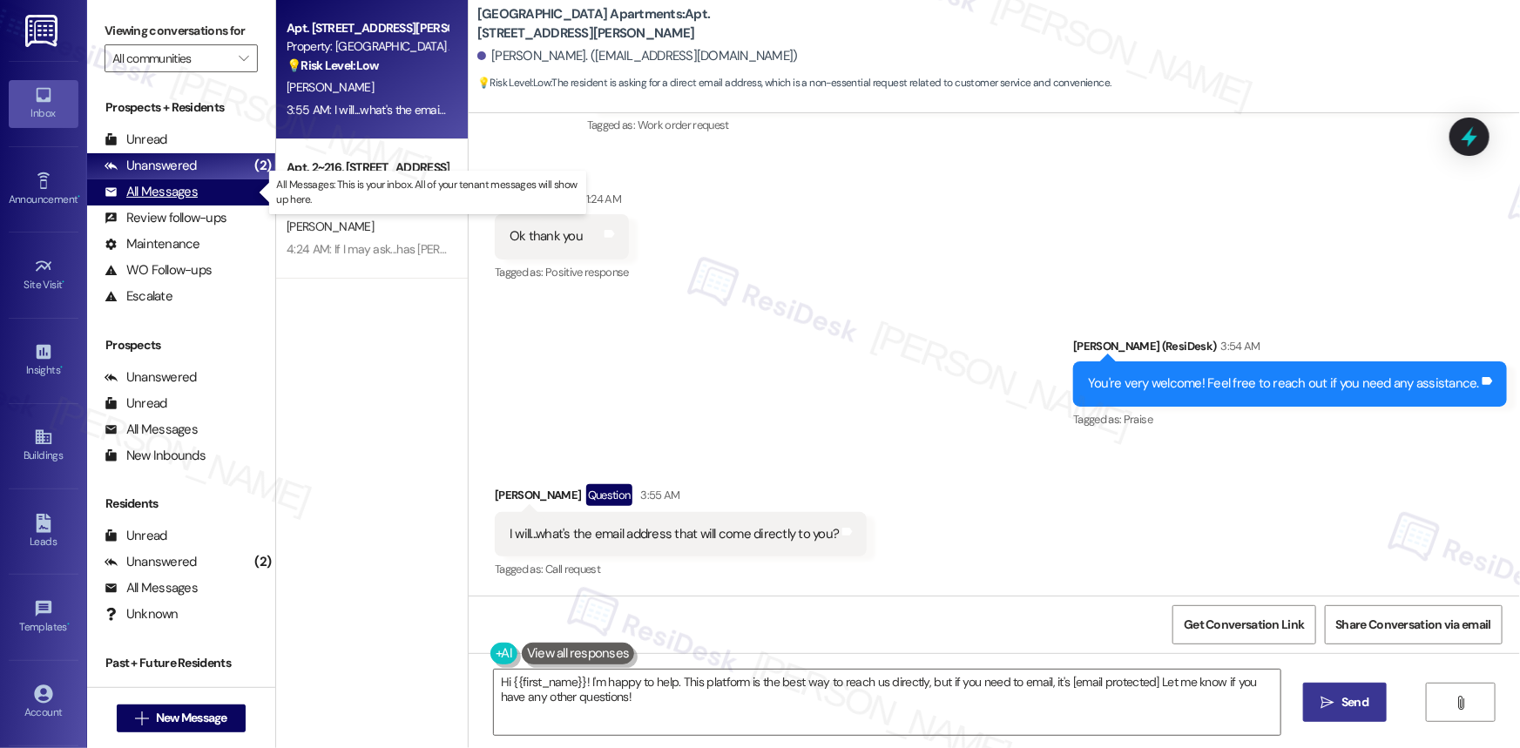
click at [168, 193] on div "All Messages" at bounding box center [151, 192] width 93 height 18
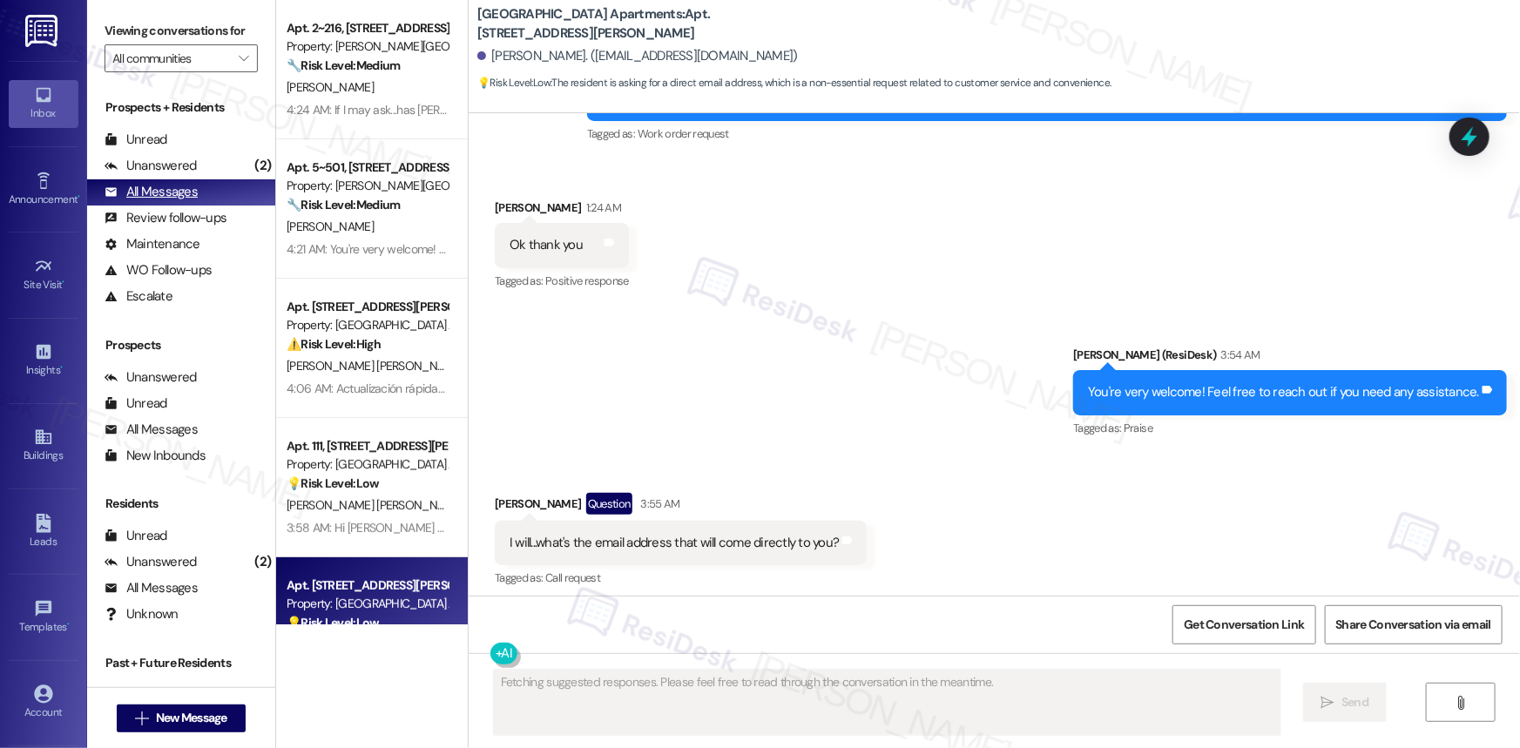
scroll to position [1697, 0]
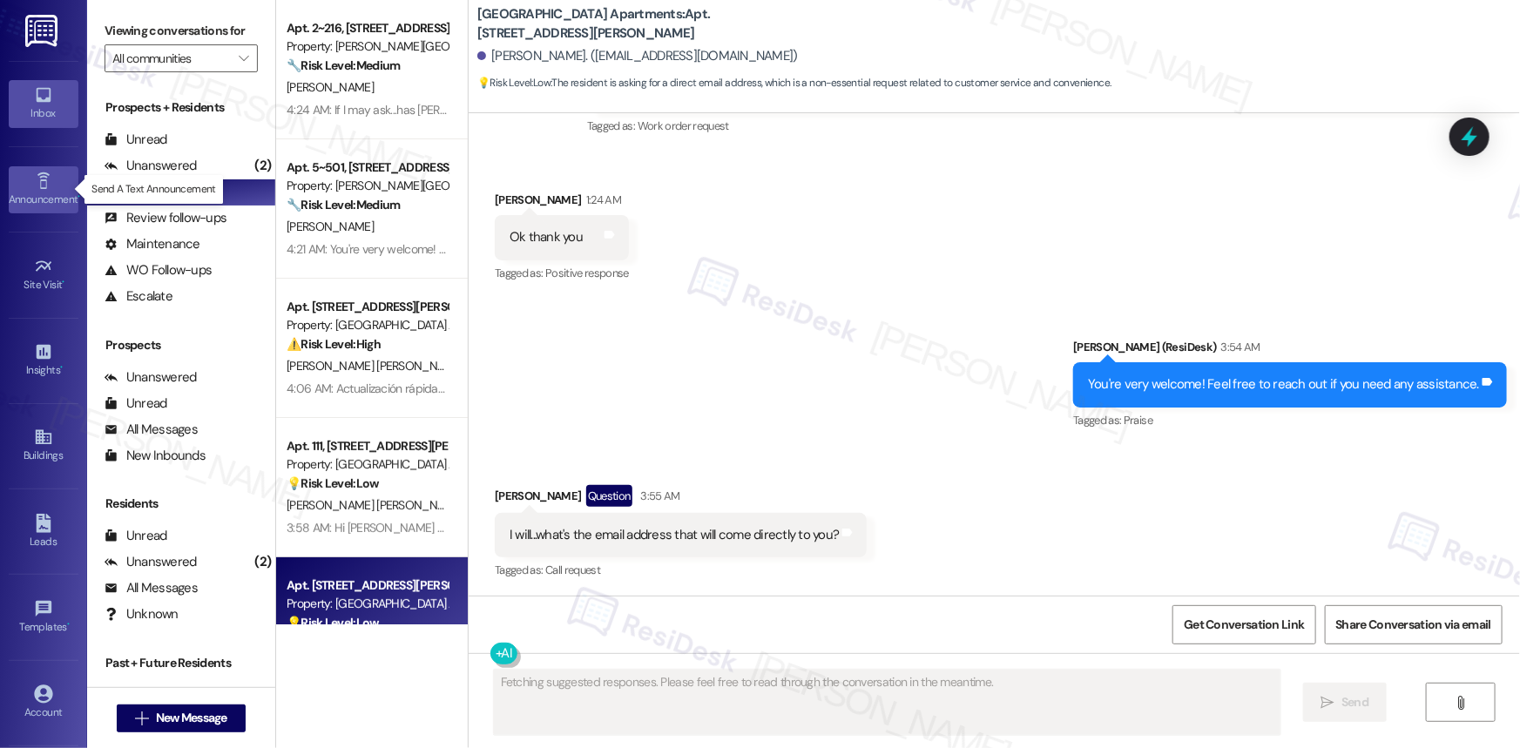
click at [38, 183] on icon at bounding box center [43, 181] width 19 height 19
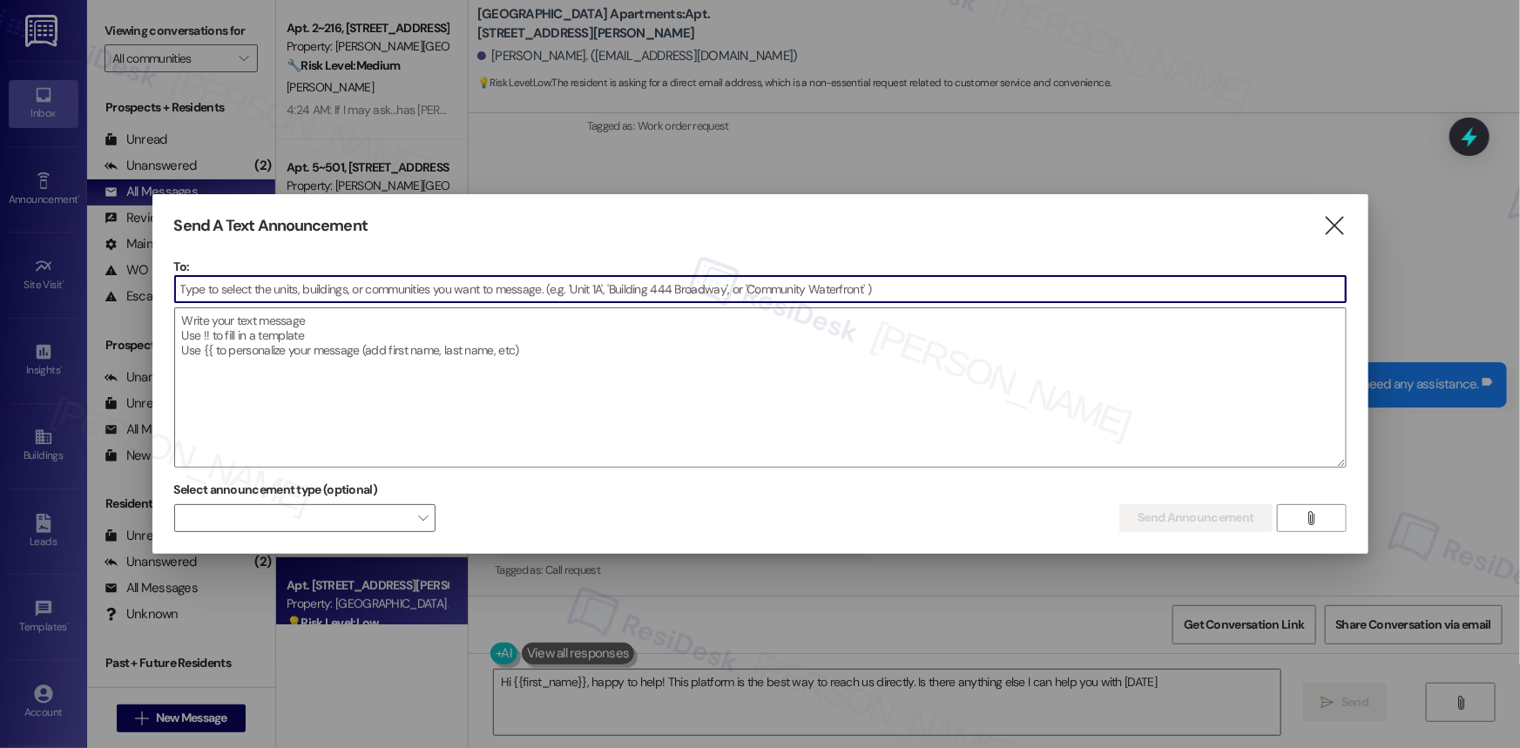
type textarea "Hi {{first_name}}, happy to help! This platform is the best way to reach us dir…"
click at [326, 291] on input at bounding box center [760, 289] width 1170 height 26
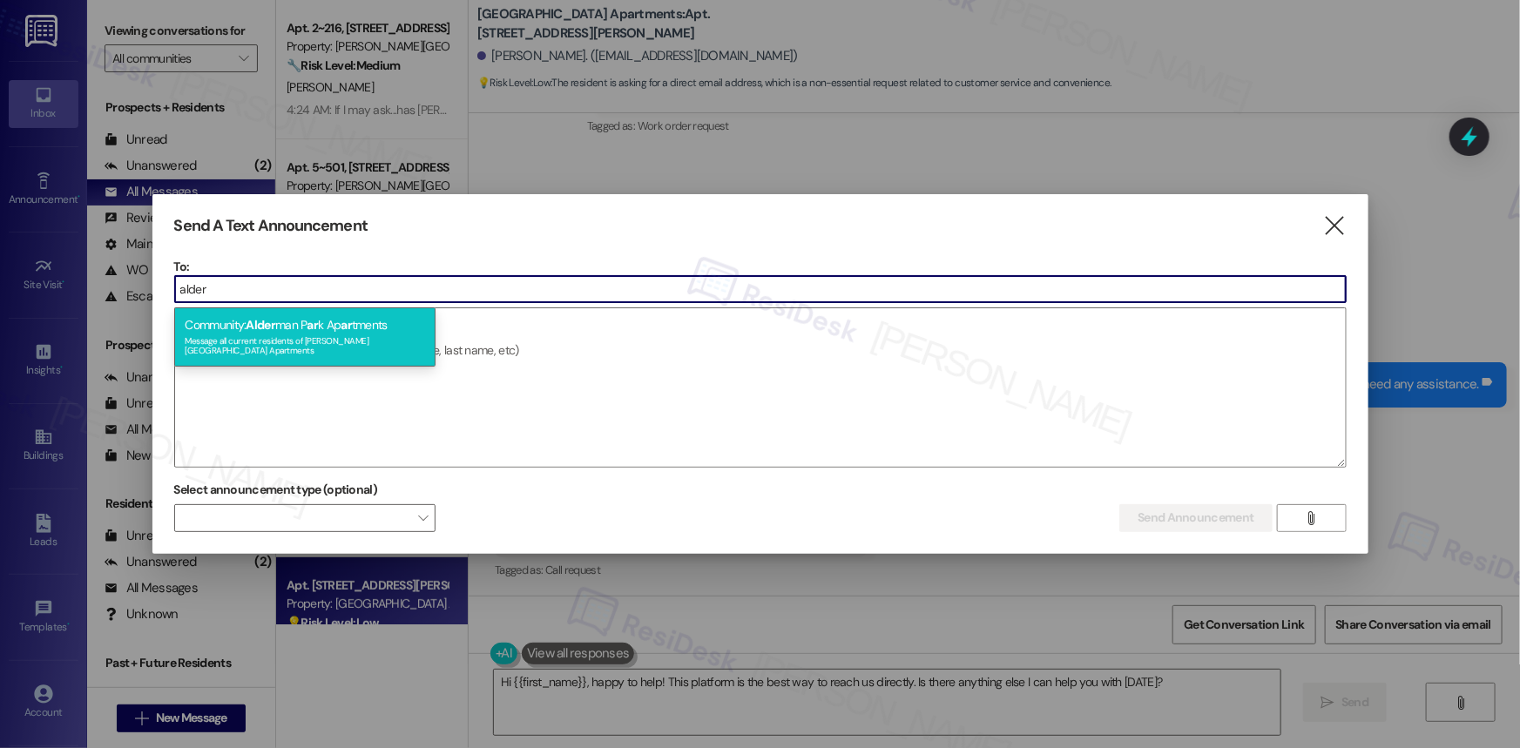
type input "alder"
click at [270, 324] on span "Alder" at bounding box center [261, 325] width 30 height 16
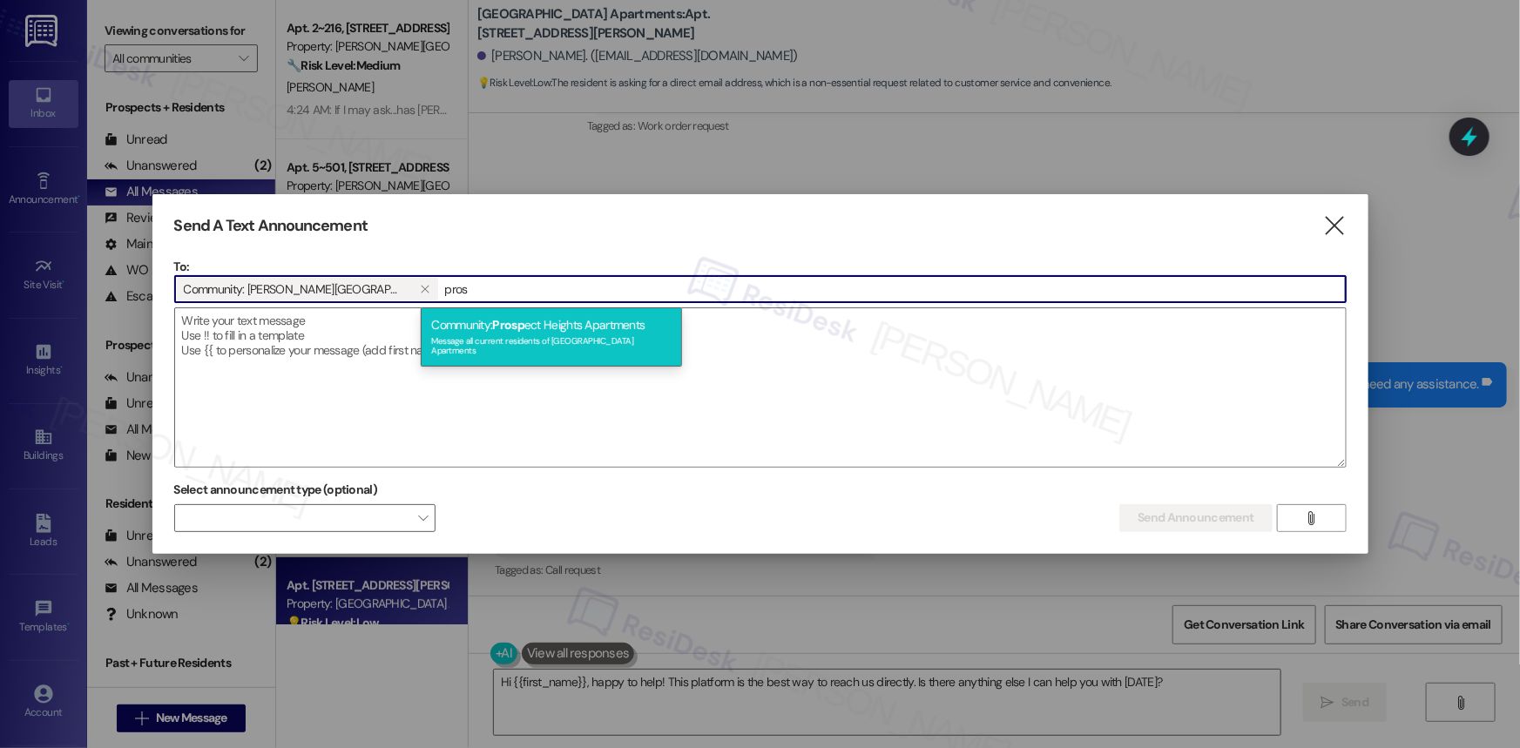
type input "pros"
click at [561, 326] on div "Community: Prosp ect Heights Apartments Message all current residents of [GEOGR…" at bounding box center [551, 336] width 261 height 59
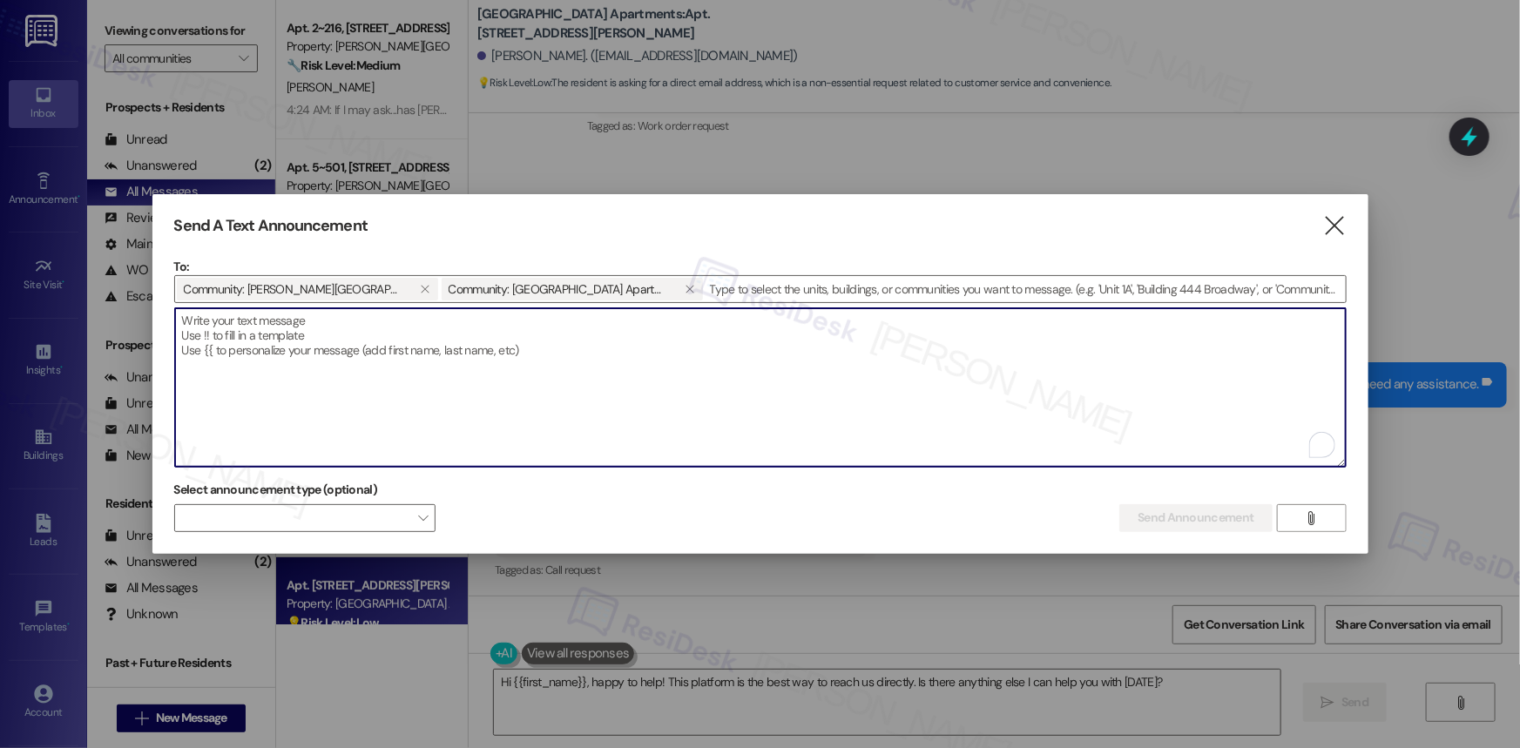
click at [241, 330] on textarea "To enrich screen reader interactions, please activate Accessibility in Grammarl…" at bounding box center [760, 387] width 1170 height 159
paste textarea "Hi {{first_name}}, The Leasing Office at [PERSON_NAME][GEOGRAPHIC_DATA] Apartme…"
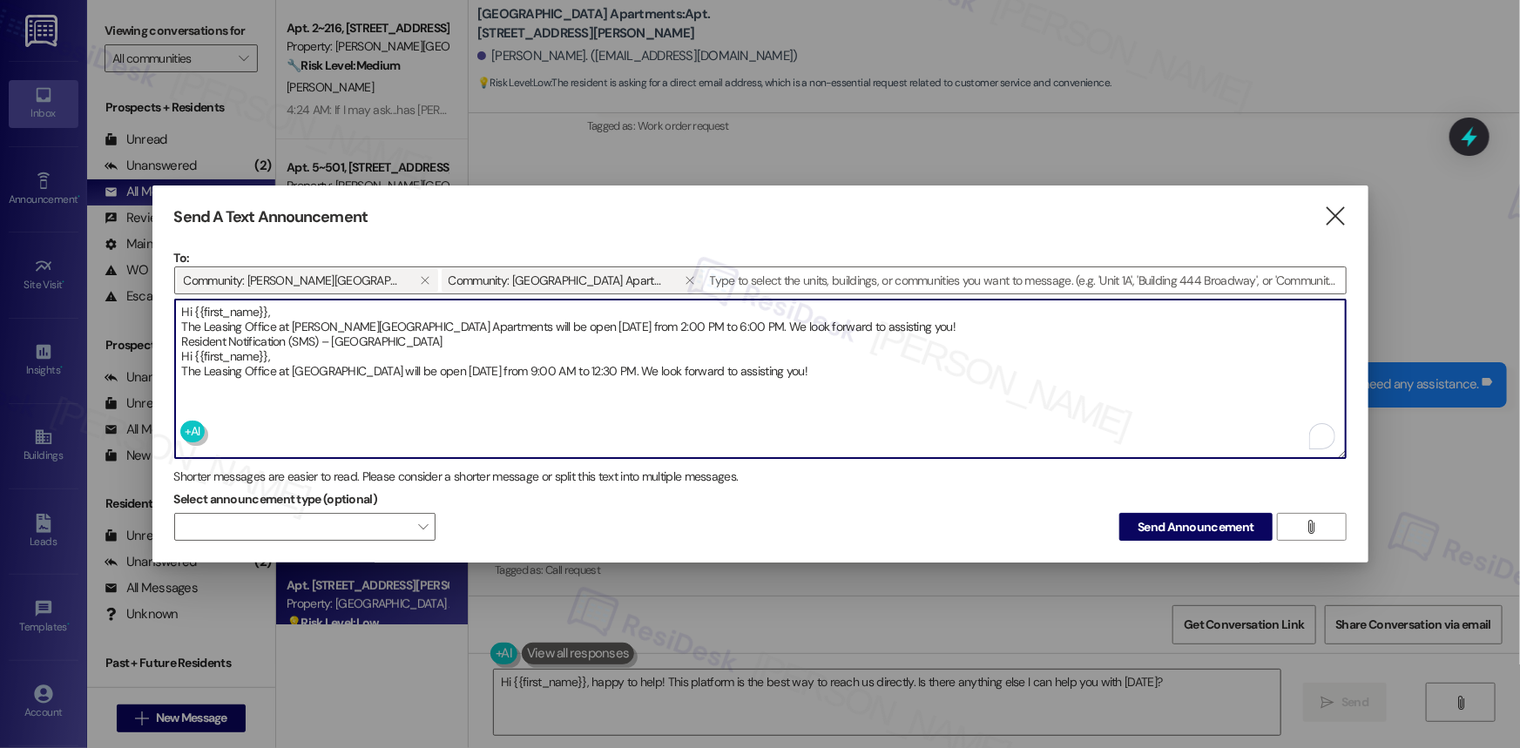
click at [374, 360] on textarea "Hi {{first_name}}, The Leasing Office at [PERSON_NAME][GEOGRAPHIC_DATA] Apartme…" at bounding box center [760, 379] width 1170 height 159
type textarea "Hi {{first_name}}, The Leasing Office at [PERSON_NAME][GEOGRAPHIC_DATA] Apartme…"
click at [685, 276] on icon "" at bounding box center [690, 280] width 10 height 14
click at [705, 276] on input at bounding box center [1025, 280] width 641 height 26
drag, startPoint x: 831, startPoint y: 367, endPoint x: 125, endPoint y: 310, distance: 708.6
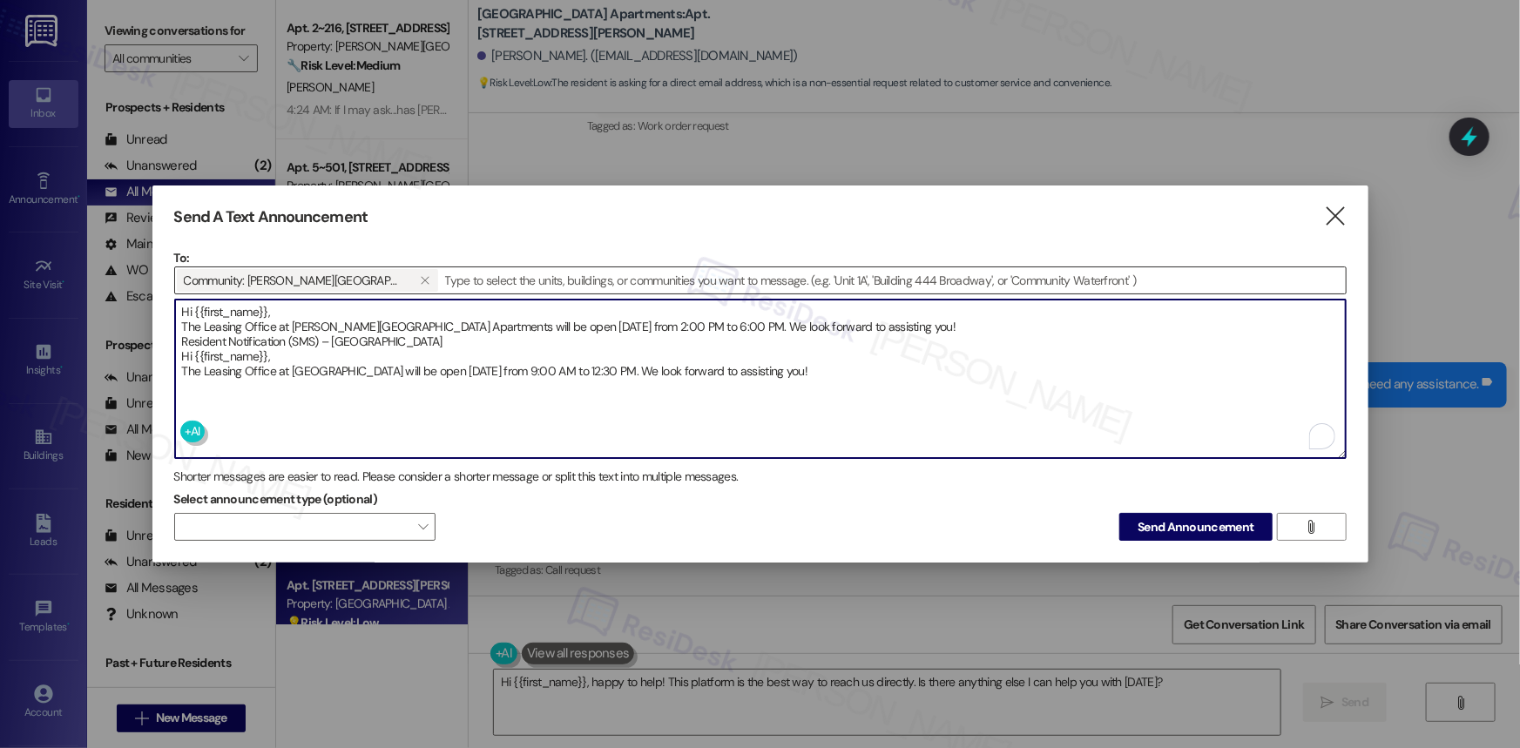
click at [125, 310] on div "Send A Text Announcement  To: Community: [PERSON_NAME][GEOGRAPHIC_DATA] Apartm…" at bounding box center [760, 374] width 1520 height 748
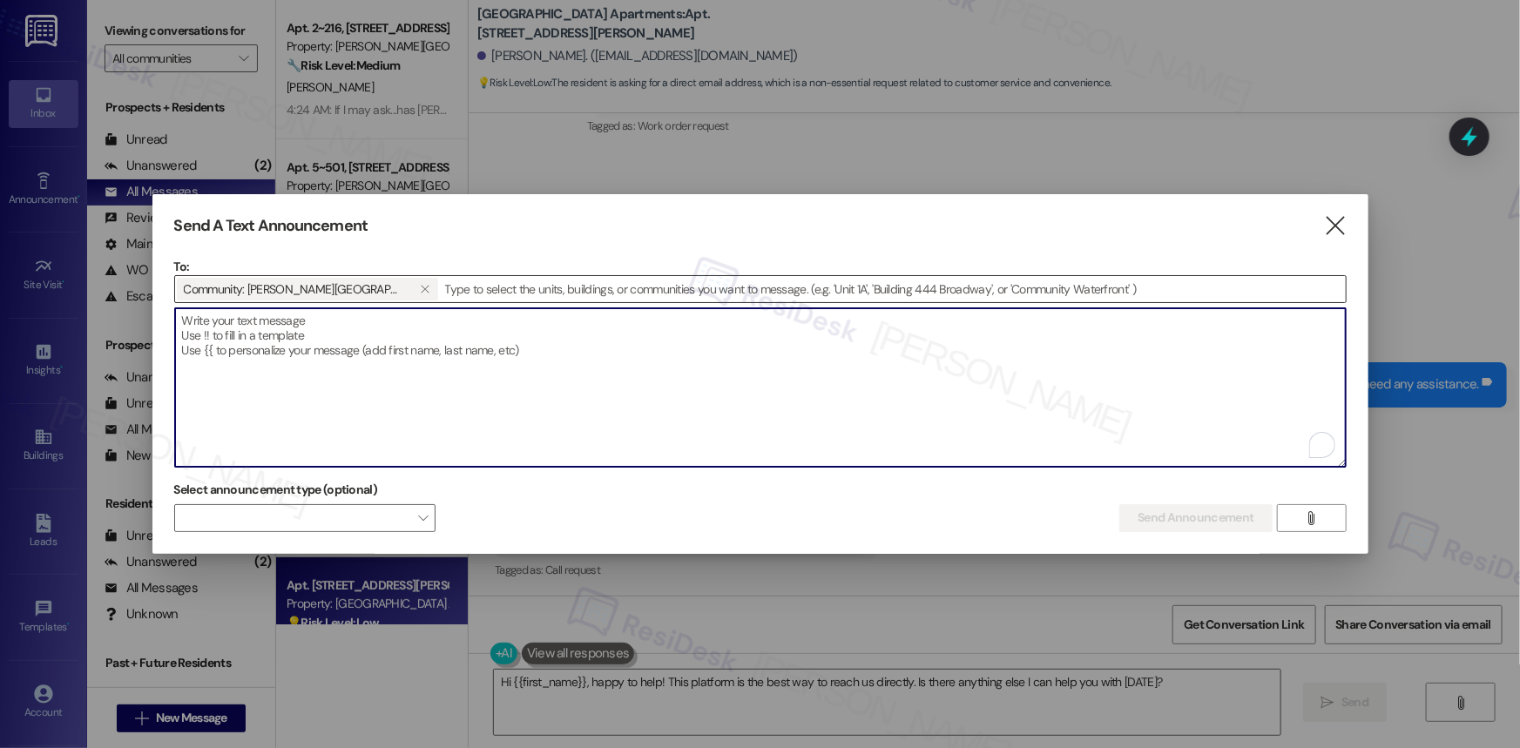
click at [283, 335] on textarea "To enrich screen reader interactions, please activate Accessibility in Grammarl…" at bounding box center [760, 387] width 1170 height 159
paste textarea "Hi {{first_name}}, The Leasing Office at [PERSON_NAME][GEOGRAPHIC_DATA] Apartme…"
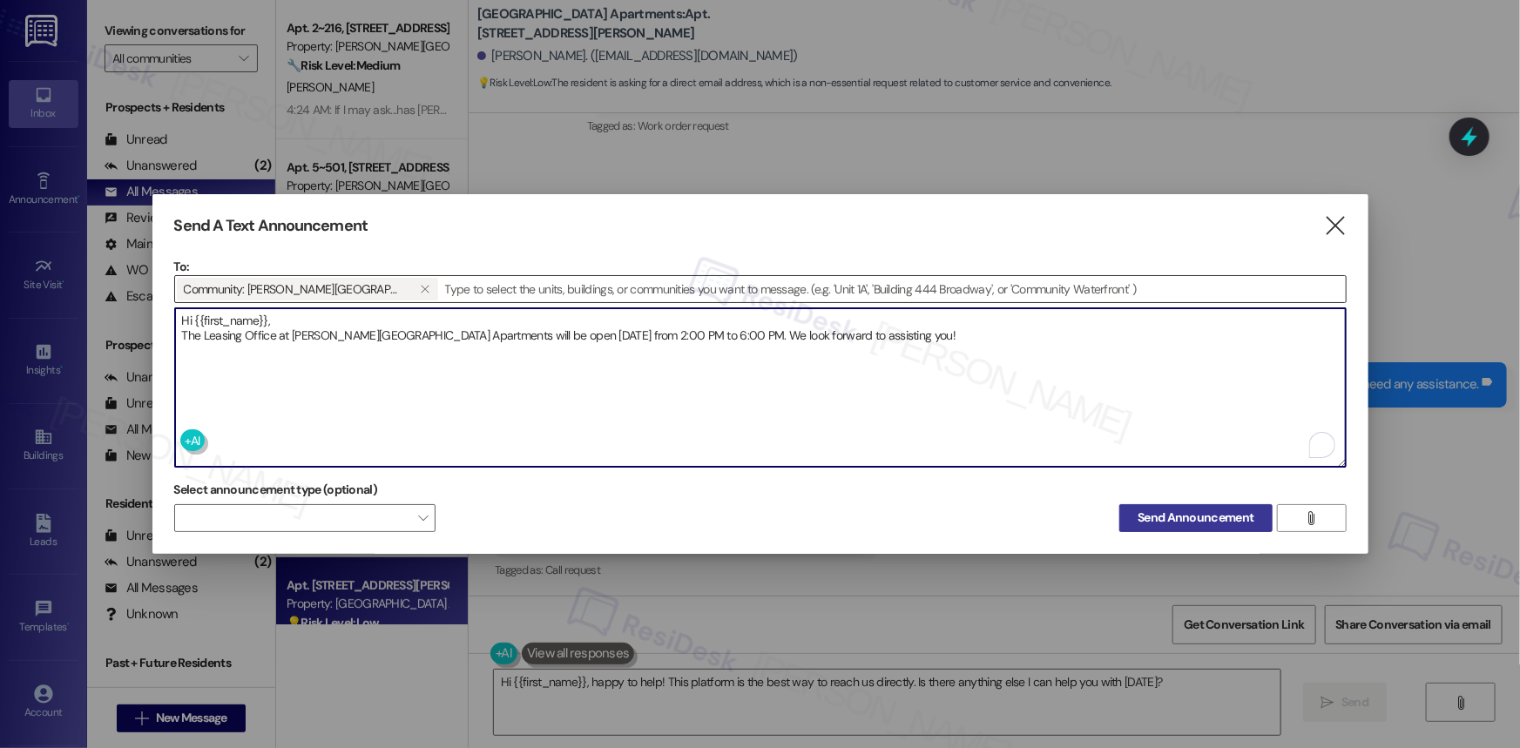
type textarea "Hi {{first_name}}, The Leasing Office at [PERSON_NAME][GEOGRAPHIC_DATA] Apartme…"
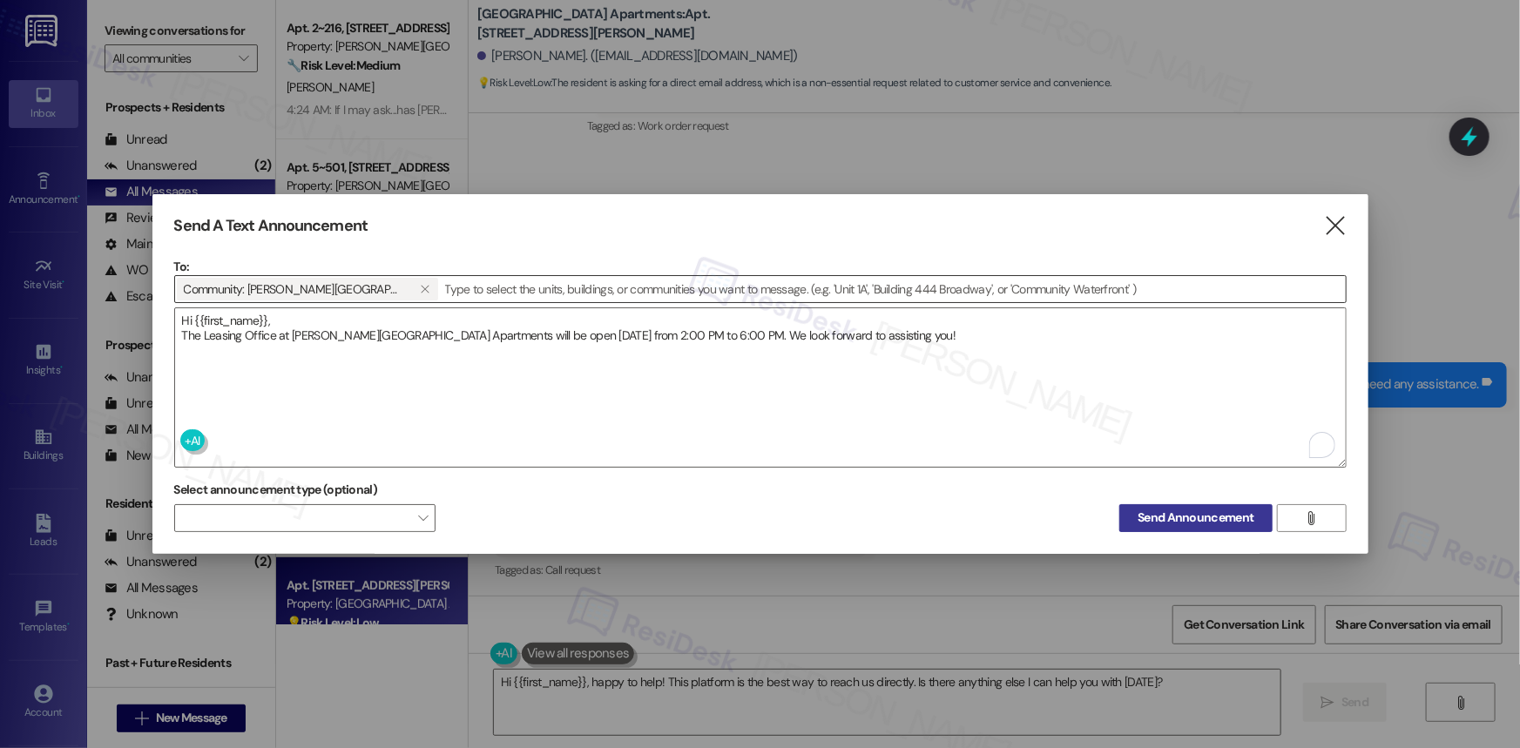
click at [1190, 516] on span "Send Announcement" at bounding box center [1195, 518] width 116 height 18
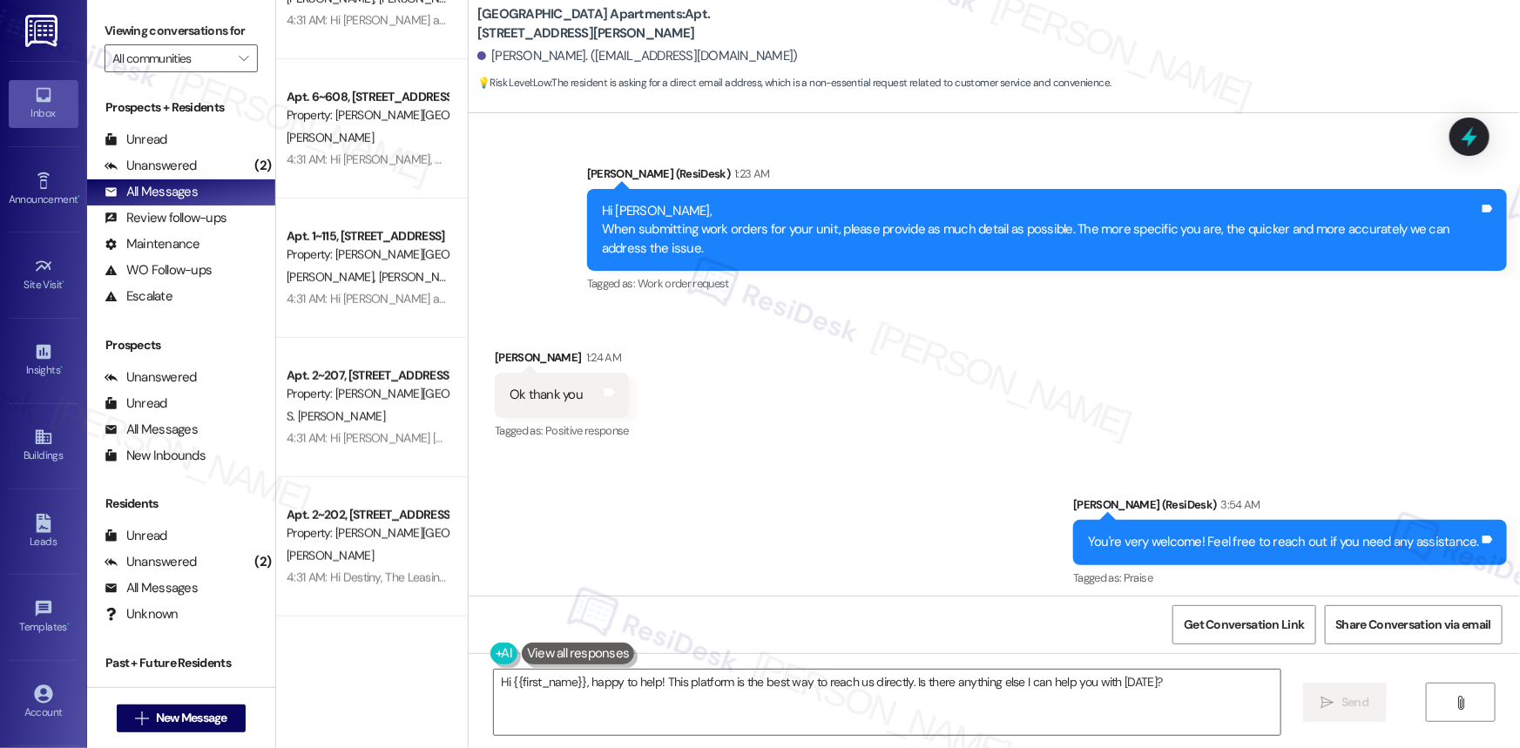
scroll to position [6342, 0]
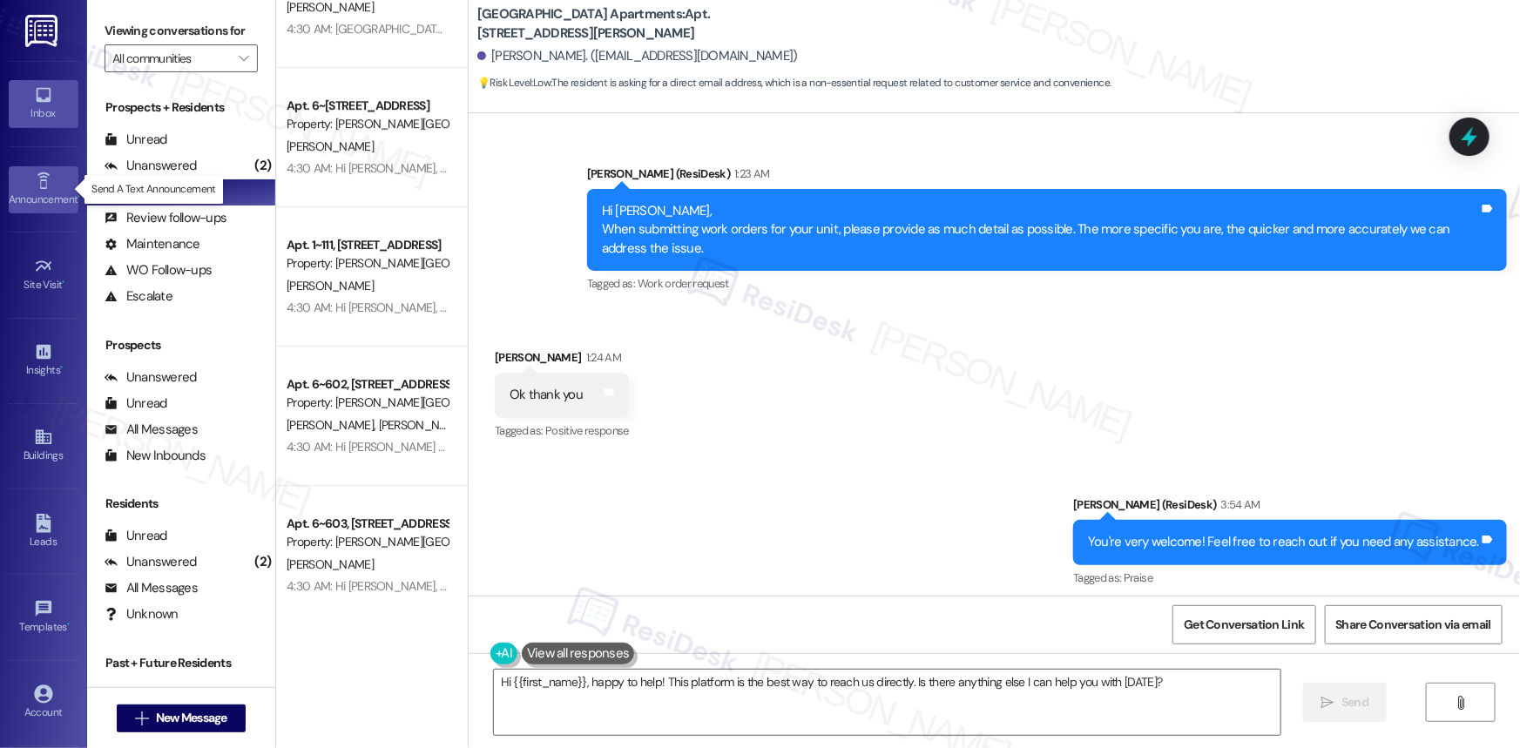
click at [34, 183] on icon at bounding box center [43, 181] width 19 height 19
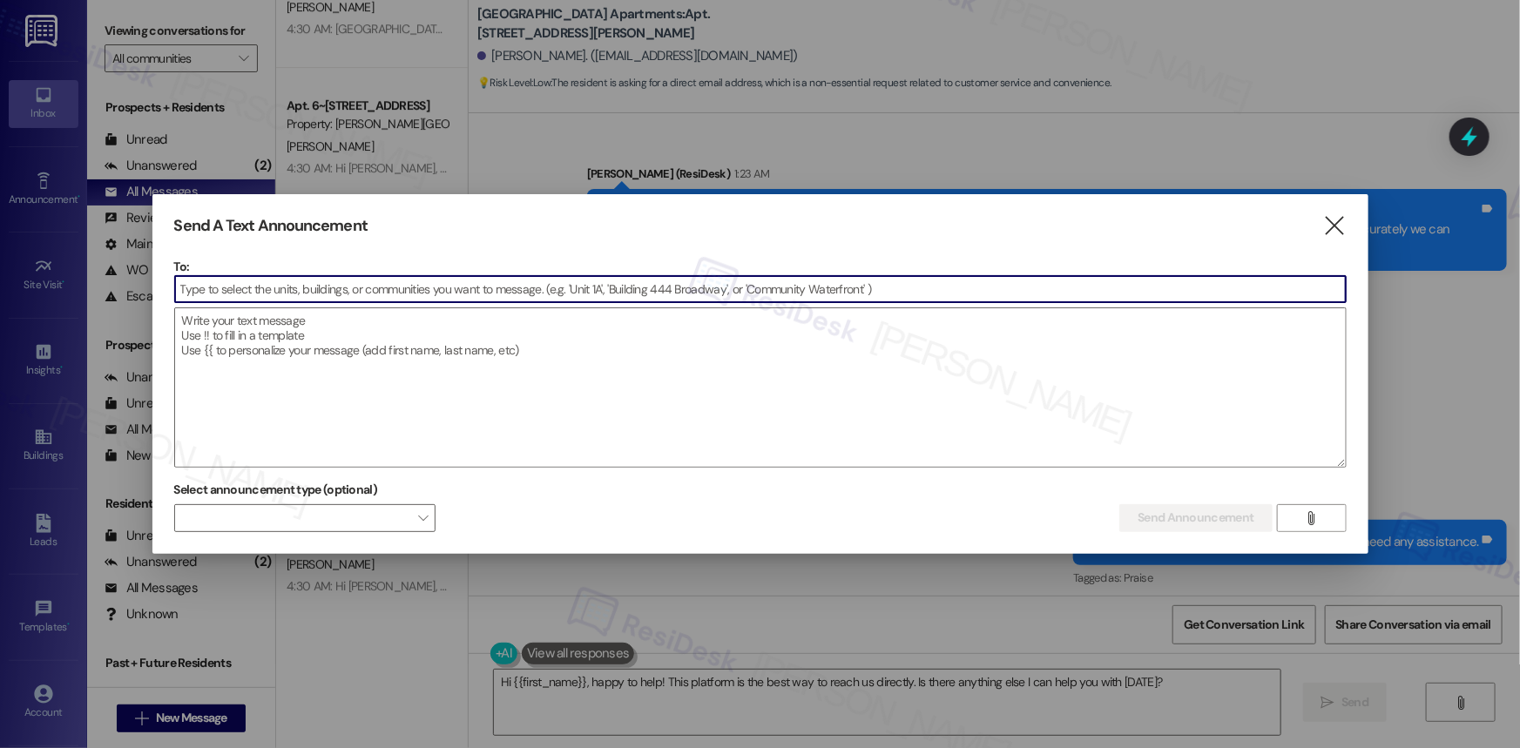
click at [405, 283] on input at bounding box center [760, 289] width 1170 height 26
click at [547, 291] on input at bounding box center [760, 289] width 1170 height 26
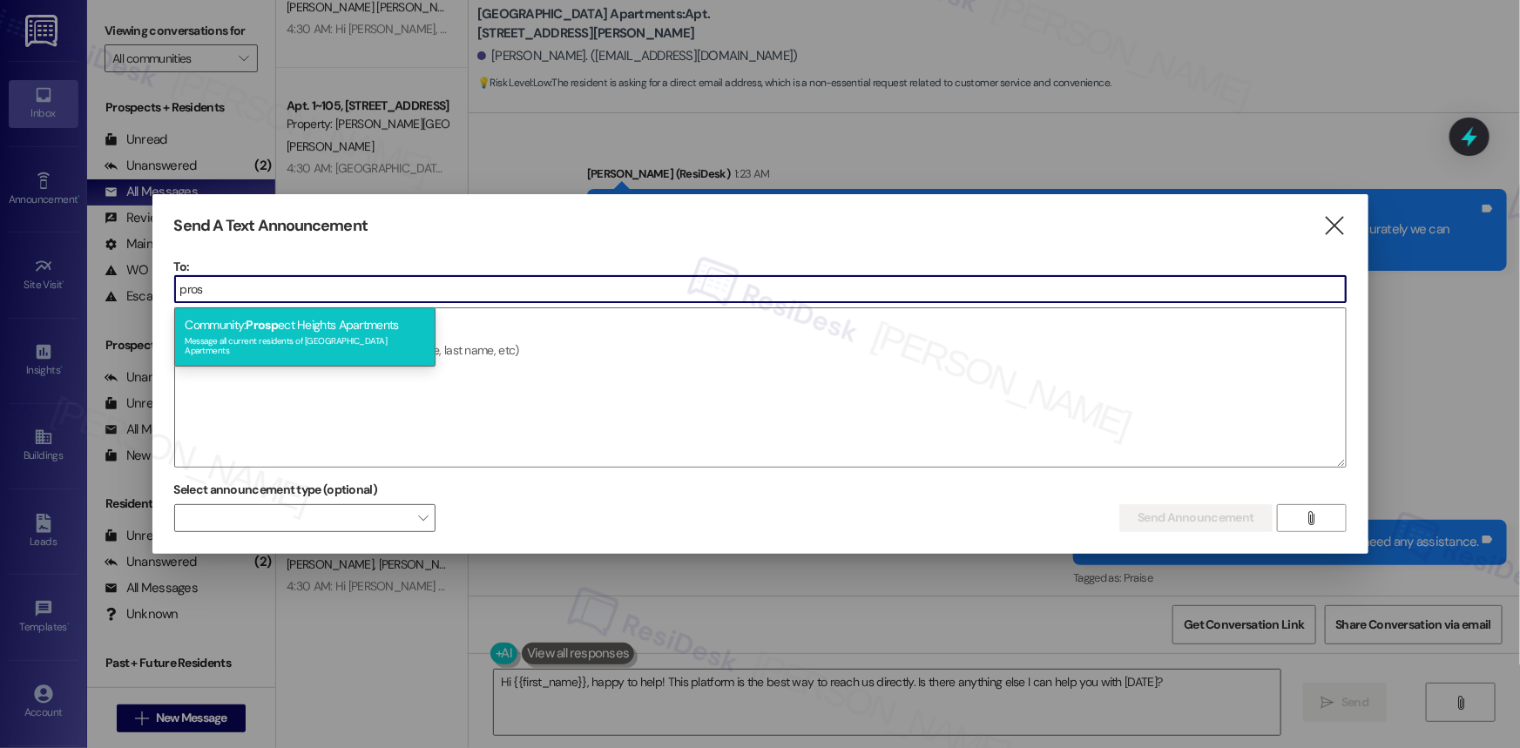
type input "pros"
click at [280, 338] on div "Message all current residents of [GEOGRAPHIC_DATA] Apartments" at bounding box center [305, 344] width 240 height 24
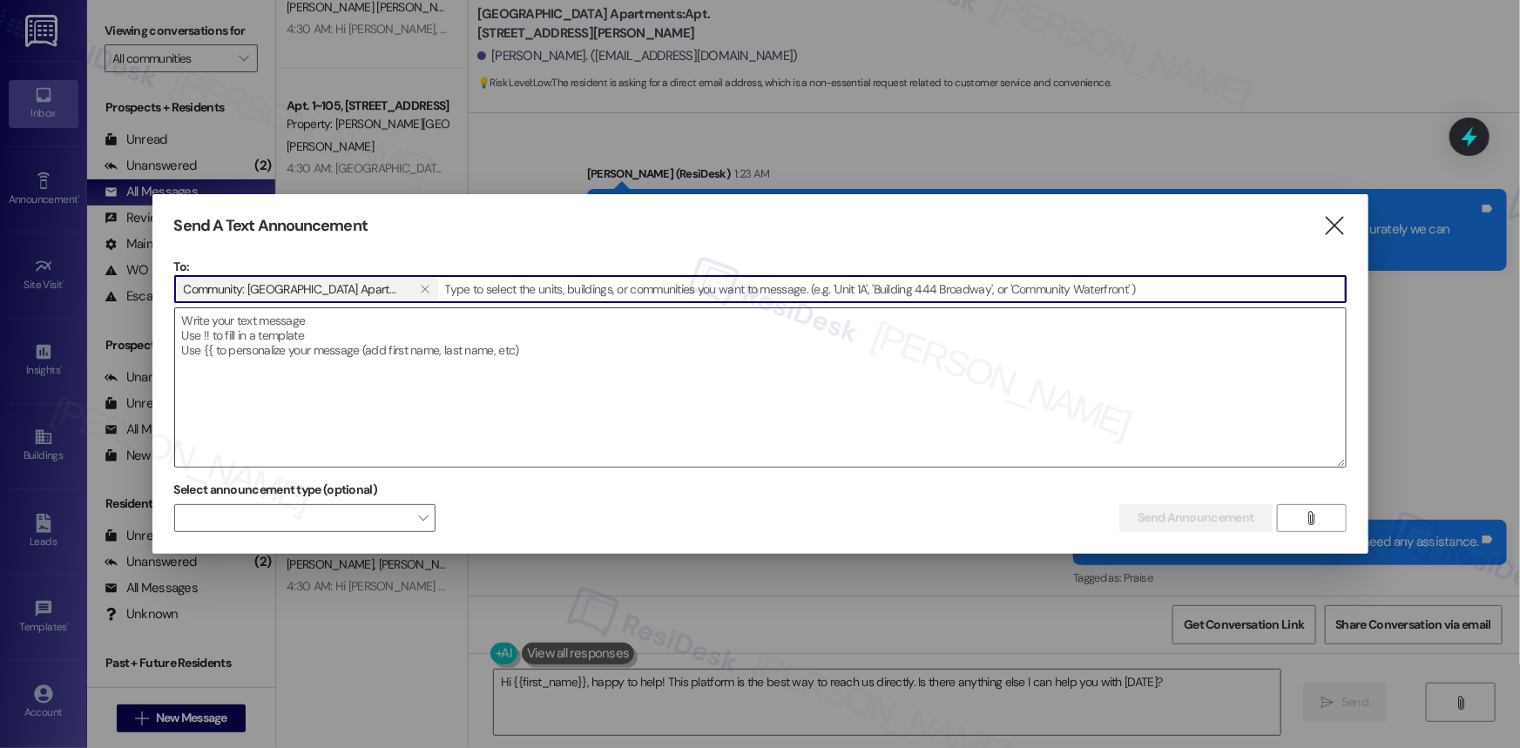
click at [281, 327] on textarea at bounding box center [760, 387] width 1170 height 159
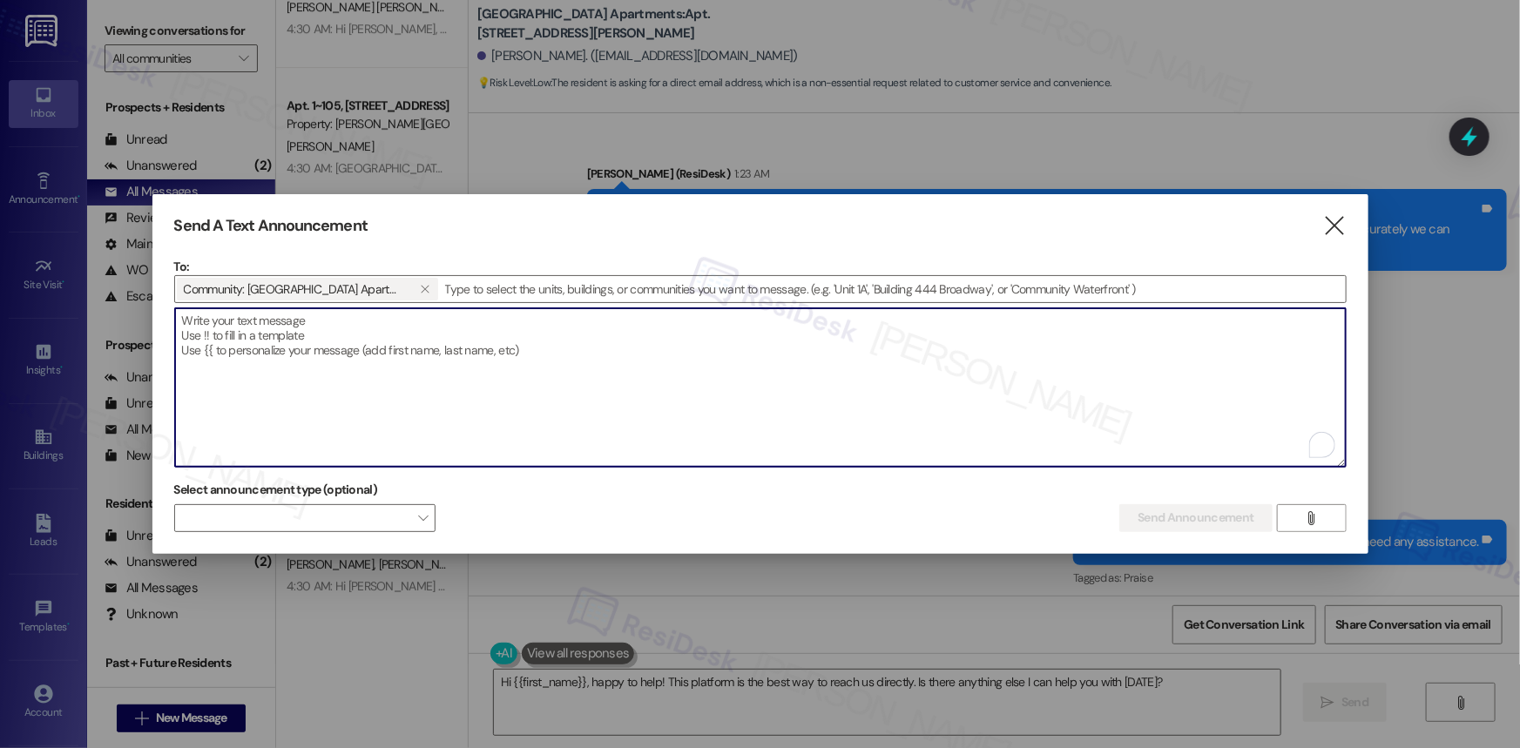
paste textarea "Hi {{first_name}}, The Leasing Office at [GEOGRAPHIC_DATA] will be open [DATE] …"
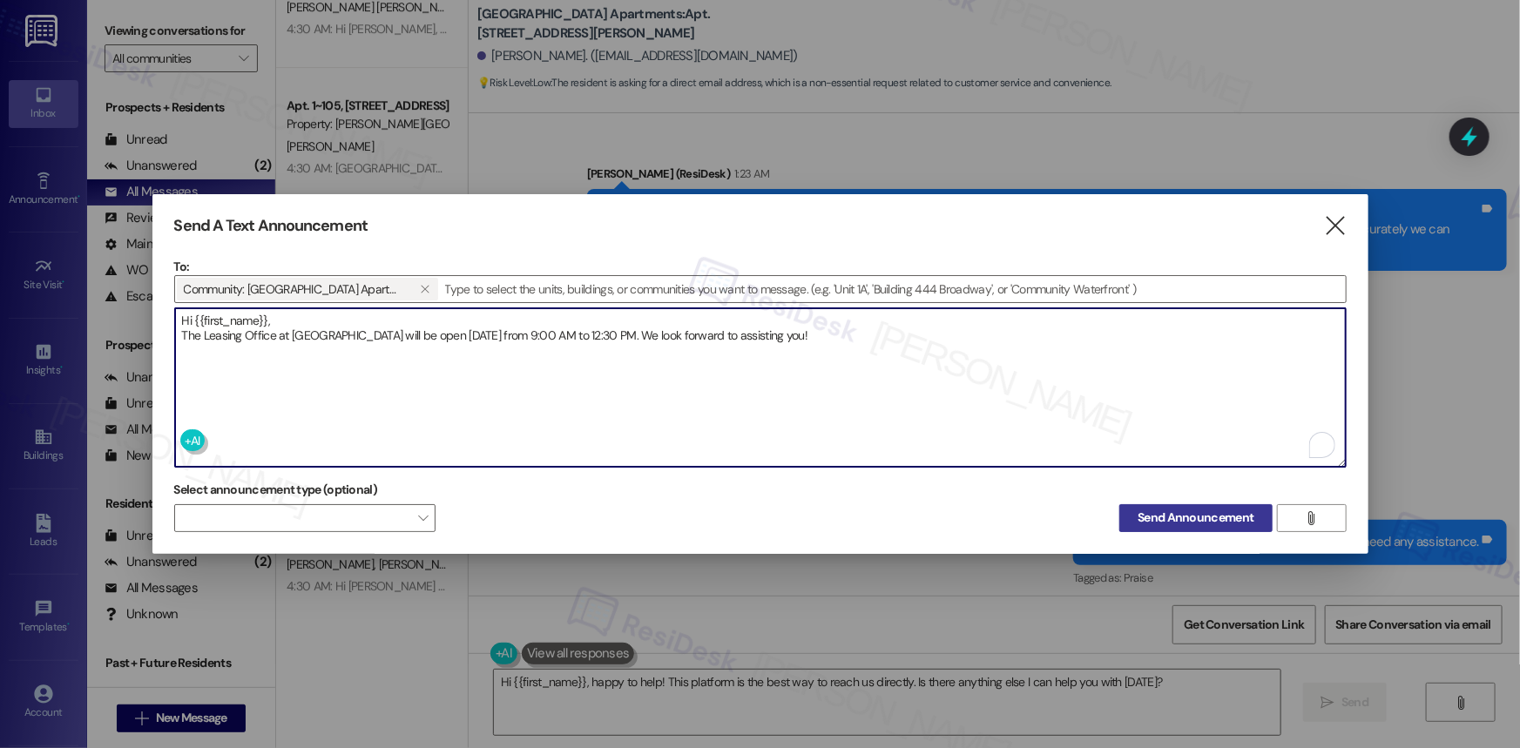
type textarea "Hi {{first_name}}, The Leasing Office at [GEOGRAPHIC_DATA] will be open [DATE] …"
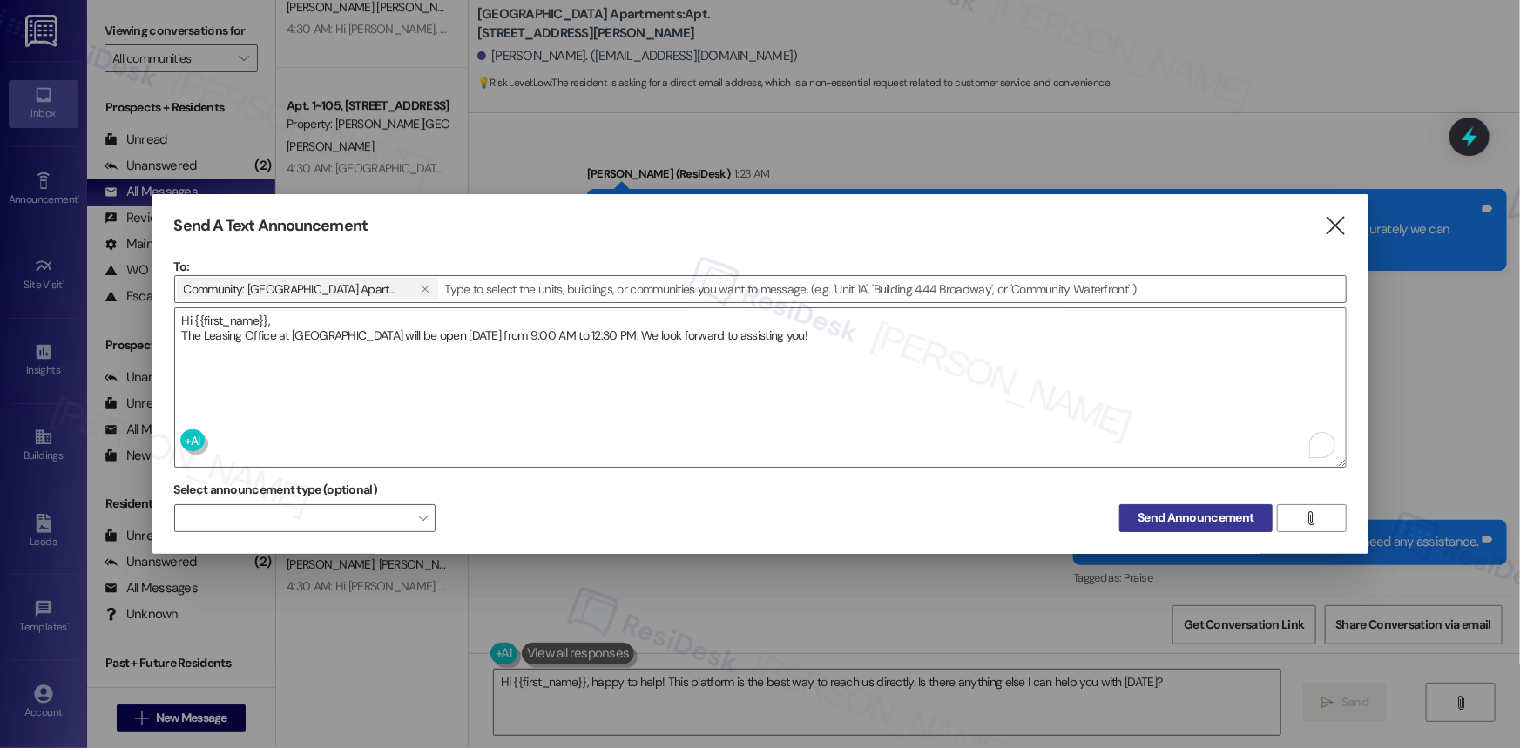
click at [1218, 510] on span "Send Announcement" at bounding box center [1195, 518] width 116 height 18
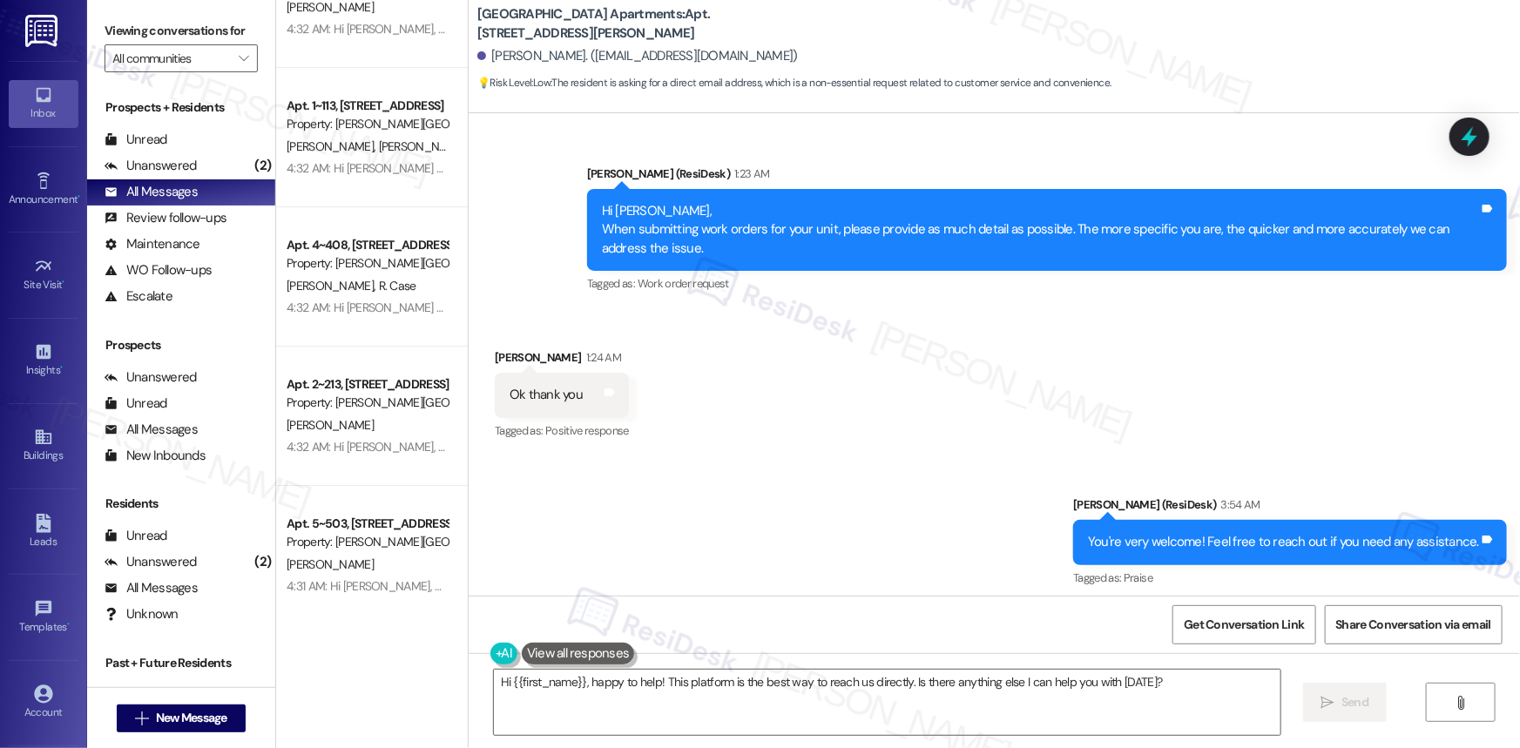
scroll to position [1697, 0]
